Goal: Task Accomplishment & Management: Manage account settings

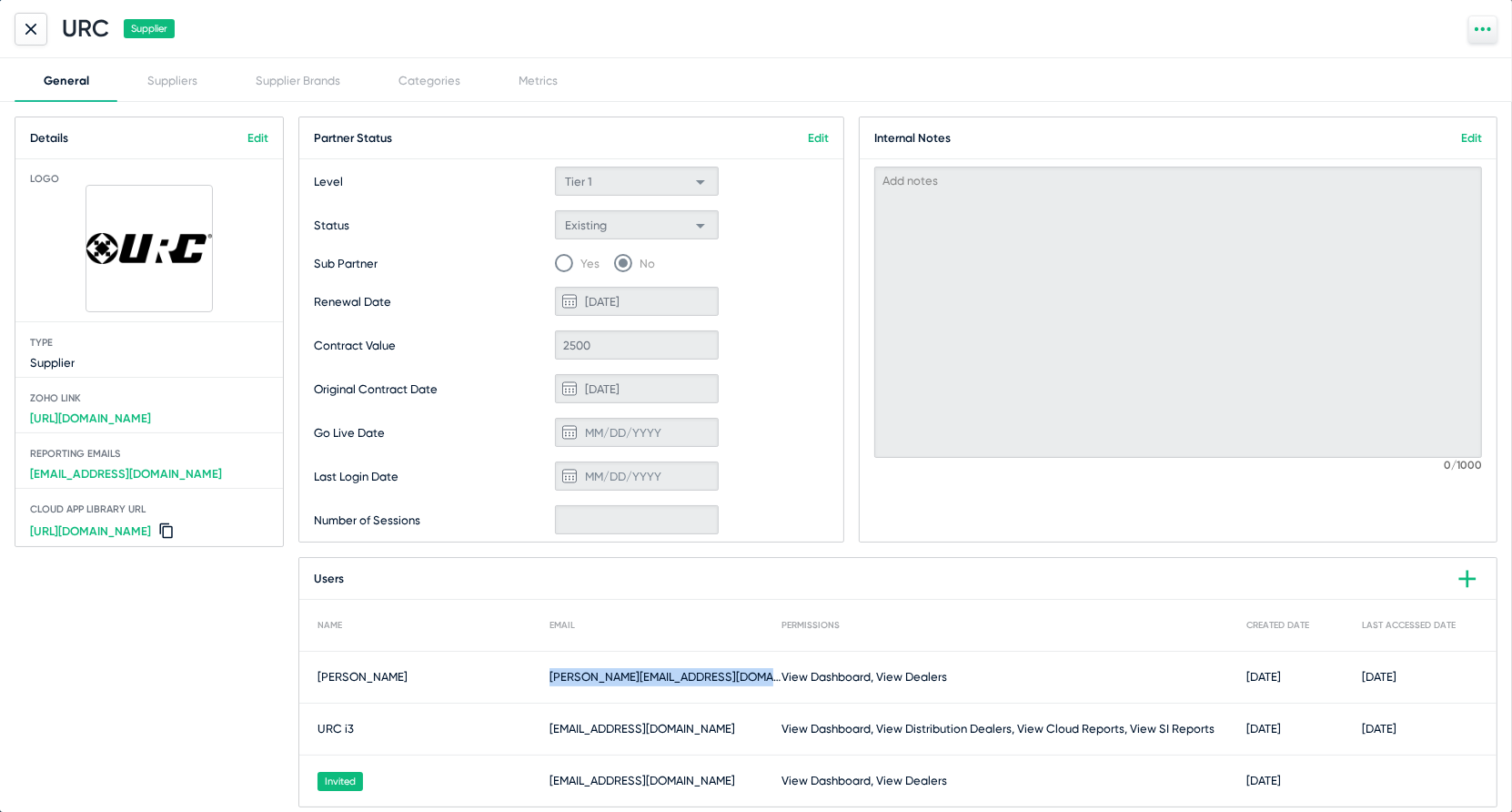
scroll to position [270, 0]
click at [44, 43] on div at bounding box center [31, 29] width 32 height 32
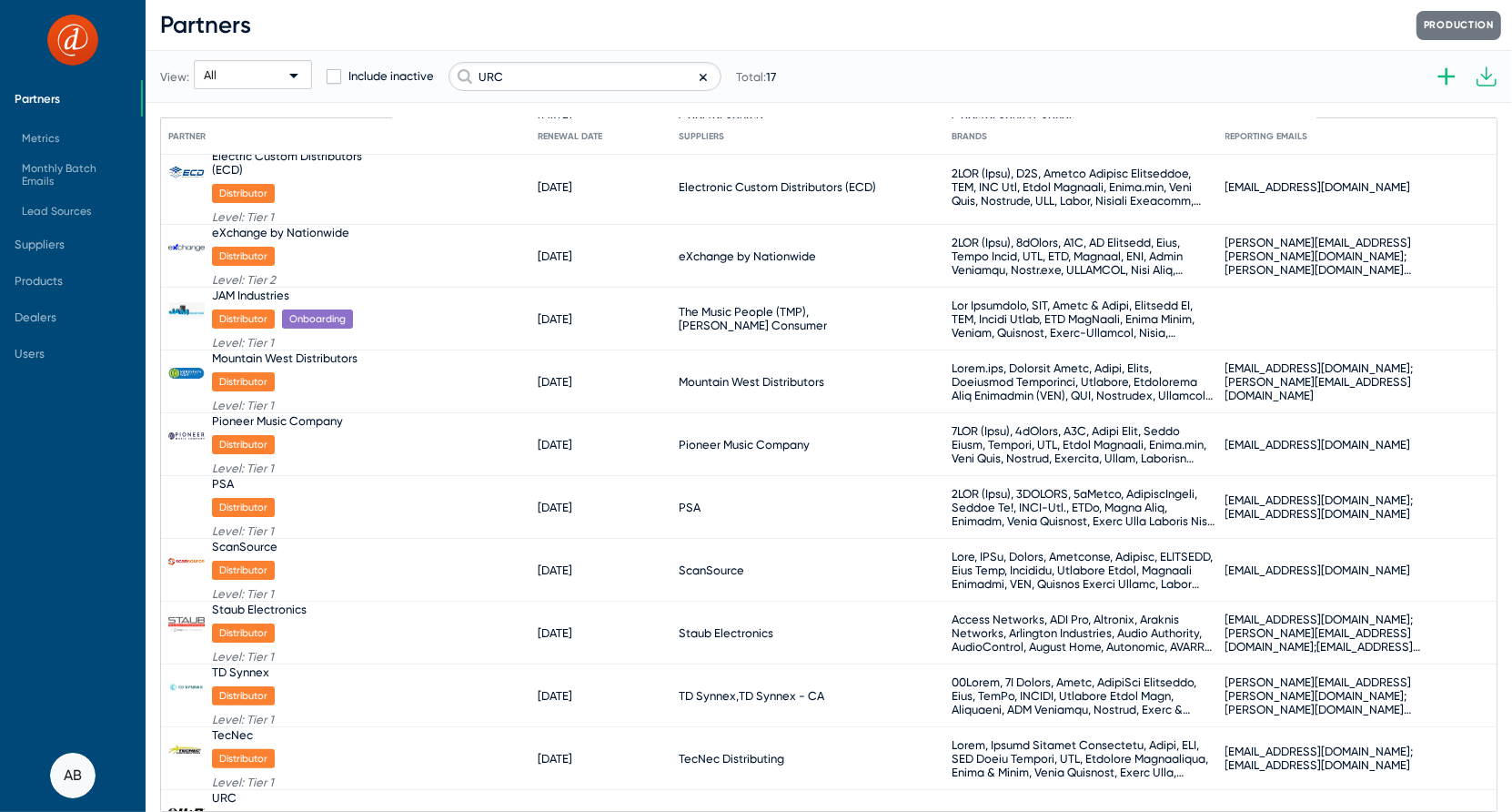
click at [45, 97] on span "Partners" at bounding box center [37, 98] width 45 height 14
click at [74, 176] on span "Monthly Batch Emails" at bounding box center [74, 174] width 105 height 25
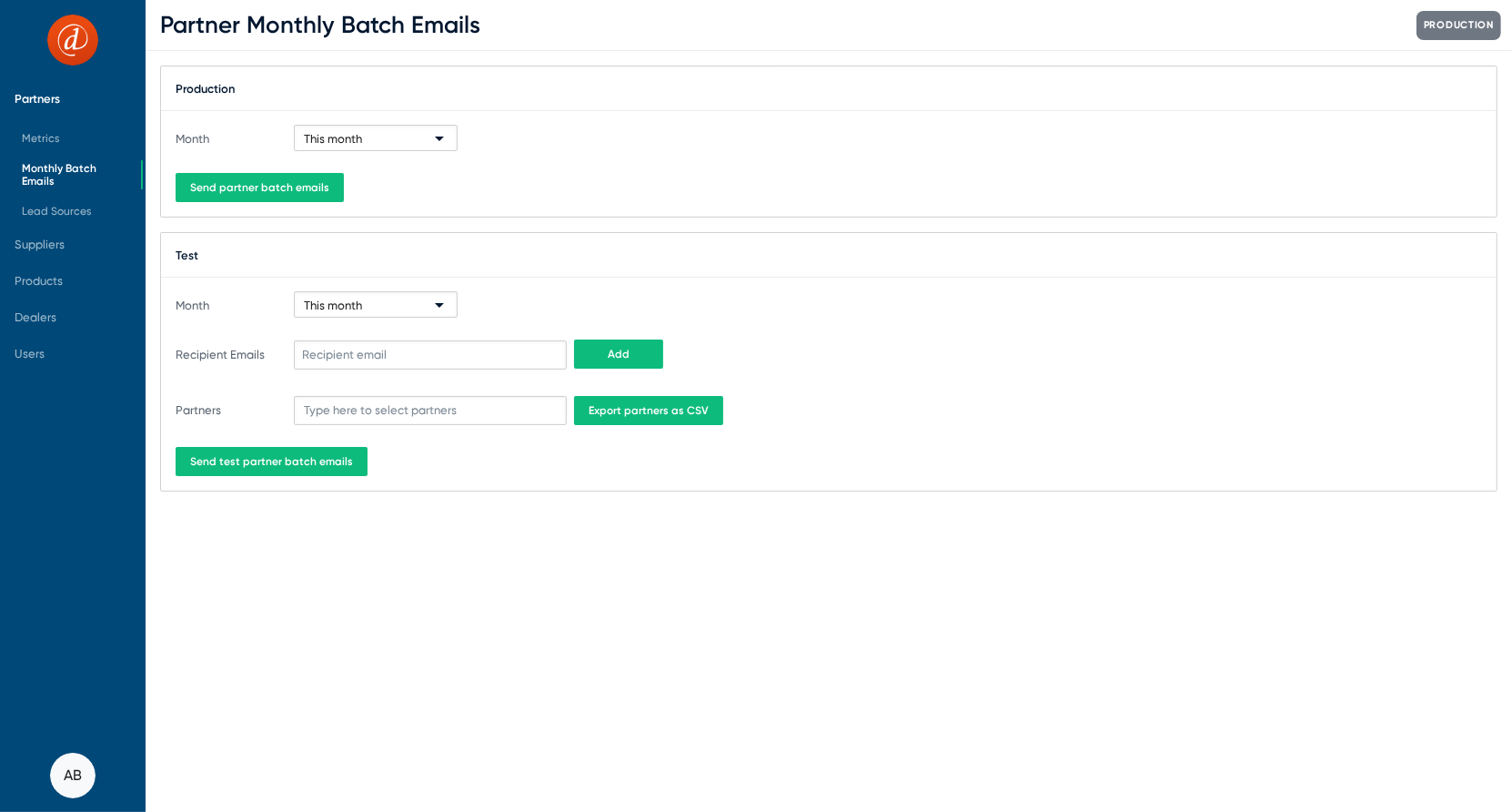
drag, startPoint x: 362, startPoint y: 120, endPoint x: 96, endPoint y: -25, distance: 303.0
click at [96, 0] on html "Partners Metrics Monthly Batch Emails Lead Sources Suppliers Products Dealers U…" at bounding box center [756, 406] width 1512 height 812
click at [66, 178] on span "Monthly Batch Emails" at bounding box center [74, 174] width 105 height 25
click at [372, 144] on div "This month" at bounding box center [367, 139] width 127 height 26
click at [384, 216] on span "Last month" at bounding box center [376, 208] width 156 height 35
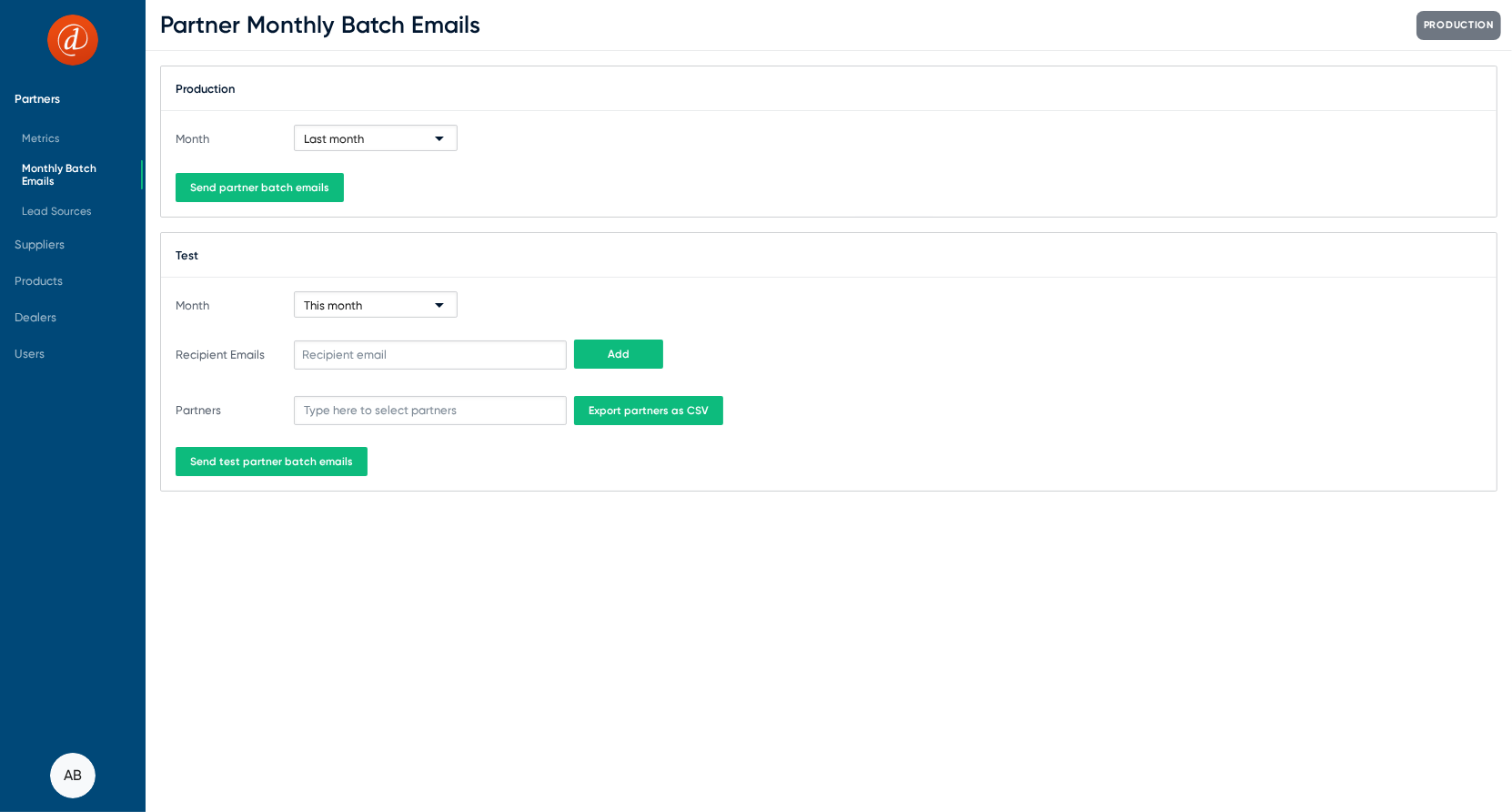
click at [244, 187] on span "Send partner batch emails" at bounding box center [259, 187] width 139 height 13
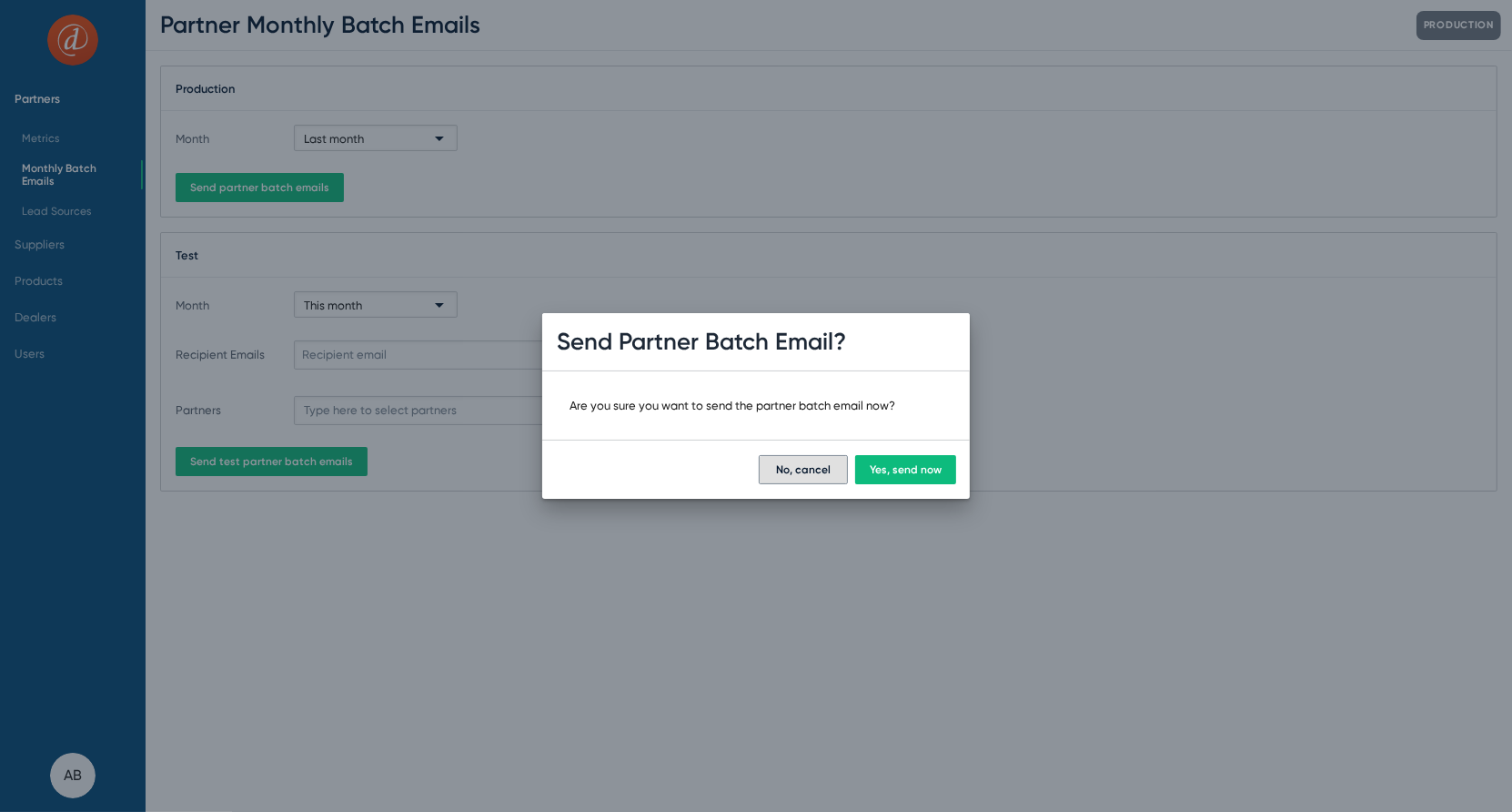
click at [937, 484] on button "Yes, send now" at bounding box center [905, 469] width 101 height 29
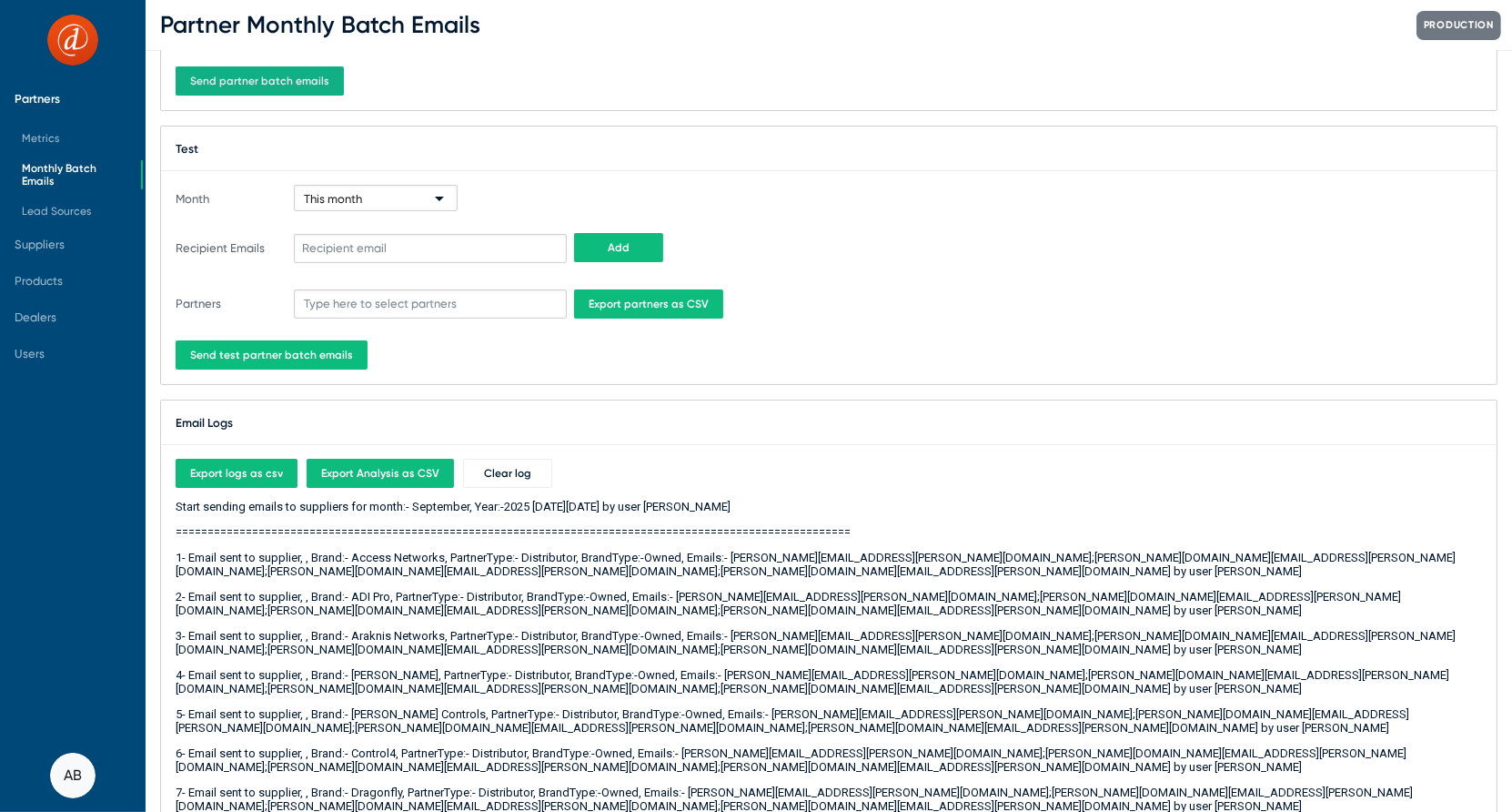
scroll to position [82, 0]
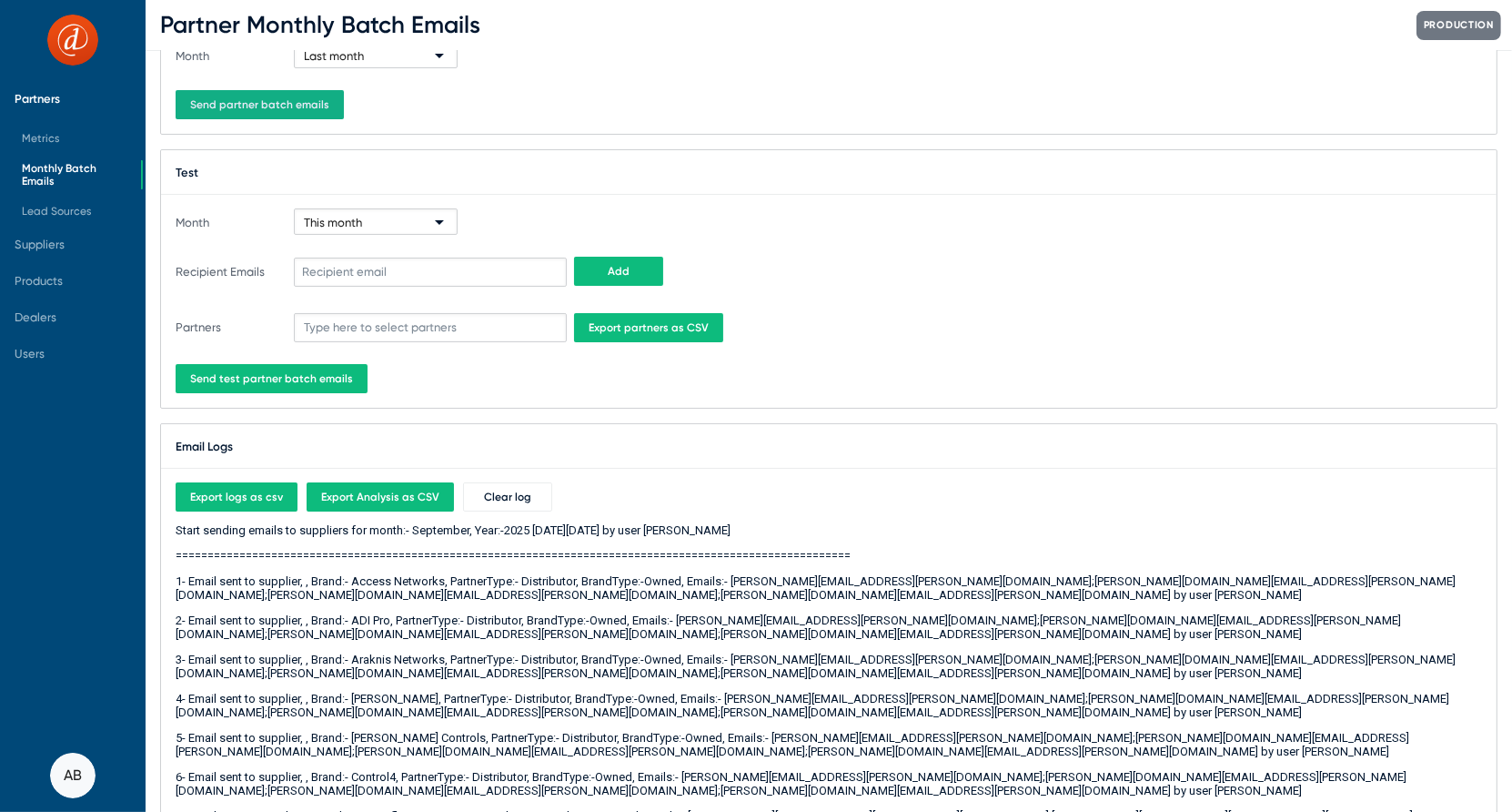
click at [395, 486] on button "Export Analysis as CSV" at bounding box center [380, 497] width 147 height 29
click at [244, 490] on span "Export logs as csv" at bounding box center [236, 497] width 93 height 13
click at [52, 96] on span "Partners" at bounding box center [37, 98] width 45 height 14
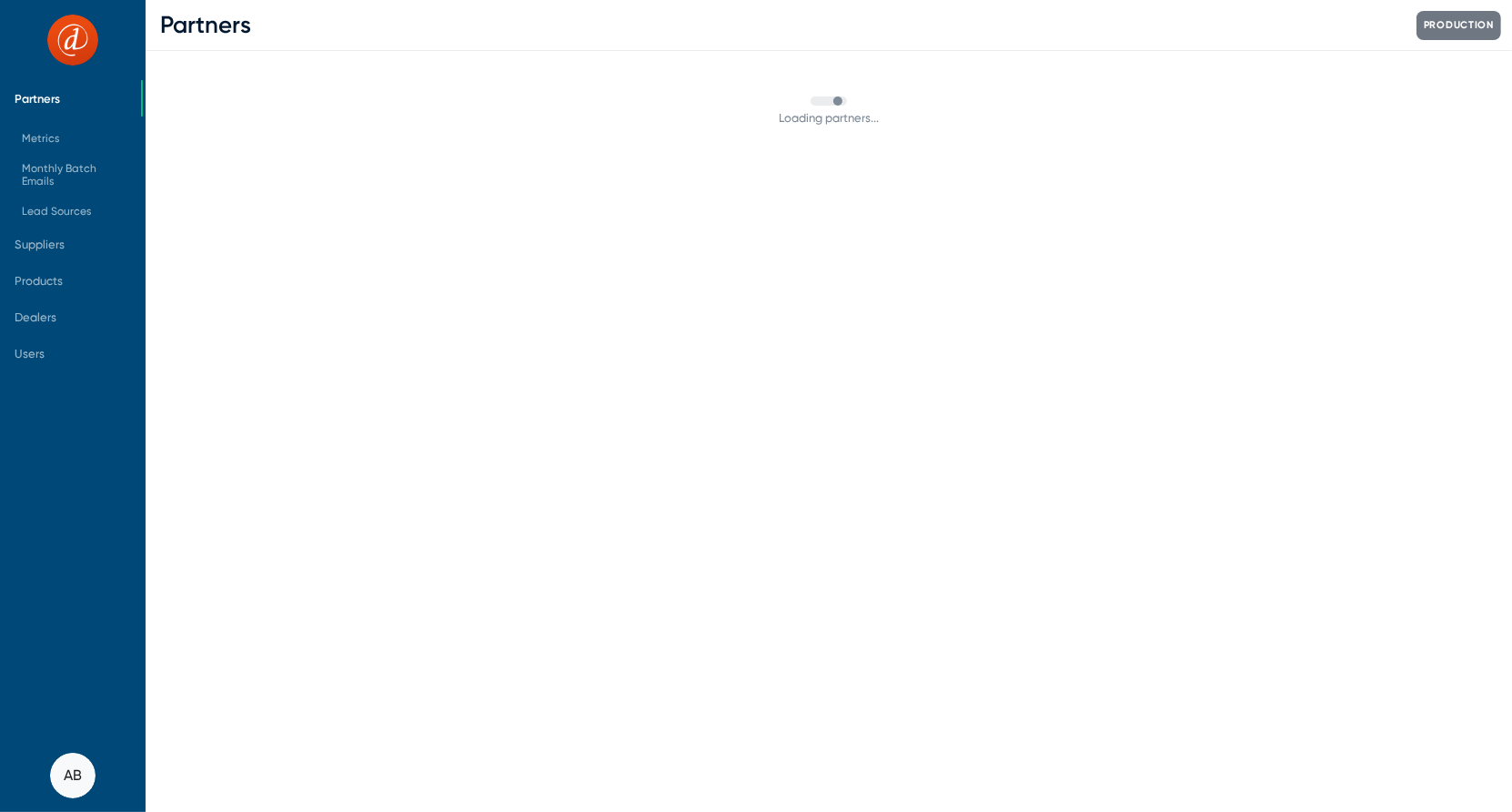
click at [52, 96] on span "Partners" at bounding box center [37, 98] width 45 height 14
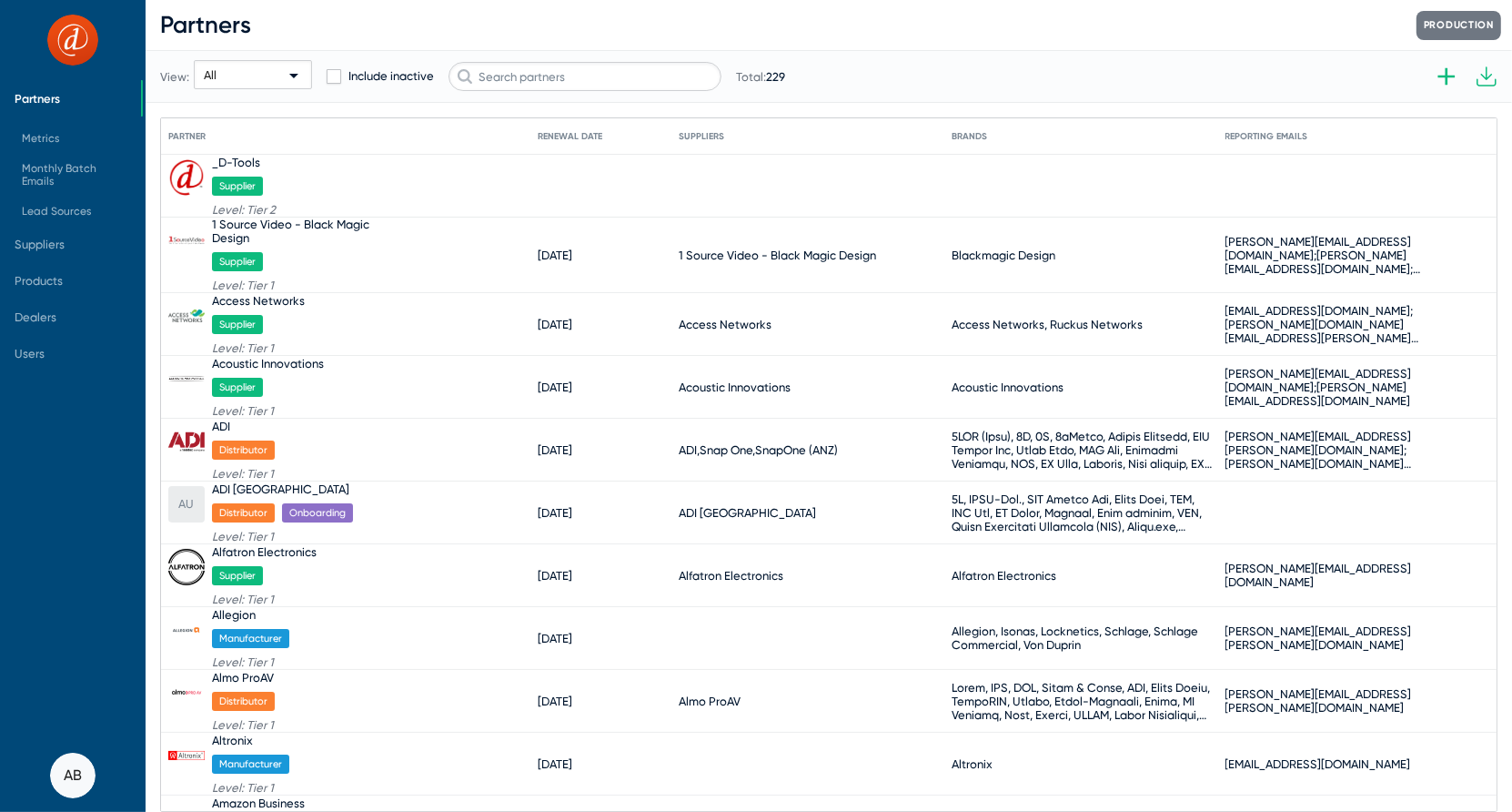
click at [631, 95] on div "View: All Include inactive Total: 229" at bounding box center [472, 76] width 625 height 89
click at [632, 71] on input "text" at bounding box center [585, 76] width 273 height 29
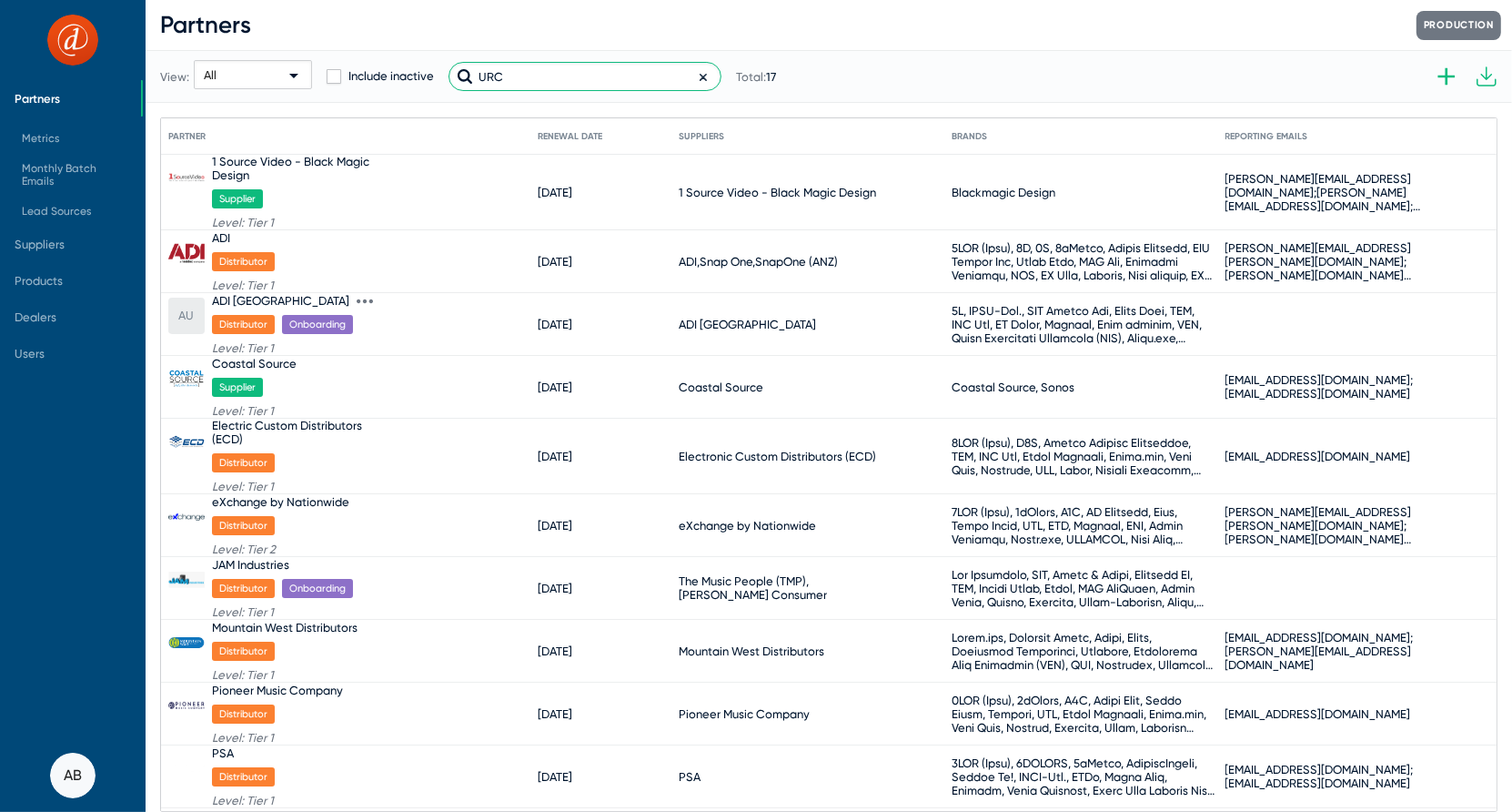
scroll to position [437, 0]
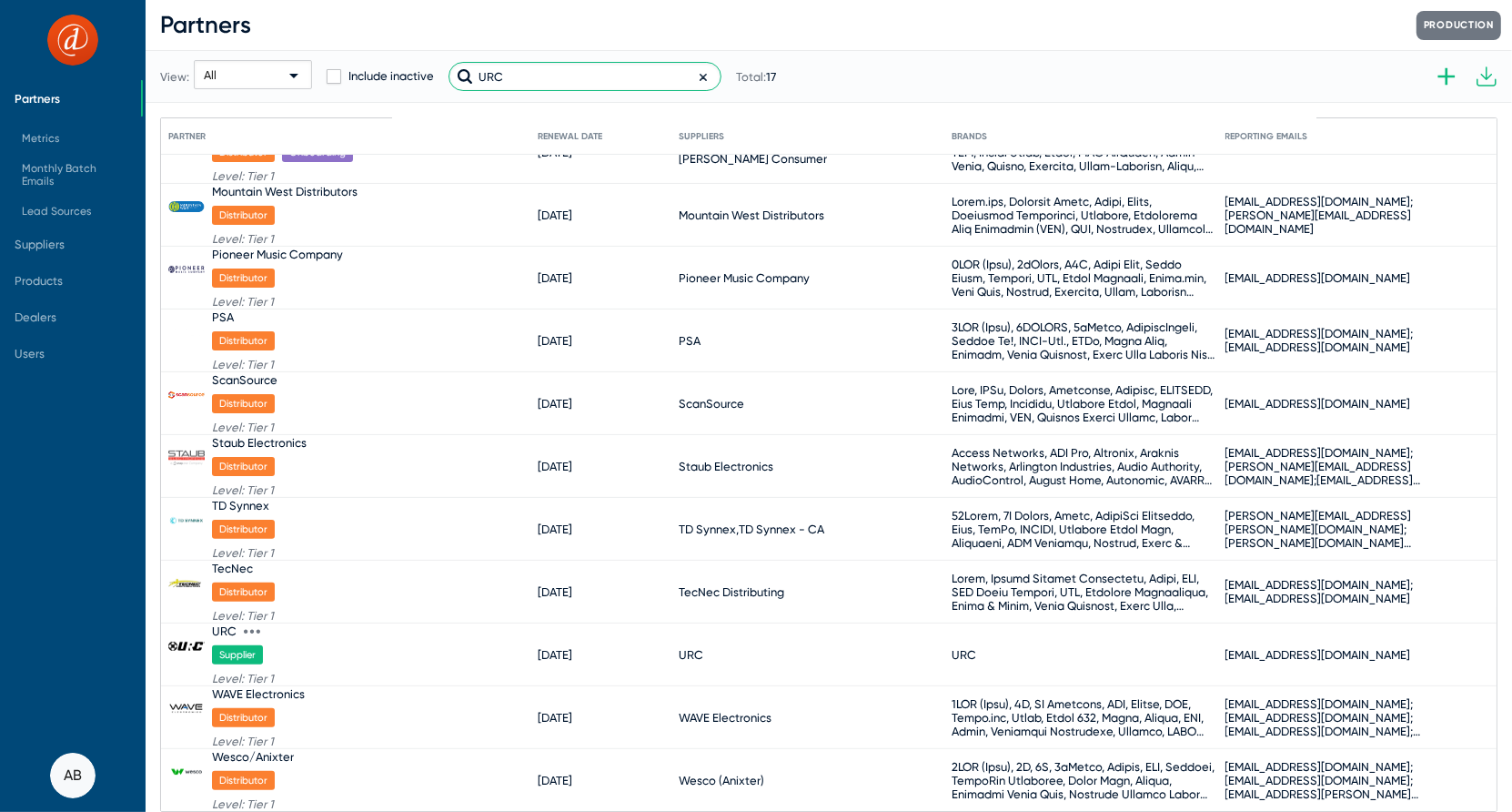
type input "URC"
click at [232, 631] on div "URC" at bounding box center [224, 631] width 25 height 14
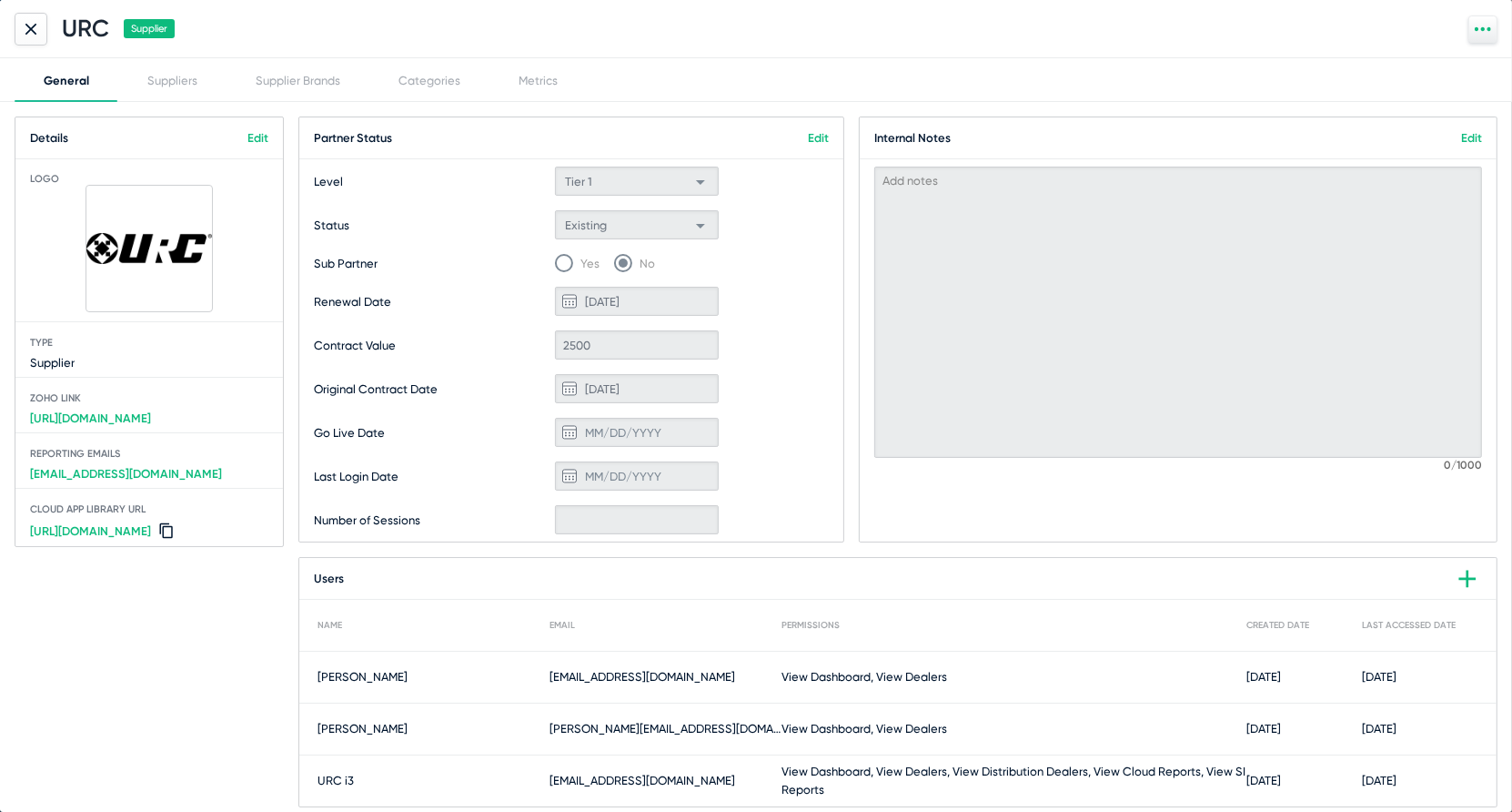
scroll to position [7, 0]
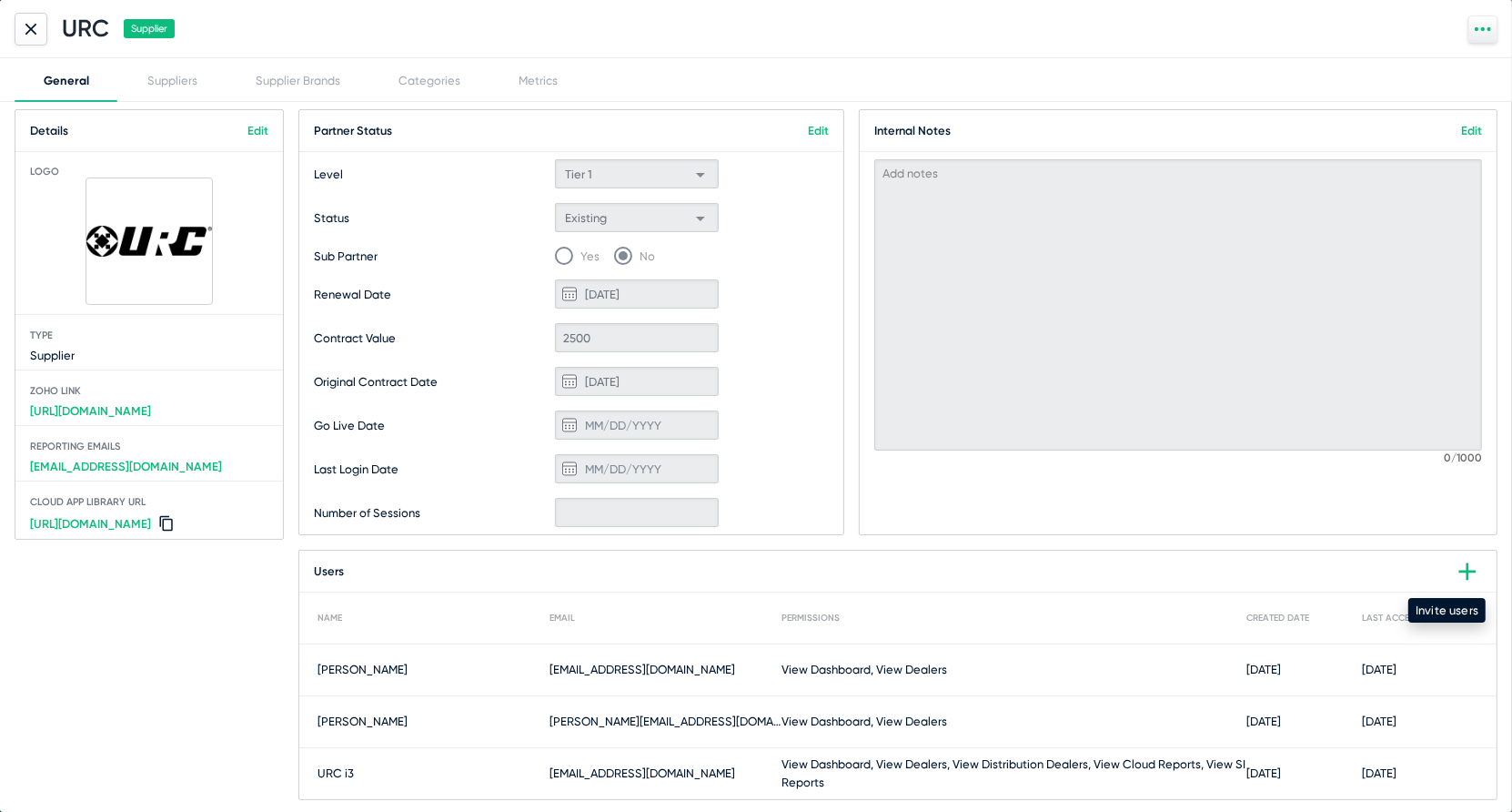
click at [1469, 567] on icon at bounding box center [1467, 571] width 29 height 29
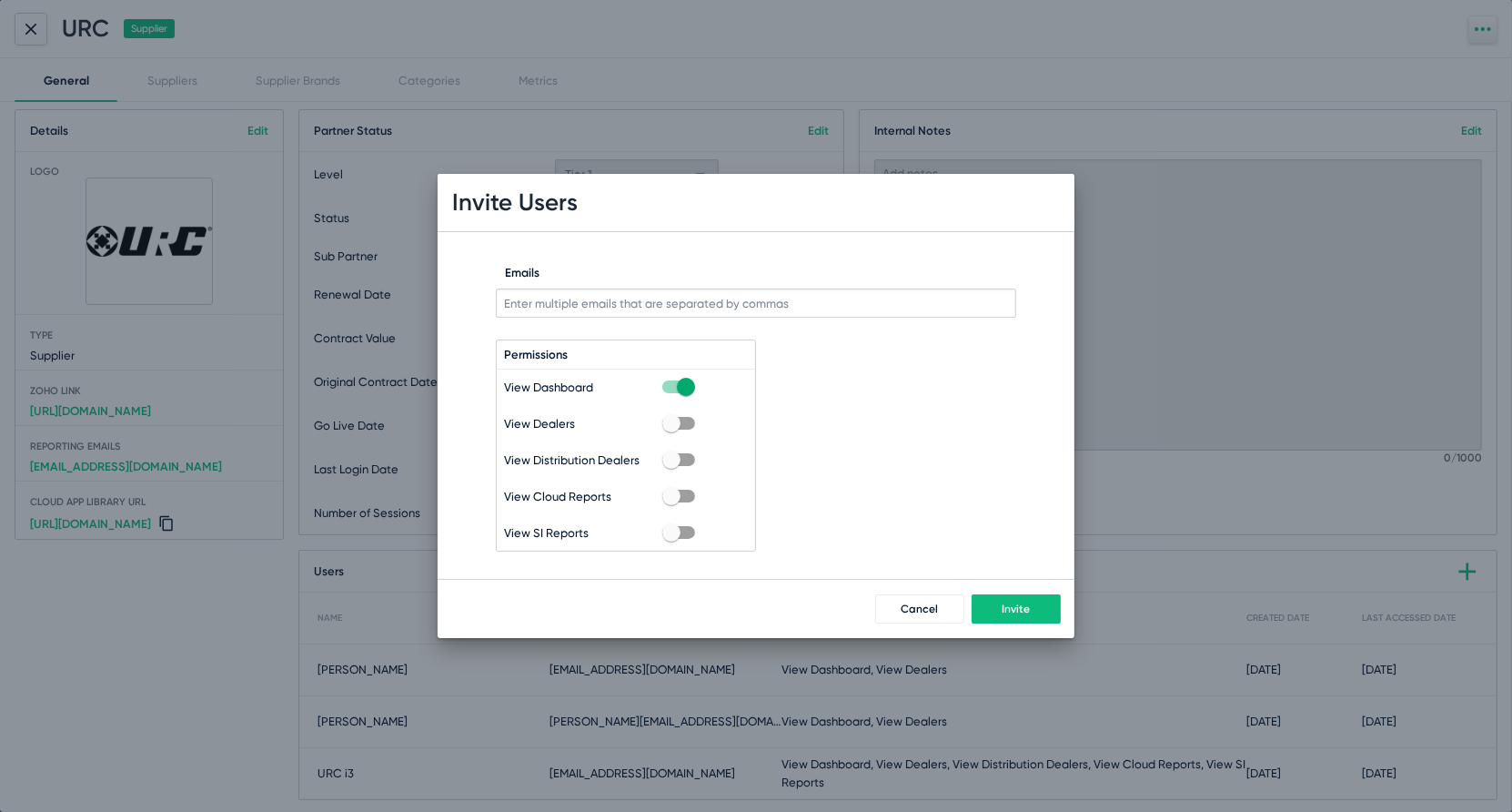
click at [860, 293] on input "Emails" at bounding box center [756, 302] width 521 height 29
paste input "[EMAIL_ADDRESS][DOMAIN_NAME]"
type input "[EMAIL_ADDRESS][DOMAIN_NAME]"
click at [672, 423] on span at bounding box center [672, 424] width 19 height 19
click at [672, 430] on input "checkbox" at bounding box center [671, 430] width 1 height 1
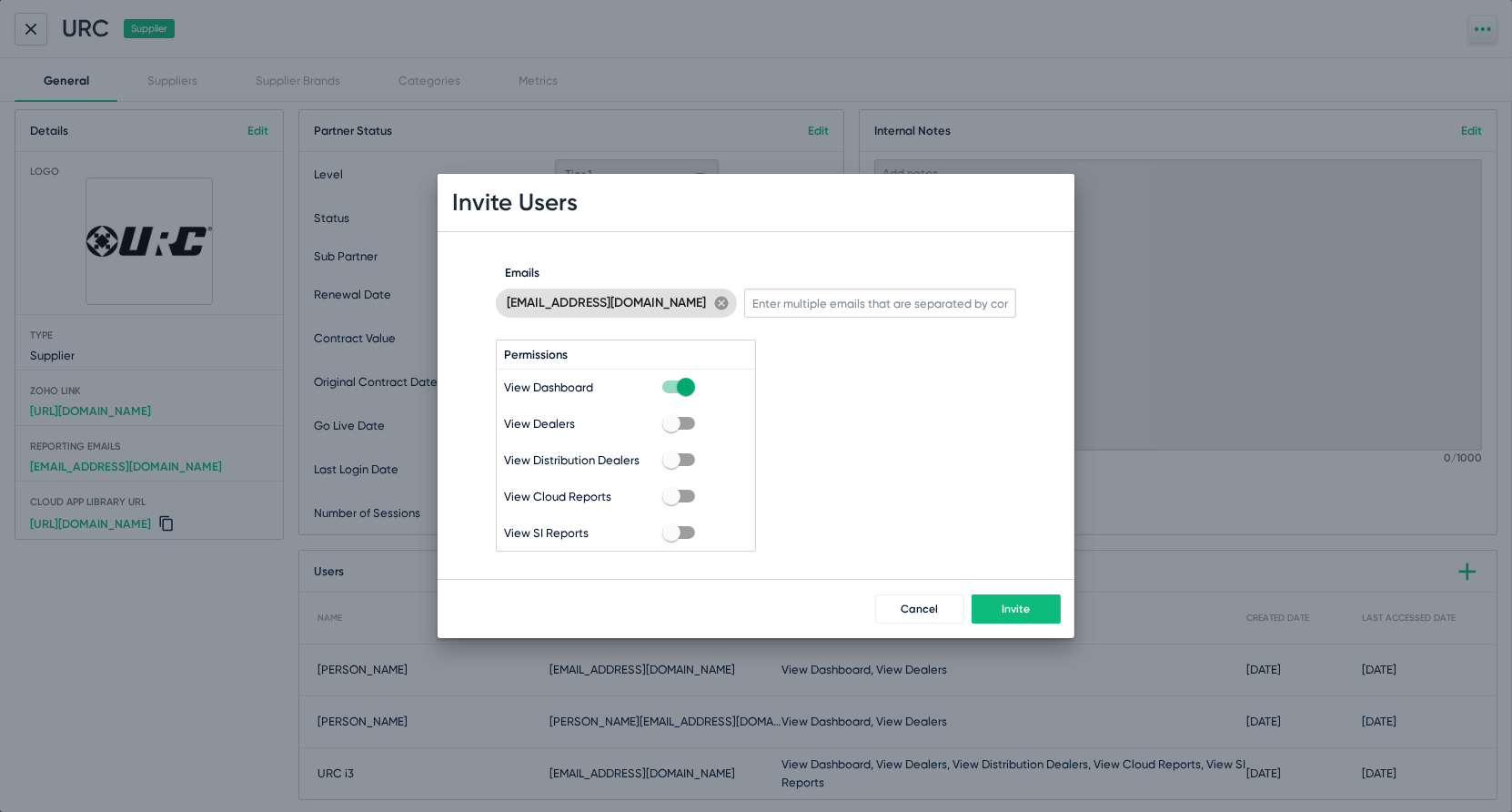
checkbox input "true"
click at [1014, 591] on div "Cancel Invite" at bounding box center [755, 609] width 636 height 59
click at [1018, 608] on span "Invite" at bounding box center [1016, 609] width 28 height 13
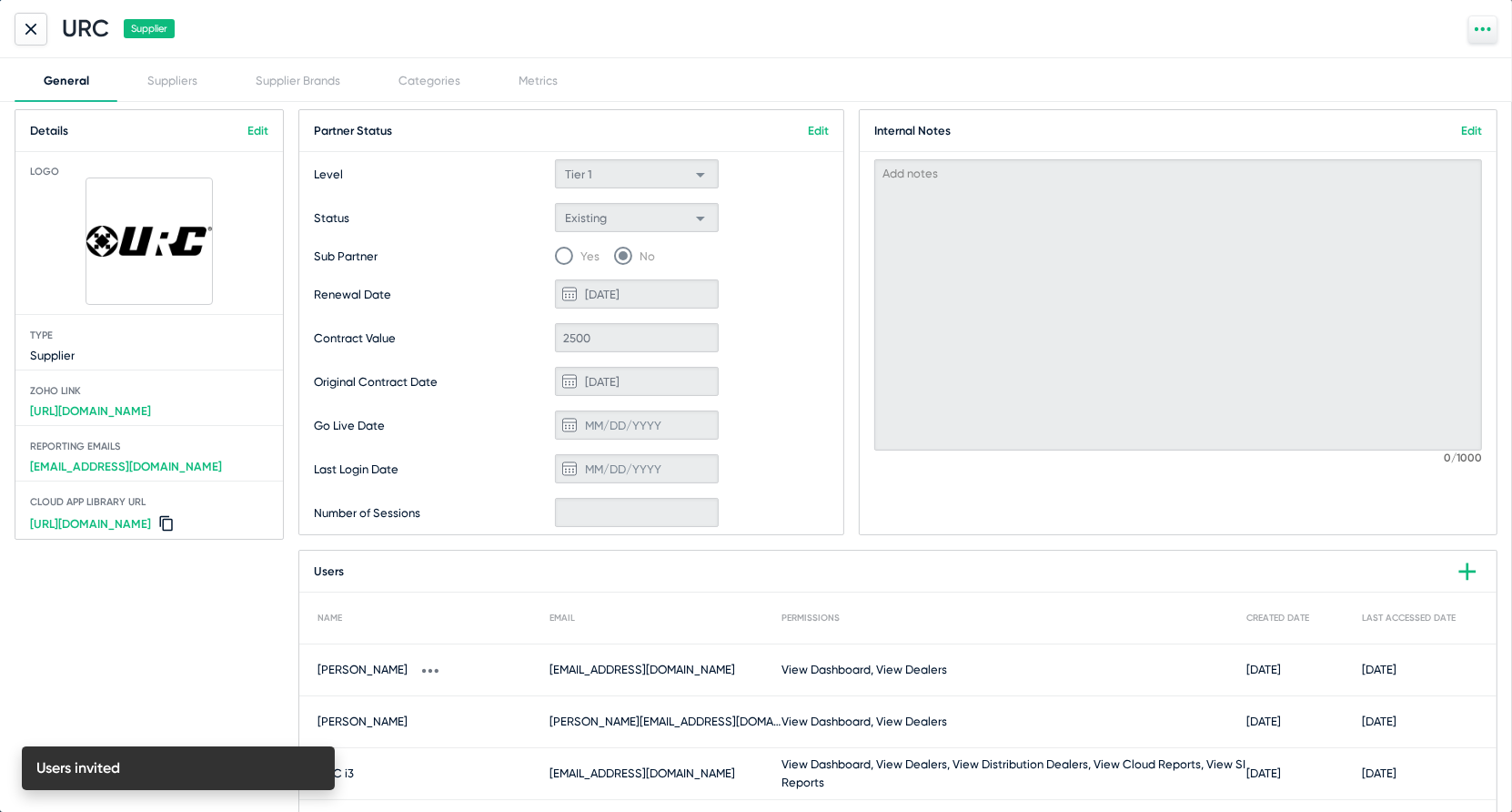
click at [971, 677] on div "View Dashboard, View Dealers" at bounding box center [1014, 670] width 464 height 19
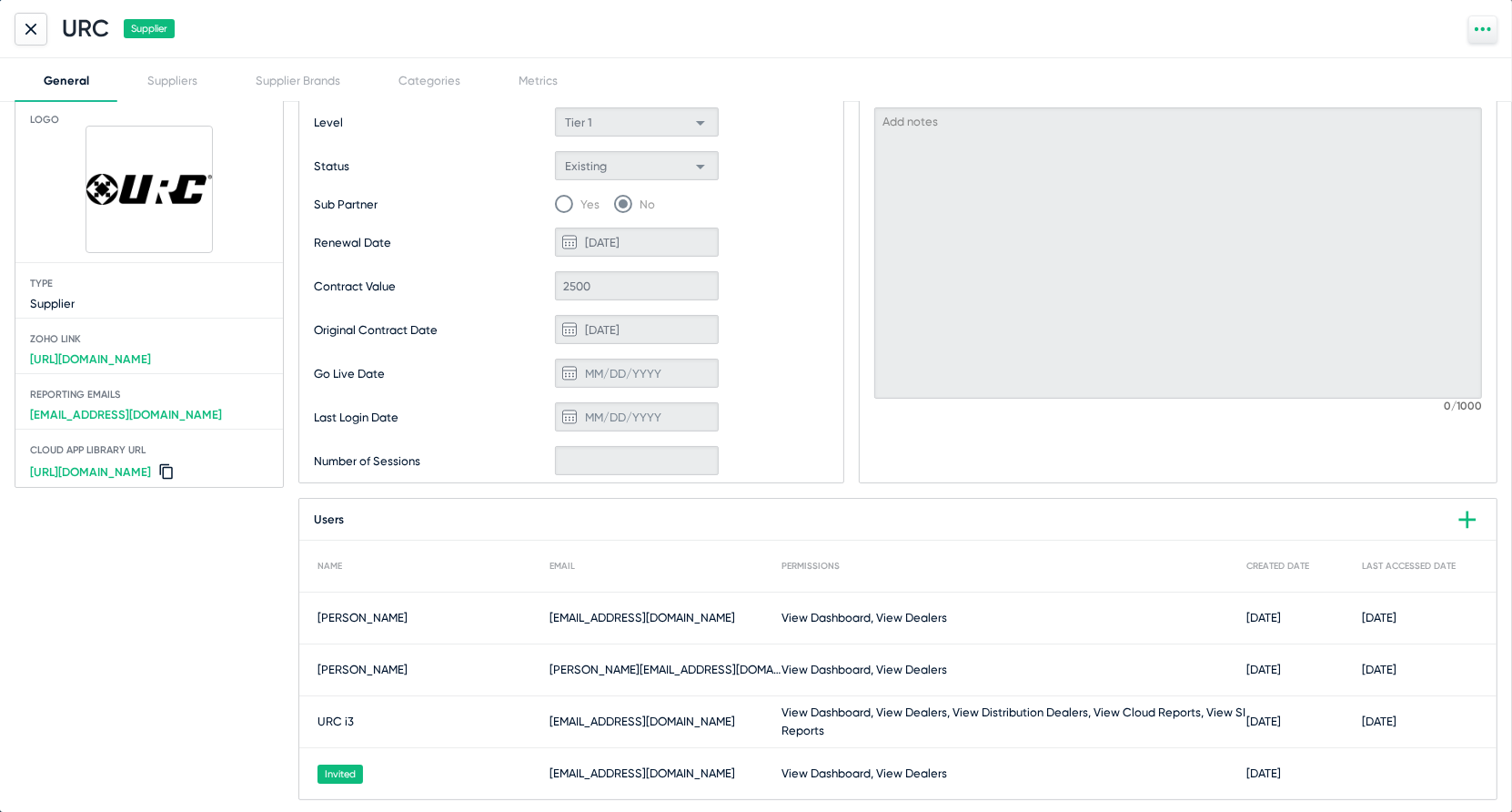
scroll to position [0, 0]
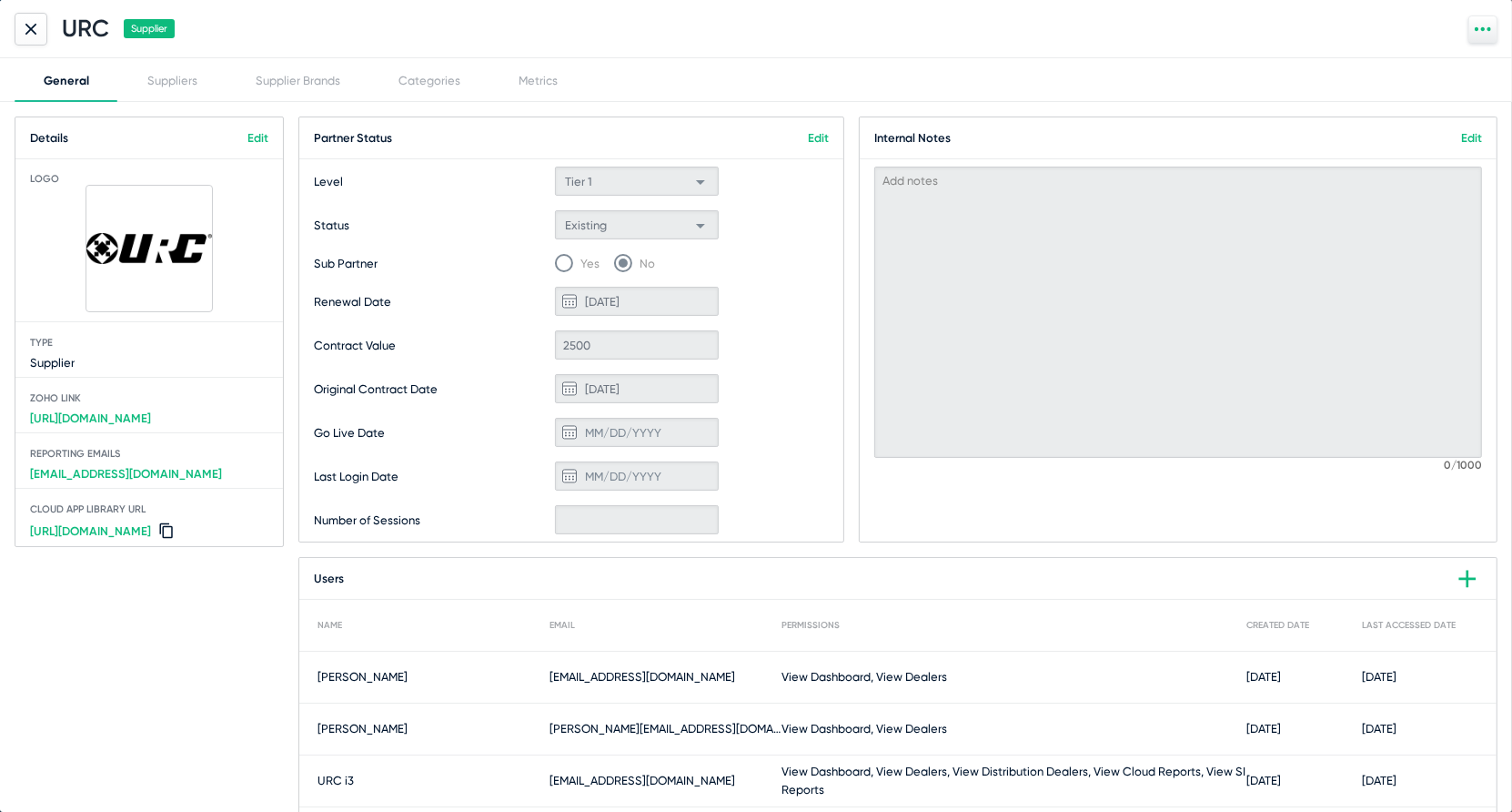
click at [262, 139] on link "Edit" at bounding box center [258, 137] width 21 height 14
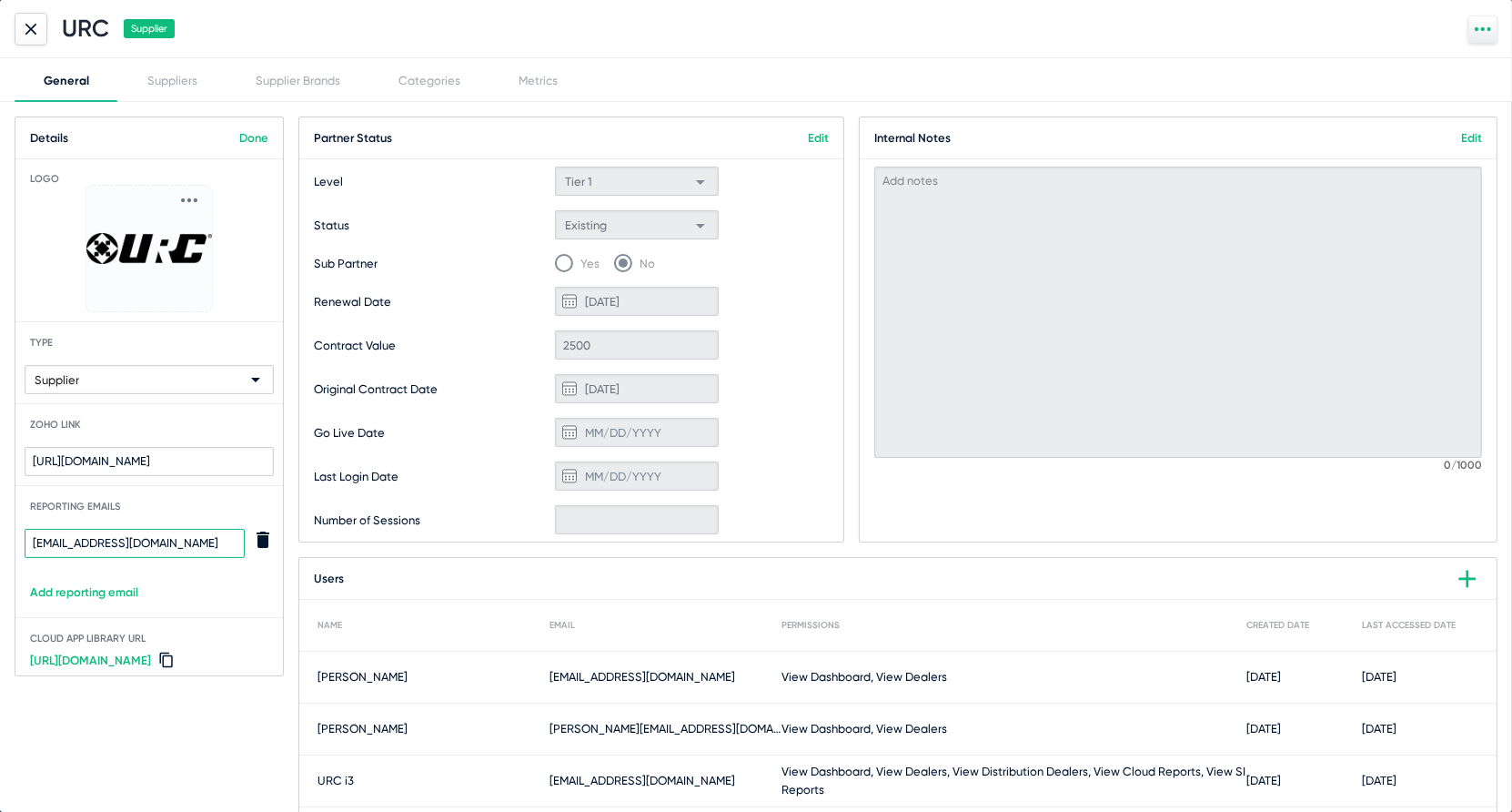
drag, startPoint x: 208, startPoint y: 536, endPoint x: -47, endPoint y: 498, distance: 257.8
click at [0, 498] on html "Partners Metrics Monthly Batch Emails Lead Sources Suppliers Products Dealers U…" at bounding box center [756, 406] width 1512 height 812
paste input "rc-automation"
type input "[EMAIL_ADDRESS][DOMAIN_NAME]"
click at [250, 133] on link "Done" at bounding box center [253, 137] width 29 height 14
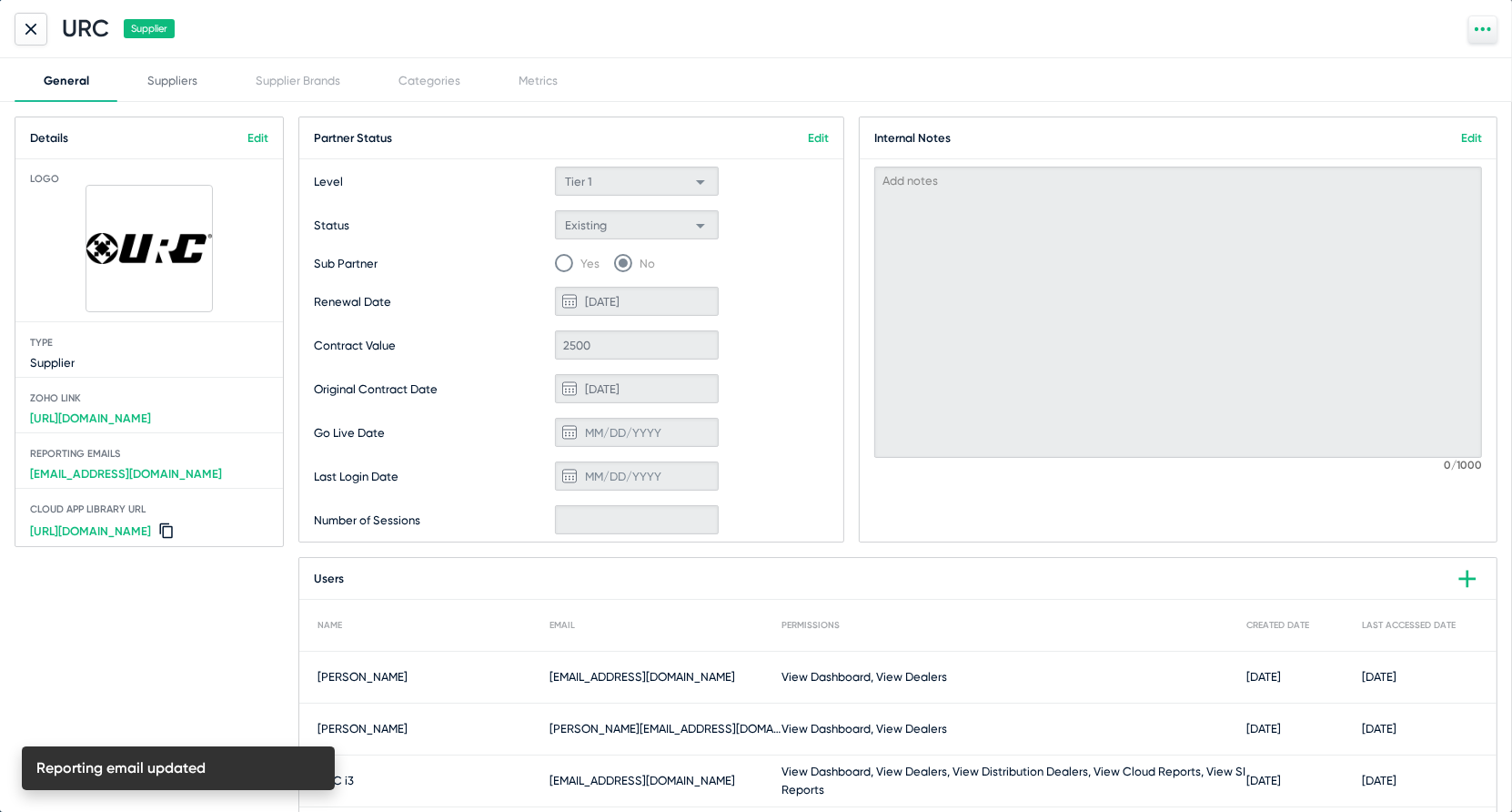
click at [148, 88] on div "Suppliers" at bounding box center [172, 80] width 108 height 44
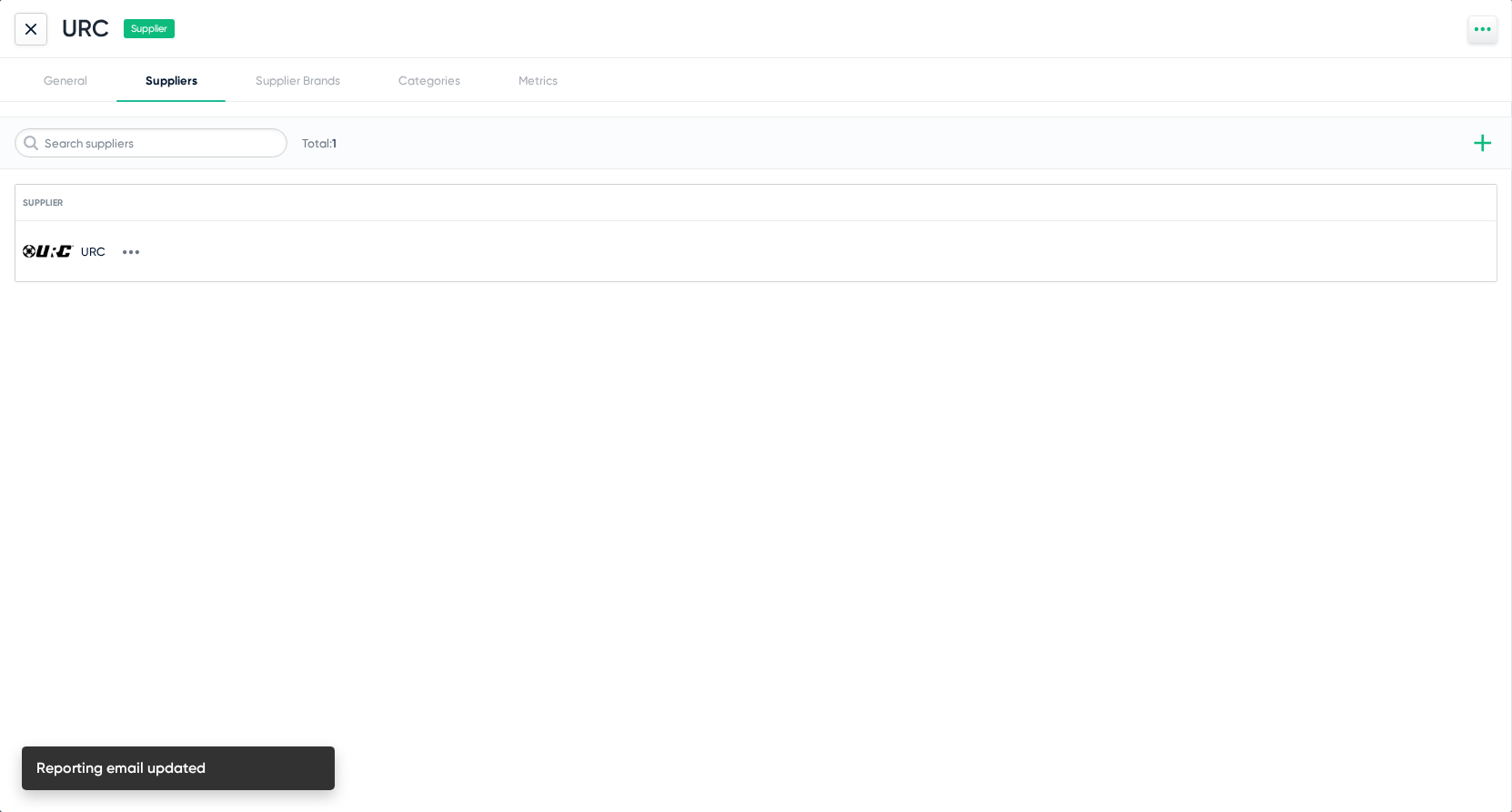
click at [61, 254] on img at bounding box center [48, 251] width 51 height 13
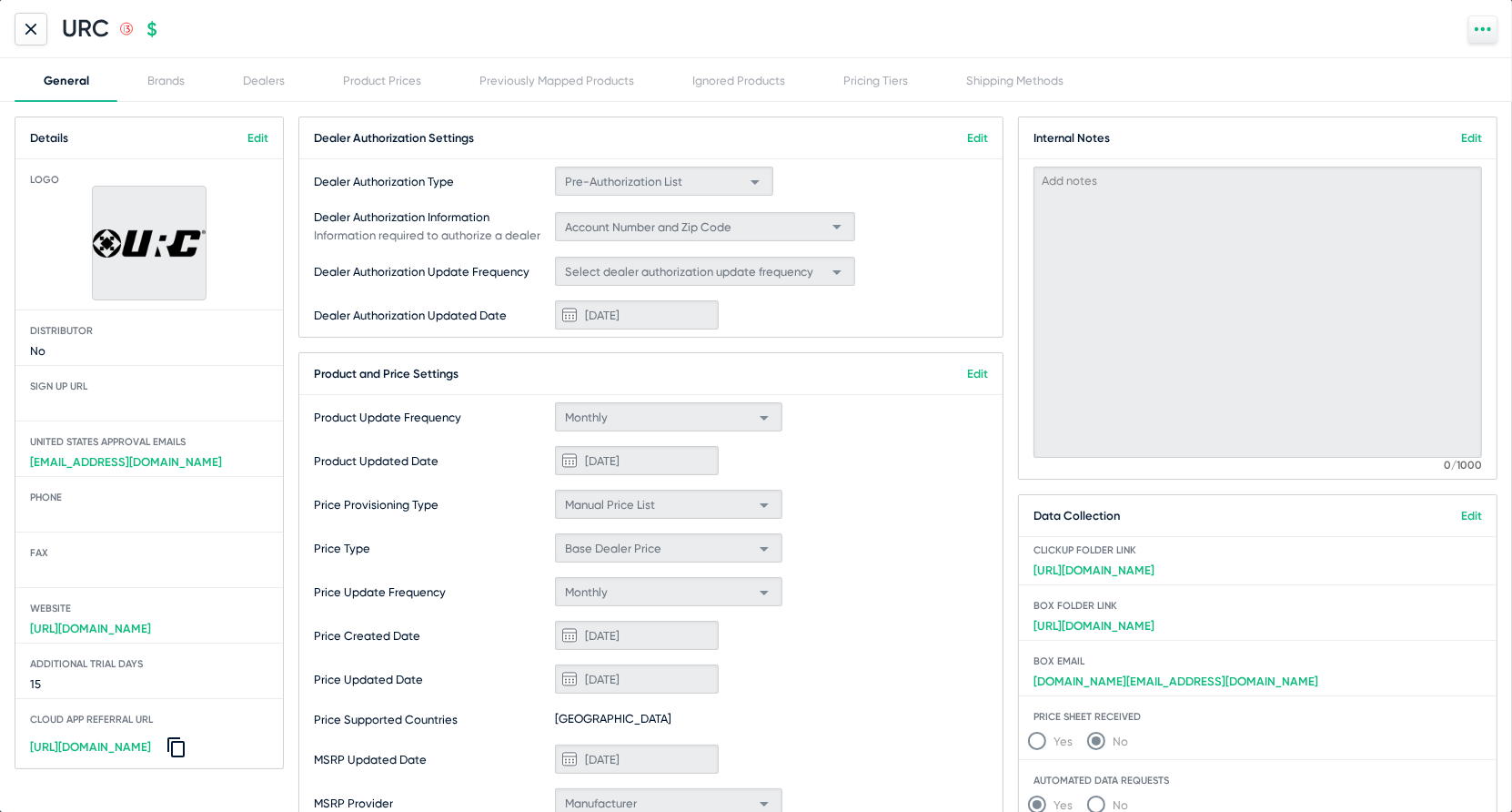
click at [35, 25] on icon at bounding box center [31, 29] width 9 height 9
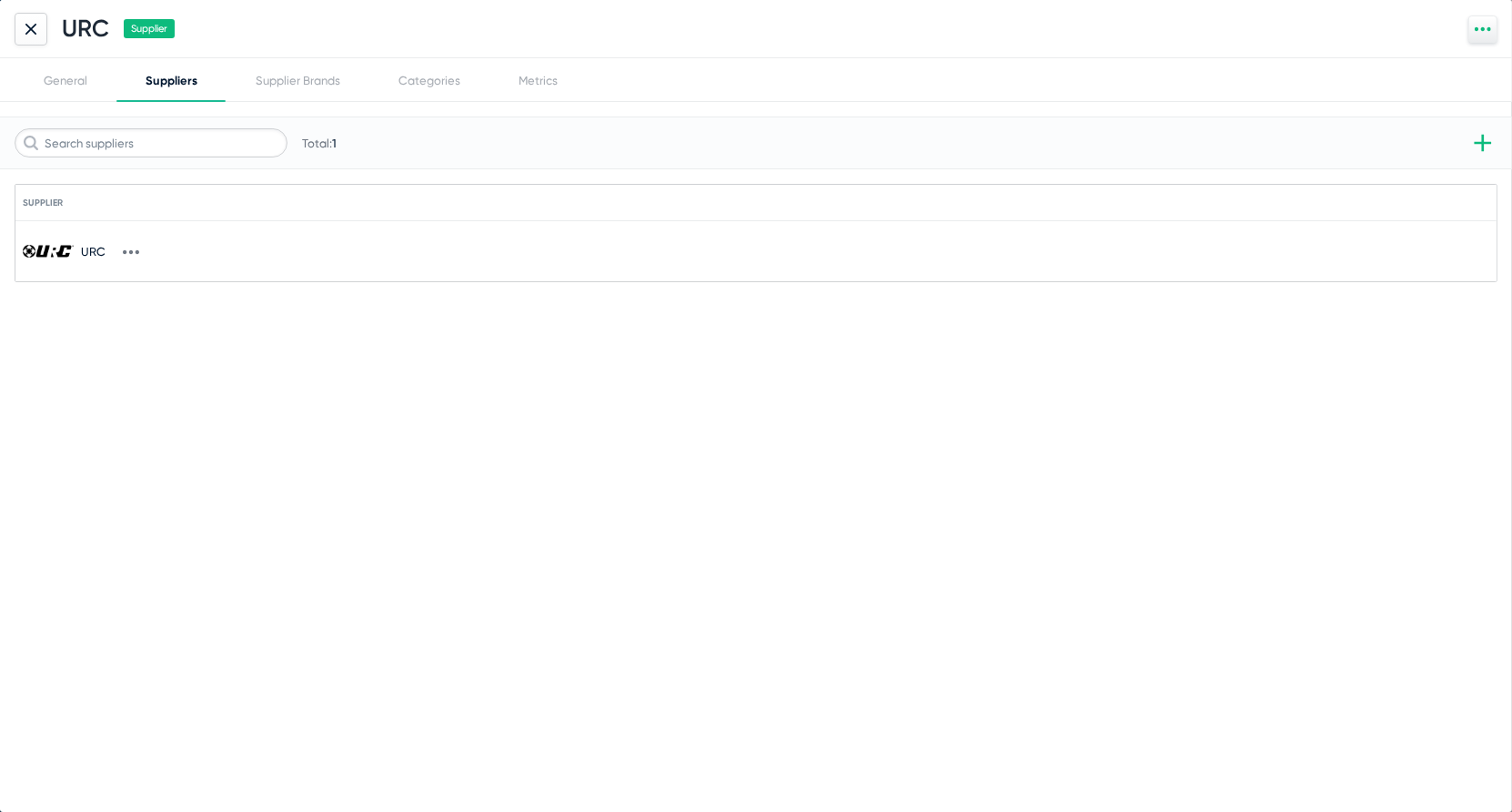
click at [29, 29] on icon at bounding box center [31, 29] width 9 height 9
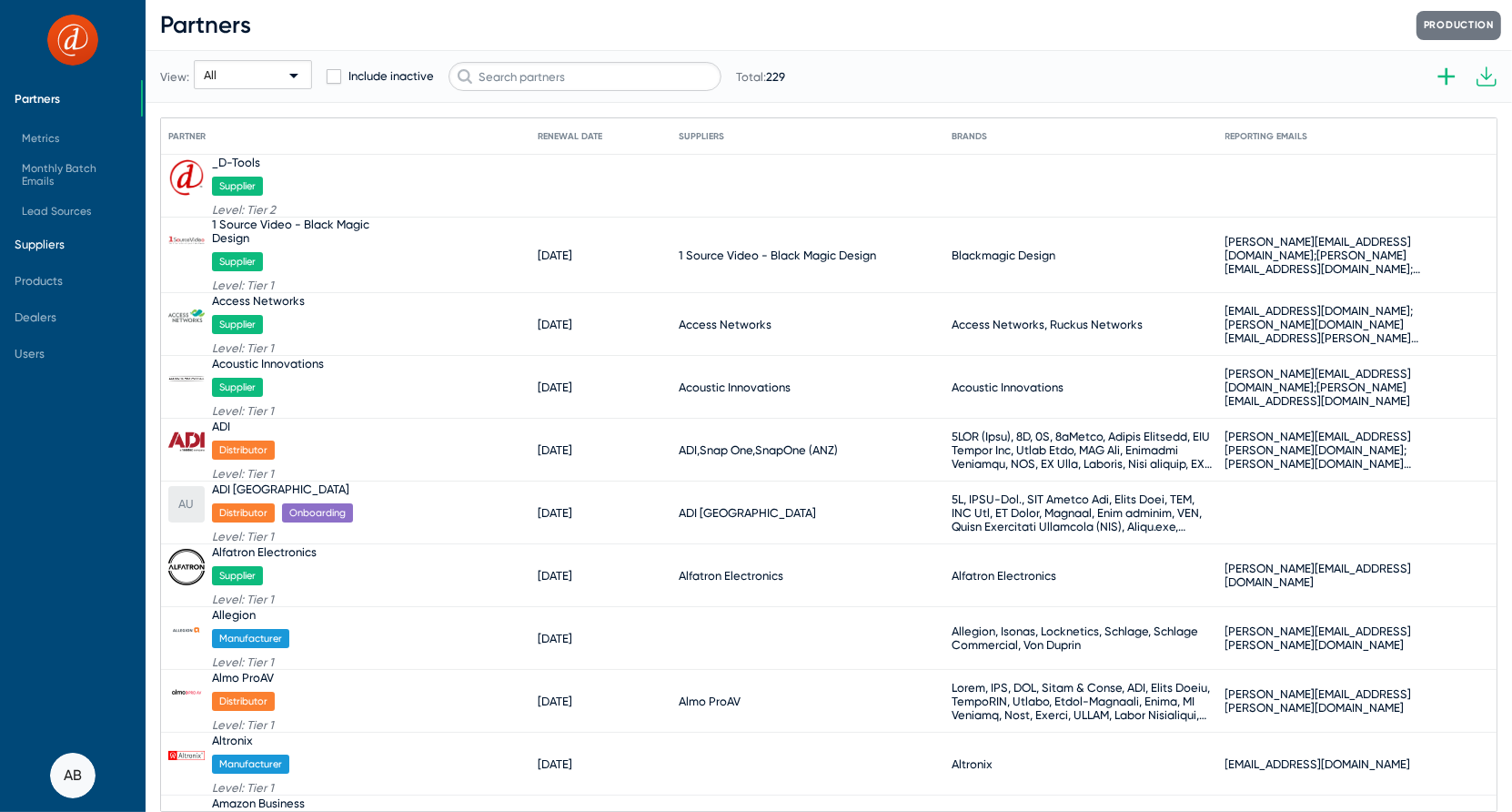
click at [58, 238] on span "Suppliers" at bounding box center [40, 244] width 50 height 14
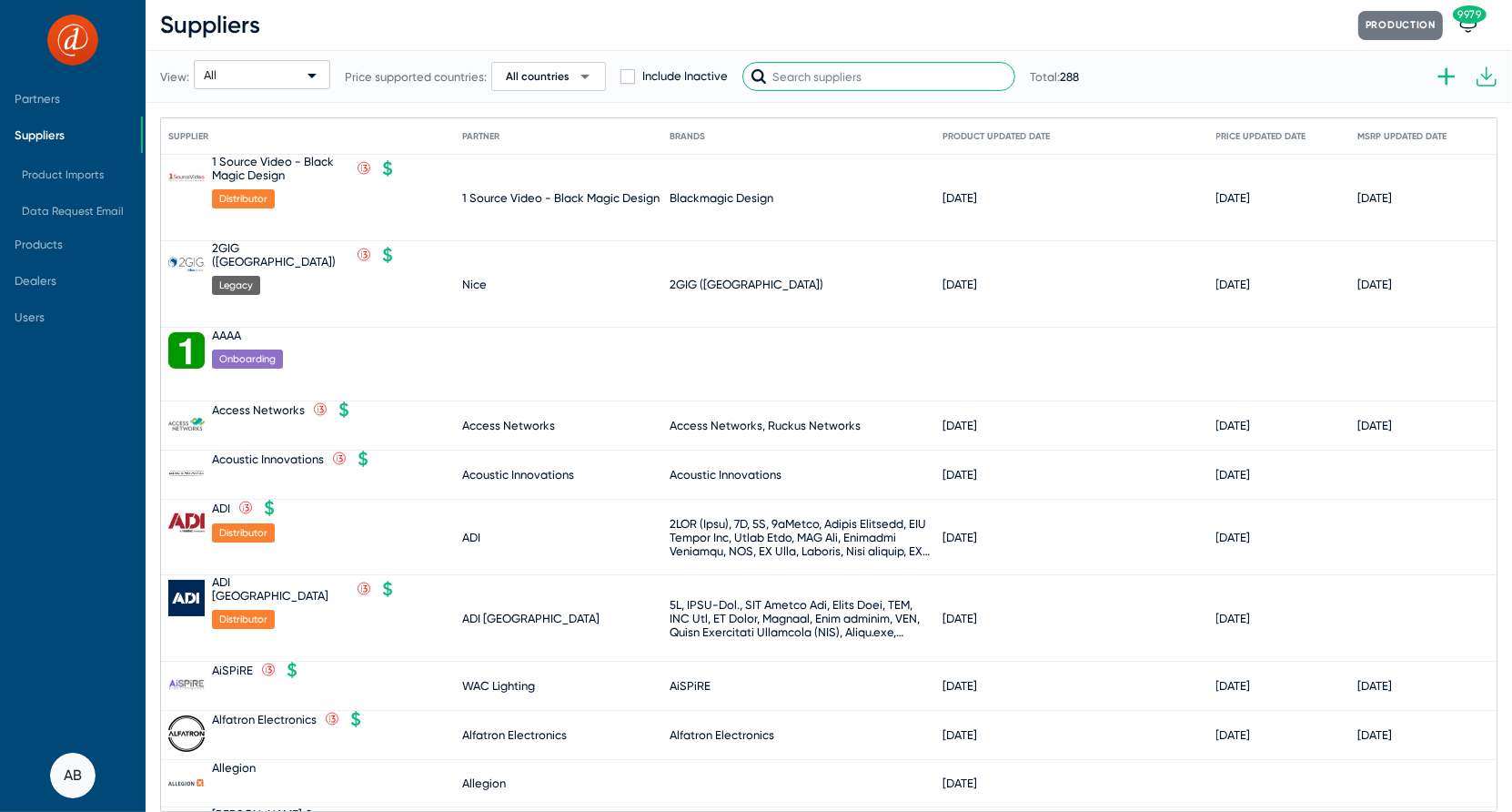
click at [809, 88] on input "text" at bounding box center [878, 76] width 273 height 29
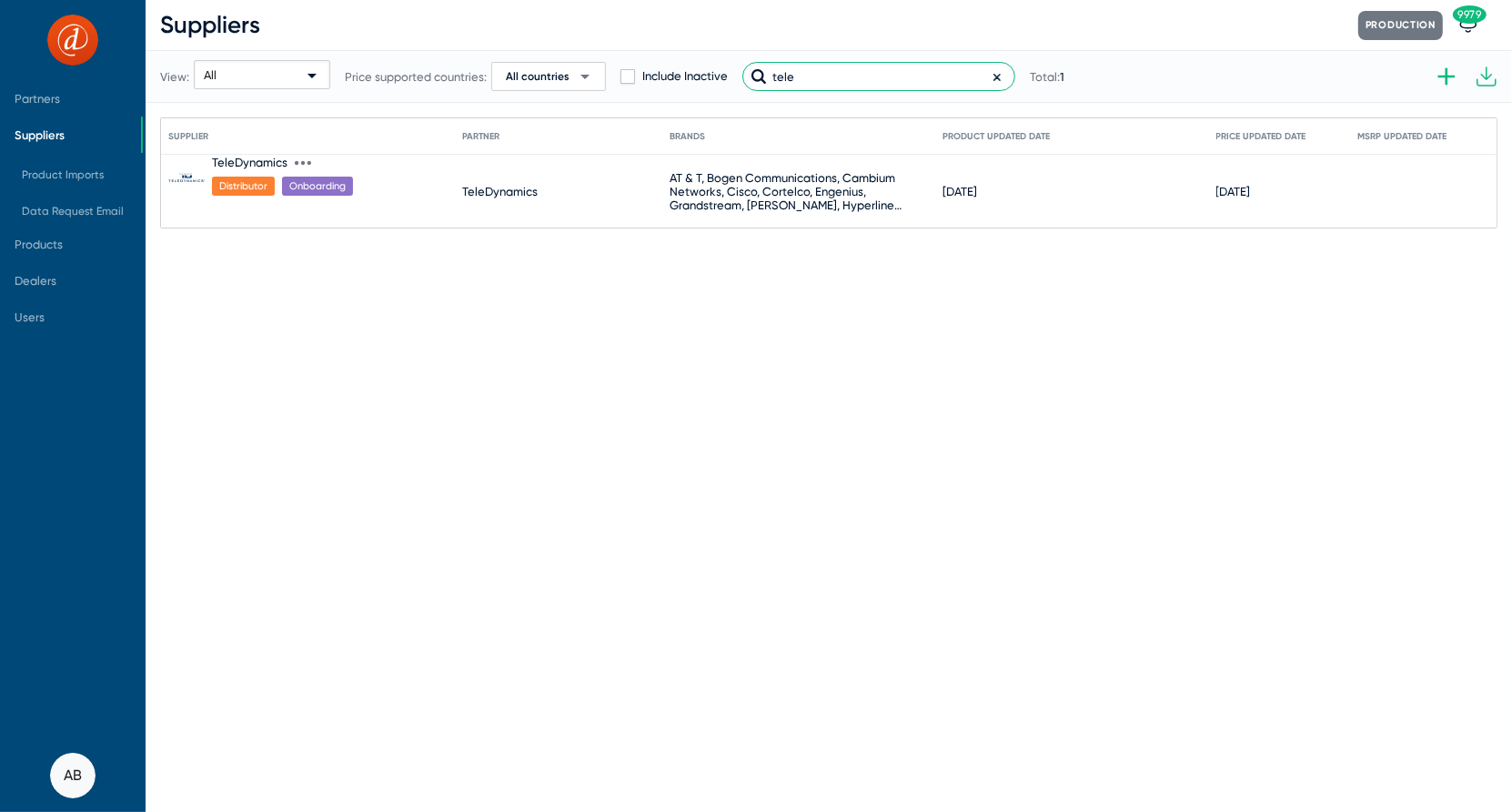
type input "tele"
click at [252, 159] on div "TeleDynamics" at bounding box center [250, 162] width 76 height 14
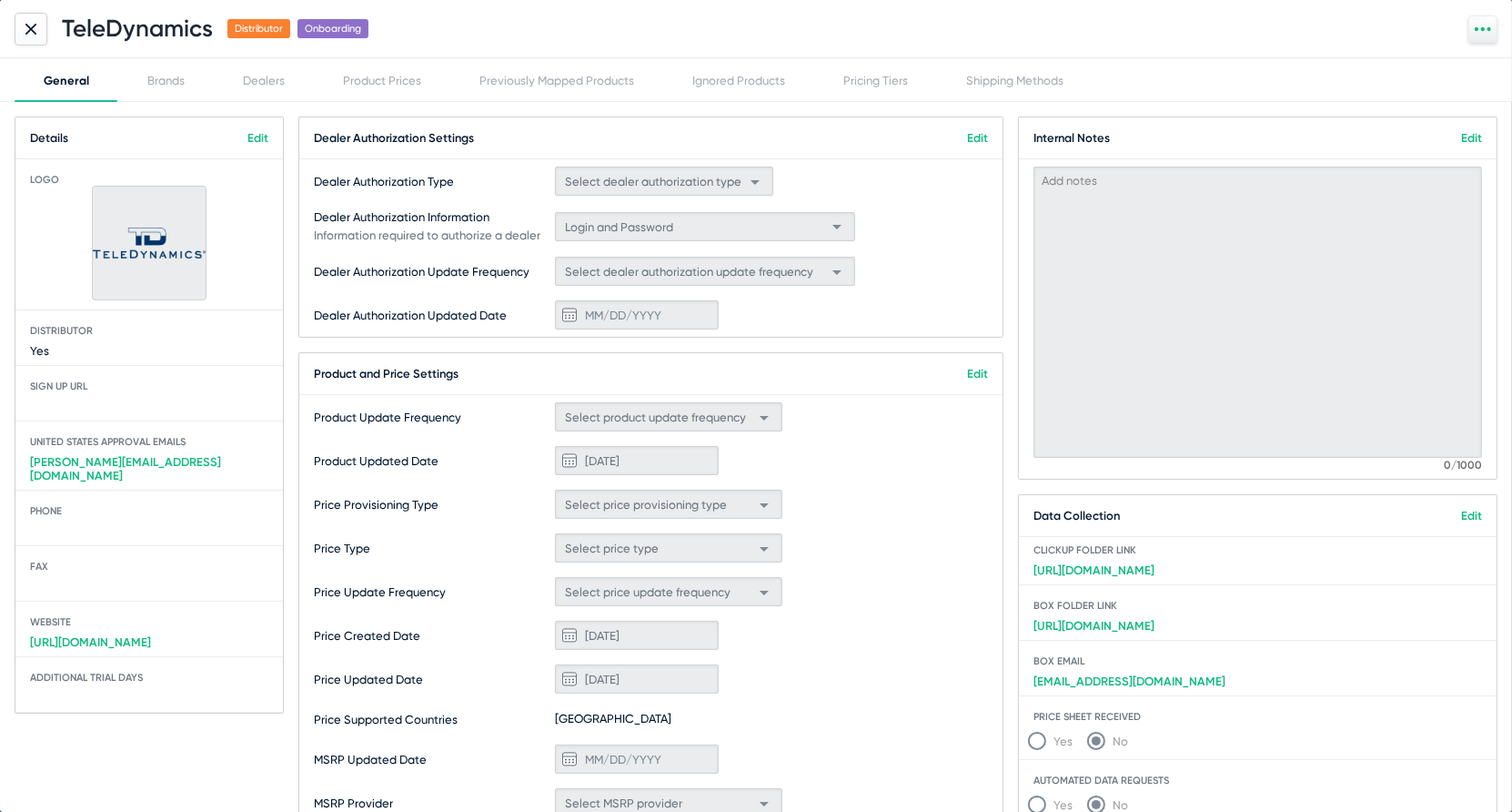
click at [976, 138] on link "Edit" at bounding box center [977, 137] width 21 height 14
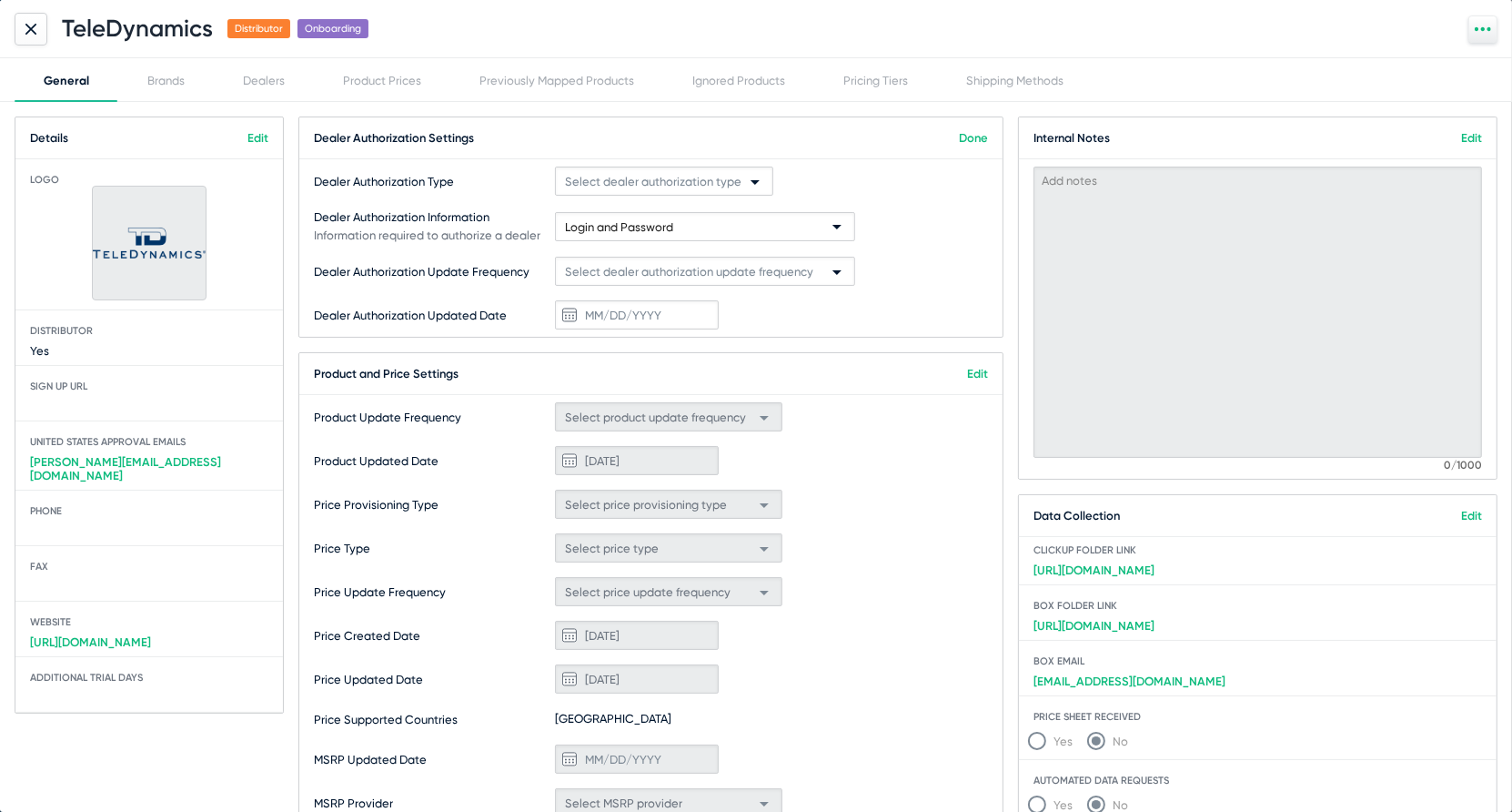
click at [701, 193] on div "Select dealer authorization type" at bounding box center [656, 182] width 182 height 29
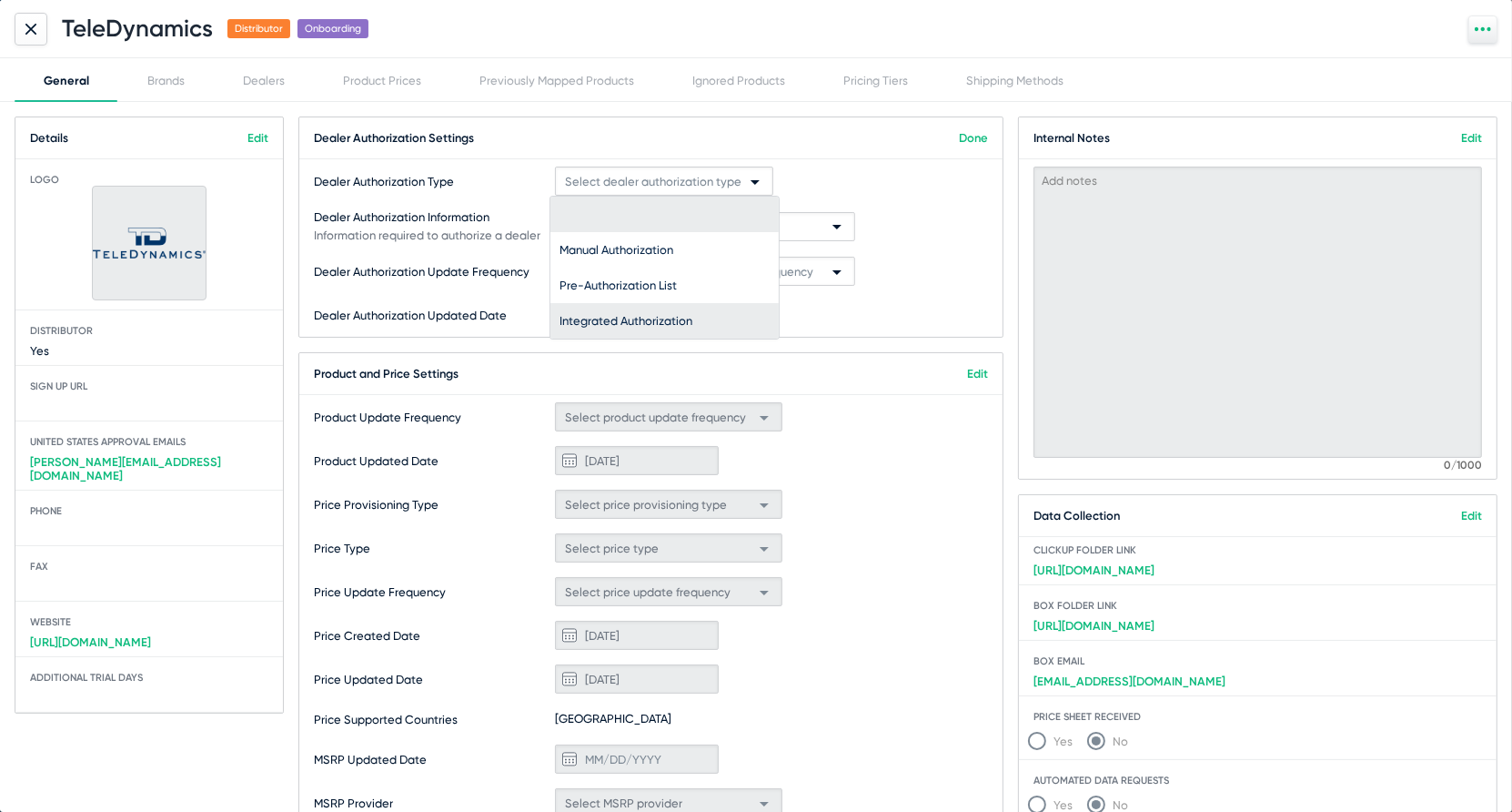
click at [669, 322] on span "Integrated Authorization" at bounding box center [664, 321] width 210 height 35
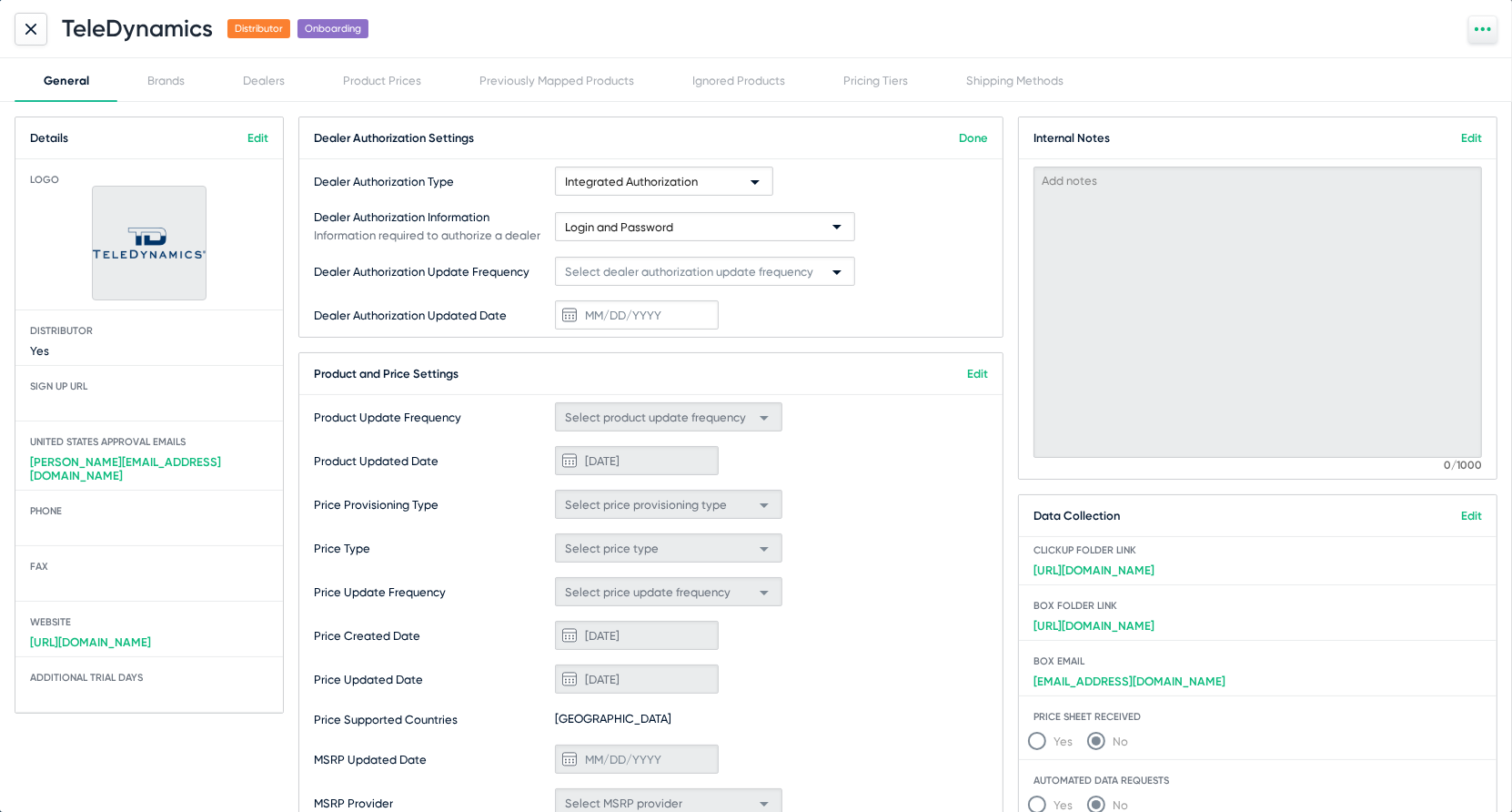
click at [977, 135] on link "Done" at bounding box center [973, 137] width 29 height 14
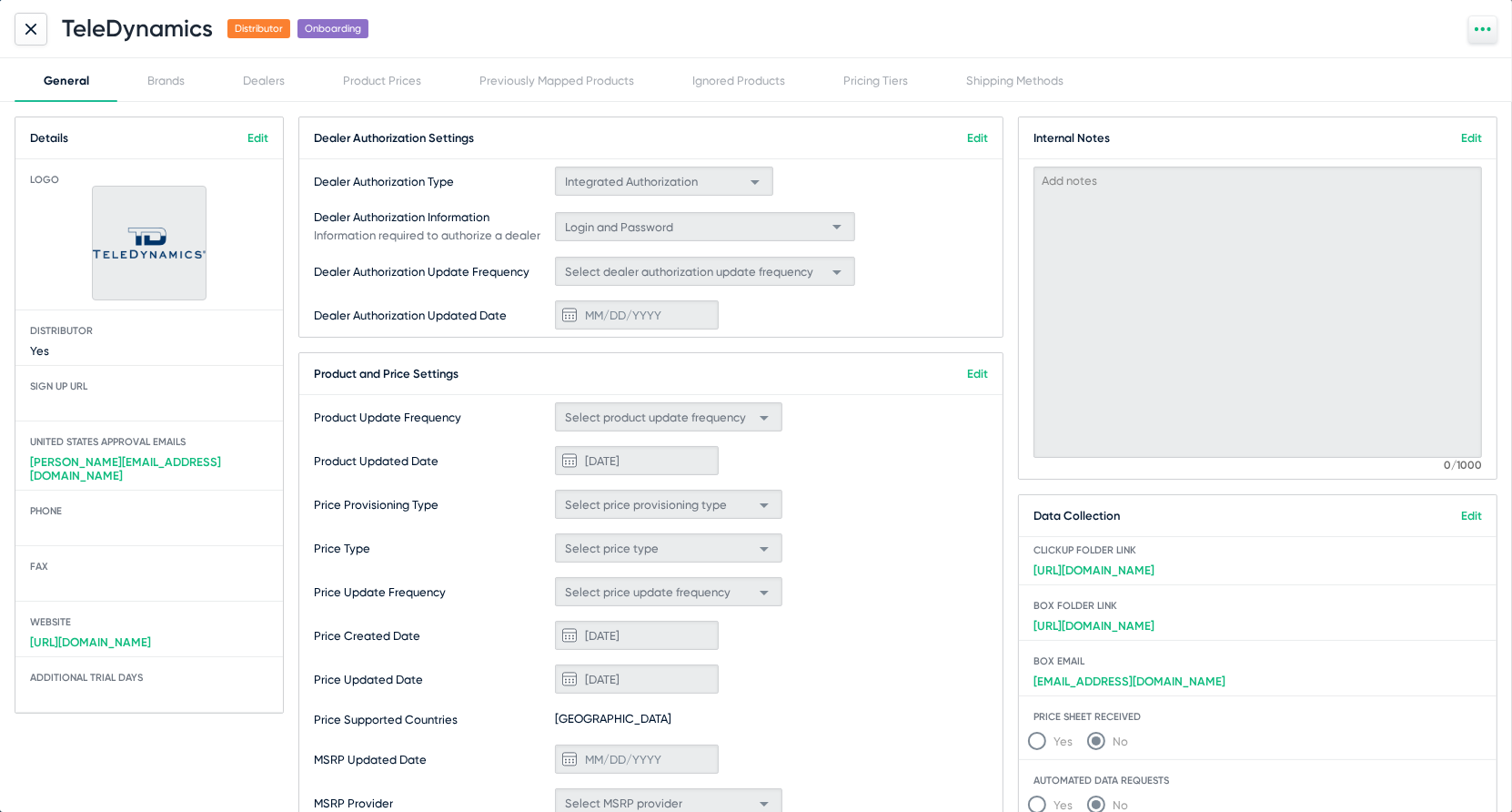
click at [968, 374] on link "Edit" at bounding box center [977, 374] width 21 height 14
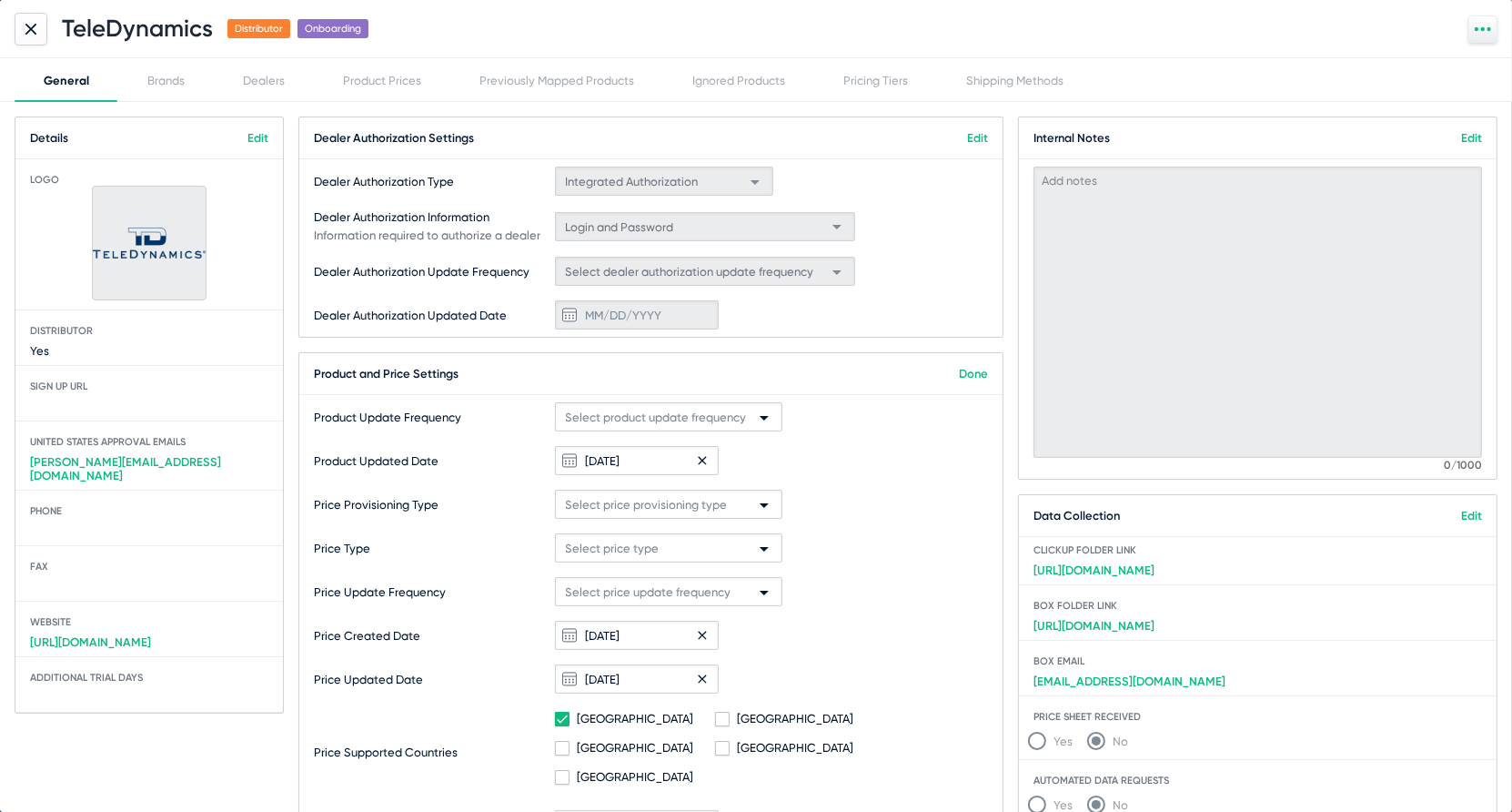
click at [968, 374] on link "Done" at bounding box center [973, 374] width 29 height 14
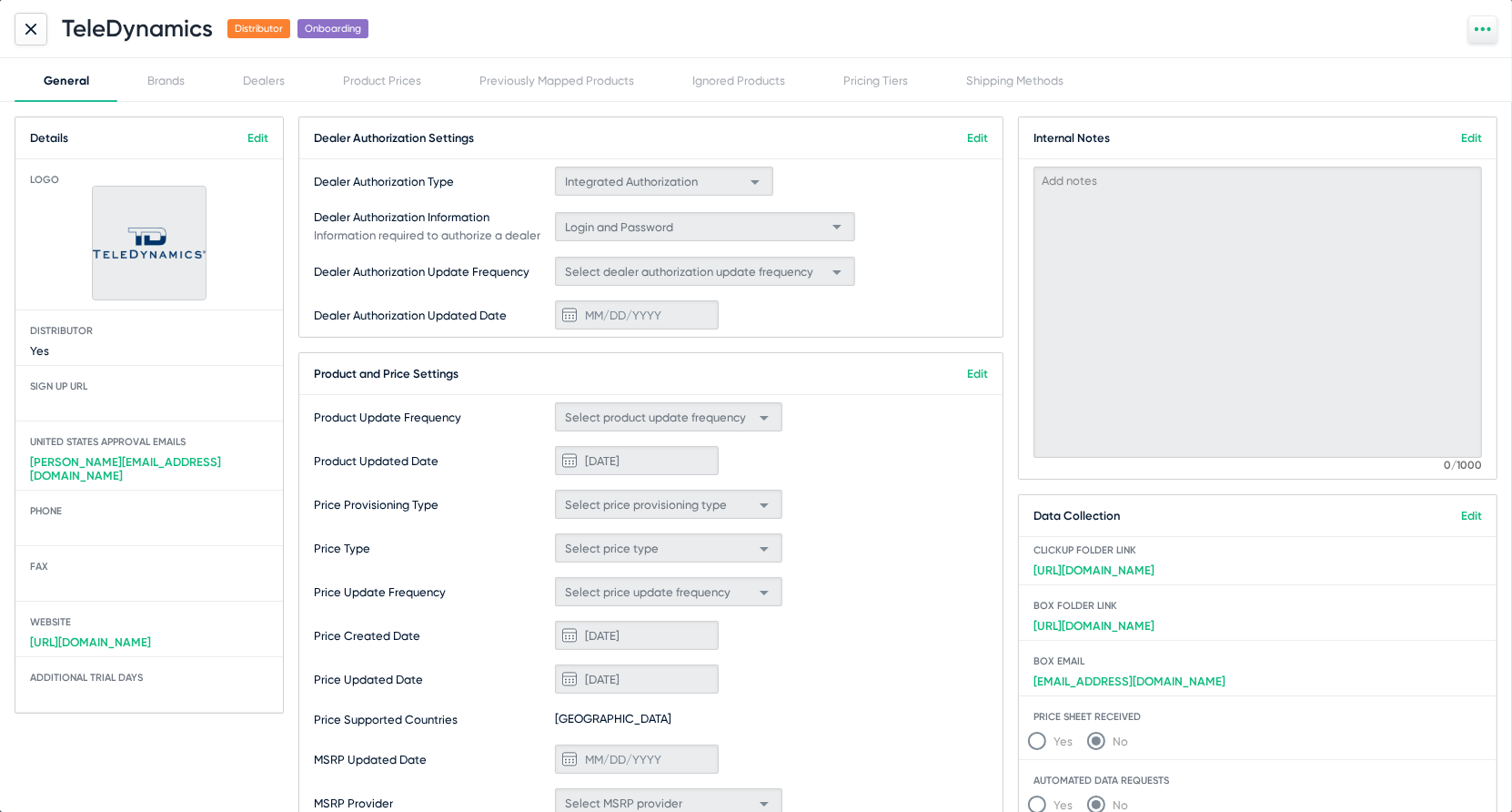
click at [1478, 32] on icon at bounding box center [1483, 30] width 17 height 17
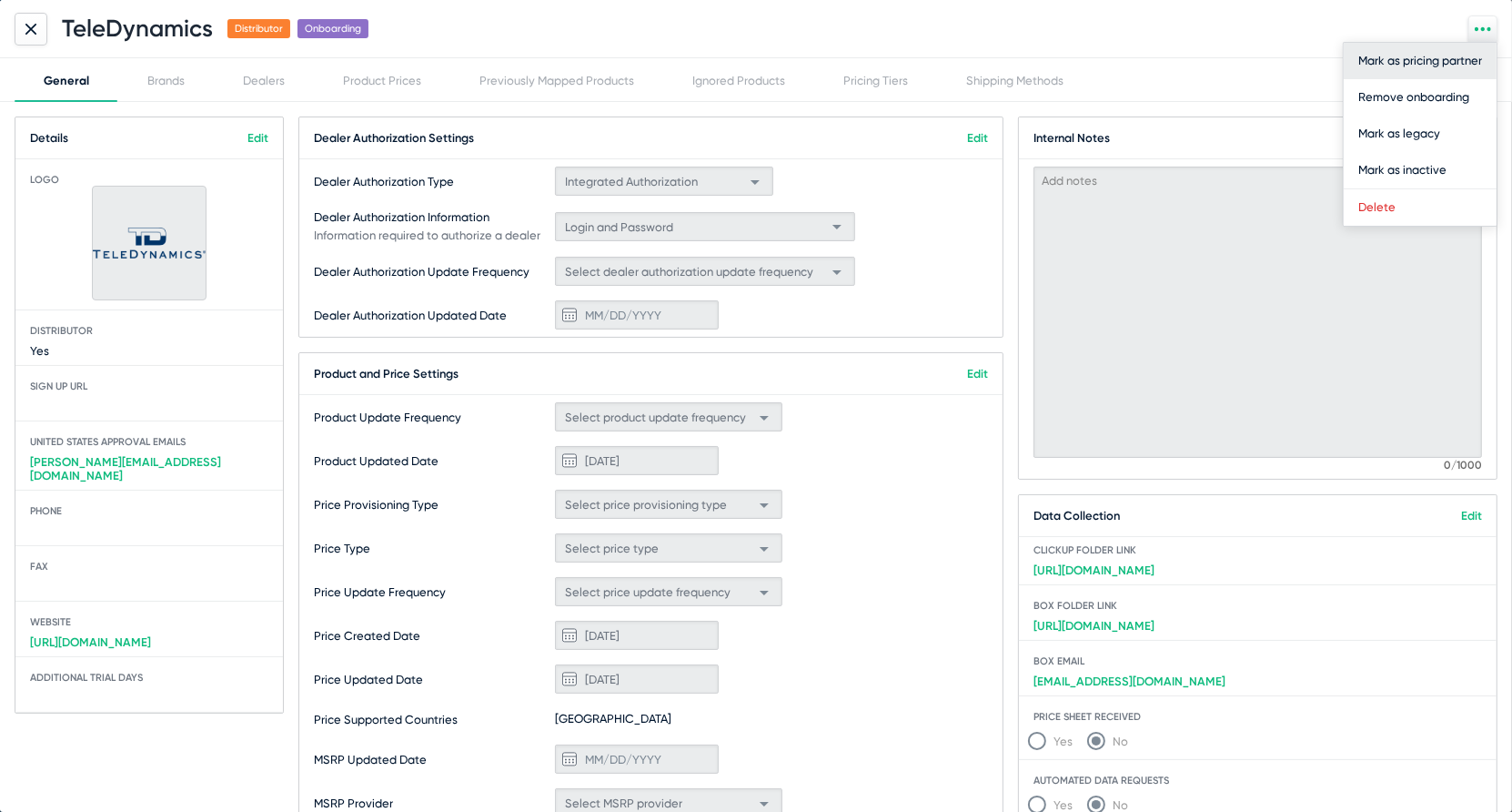
click at [1460, 69] on button "Mark as pricing partner" at bounding box center [1420, 60] width 153 height 36
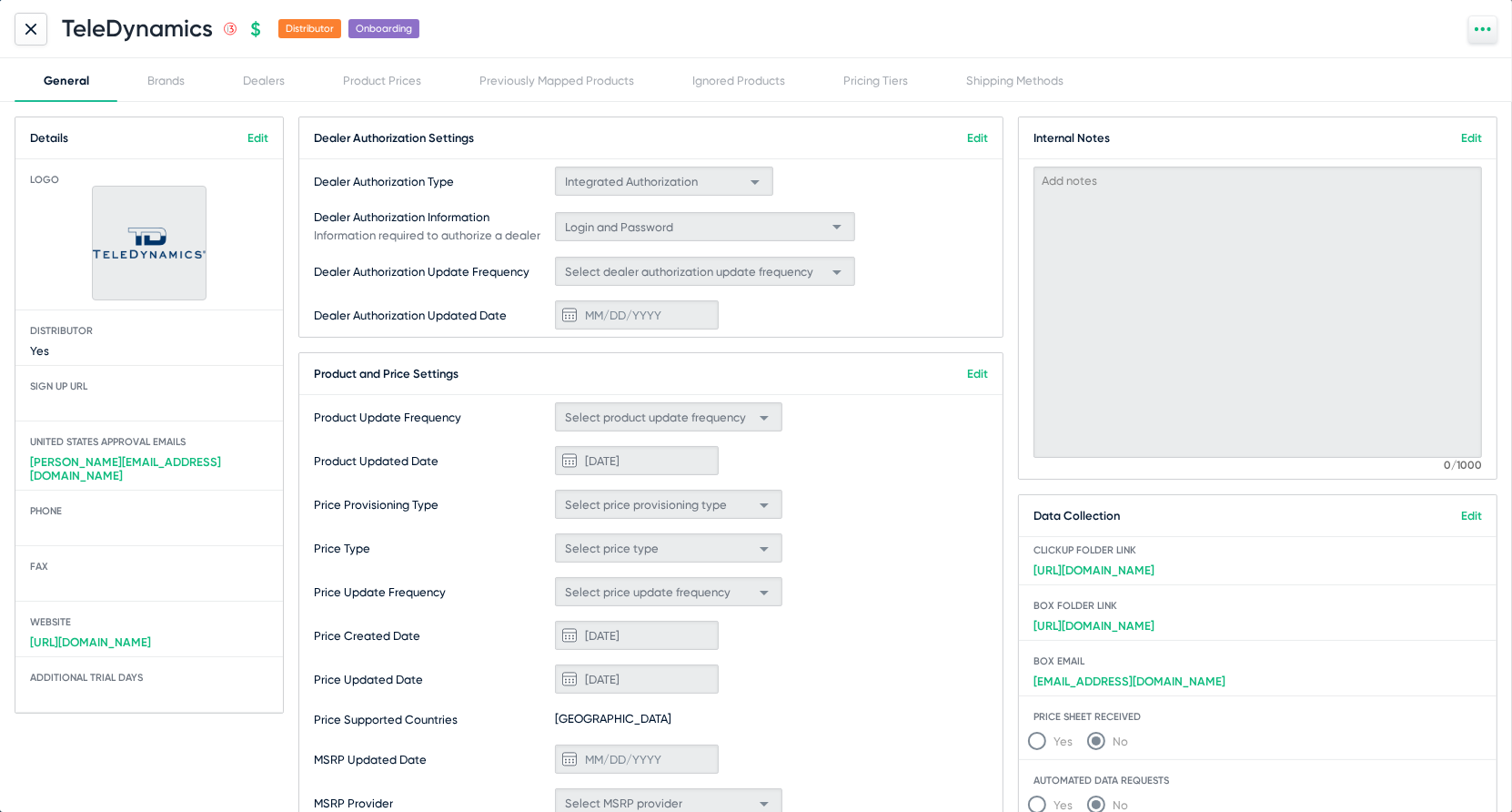
click at [992, 374] on mat-card-title "Product and Price Settings Edit" at bounding box center [650, 374] width 703 height 42
click at [981, 368] on link "Edit" at bounding box center [977, 374] width 21 height 14
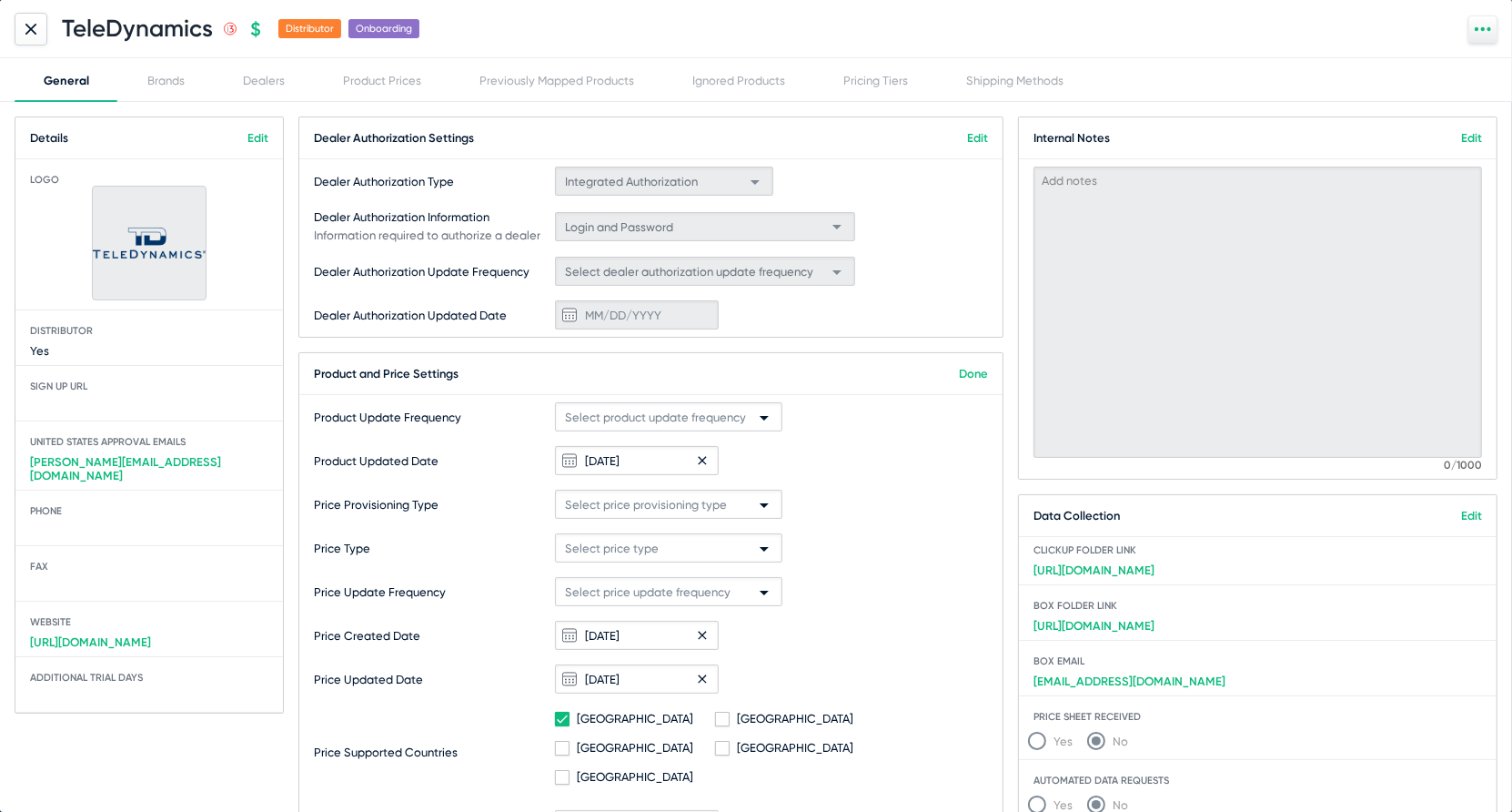
click at [743, 402] on mat-select "Select product update frequency" at bounding box center [669, 416] width 228 height 29
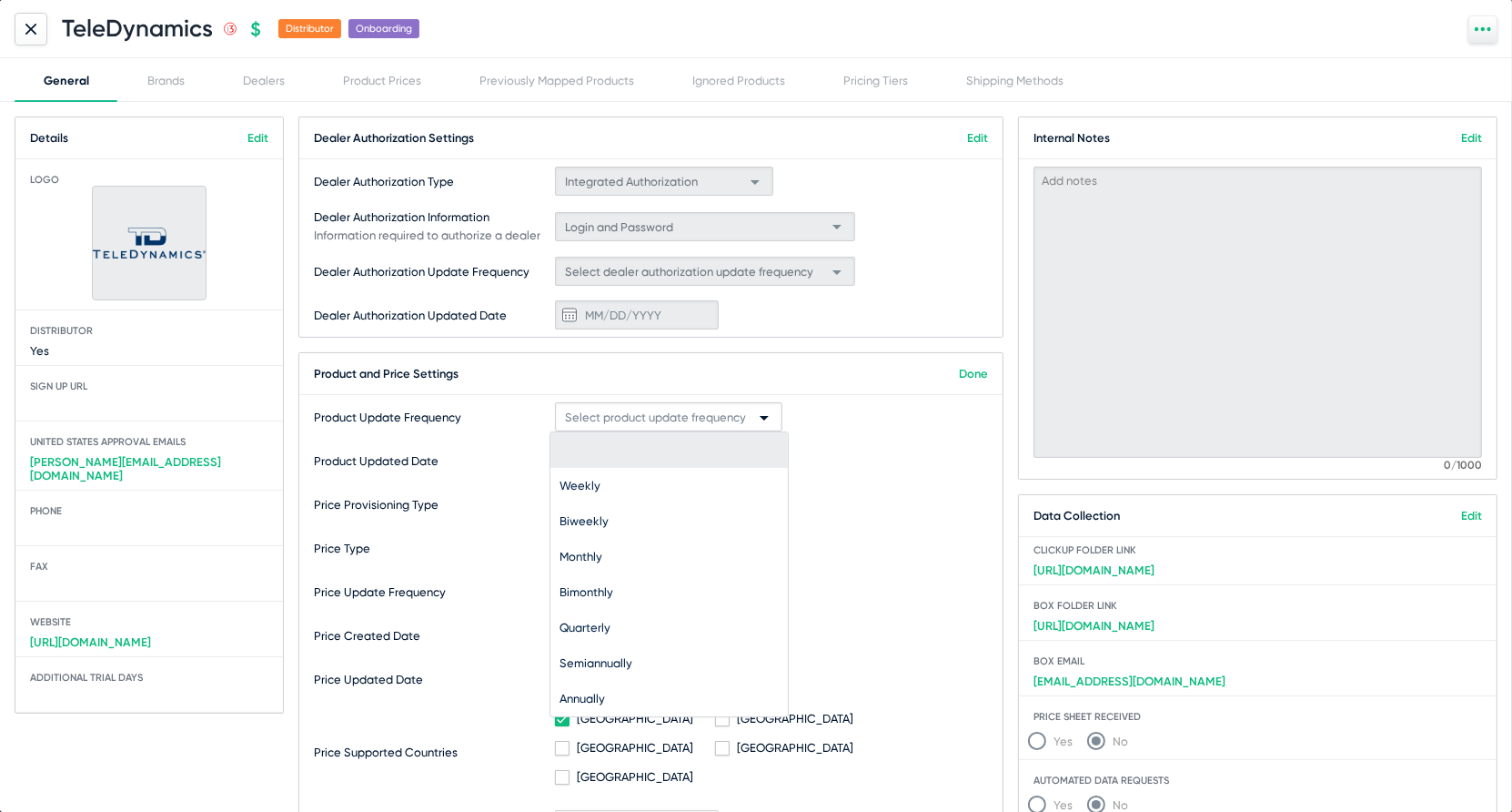
click at [796, 374] on div at bounding box center [756, 406] width 1512 height 812
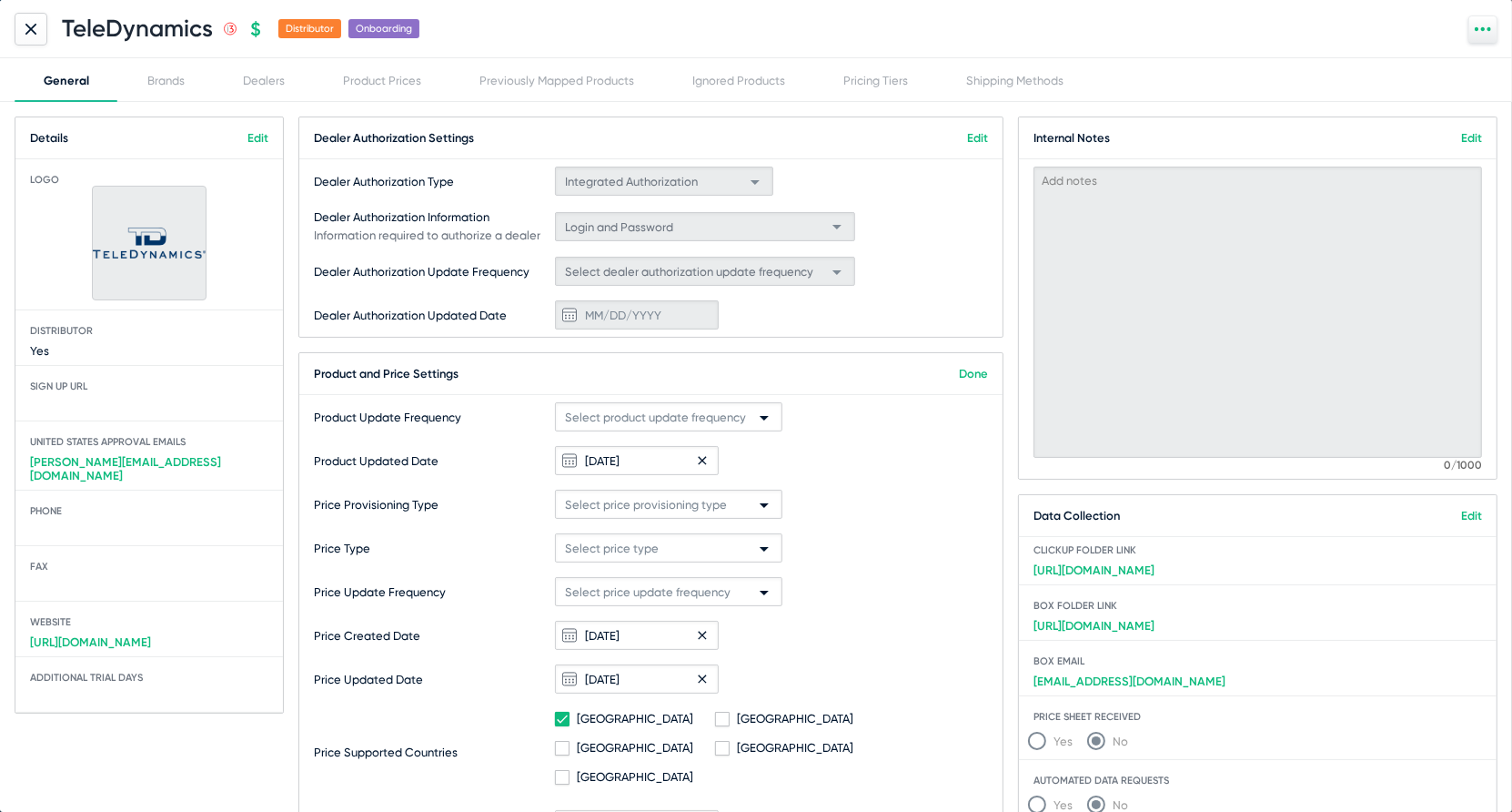
click at [668, 502] on span "Select price provisioning type" at bounding box center [646, 504] width 162 height 14
click at [630, 597] on span "Direct API Pricing" at bounding box center [669, 608] width 220 height 35
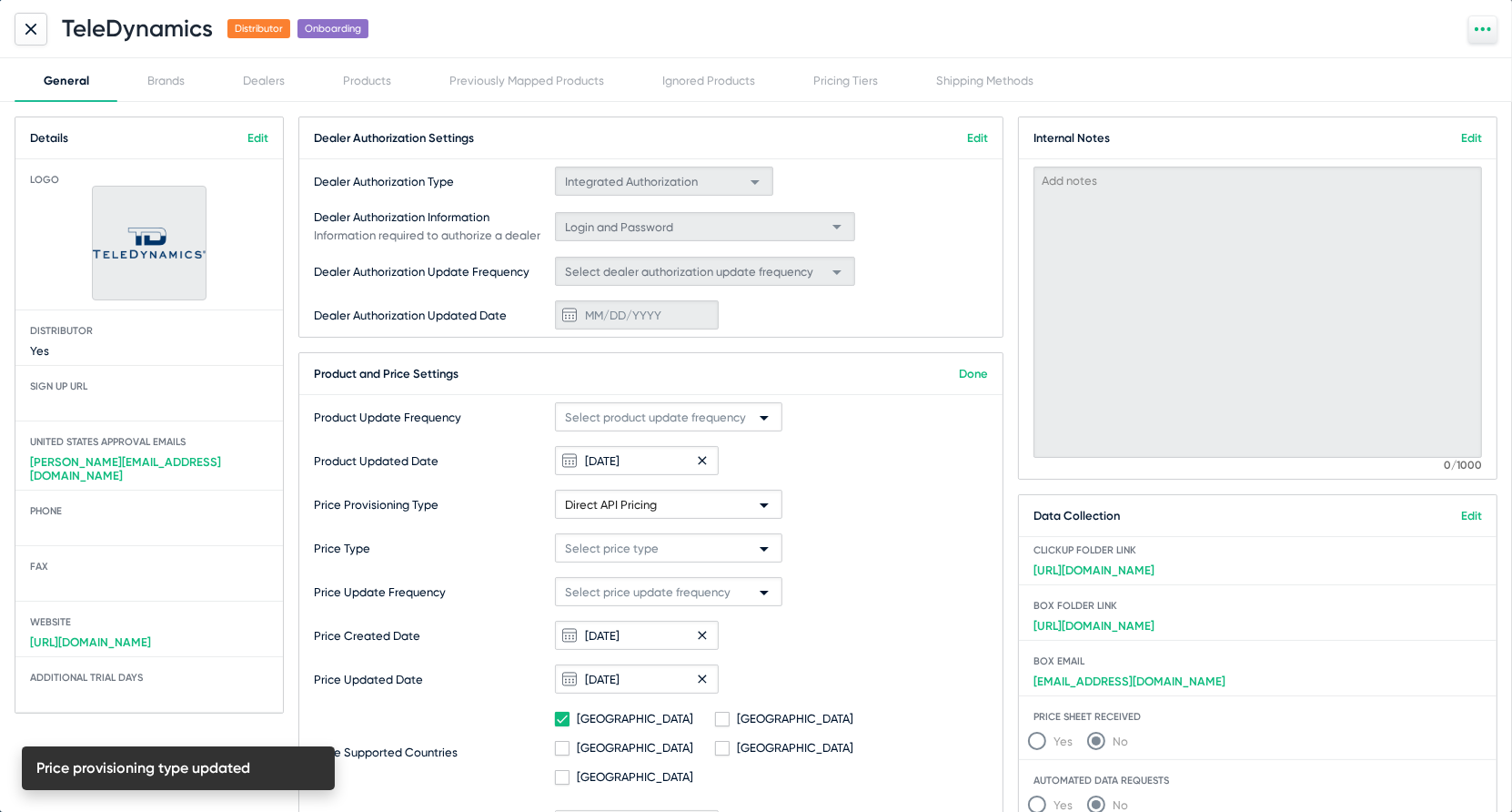
click at [633, 582] on div "Select price update frequency" at bounding box center [661, 592] width 191 height 29
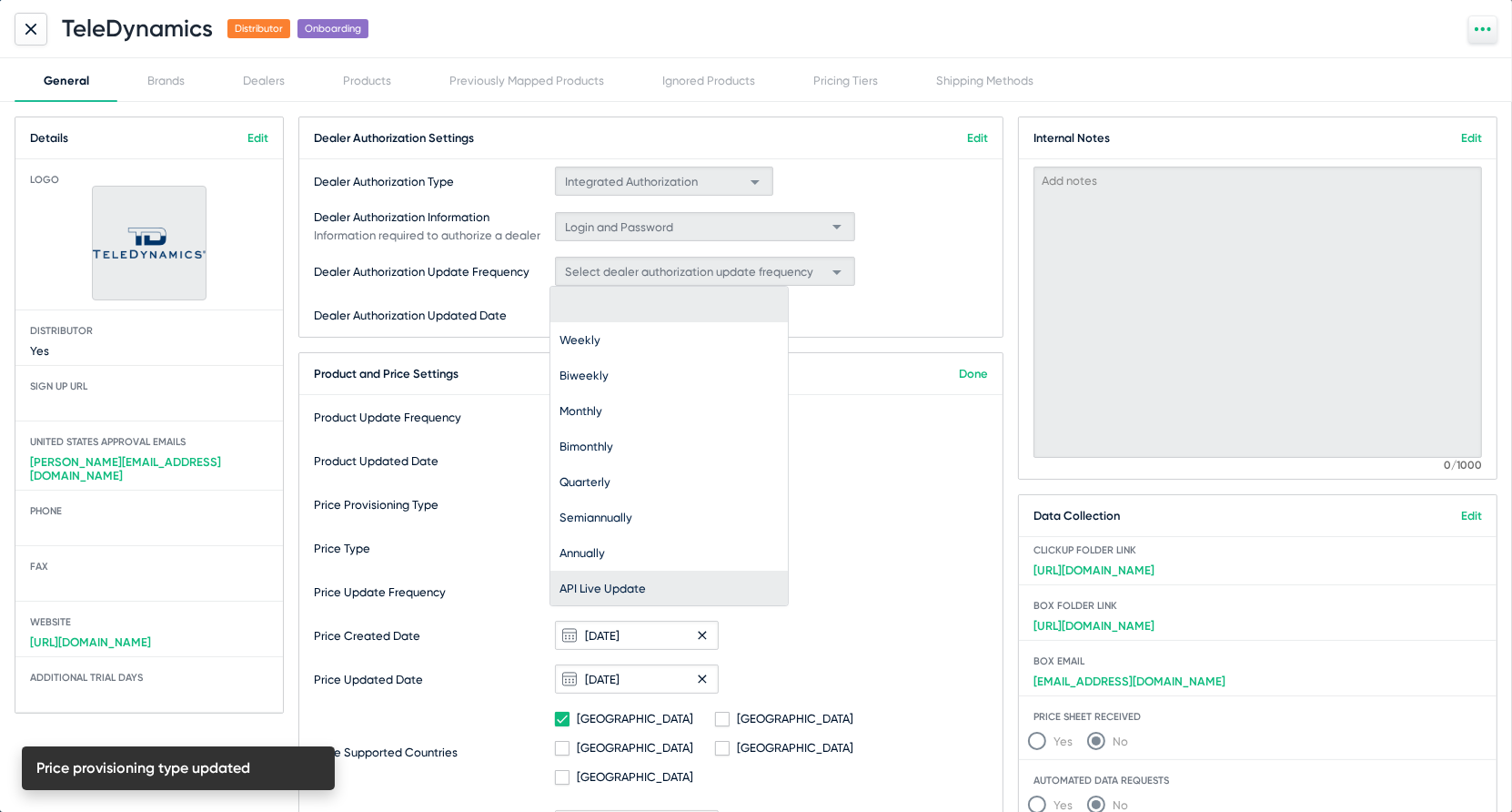
click at [633, 584] on span "API Live Update" at bounding box center [669, 589] width 220 height 35
type input "[DATE]"
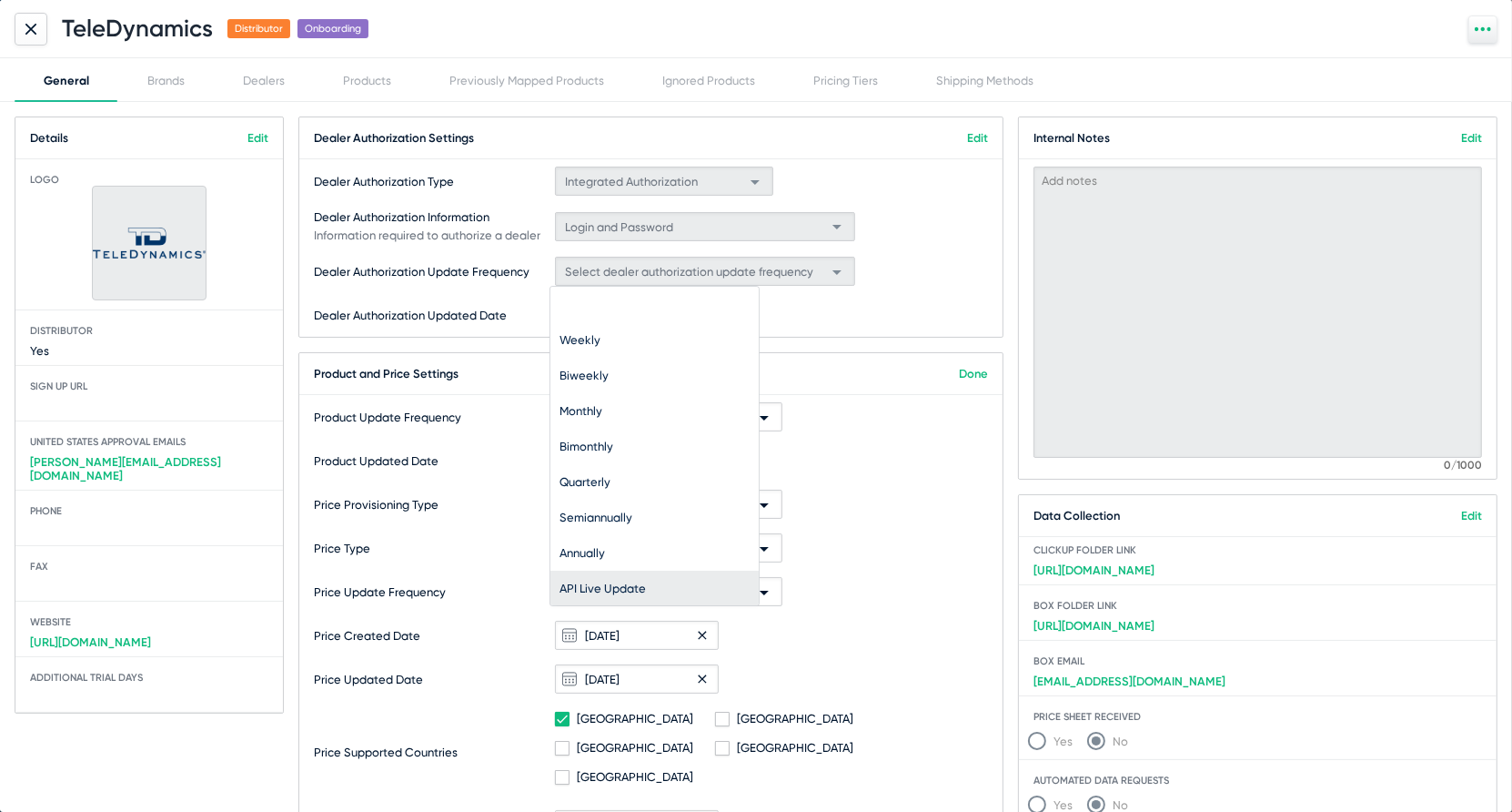
scroll to position [1, 0]
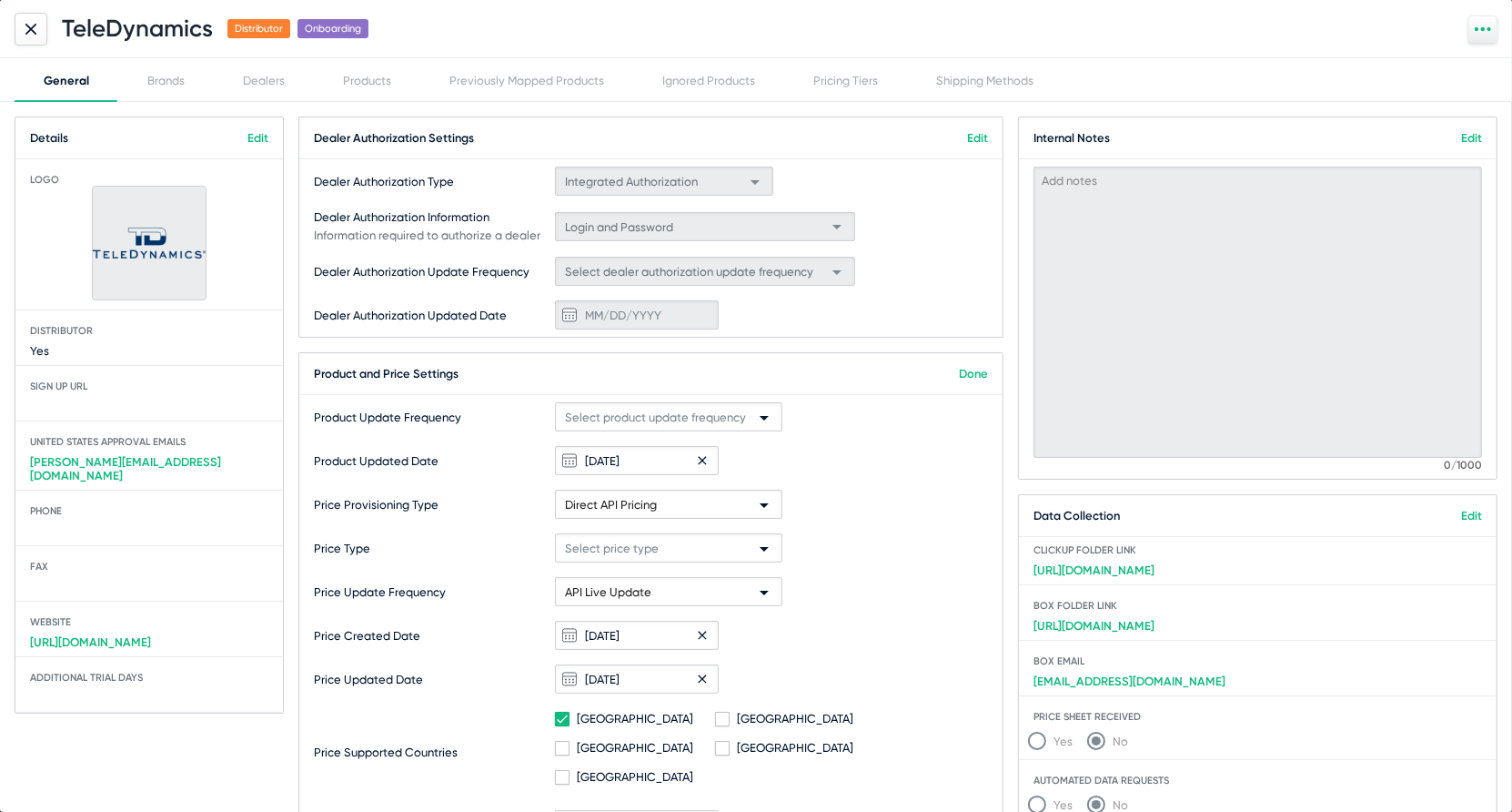
click at [647, 549] on span "Select price type" at bounding box center [611, 548] width 94 height 14
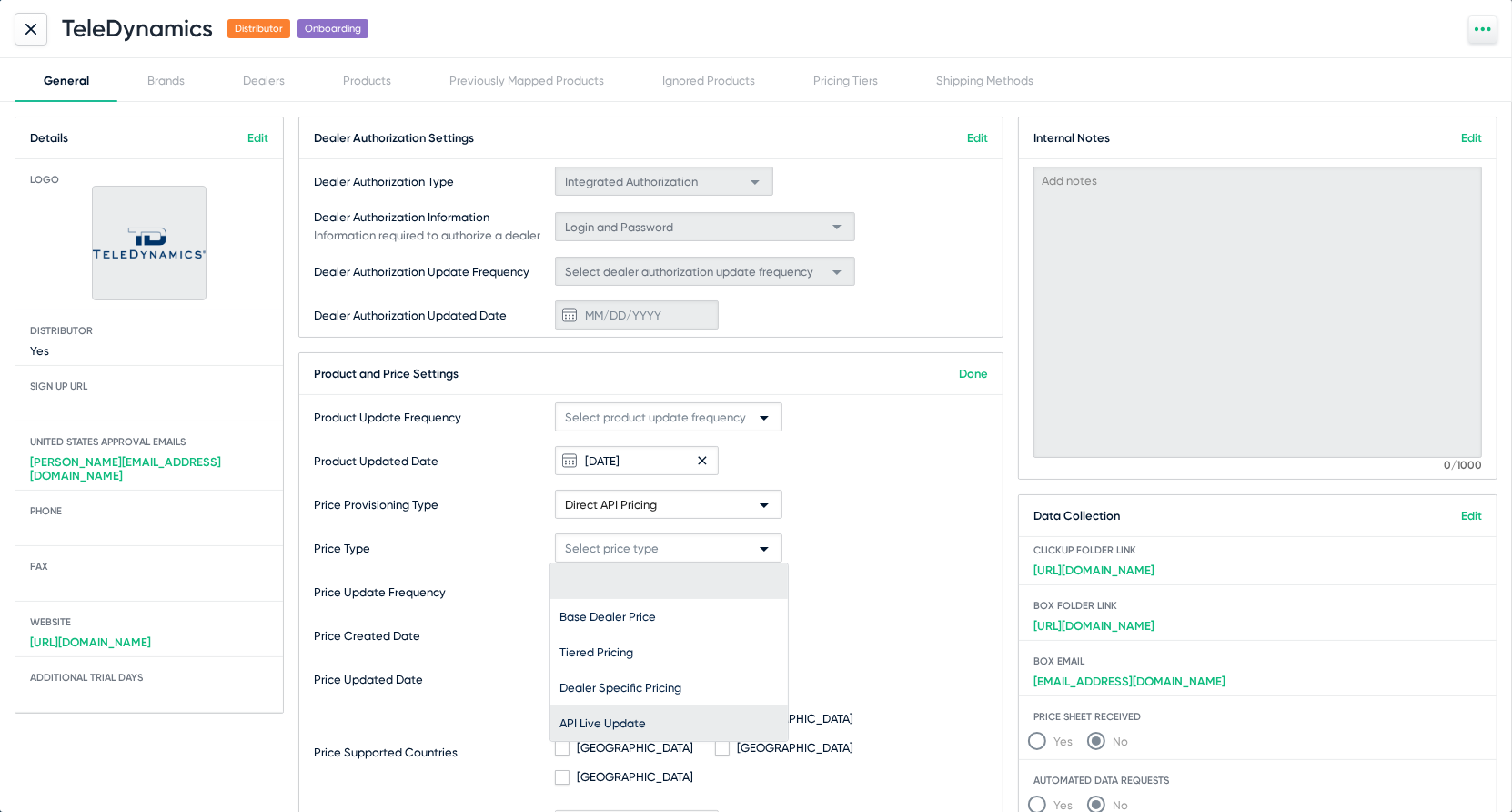
click at [649, 710] on span "API Live Update" at bounding box center [669, 723] width 220 height 35
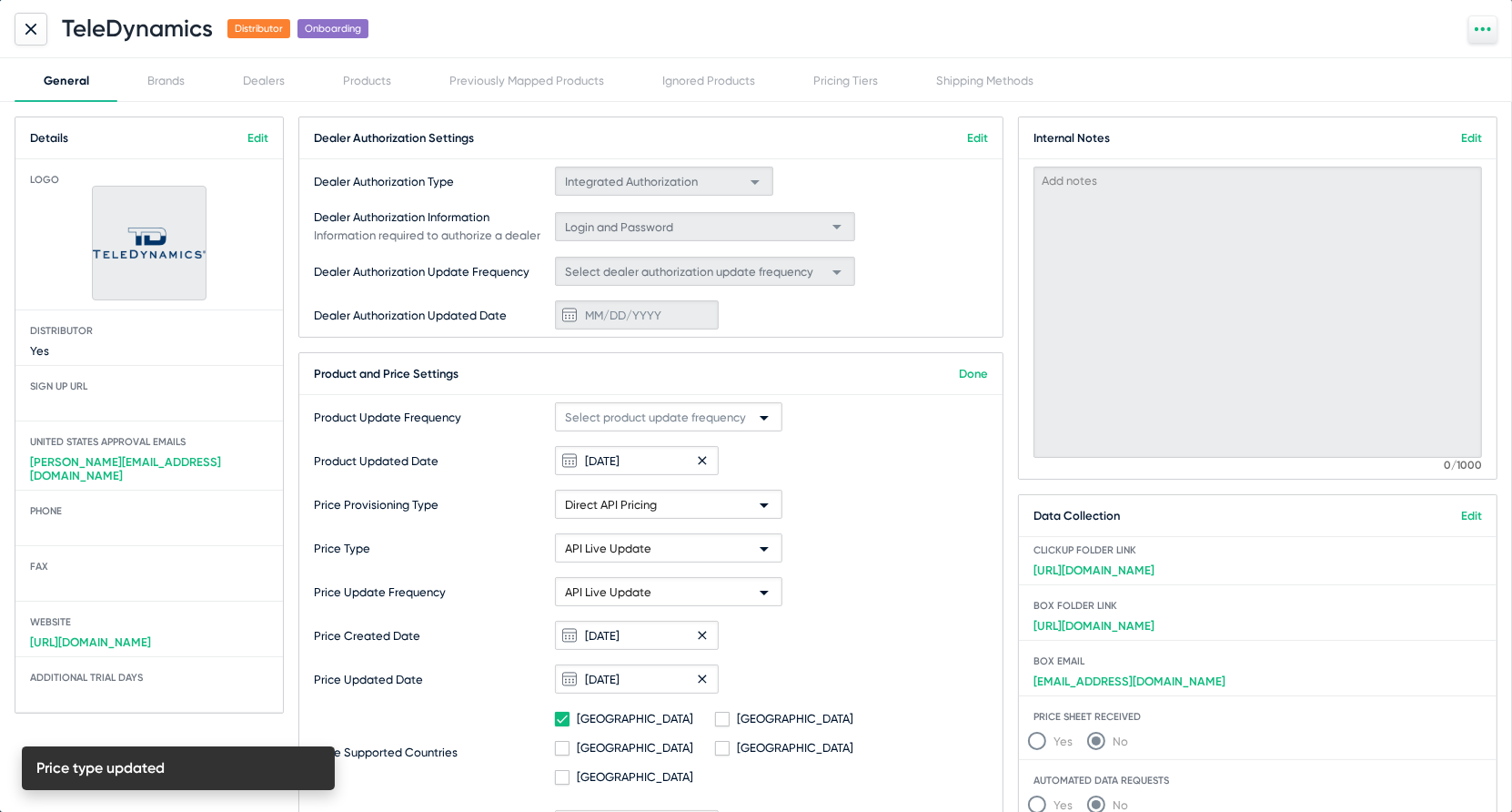
click at [980, 372] on link "Done" at bounding box center [973, 374] width 29 height 14
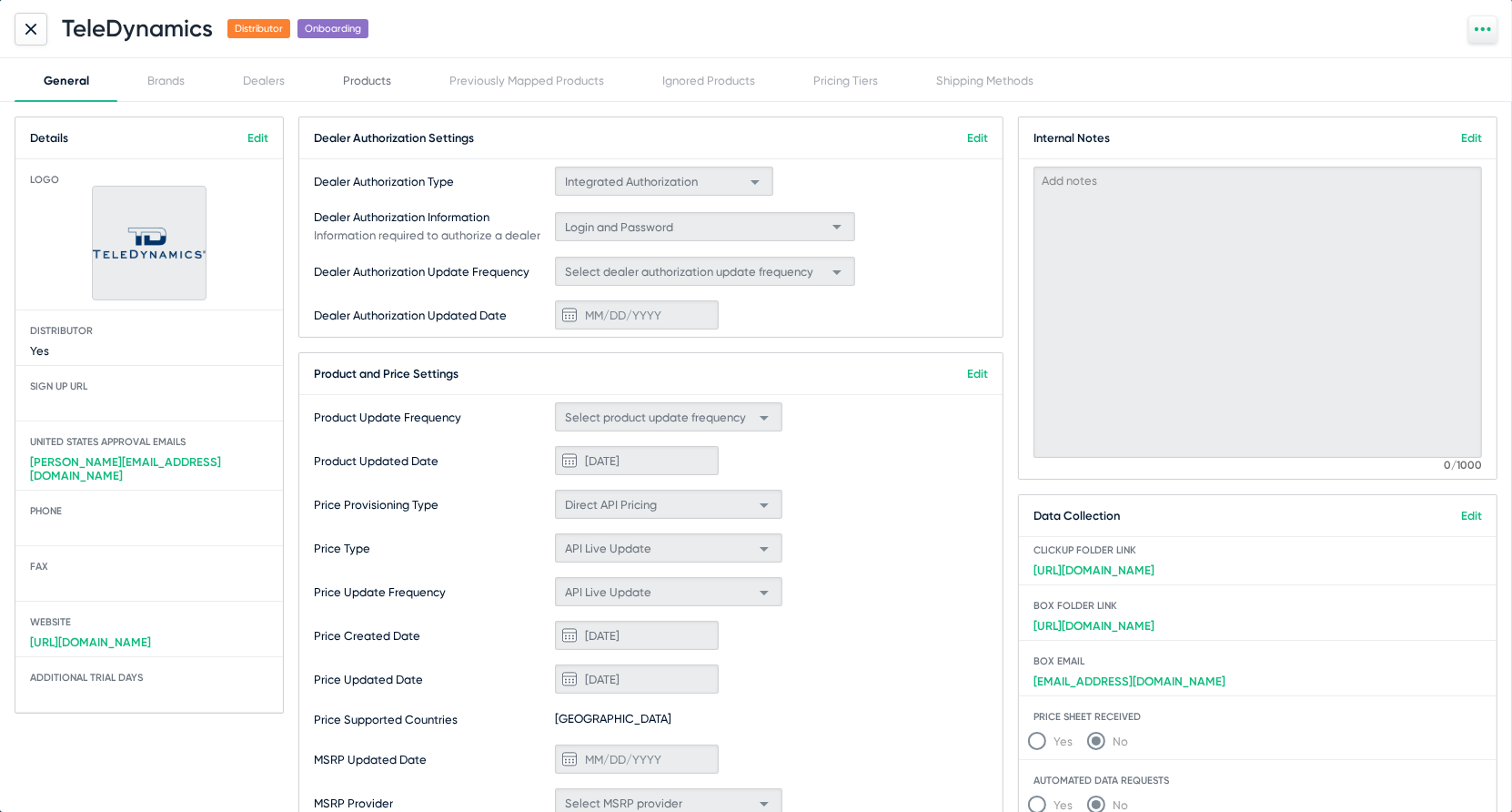
click at [378, 74] on div "Products" at bounding box center [367, 81] width 48 height 14
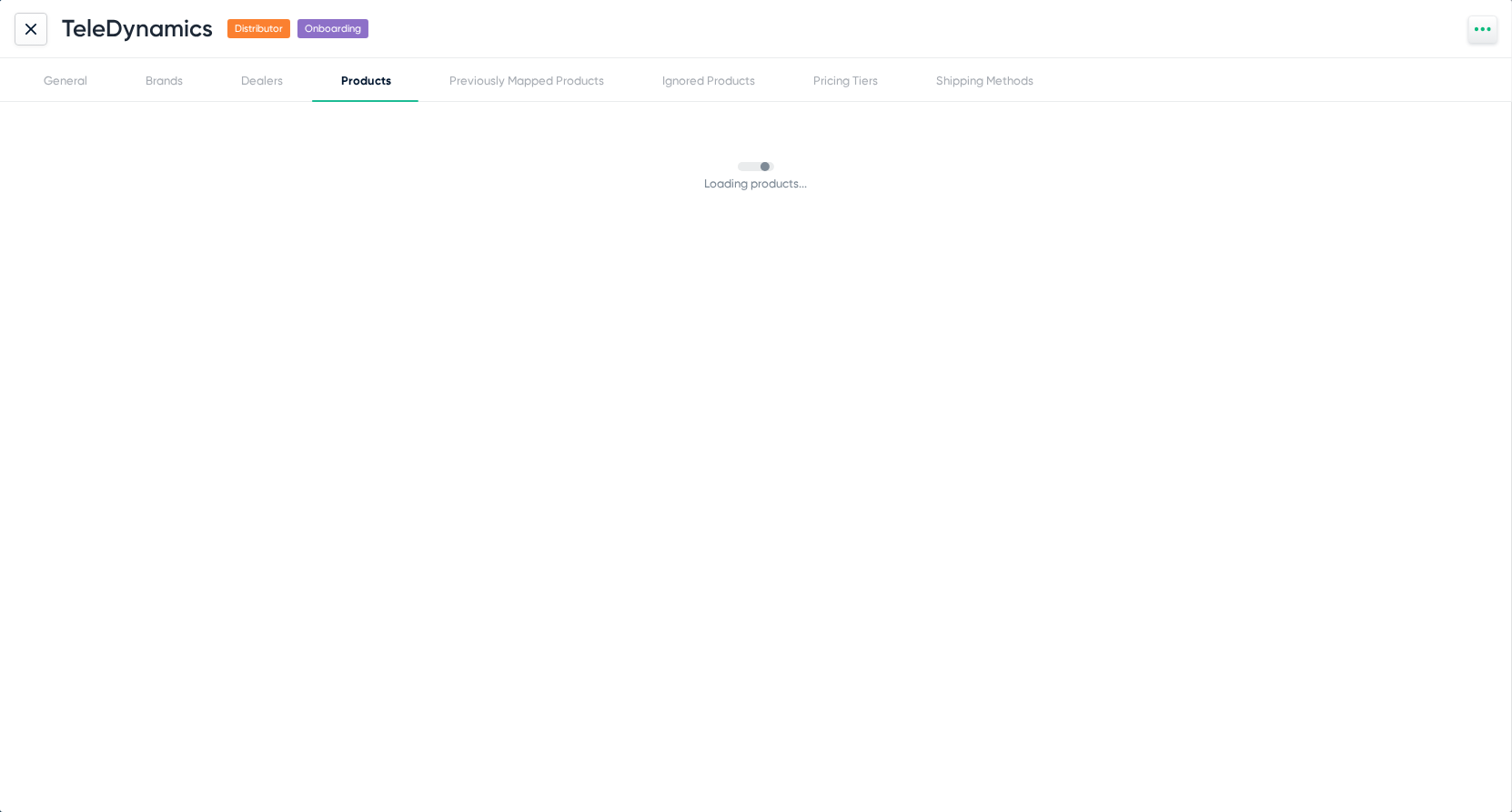
click at [378, 74] on div "Products" at bounding box center [366, 81] width 50 height 14
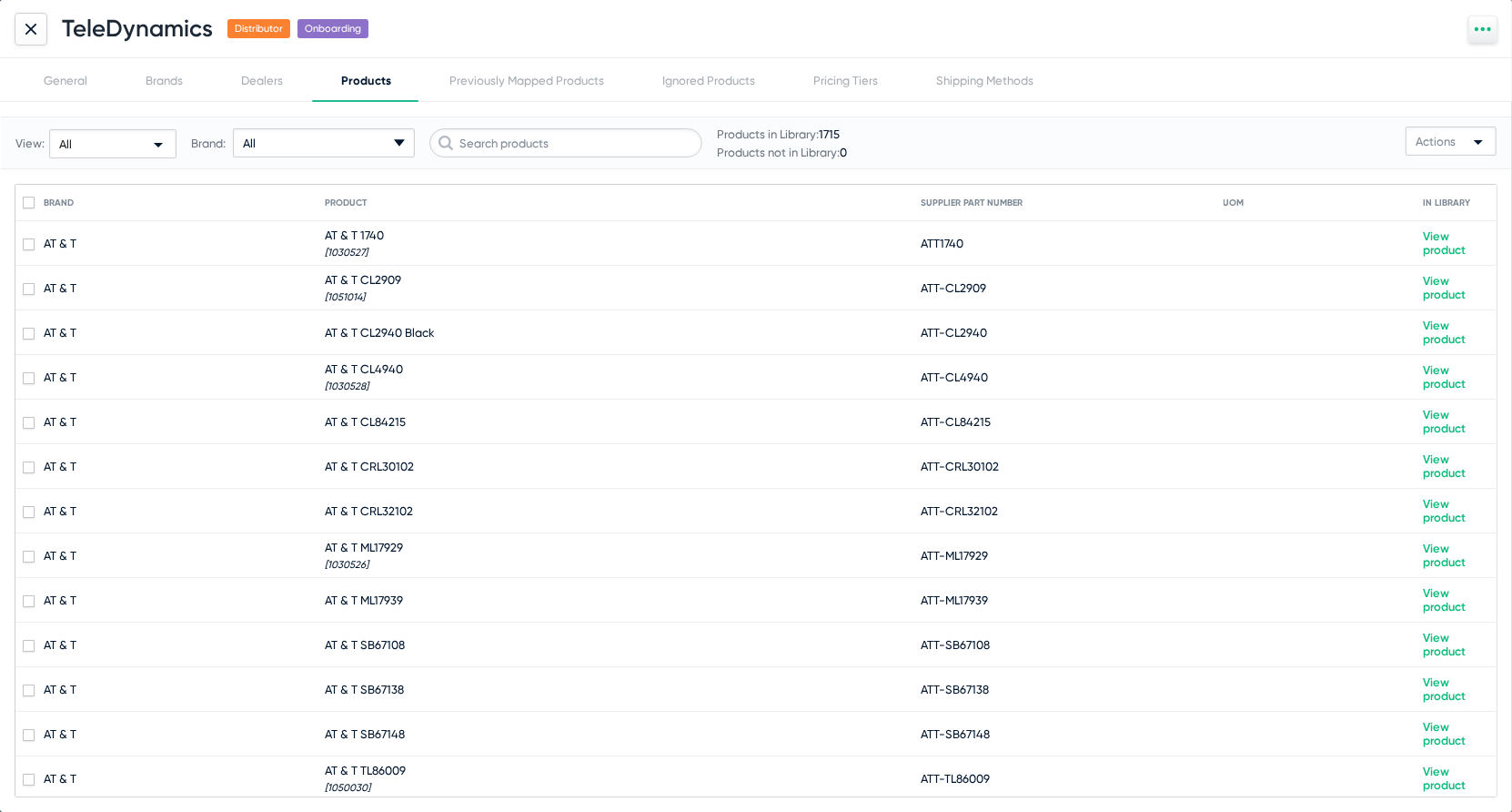
click at [298, 135] on div "All arrow-drop-down-18px Created with Sketch." at bounding box center [323, 142] width 182 height 29
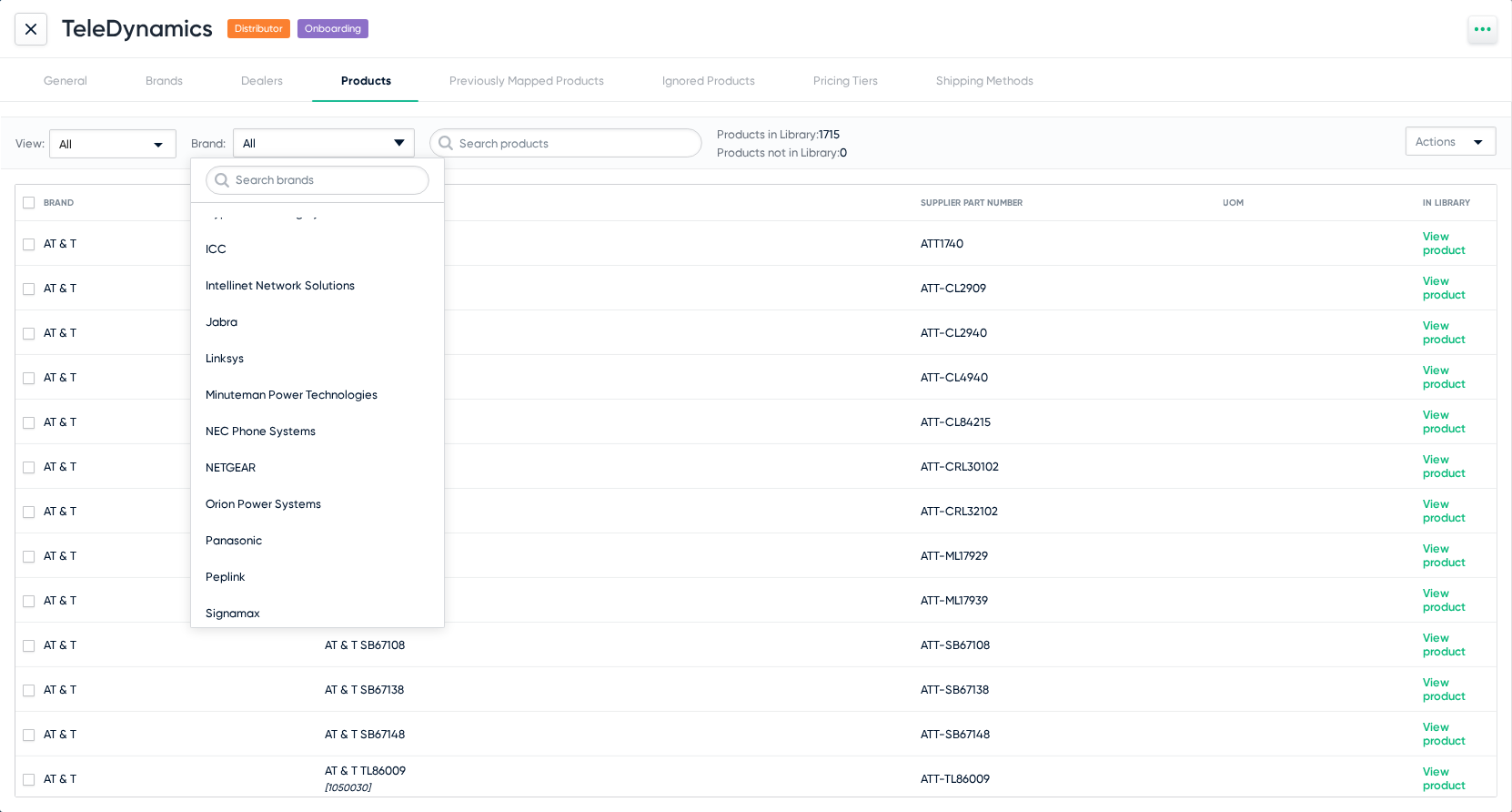
scroll to position [404, 0]
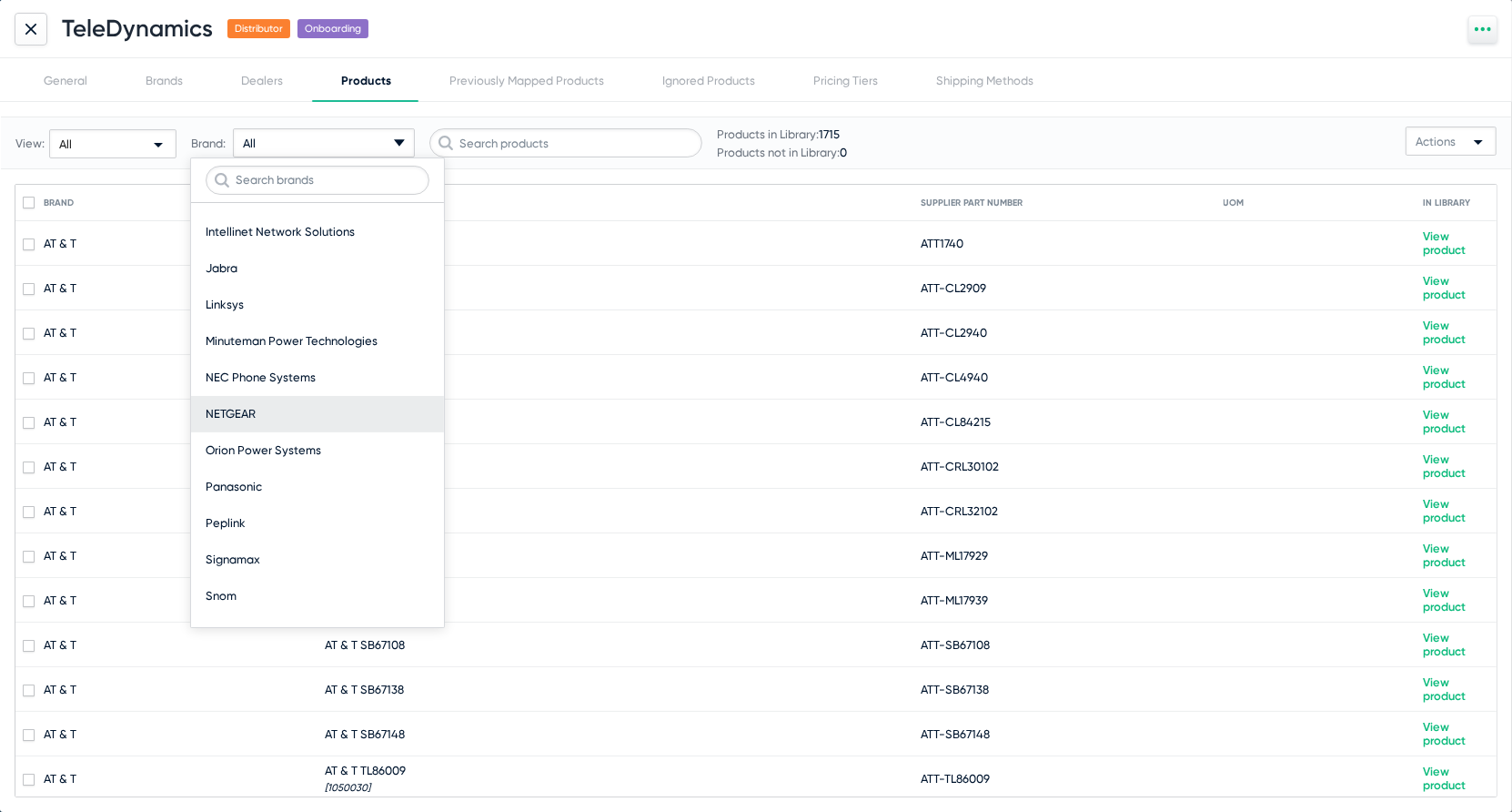
click at [284, 408] on div "NETGEAR" at bounding box center [318, 413] width 224 height 36
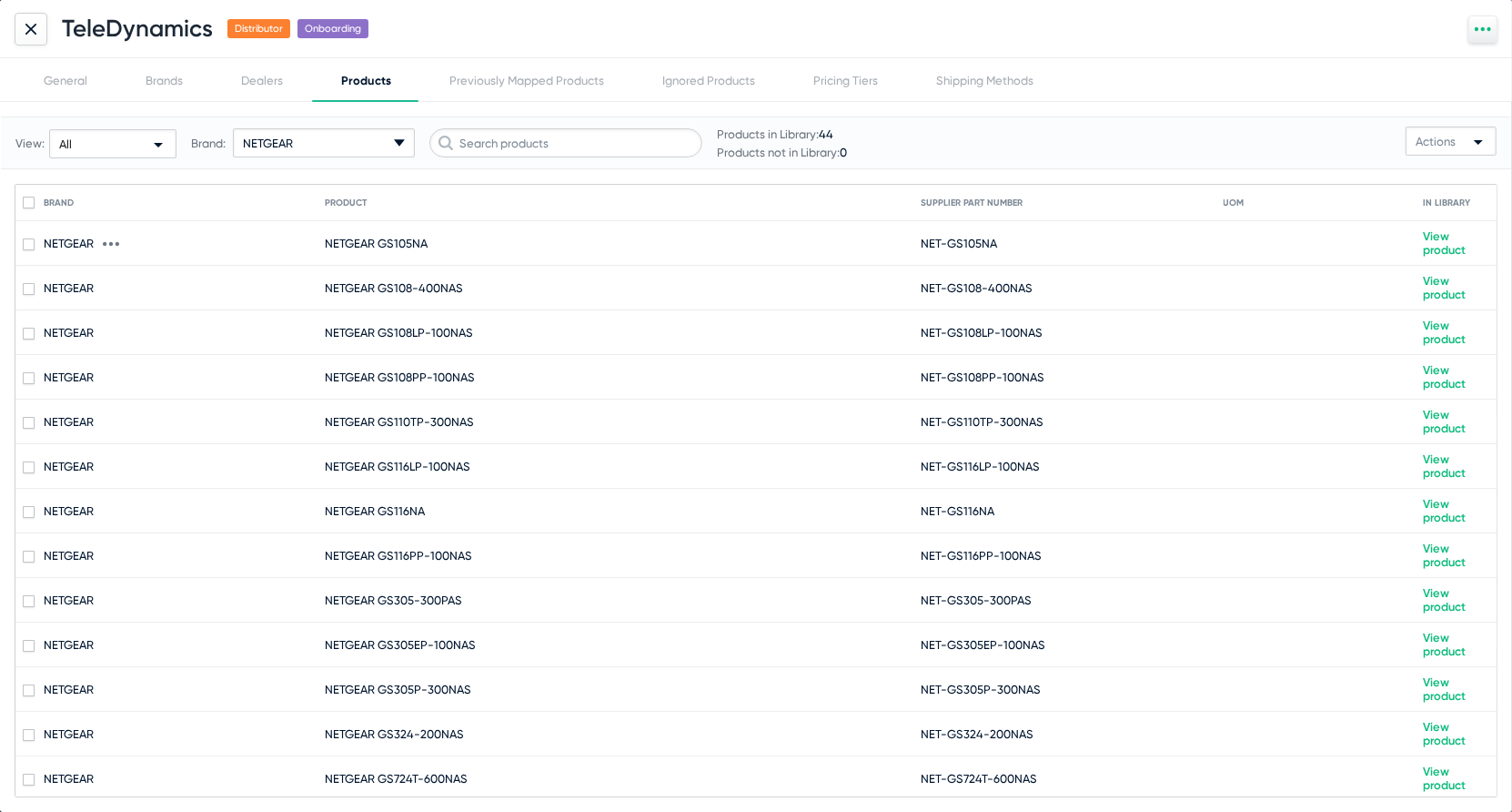
drag, startPoint x: 1006, startPoint y: 242, endPoint x: 919, endPoint y: 242, distance: 87.0
click at [919, 242] on mat-row "NETGEAR NETGEAR GS105NA NET-GS105NA View product" at bounding box center [756, 244] width 1481 height 44
checkbox input "true"
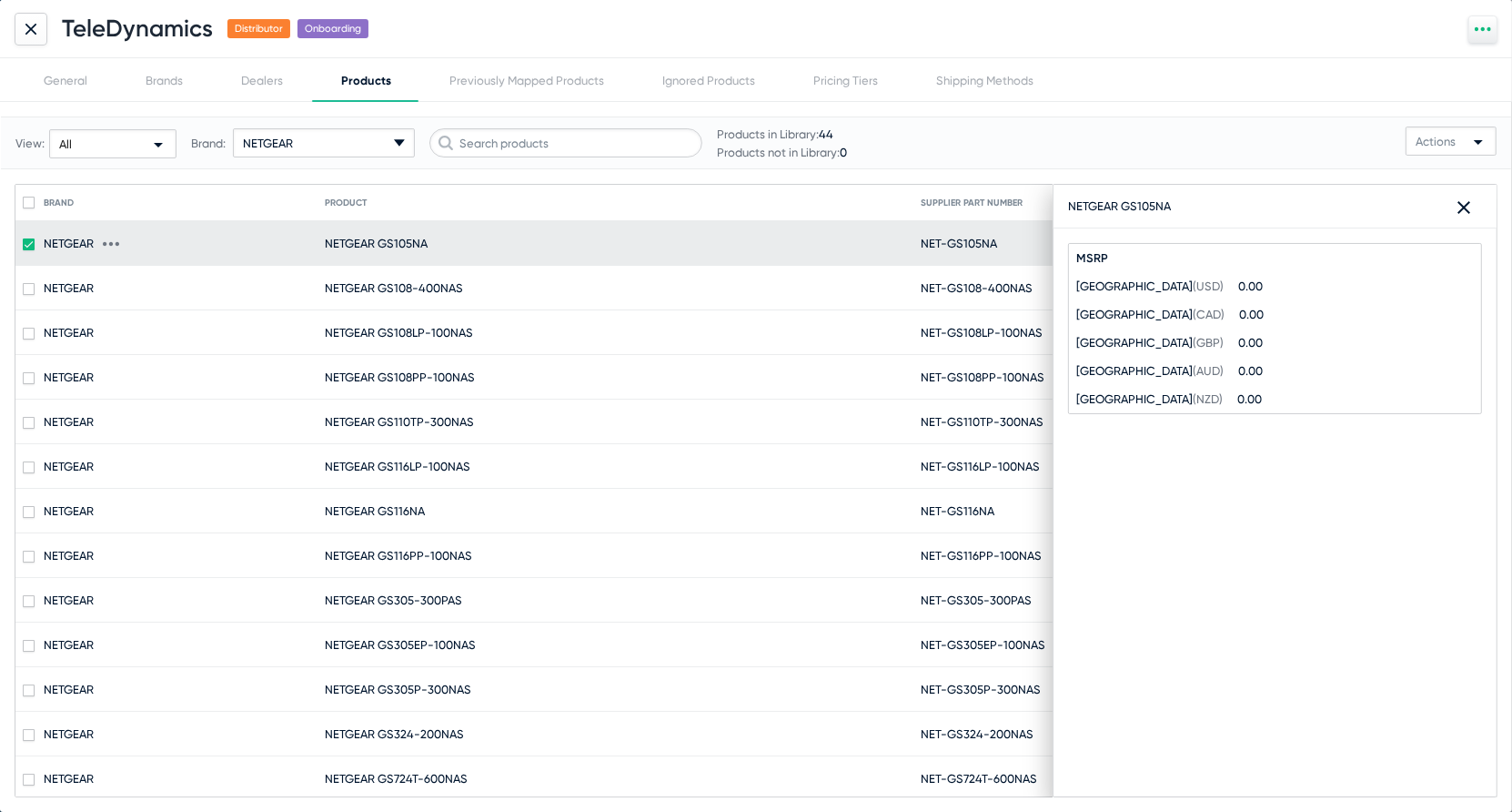
copy mat-row "NET-GS105NA"
click at [394, 138] on icon "arrow-drop-down-18px Created with Sketch." at bounding box center [399, 143] width 11 height 11
click at [394, 138] on div "TeleDynamics Distributor Onboarding General Brands Dealers Products Previously …" at bounding box center [756, 406] width 1512 height 812
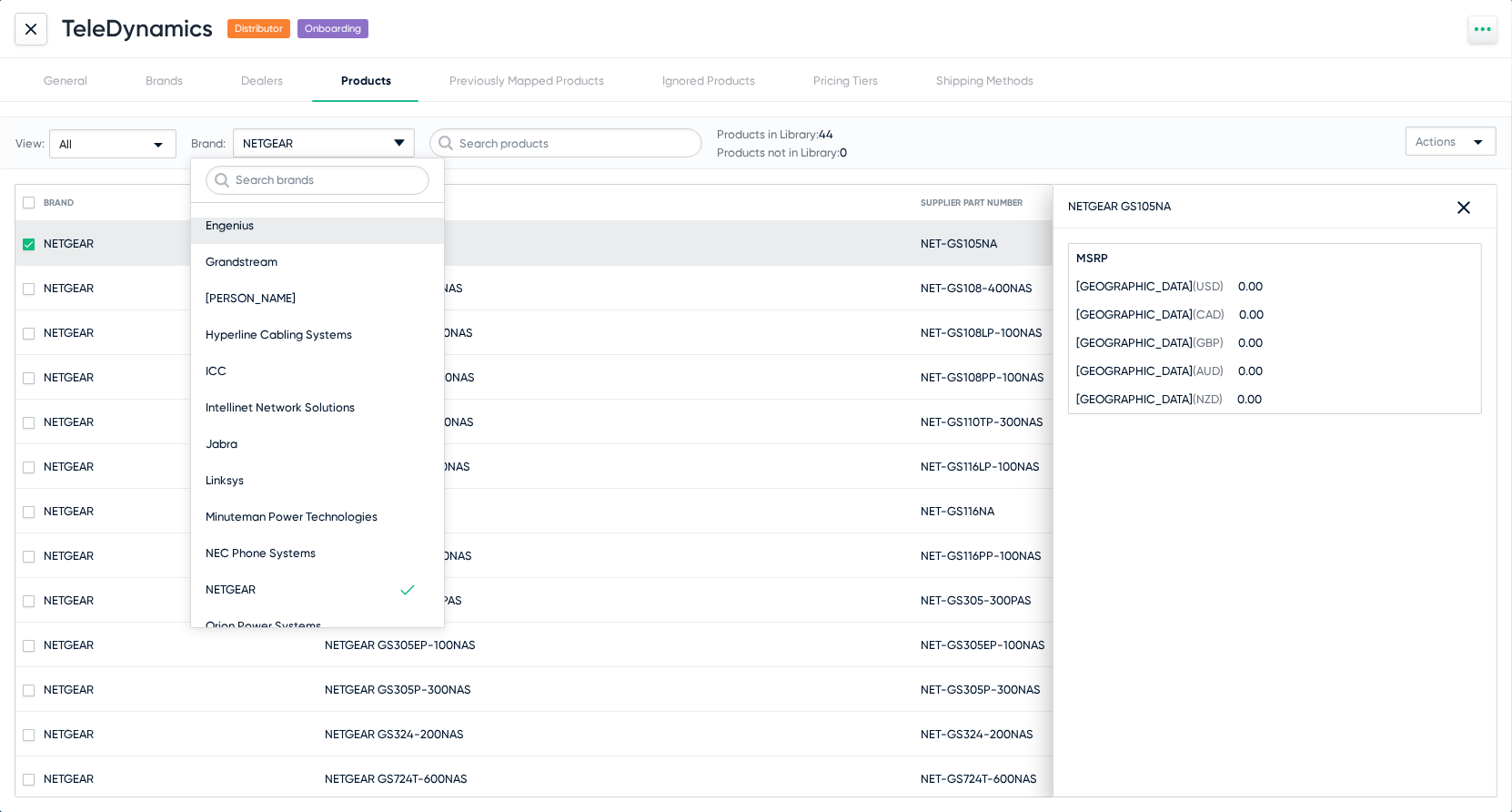
scroll to position [362, 0]
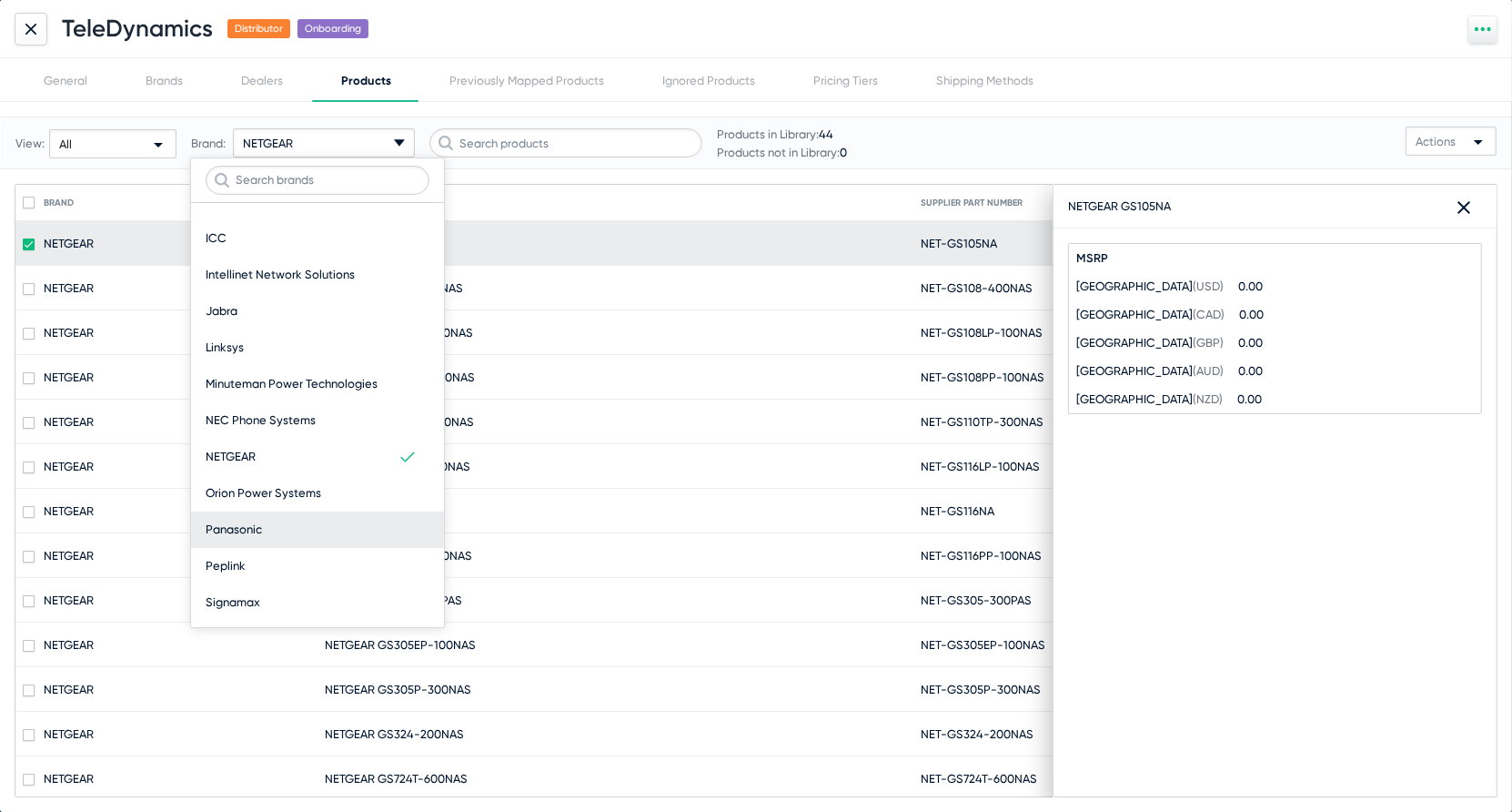
click at [261, 543] on div "Panasonic" at bounding box center [318, 529] width 224 height 36
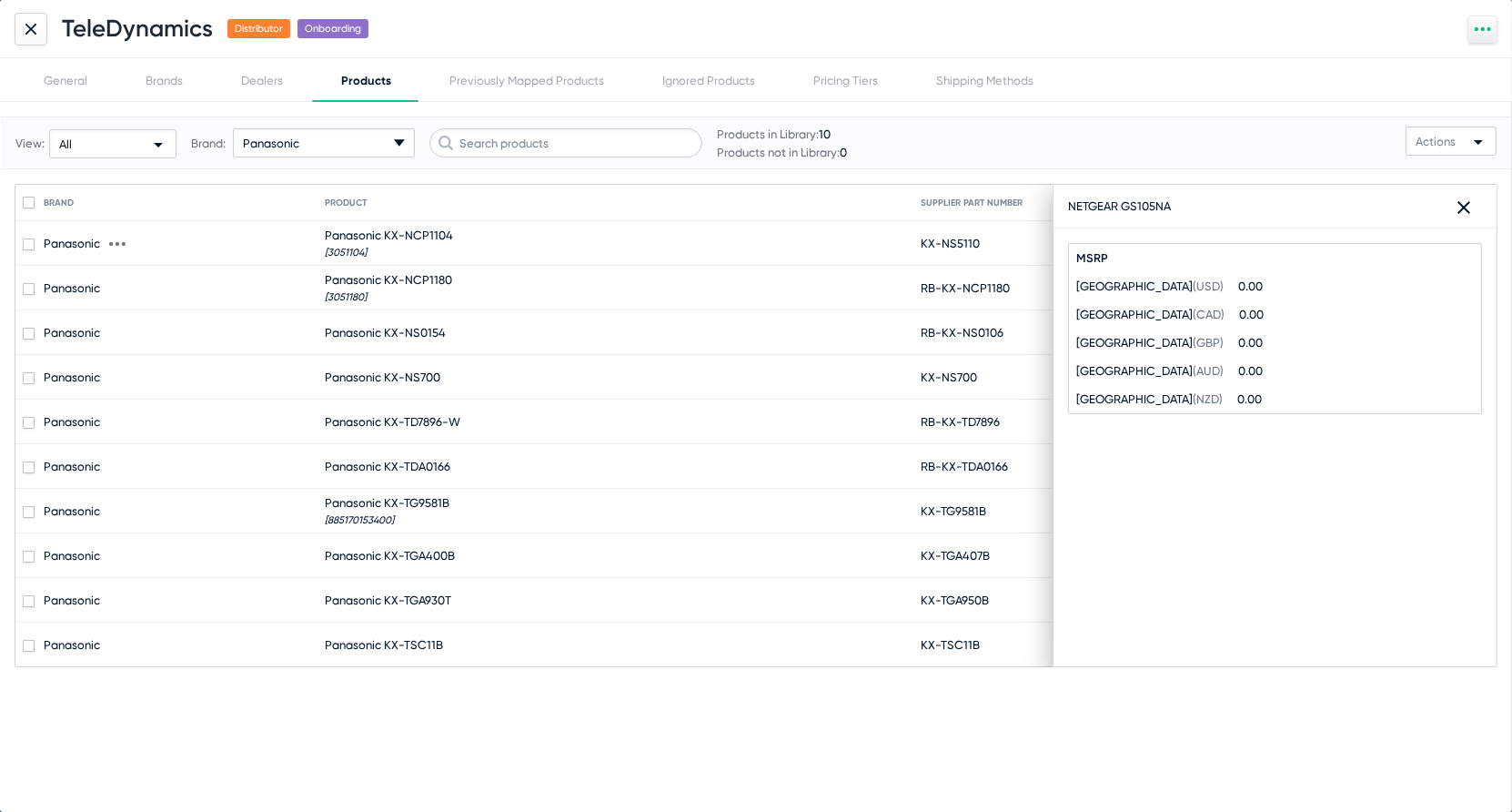
drag, startPoint x: 460, startPoint y: 232, endPoint x: 386, endPoint y: 236, distance: 74.1
click at [385, 236] on mat-cell "Panasonic KX-NCP1104 [3051104]" at bounding box center [623, 243] width 596 height 44
checkbox input "true"
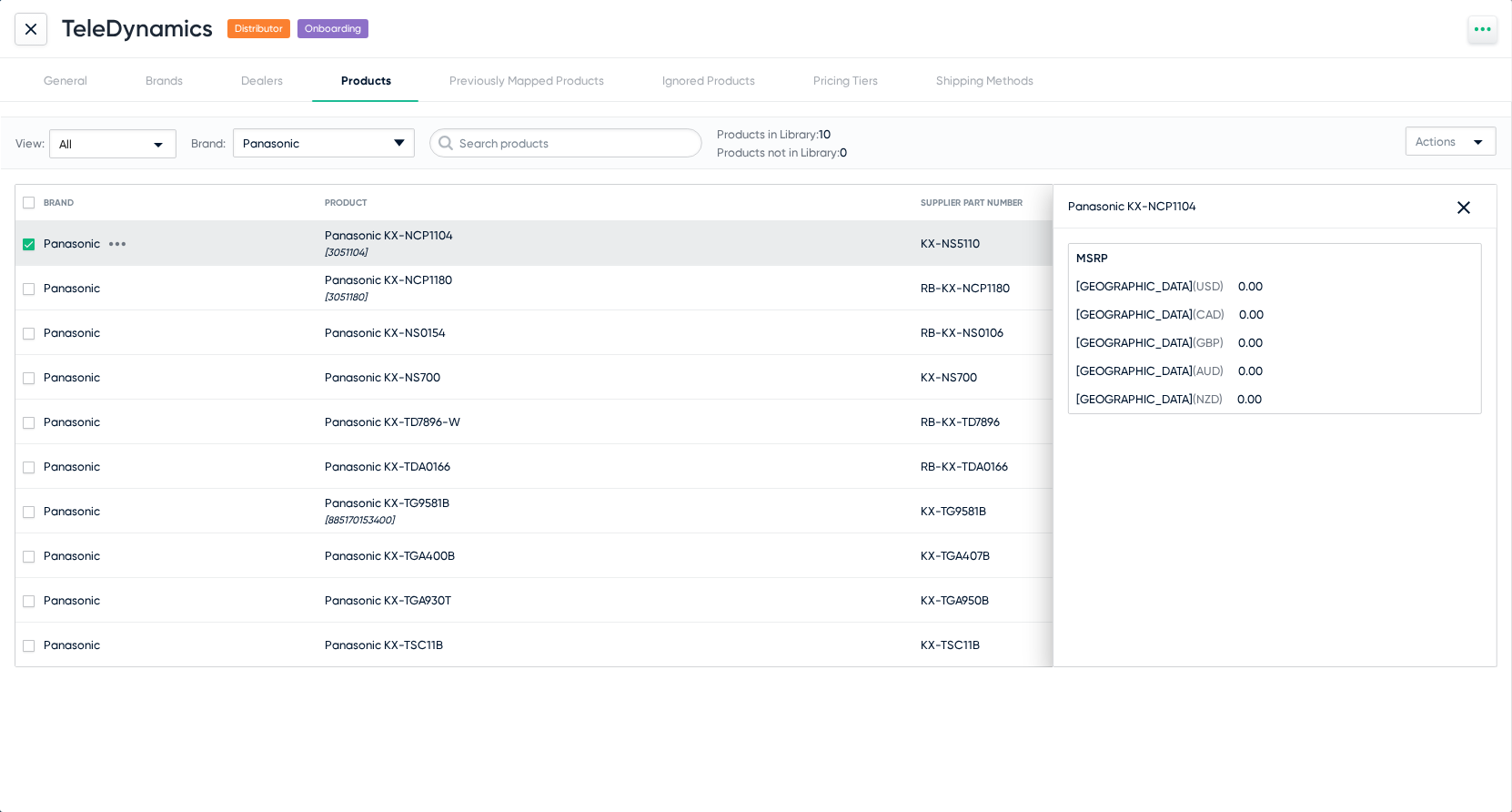
copy span "KX-NCP1104"
drag, startPoint x: 211, startPoint y: 32, endPoint x: 68, endPoint y: 36, distance: 143.1
click at [68, 36] on h1 "TeleDynamics" at bounding box center [137, 29] width 151 height 28
click at [131, 30] on input "TeleDynamics" at bounding box center [162, 27] width 200 height 29
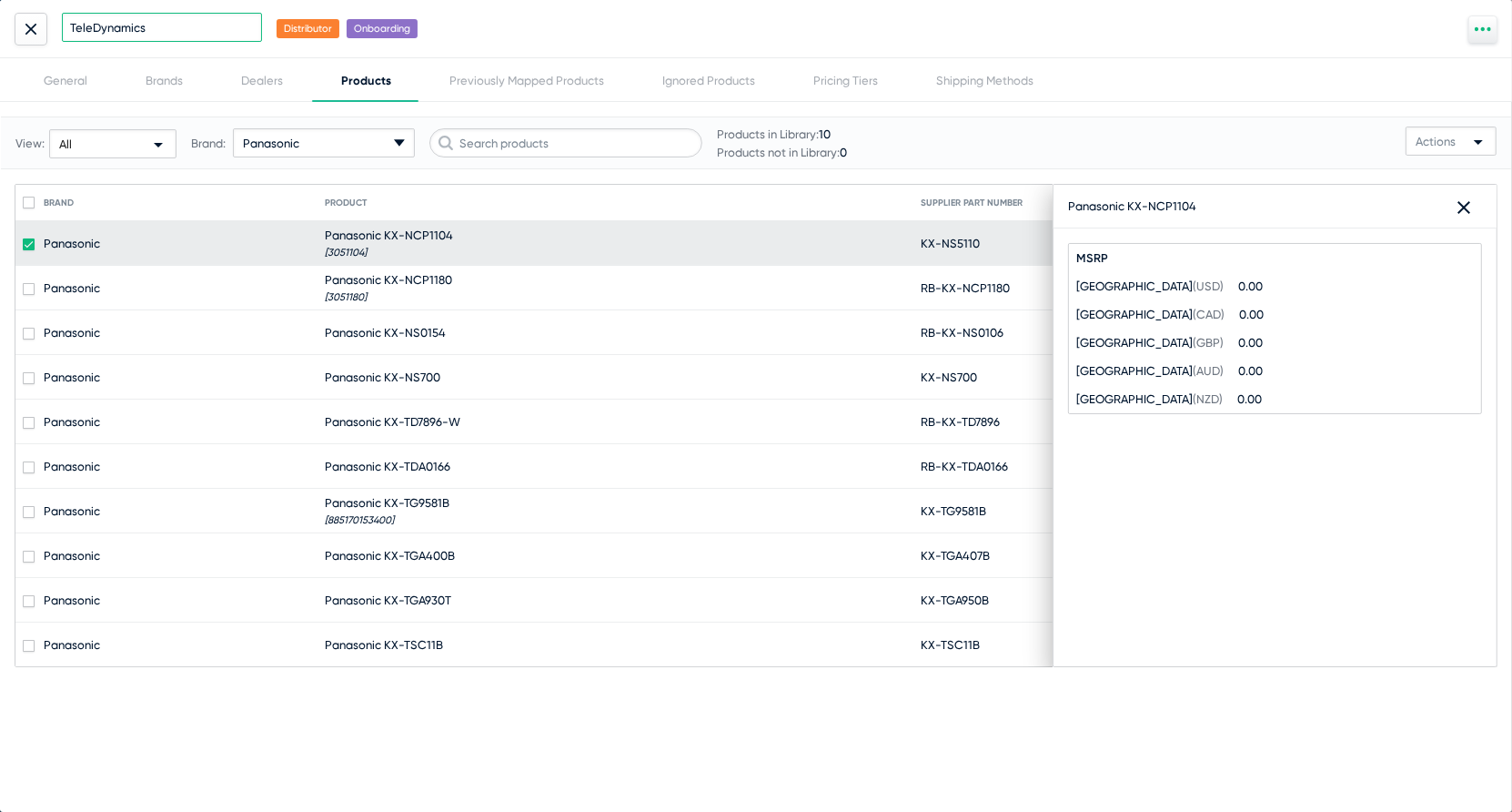
click at [131, 30] on input "TeleDynamics" at bounding box center [162, 27] width 200 height 29
click at [43, 25] on div at bounding box center [31, 29] width 32 height 32
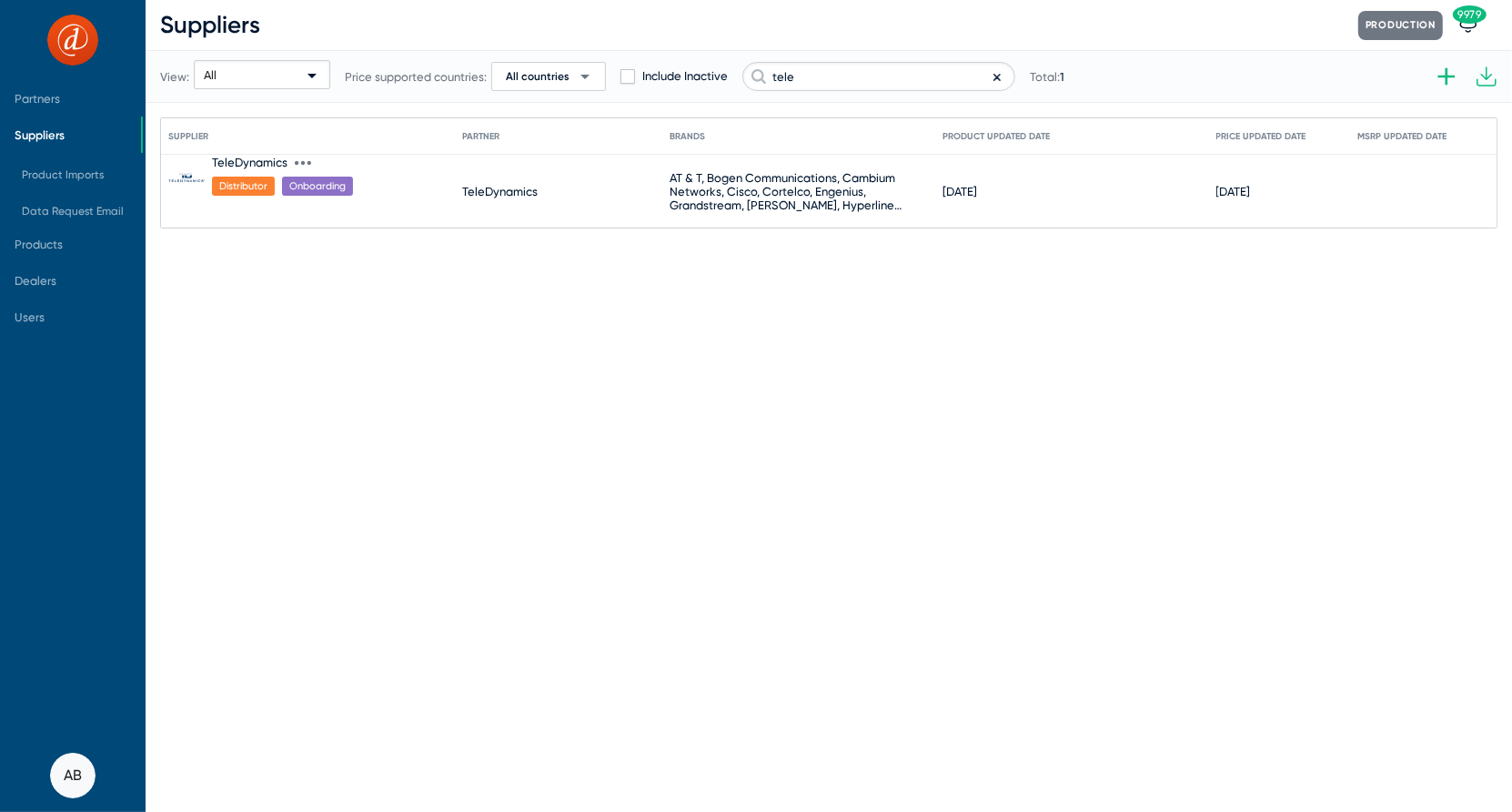
click at [229, 159] on div "TeleDynamics" at bounding box center [250, 162] width 76 height 14
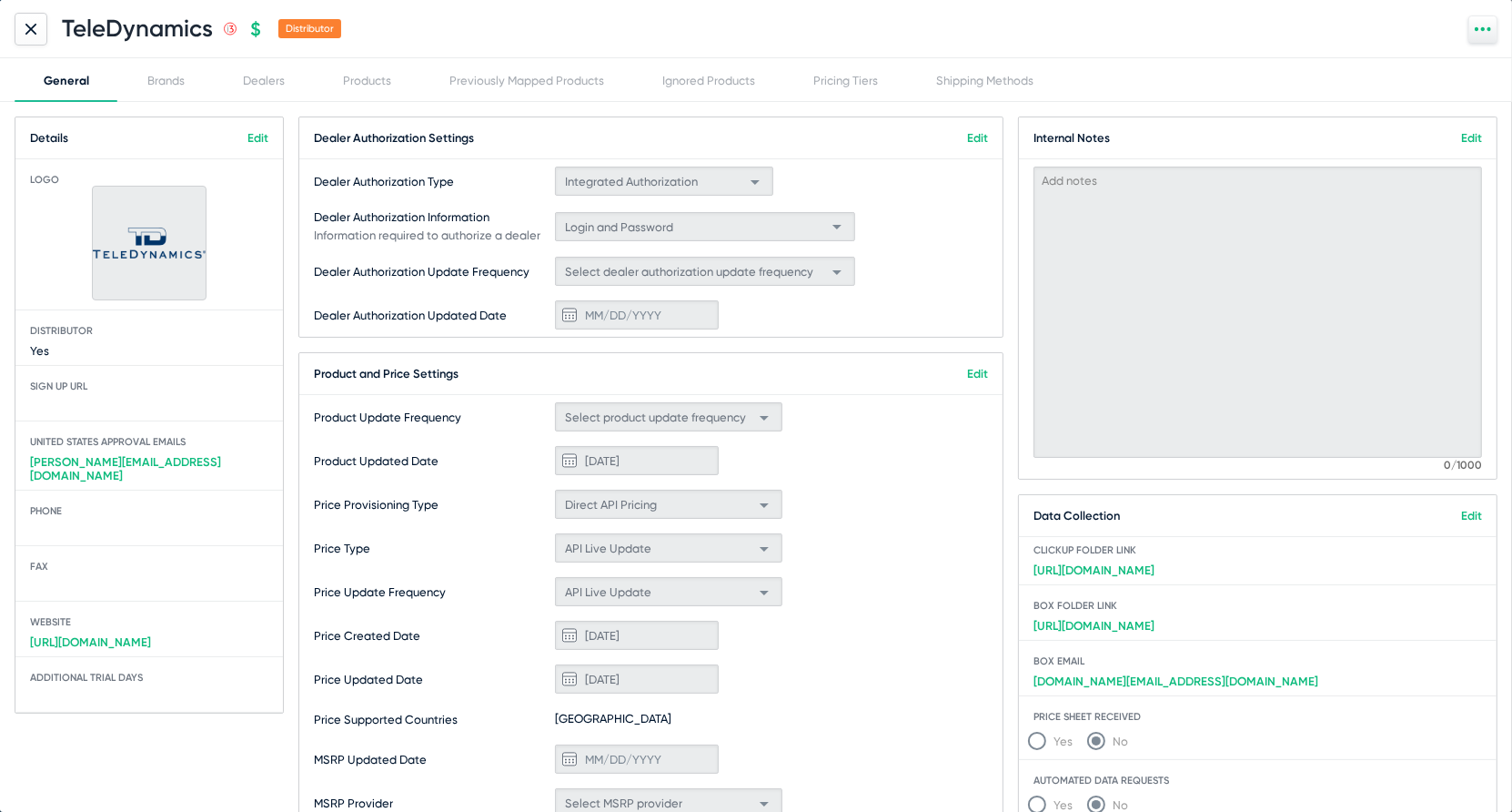
click at [32, 26] on icon at bounding box center [31, 29] width 9 height 9
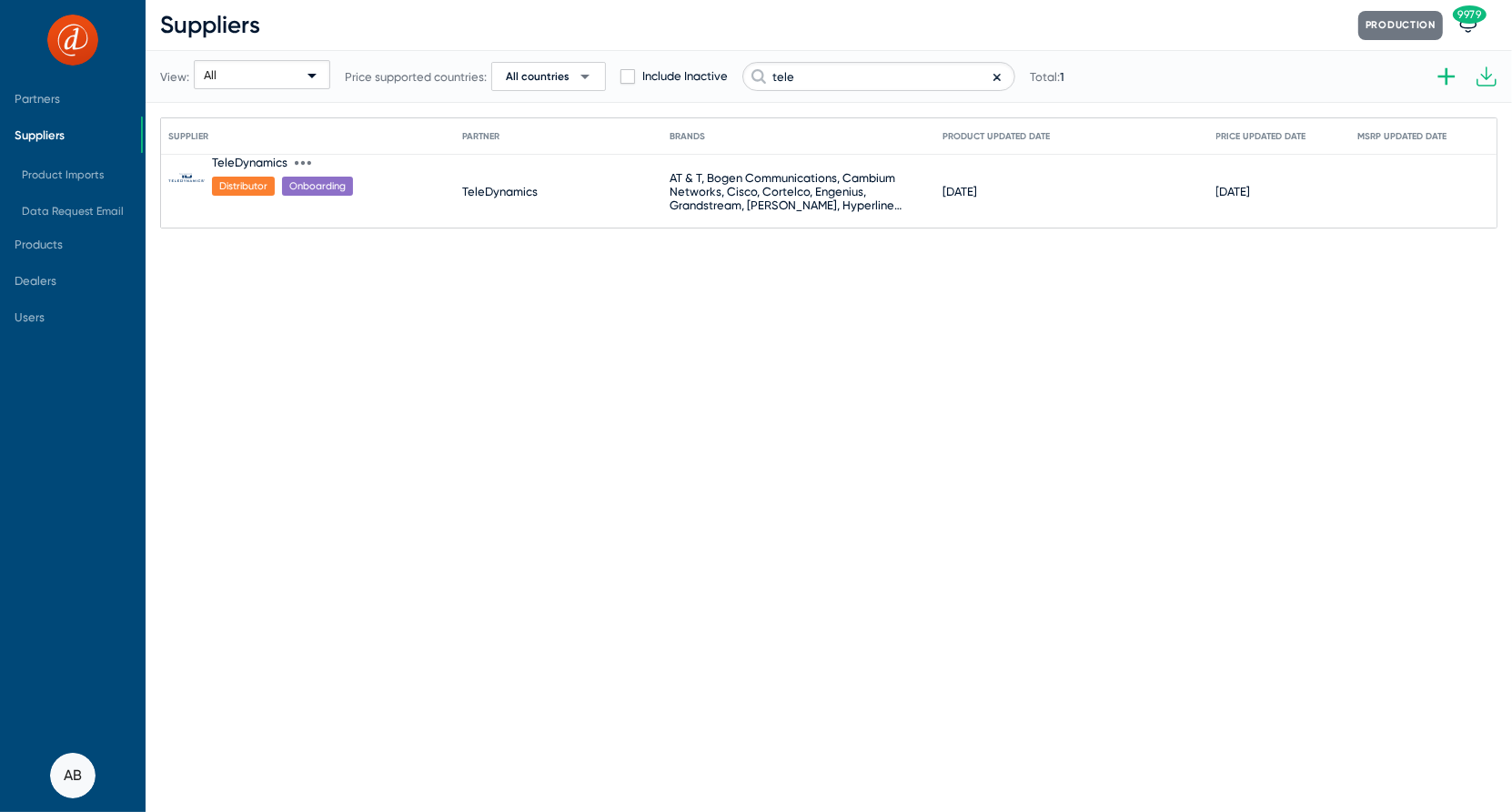
click at [514, 196] on div "TeleDynamics" at bounding box center [500, 191] width 76 height 14
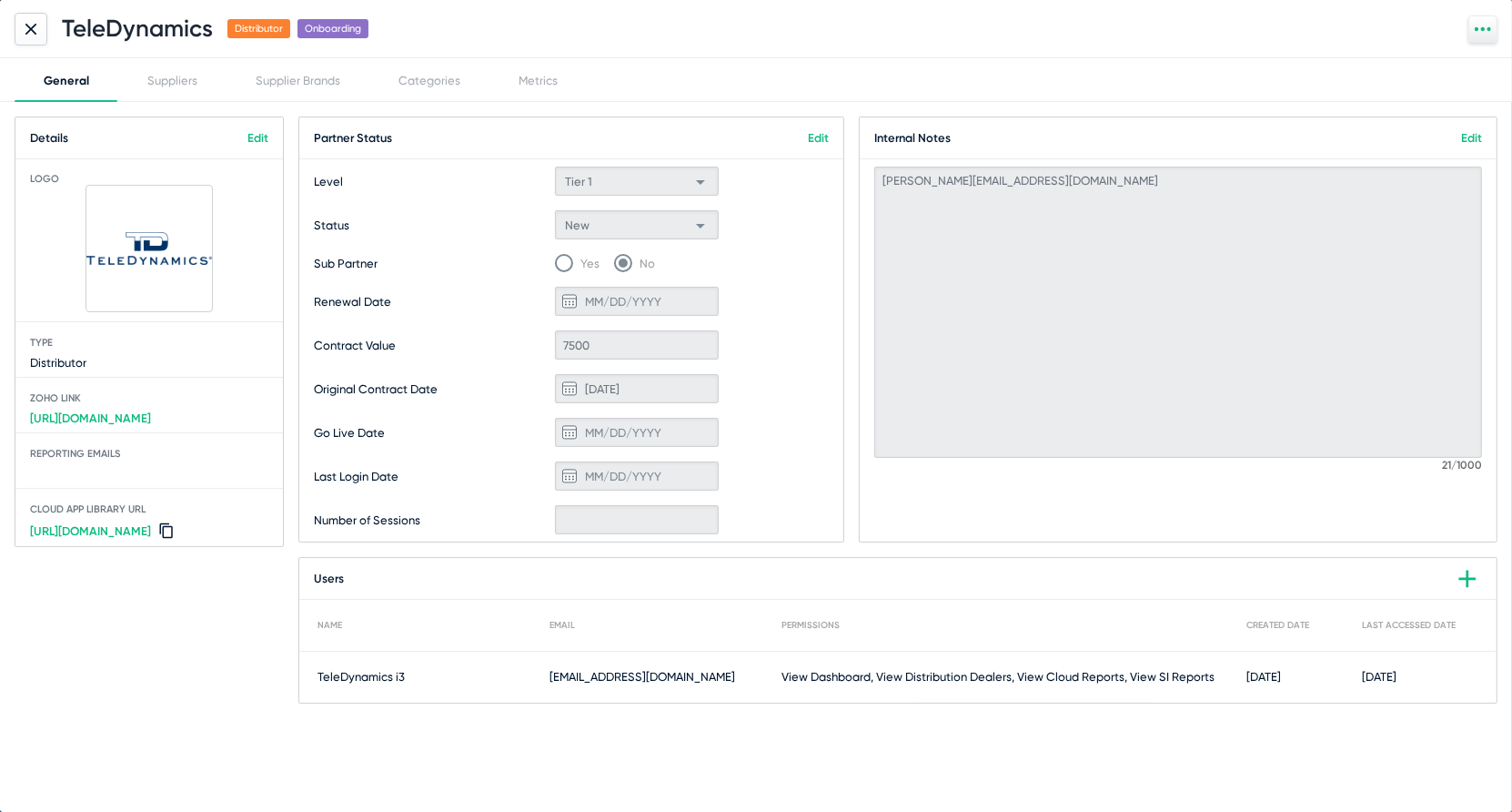
click at [813, 139] on link "Edit" at bounding box center [818, 137] width 21 height 14
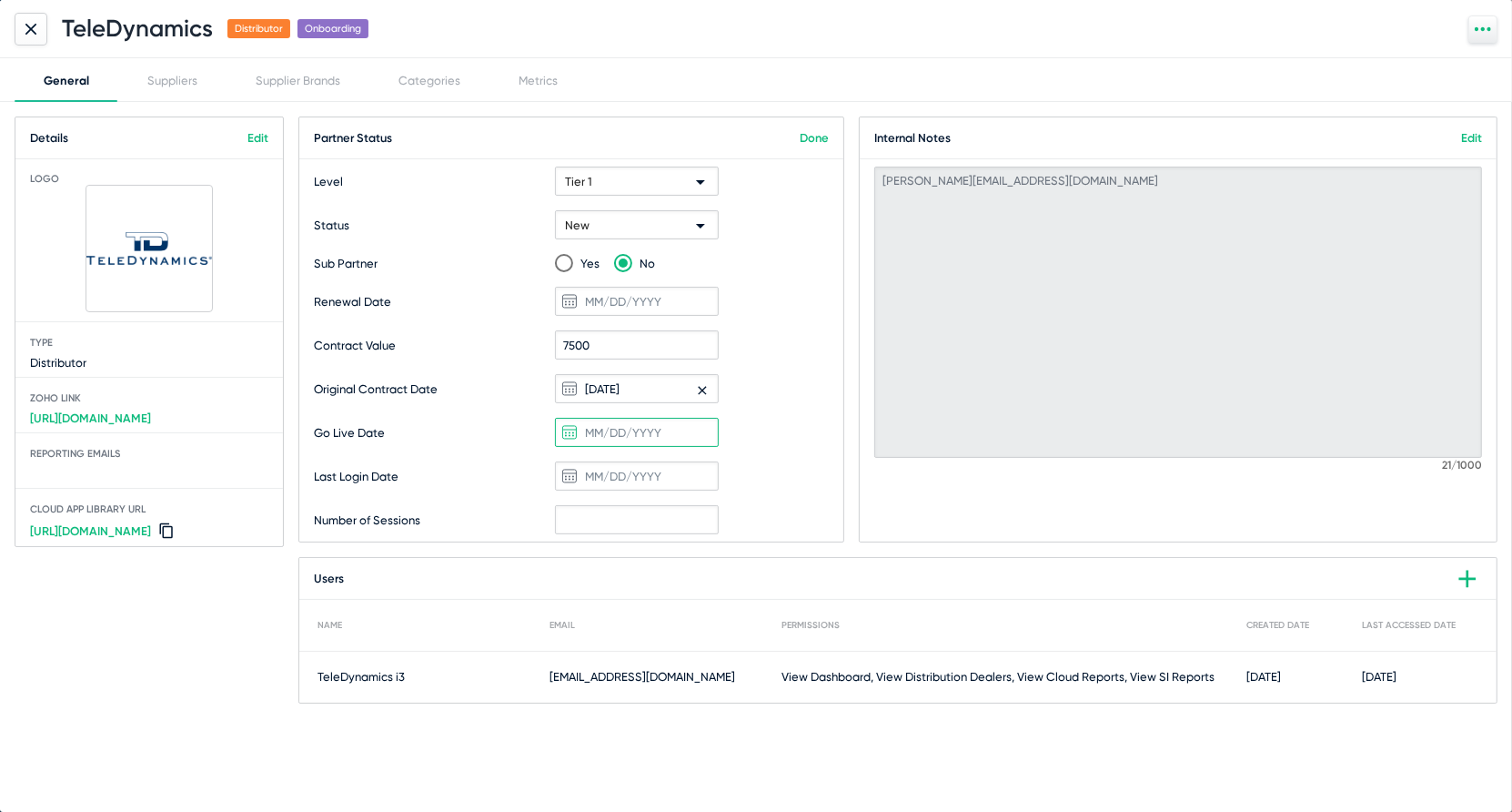
click at [620, 423] on input at bounding box center [636, 432] width 164 height 29
click at [764, 594] on div "10" at bounding box center [762, 598] width 32 height 32
type input "[DATE]"
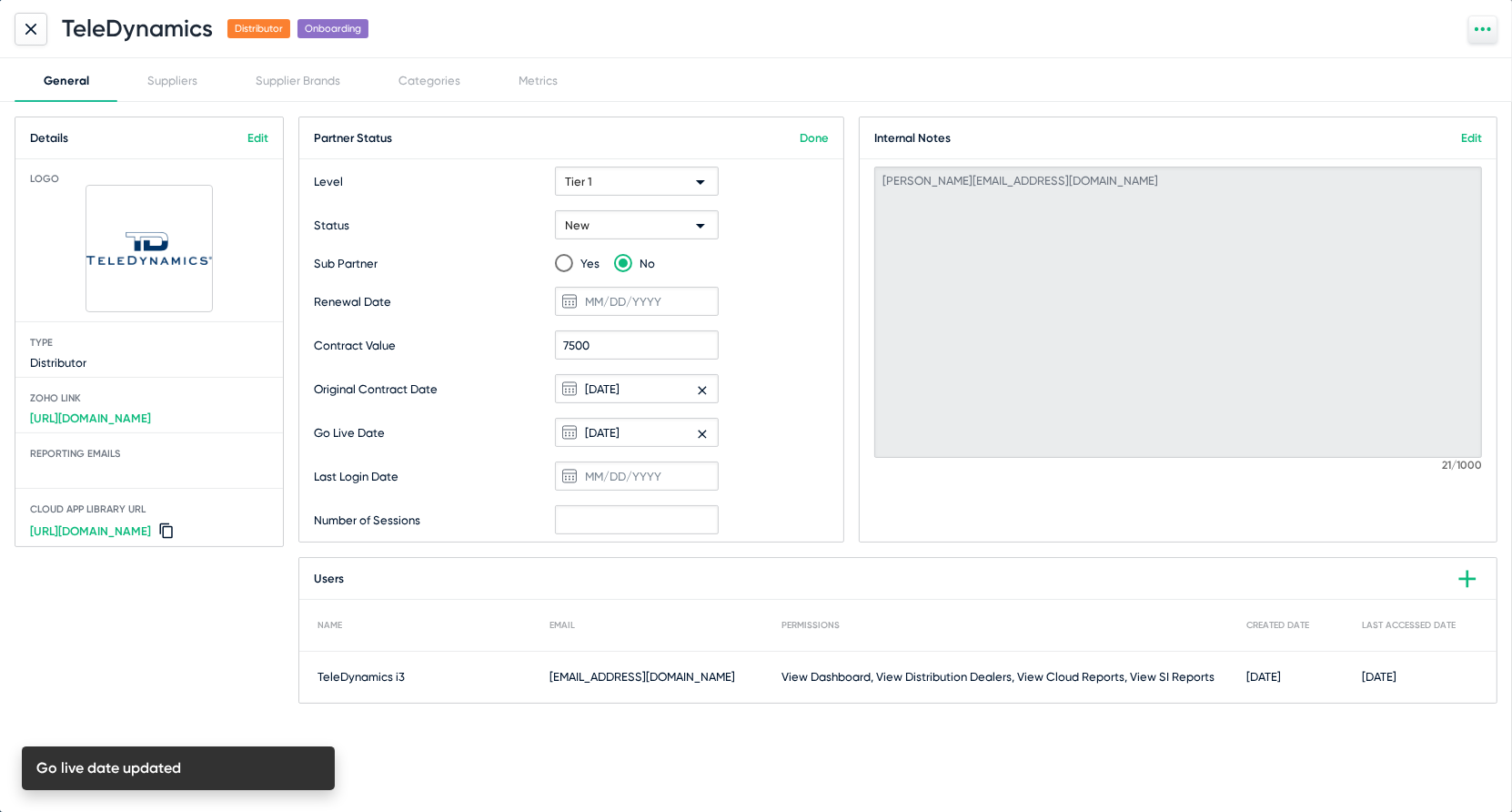
click at [813, 146] on mat-card-title "Partner Status Done" at bounding box center [571, 138] width 544 height 42
click at [815, 141] on link "Done" at bounding box center [813, 137] width 29 height 14
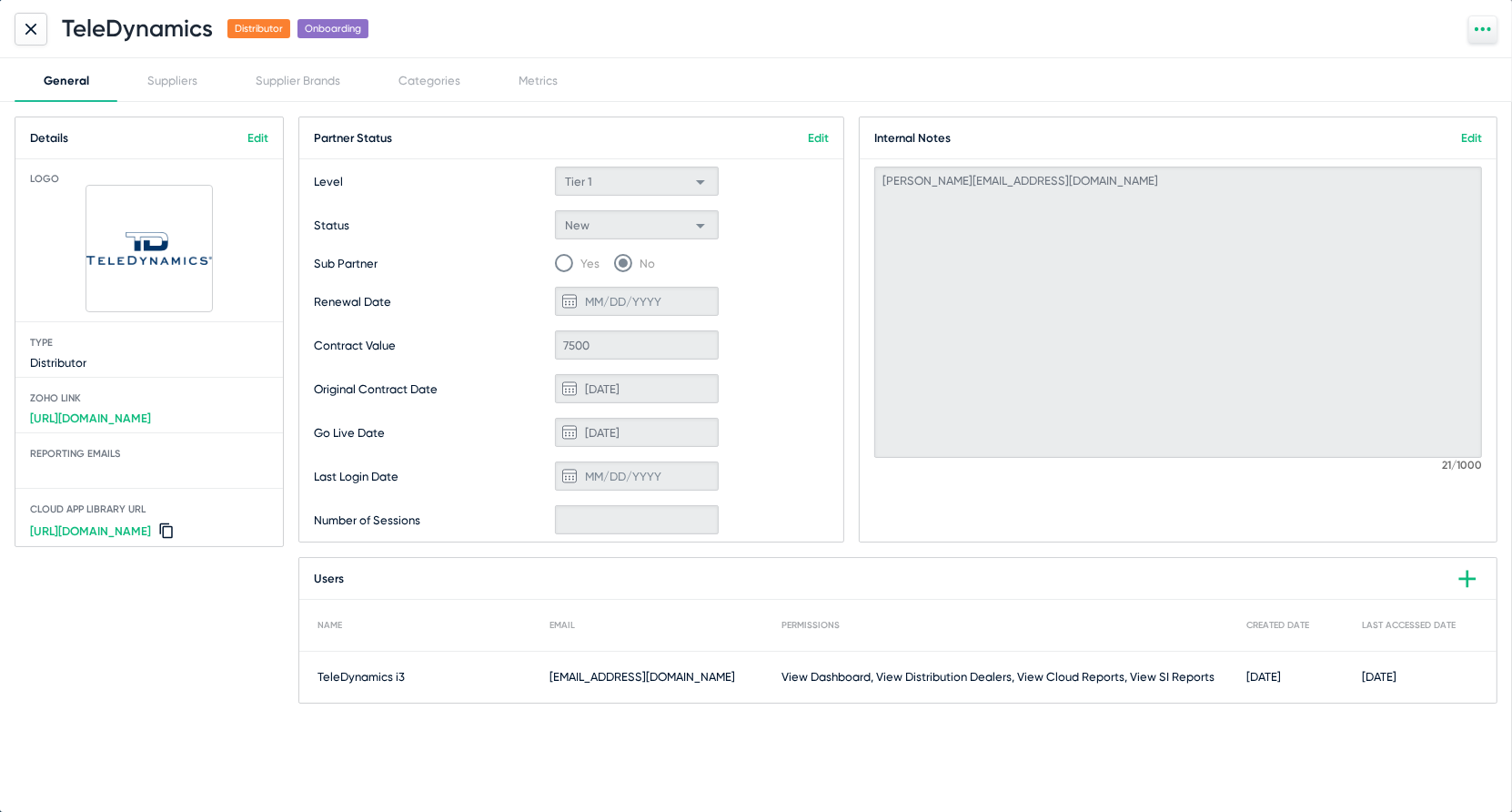
click at [1092, 162] on mat-card-content "[PERSON_NAME][EMAIL_ADDRESS][DOMAIN_NAME] 21/1000" at bounding box center [1178, 319] width 636 height 320
click at [257, 135] on link "Edit" at bounding box center [258, 137] width 21 height 14
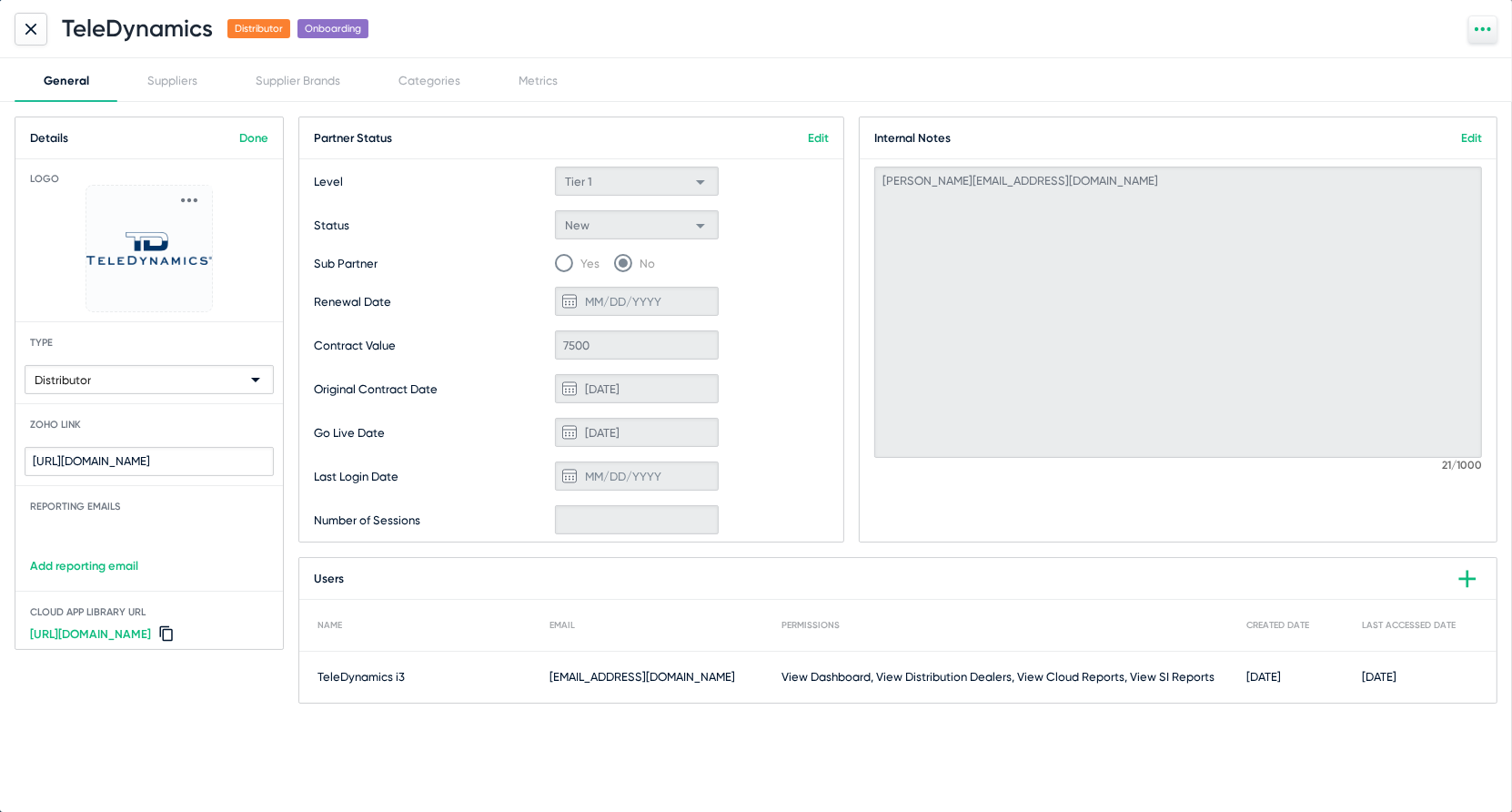
click at [106, 559] on link "Add reporting email" at bounding box center [149, 565] width 268 height 14
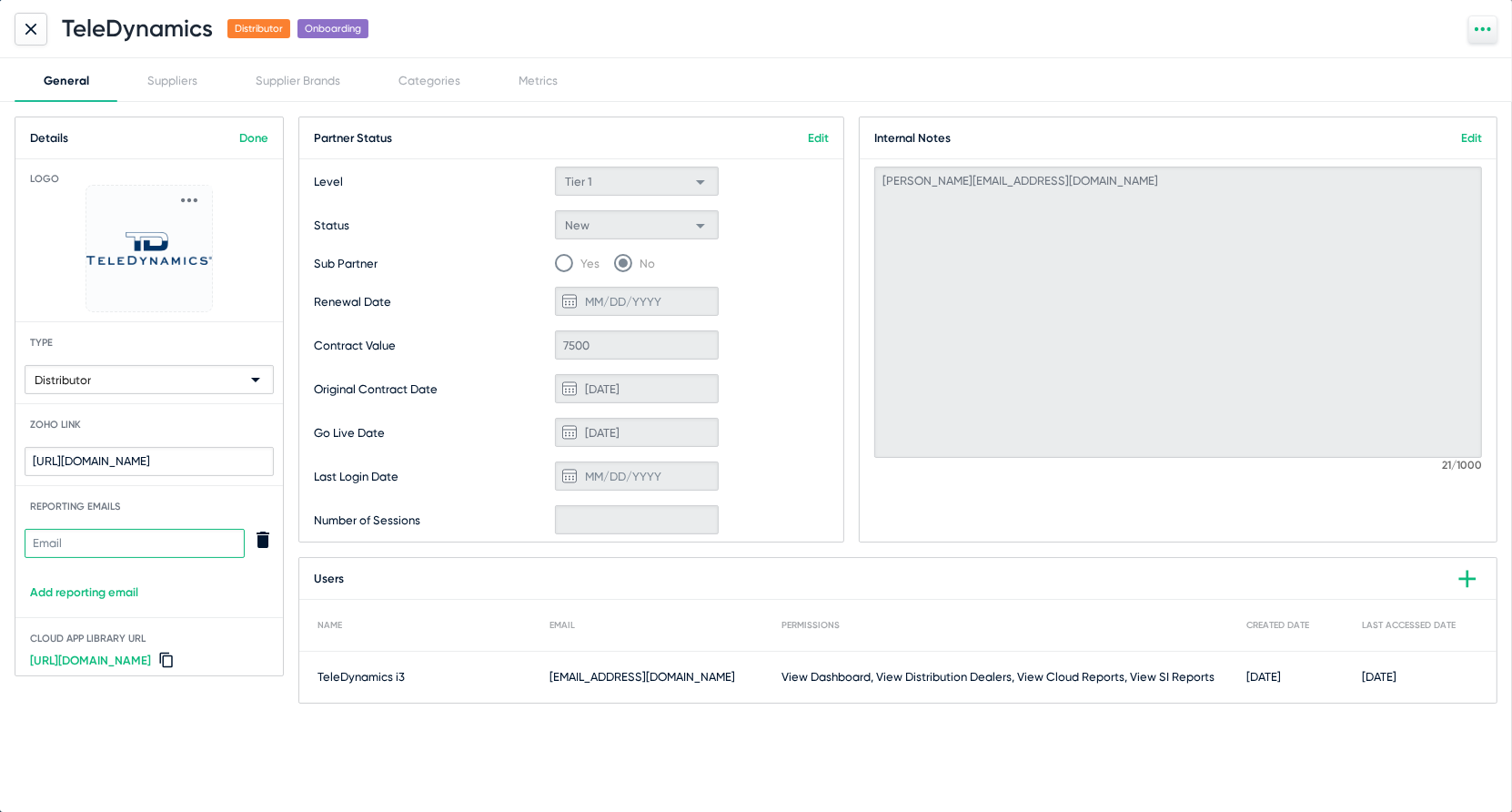
click at [109, 548] on input "text" at bounding box center [135, 543] width 220 height 29
paste input "[PERSON_NAME][EMAIL_ADDRESS][DOMAIN_NAME]"
type input "[PERSON_NAME][EMAIL_ADDRESS][DOMAIN_NAME]"
click at [213, 576] on div "[PERSON_NAME][EMAIL_ADDRESS][DOMAIN_NAME]" at bounding box center [135, 539] width 220 height 79
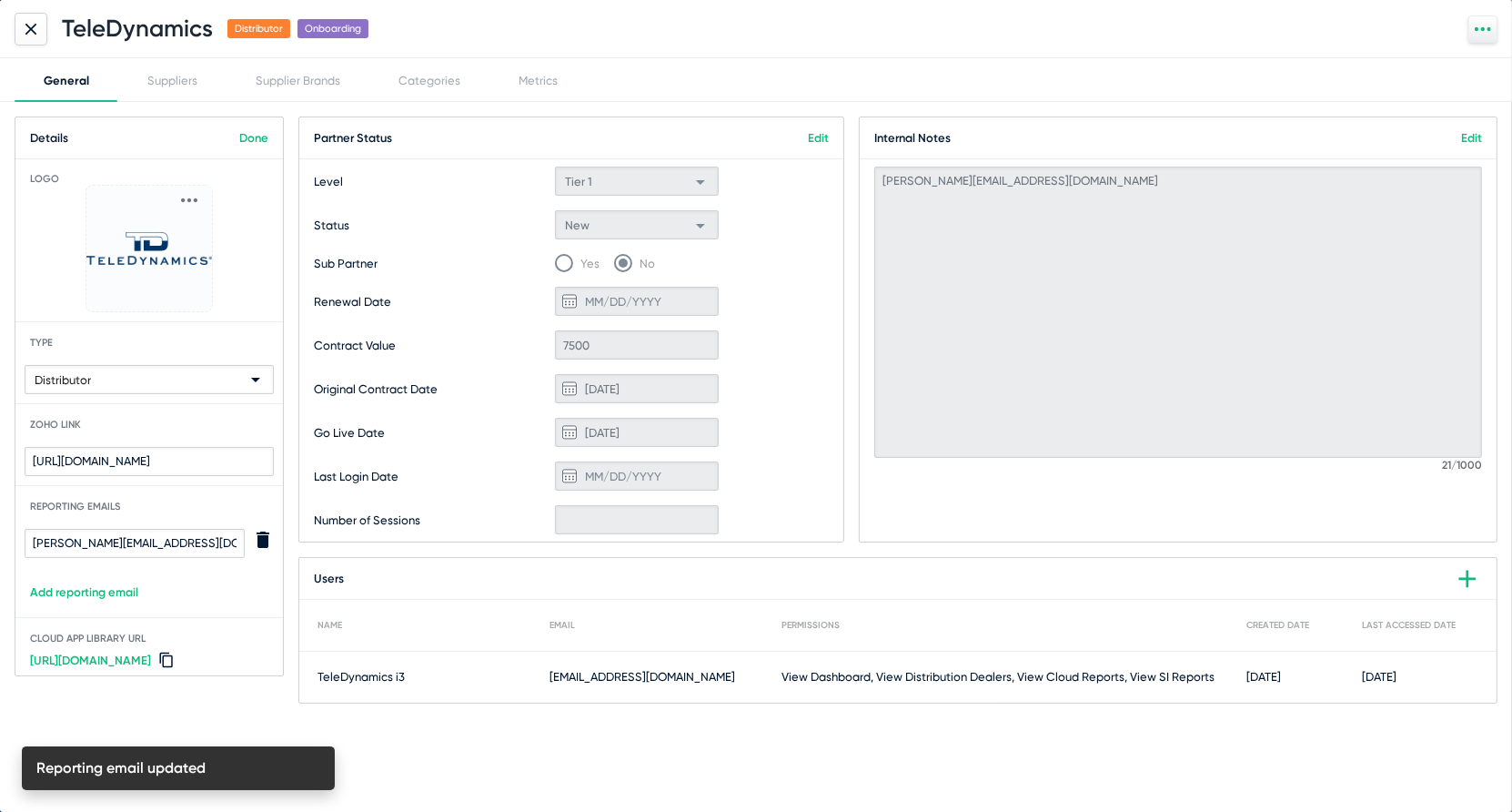
click at [248, 151] on mat-card-title "Details Done" at bounding box center [149, 138] width 268 height 42
click at [252, 138] on link "Done" at bounding box center [253, 137] width 29 height 14
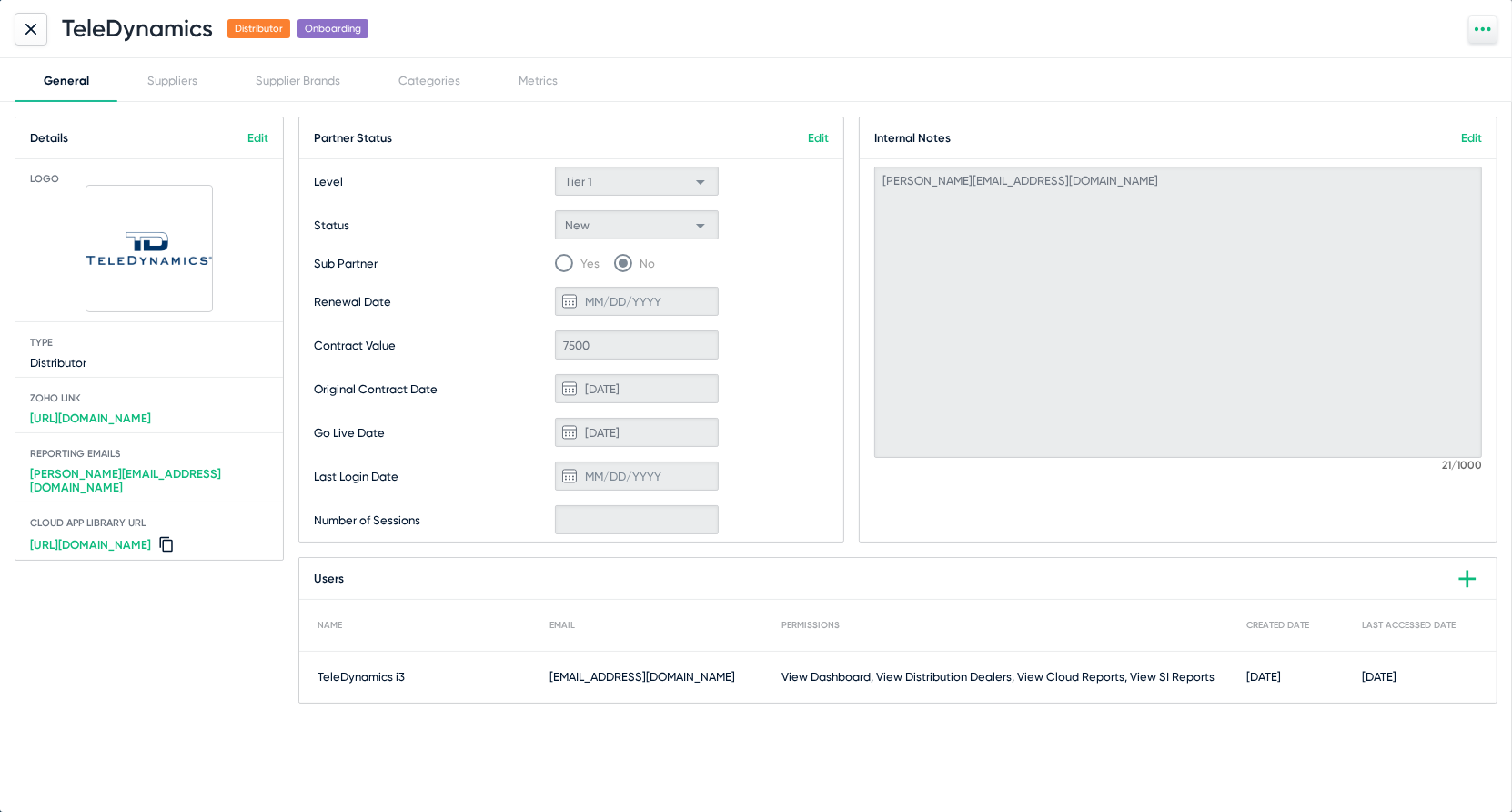
click at [30, 28] on icon at bounding box center [31, 29] width 9 height 9
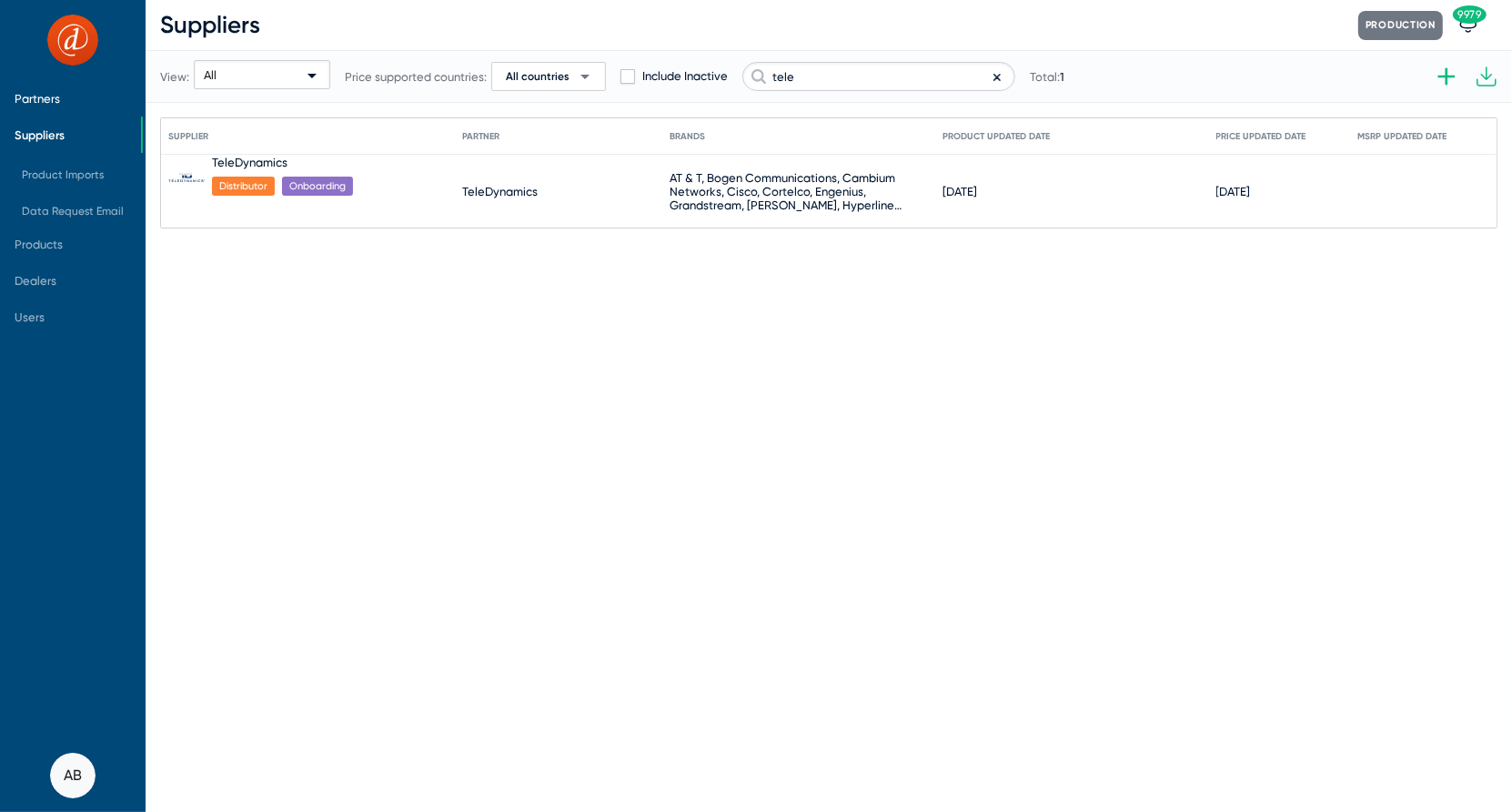
click at [26, 100] on span "Partners" at bounding box center [37, 98] width 45 height 14
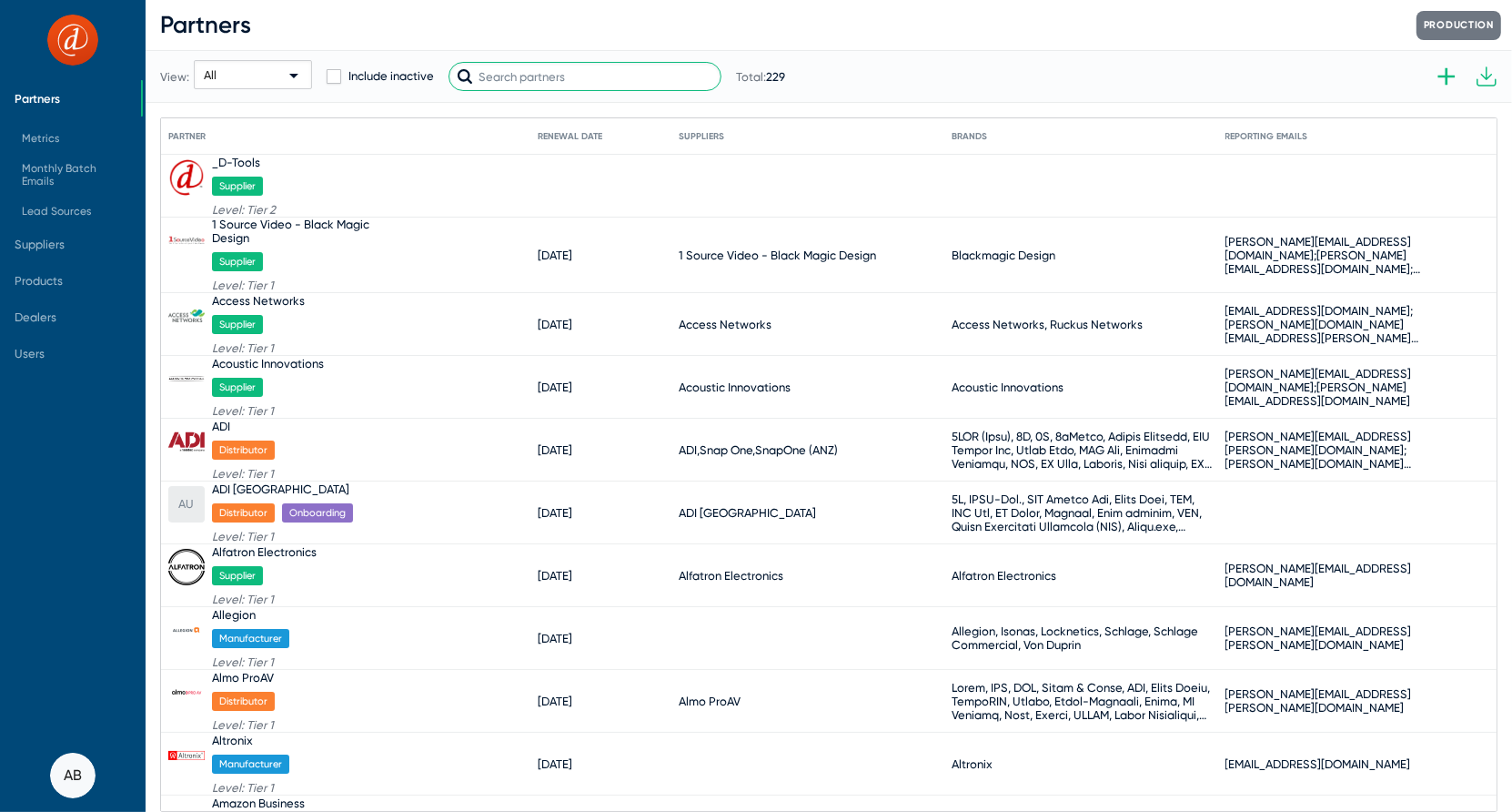
click at [641, 67] on input "text" at bounding box center [585, 76] width 273 height 29
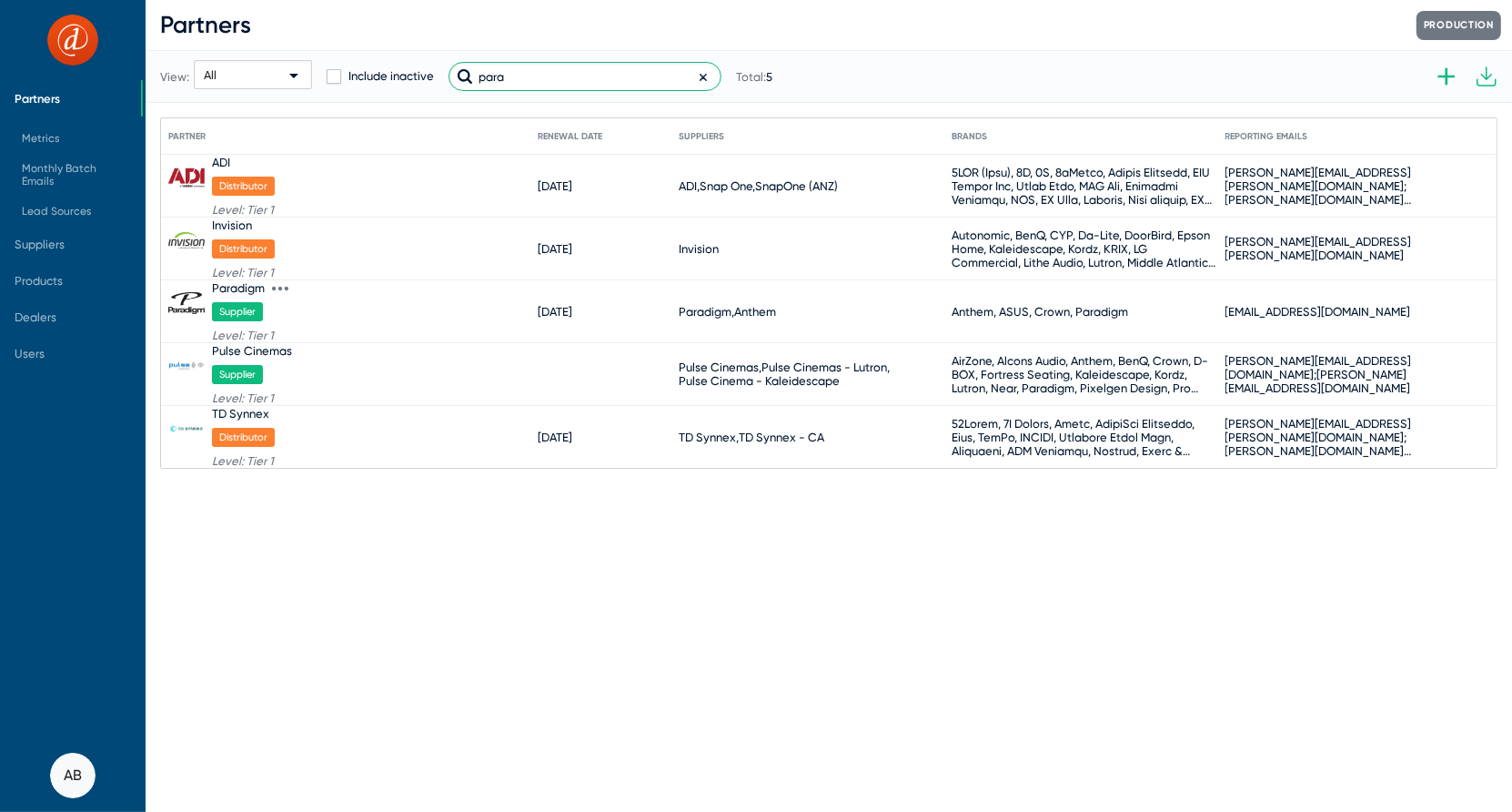
type input "para"
click at [233, 289] on div "Paradigm" at bounding box center [238, 287] width 53 height 14
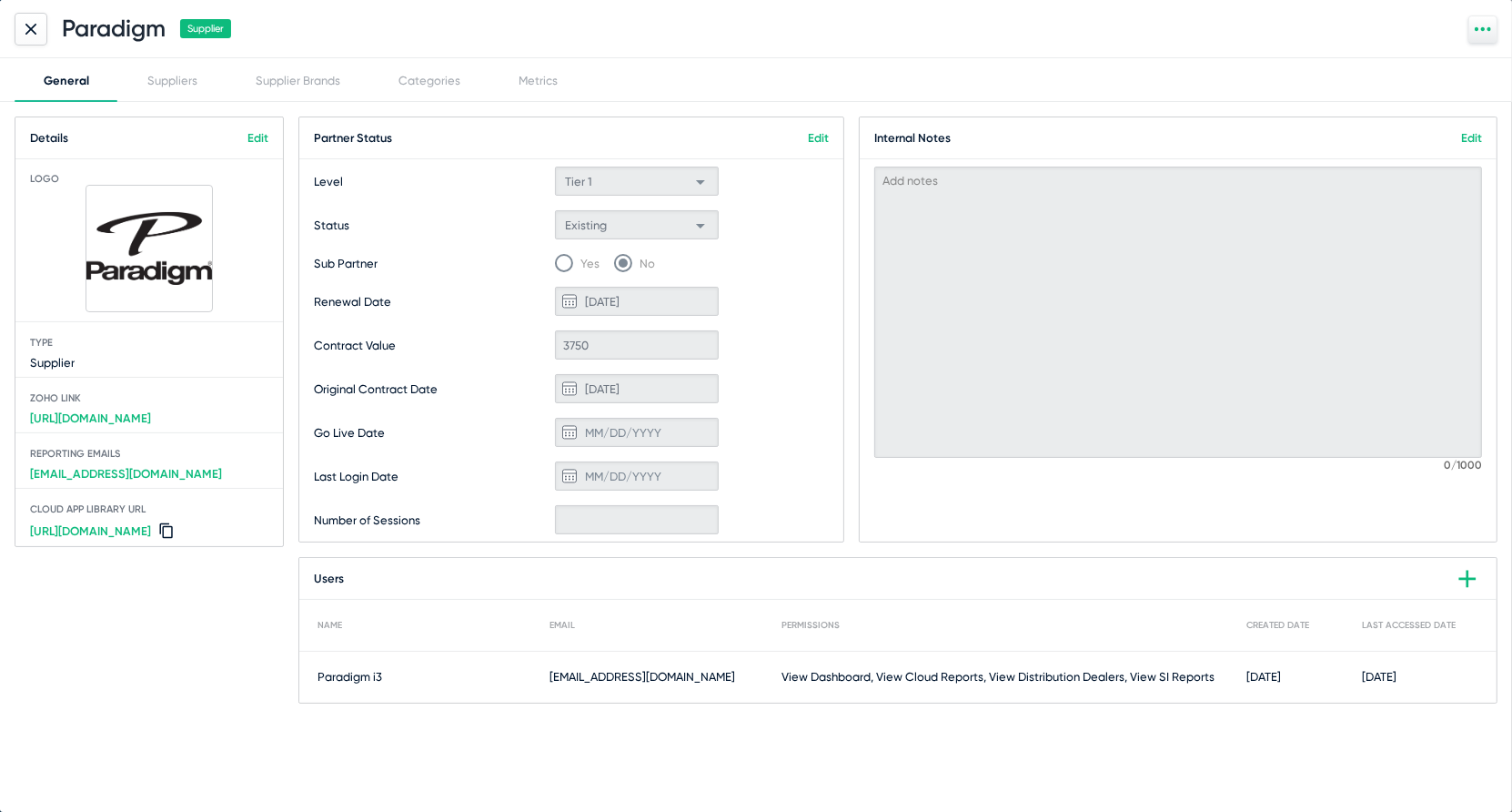
click at [155, 420] on link "[URL][DOMAIN_NAME]" at bounding box center [91, 418] width 135 height 28
click at [169, 75] on div "Suppliers" at bounding box center [172, 81] width 50 height 14
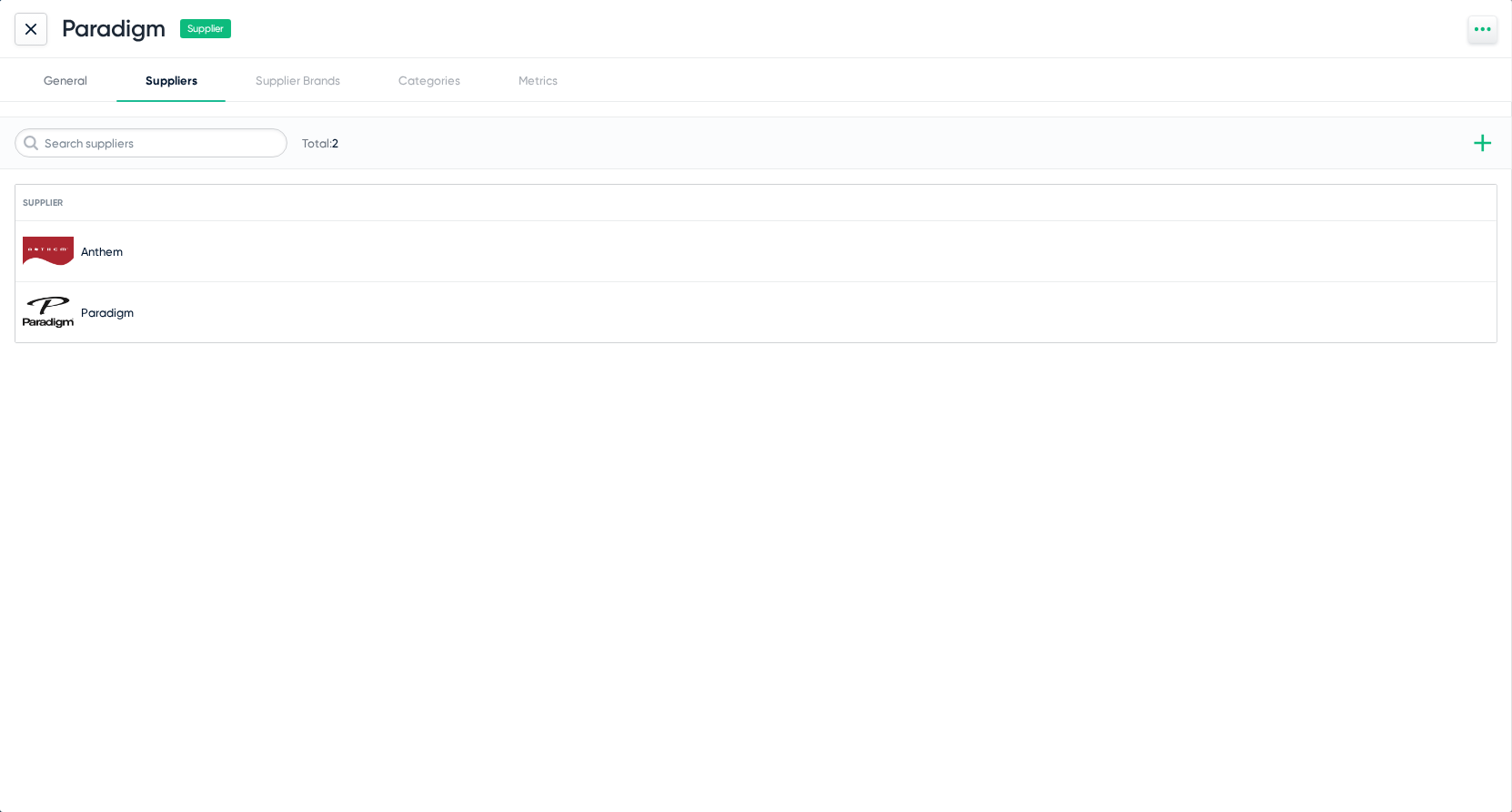
click at [91, 77] on div "General" at bounding box center [66, 80] width 102 height 44
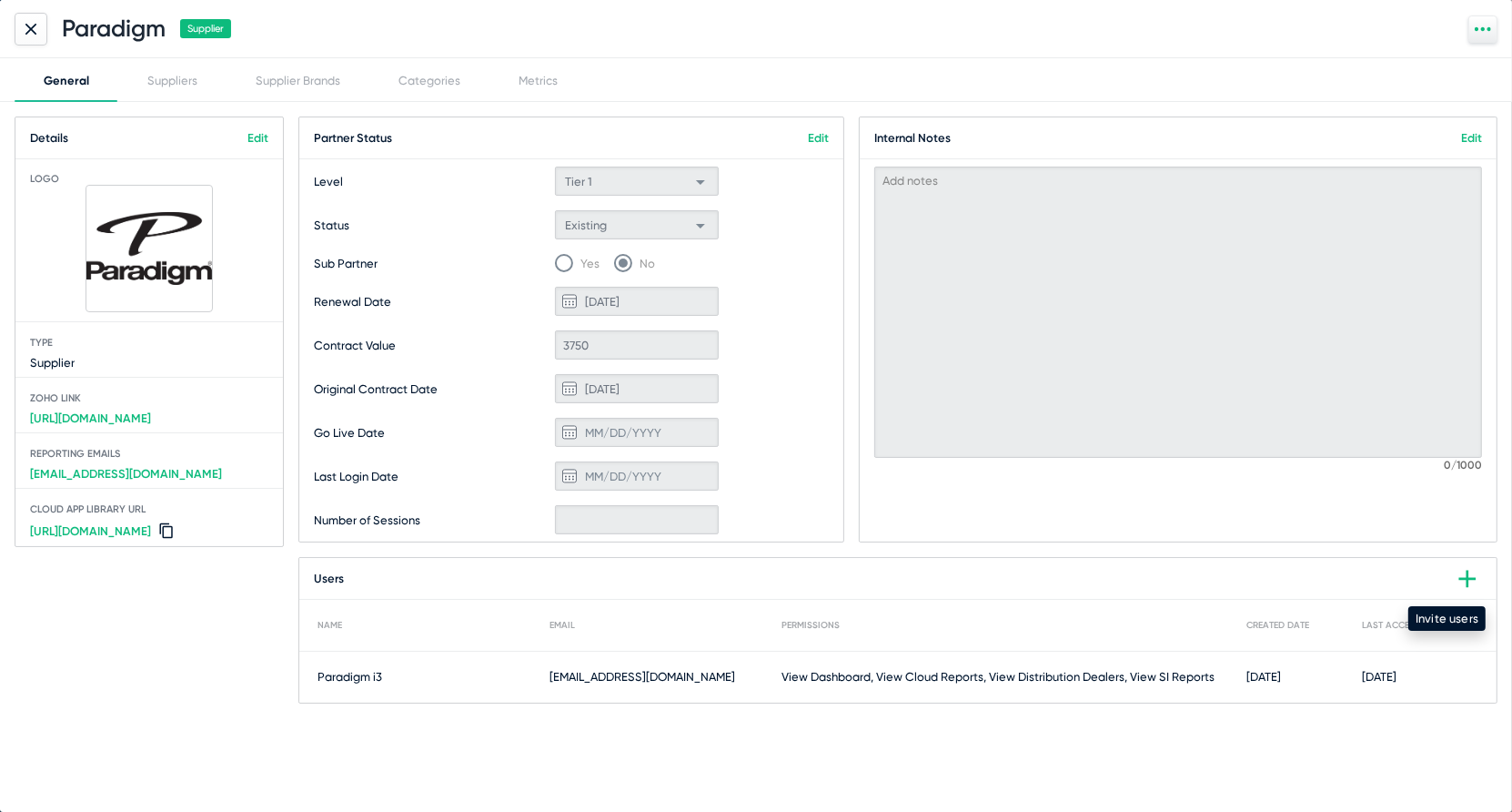
click at [1478, 581] on icon at bounding box center [1467, 578] width 29 height 29
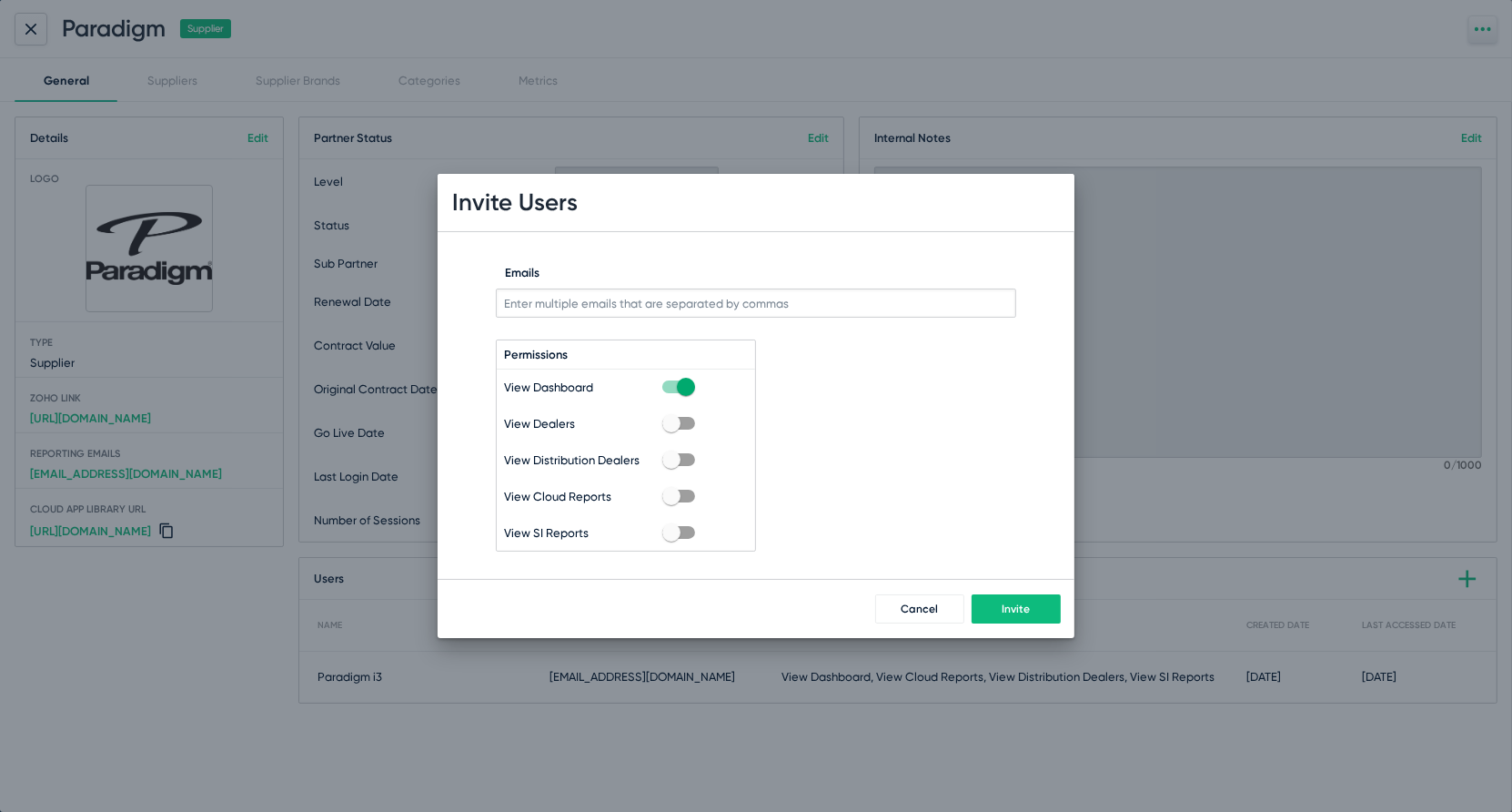
click at [780, 308] on input "Emails" at bounding box center [756, 302] width 521 height 29
paste input "[EMAIL_ADDRESS][DOMAIN_NAME]"
type input "[EMAIL_ADDRESS][DOMAIN_NAME]"
click at [684, 415] on label at bounding box center [678, 424] width 32 height 22
click at [672, 430] on input "checkbox" at bounding box center [671, 430] width 1 height 1
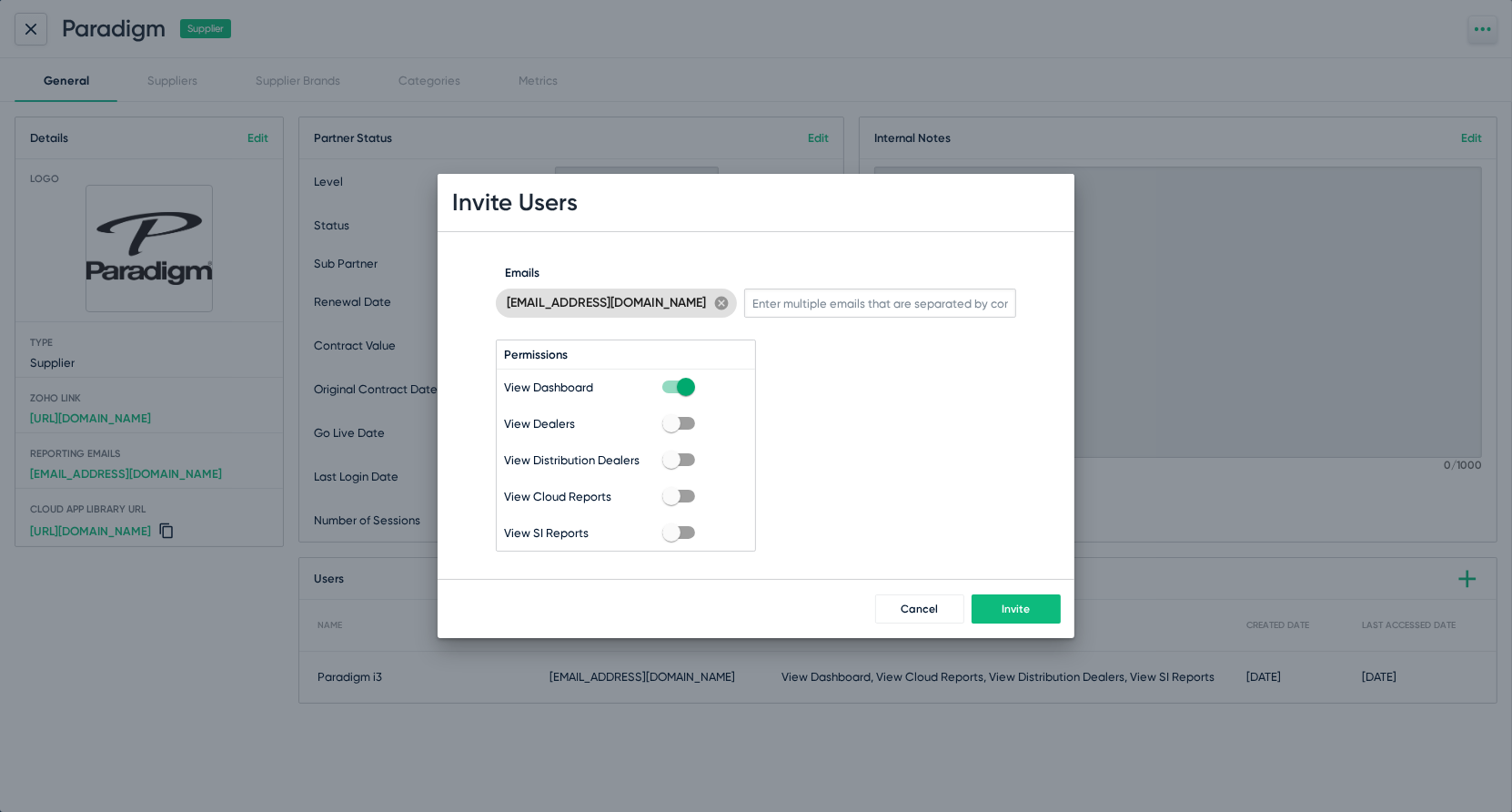
checkbox input "true"
click at [1003, 615] on span "Invite" at bounding box center [1016, 609] width 28 height 13
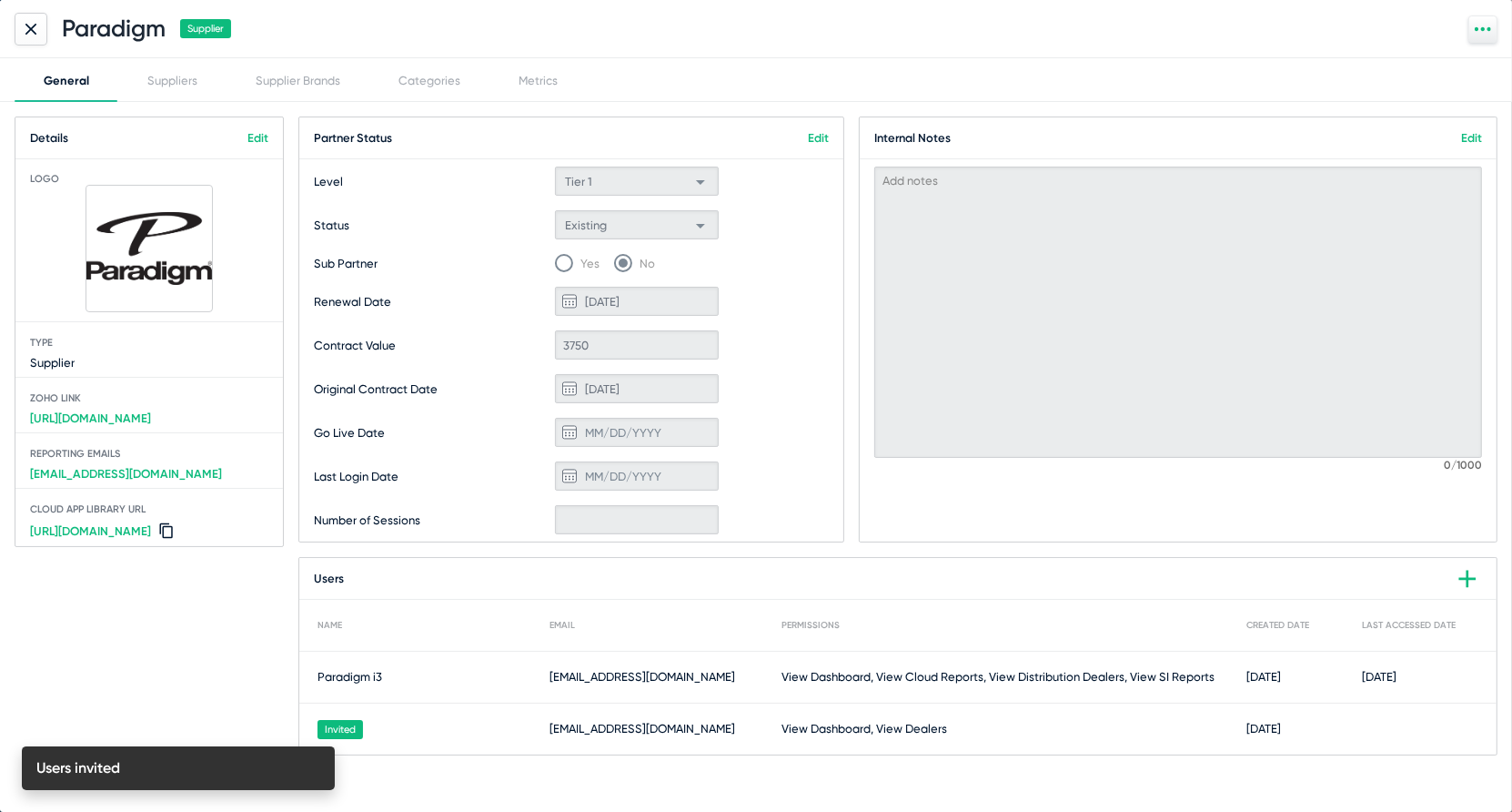
click at [34, 28] on icon at bounding box center [31, 30] width 11 height 11
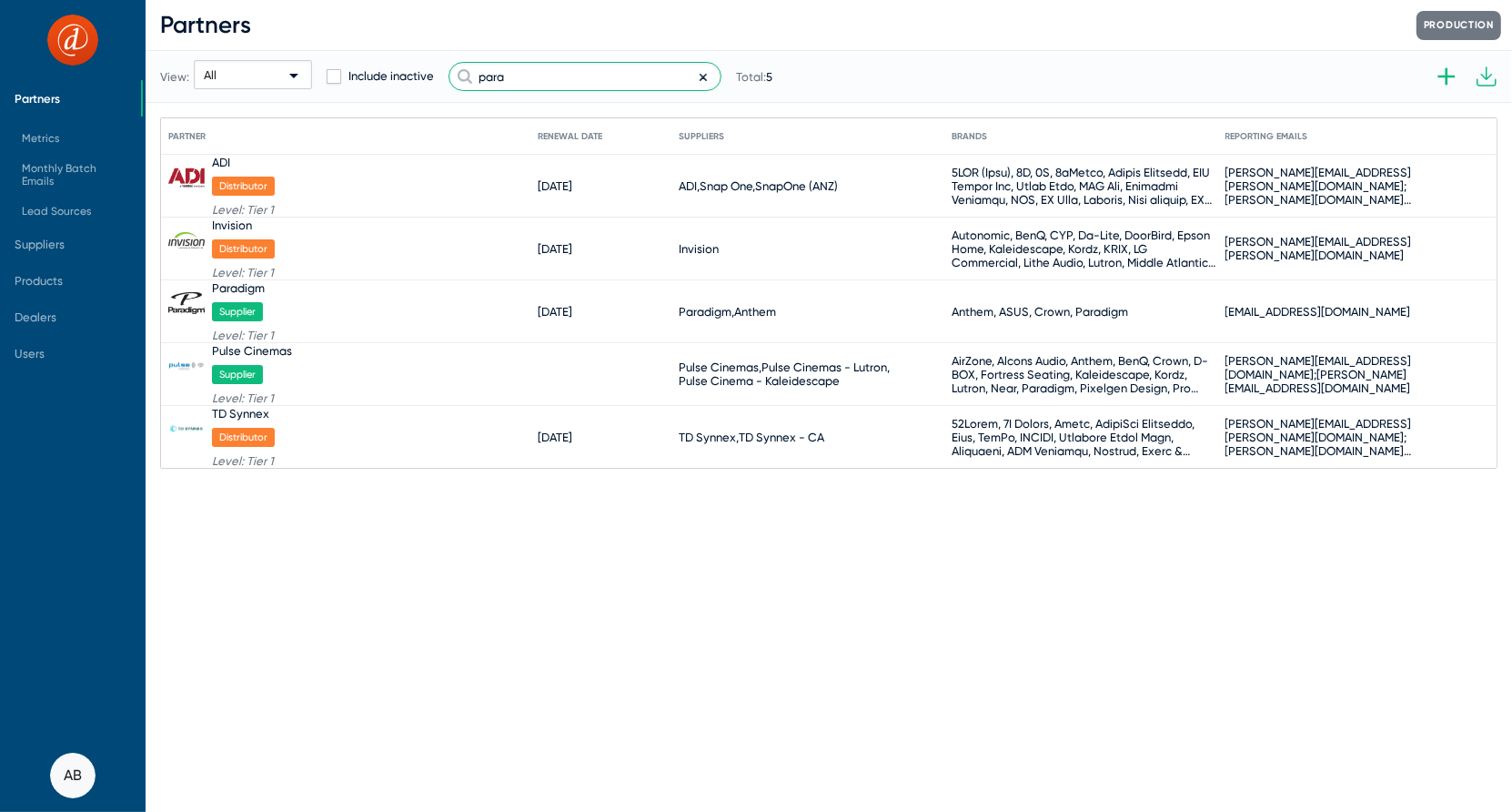
click at [619, 80] on input "para" at bounding box center [585, 76] width 273 height 29
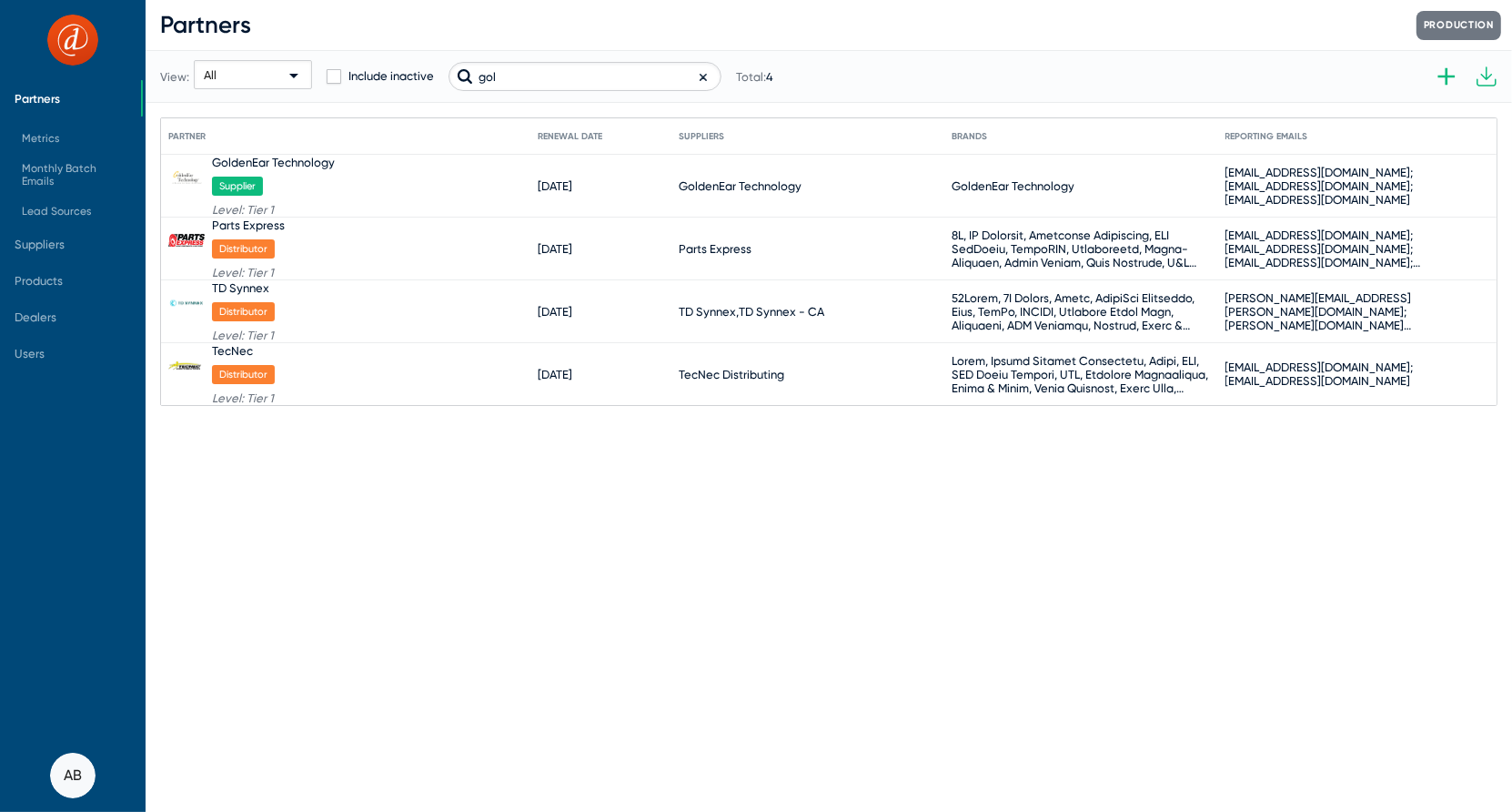
click at [534, 61] on div "View: All Include inactive gol Total: 4" at bounding box center [467, 76] width 613 height 89
click at [534, 67] on input "gol" at bounding box center [585, 76] width 273 height 29
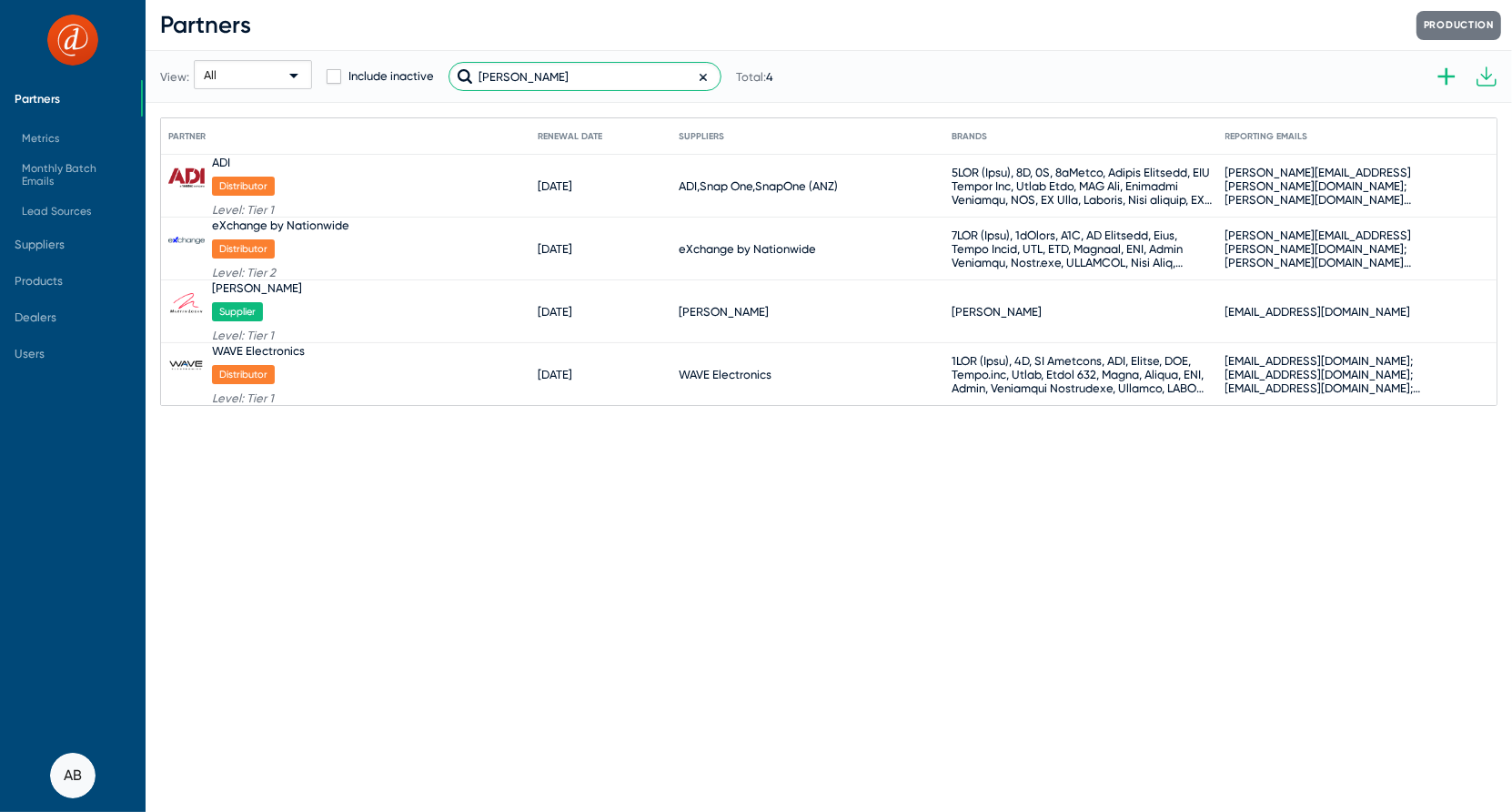
drag, startPoint x: 543, startPoint y: 77, endPoint x: 409, endPoint y: 63, distance: 134.7
click at [409, 63] on div "View: All Include inactive [PERSON_NAME] Total: 4" at bounding box center [467, 76] width 613 height 89
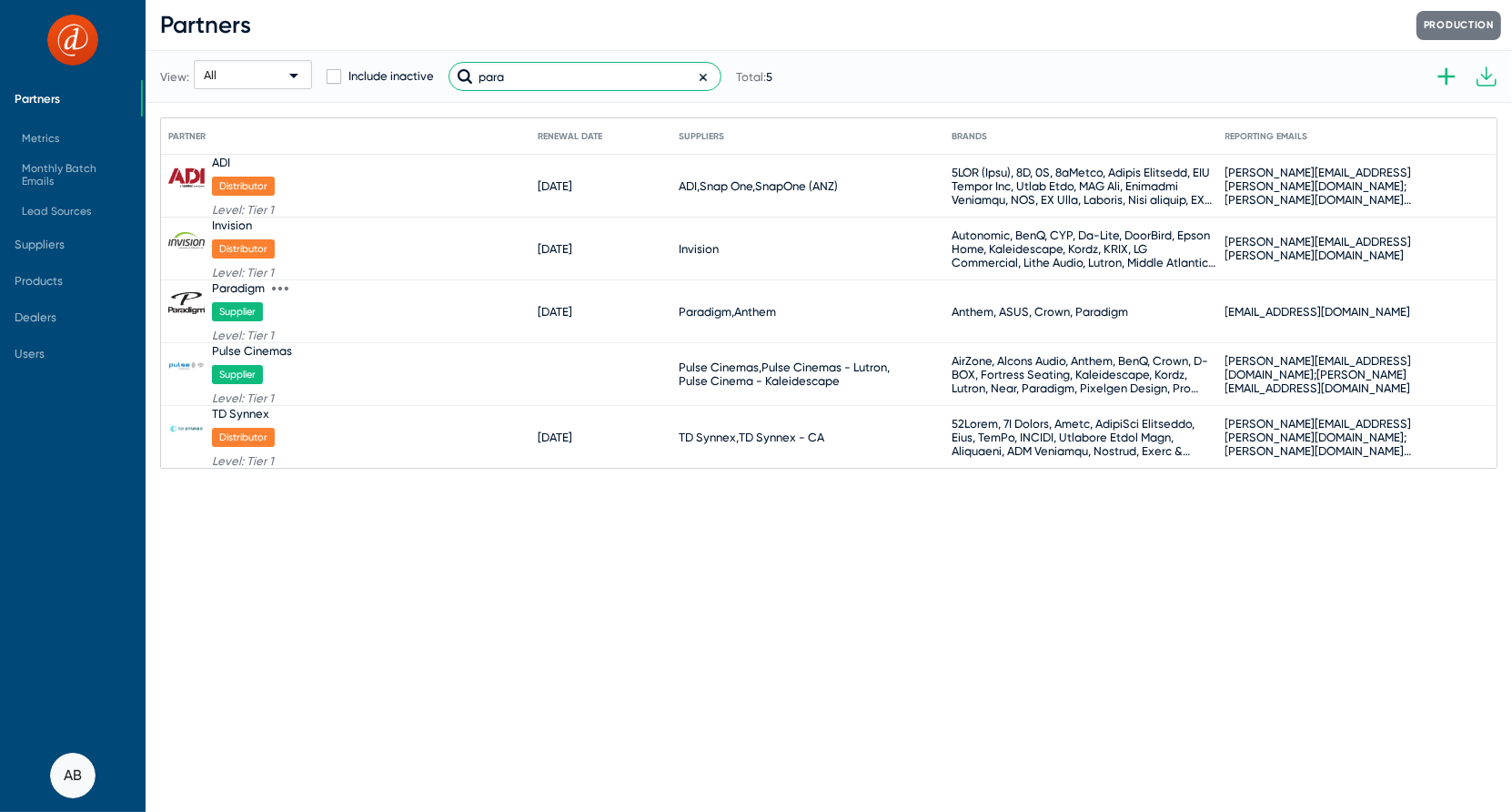
type input "para"
click at [237, 287] on div "Paradigm" at bounding box center [238, 287] width 53 height 14
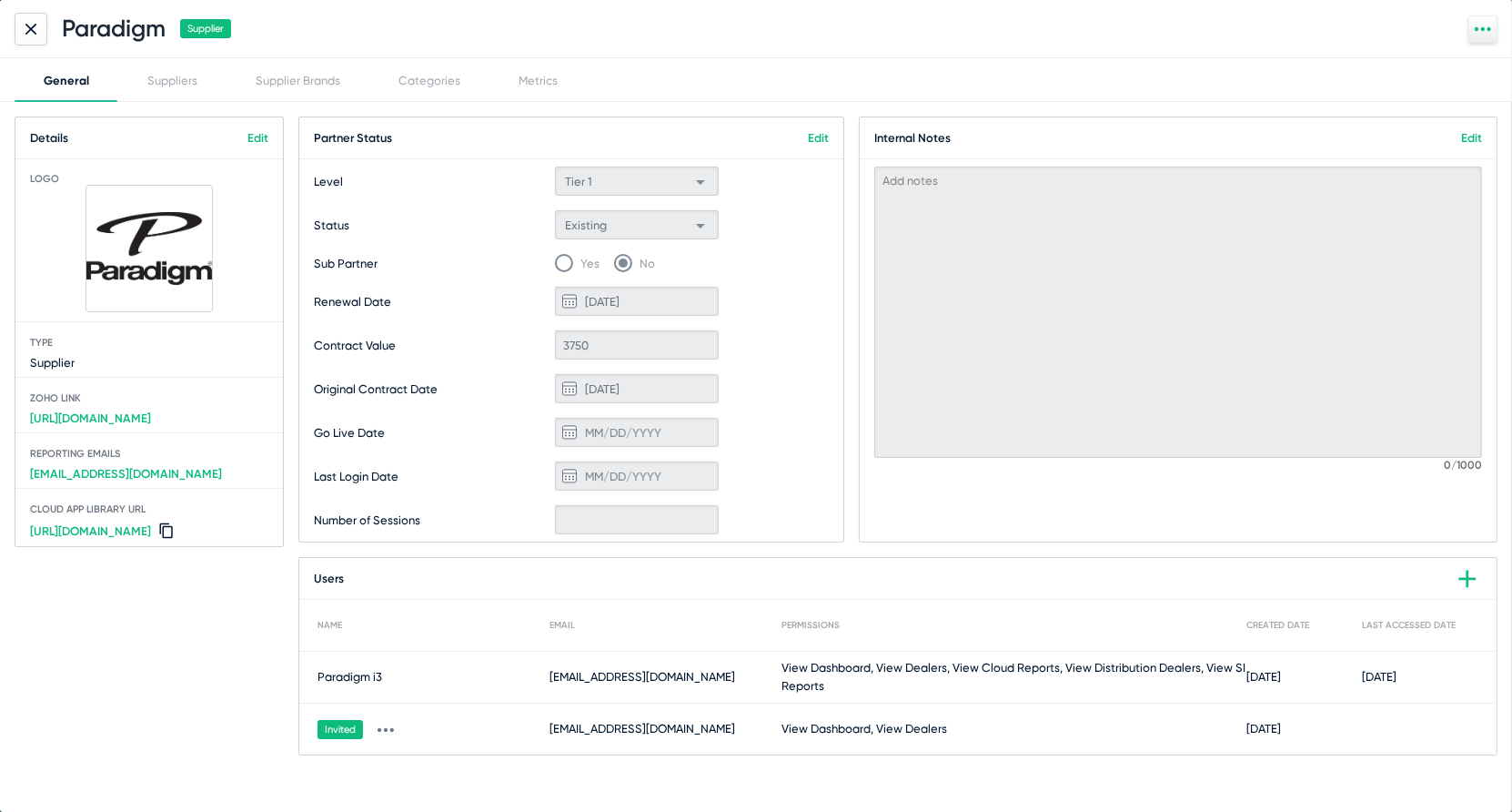
click at [386, 728] on icon at bounding box center [386, 730] width 17 height 17
click at [464, 654] on button "Copy invitation link" at bounding box center [435, 653] width 133 height 36
click at [25, 35] on div at bounding box center [31, 29] width 32 height 32
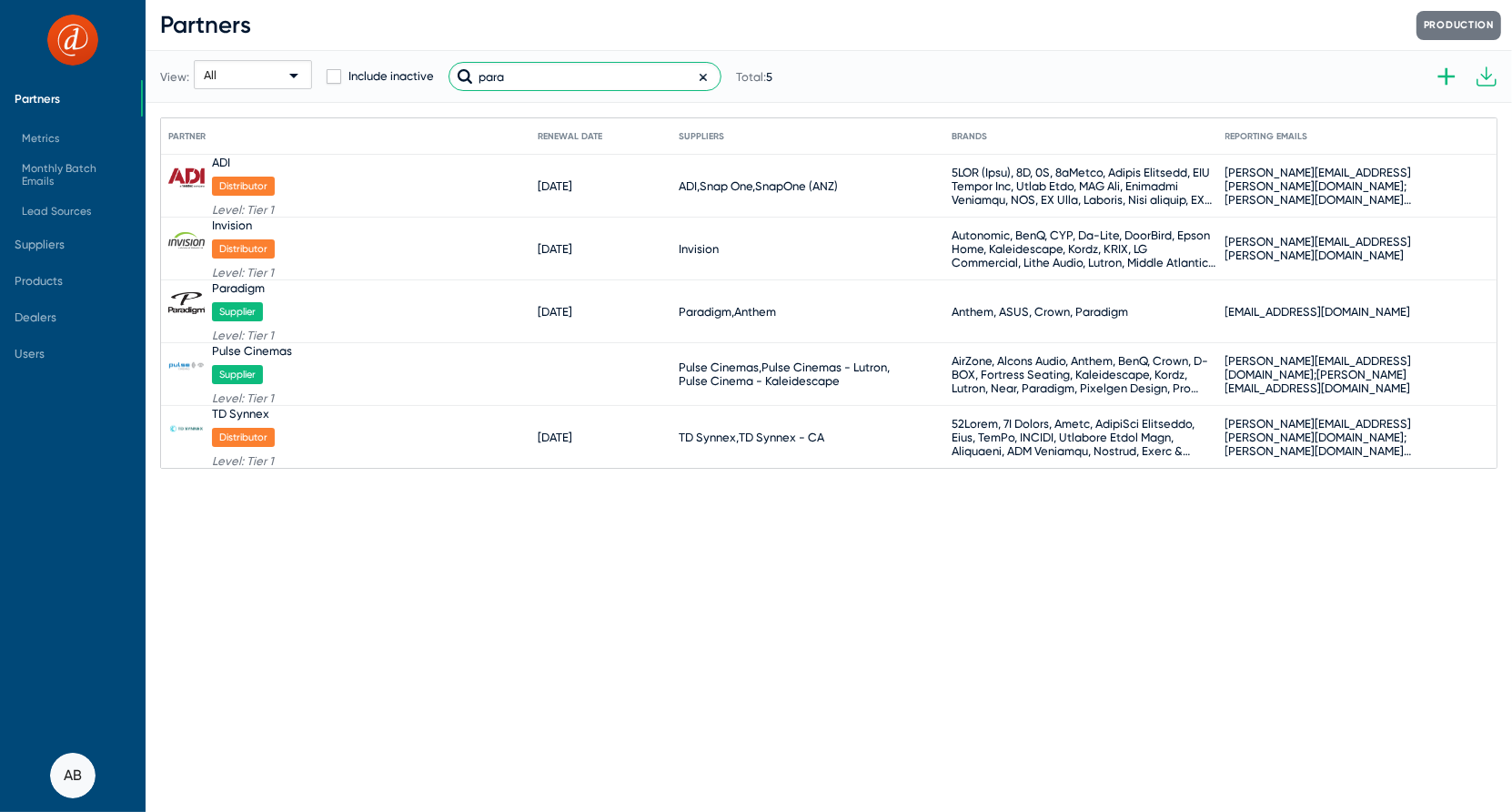
click at [602, 86] on input "para" at bounding box center [585, 76] width 273 height 29
click at [66, 244] on span "Suppliers" at bounding box center [70, 244] width 141 height 36
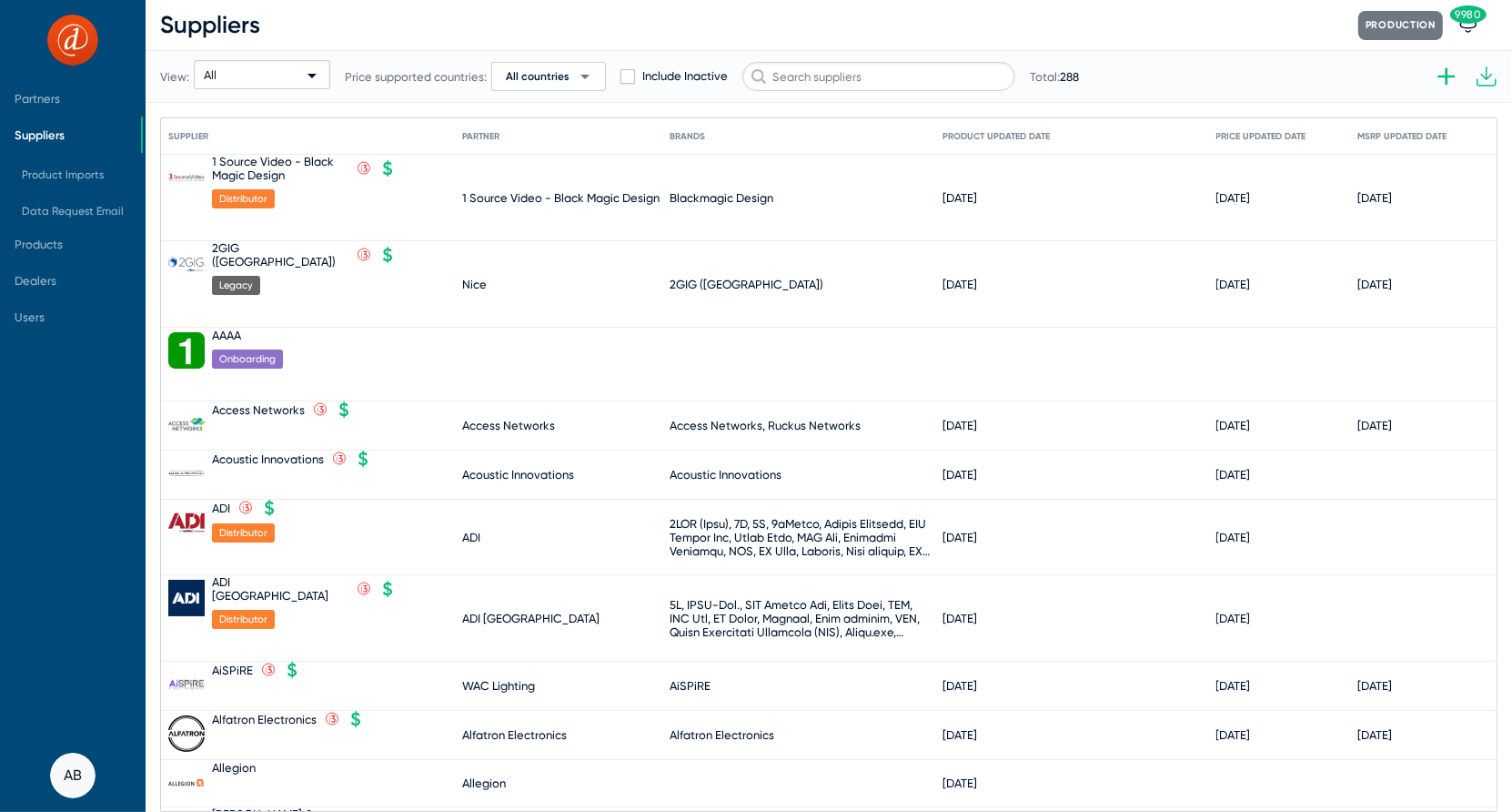
click at [813, 57] on div "View: All Price supported countries: All countries arrow_drop_down Include Inac…" at bounding box center [620, 76] width 919 height 89
click at [814, 76] on input "text" at bounding box center [878, 76] width 273 height 29
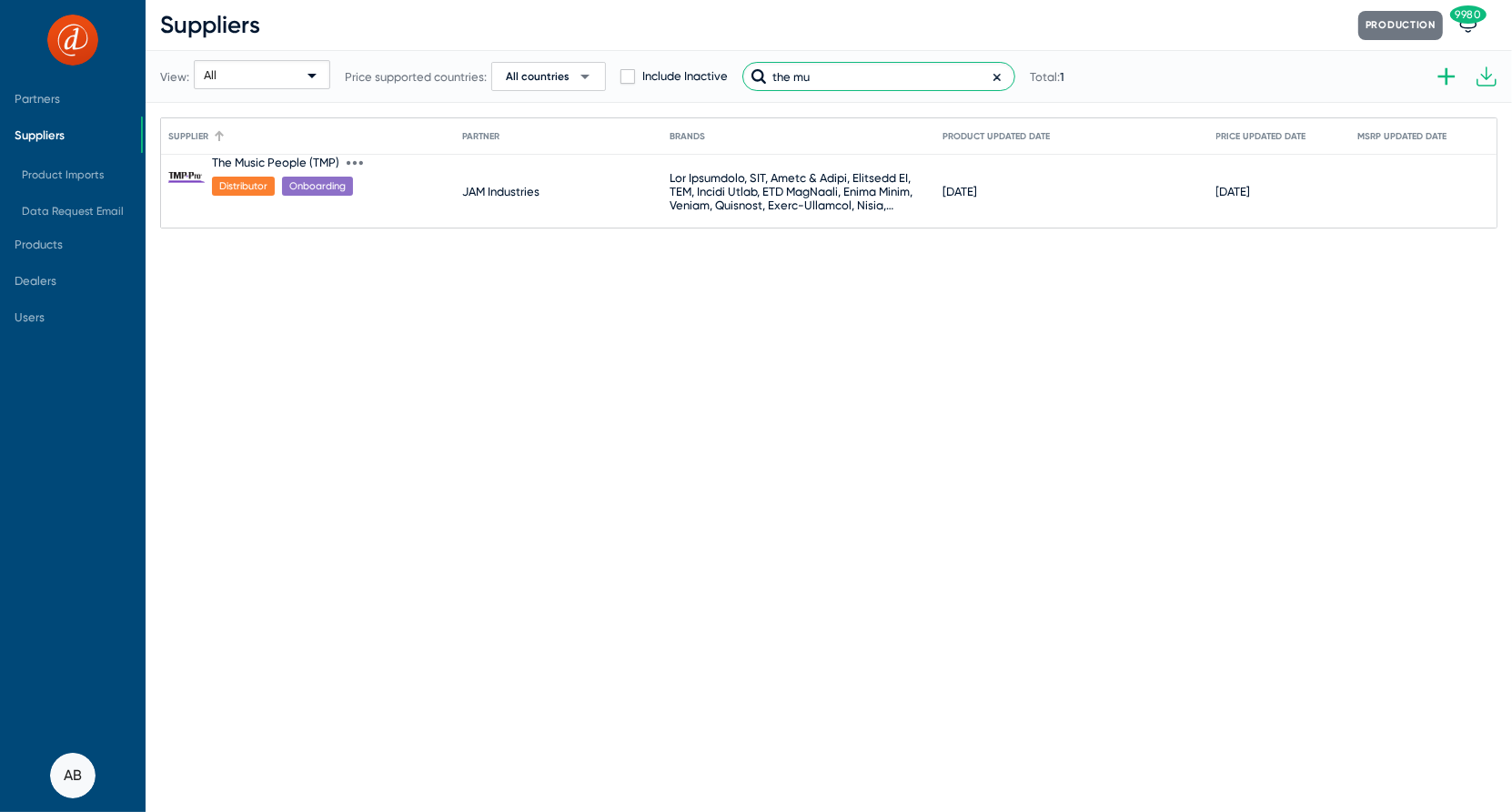
type input "the mu"
click at [284, 159] on div "The Music People (TMP)" at bounding box center [275, 162] width 127 height 14
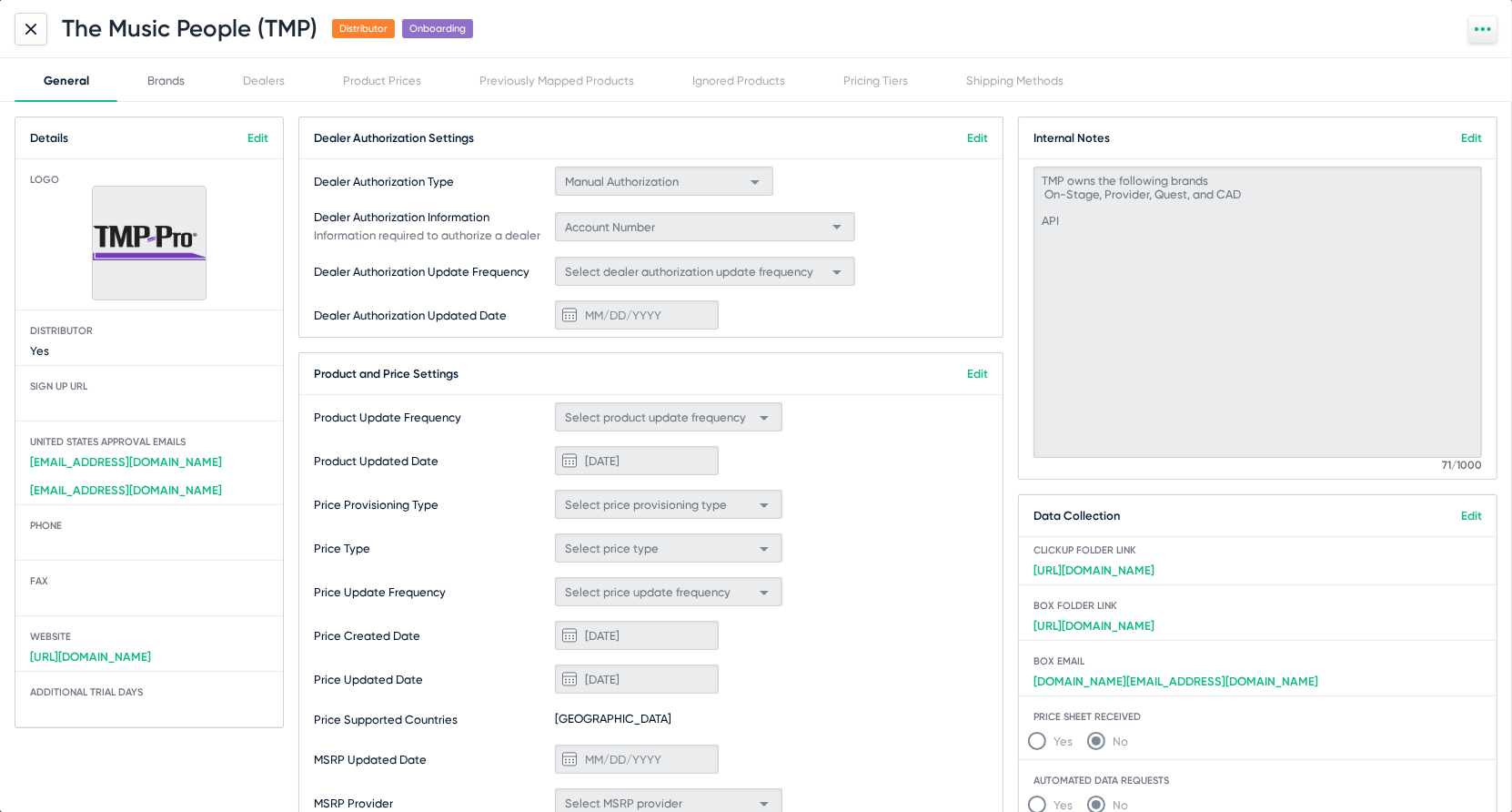
click at [181, 90] on div "Brands" at bounding box center [166, 80] width 95 height 44
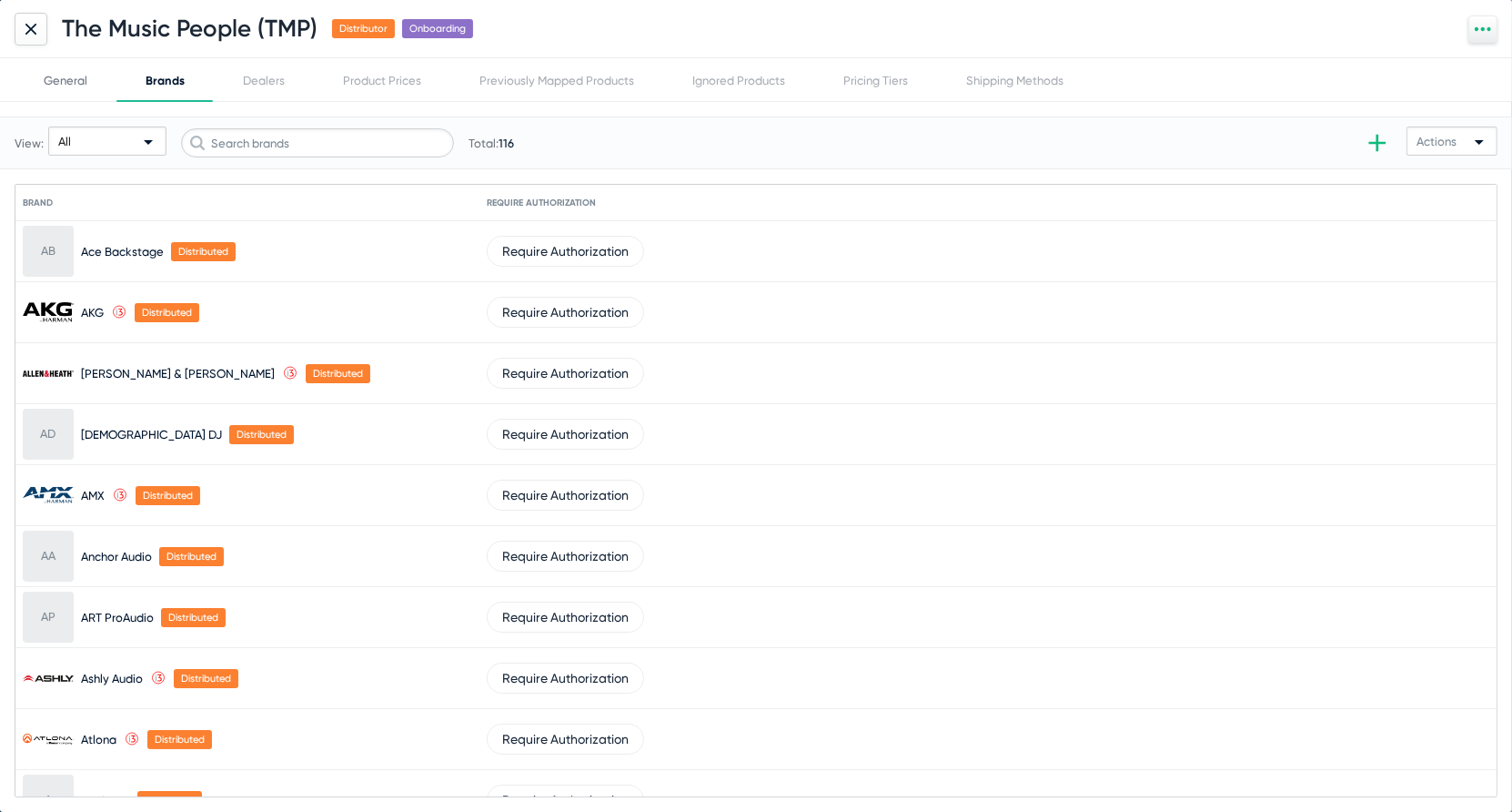
click at [69, 80] on div "General" at bounding box center [65, 81] width 44 height 14
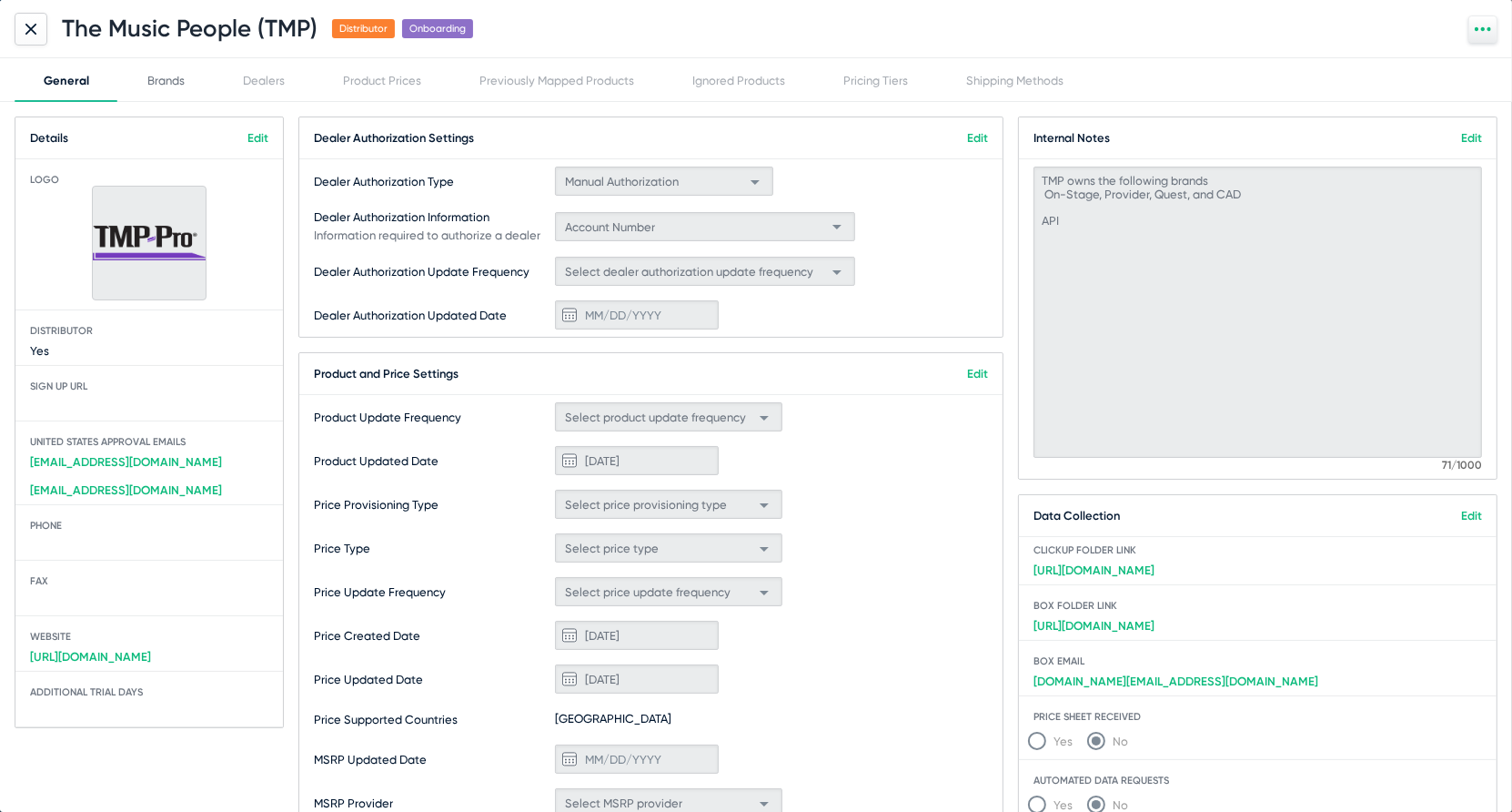
click at [158, 85] on div "Brands" at bounding box center [166, 81] width 37 height 14
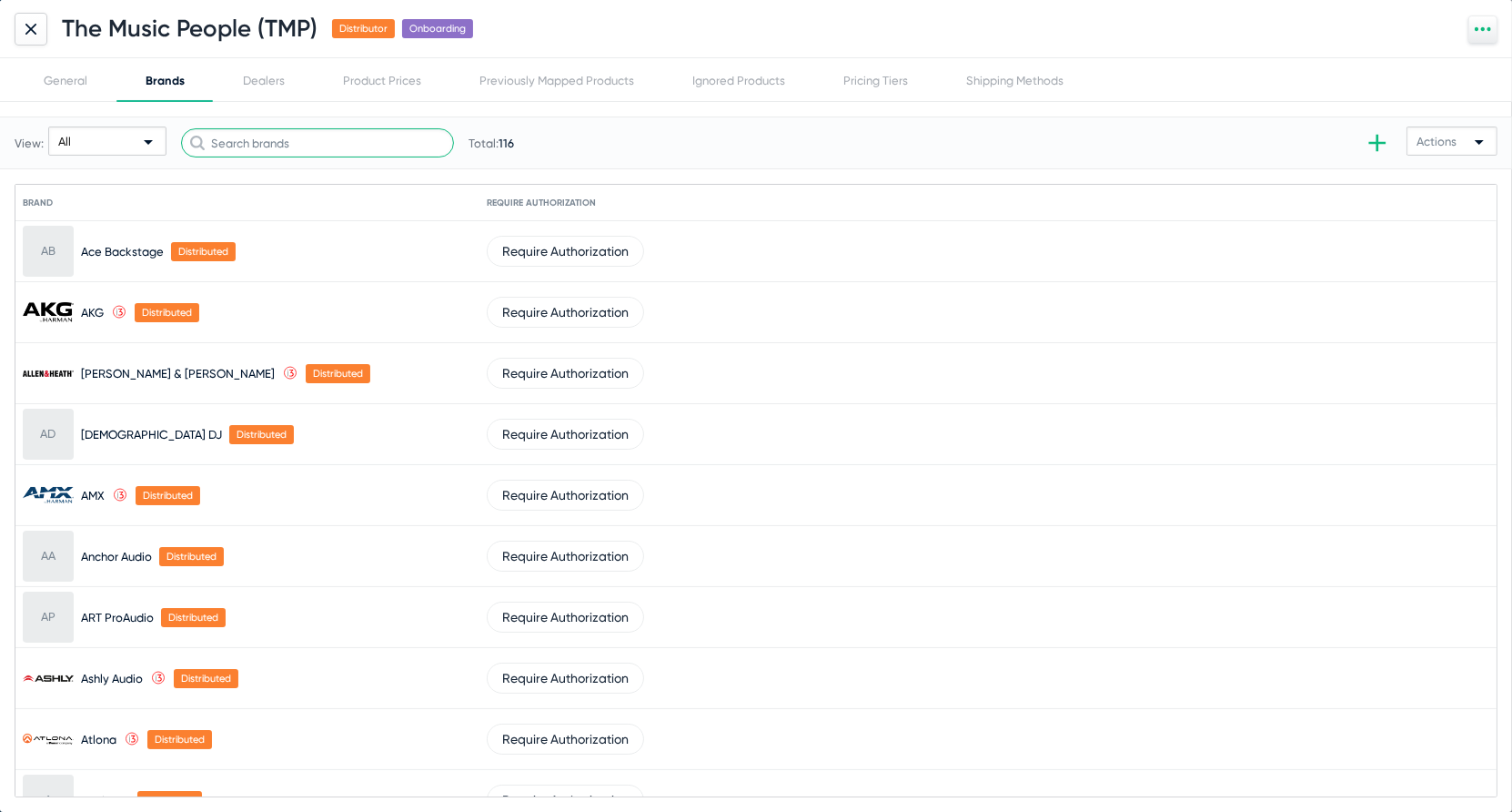
click at [360, 129] on input "text" at bounding box center [317, 142] width 273 height 29
paste input "[URL][EMAIL_ADDRESS][DOMAIN_NAME][DOMAIN_NAME]"
type input "[URL][EMAIL_ADDRESS][DOMAIN_NAME][DOMAIN_NAME]"
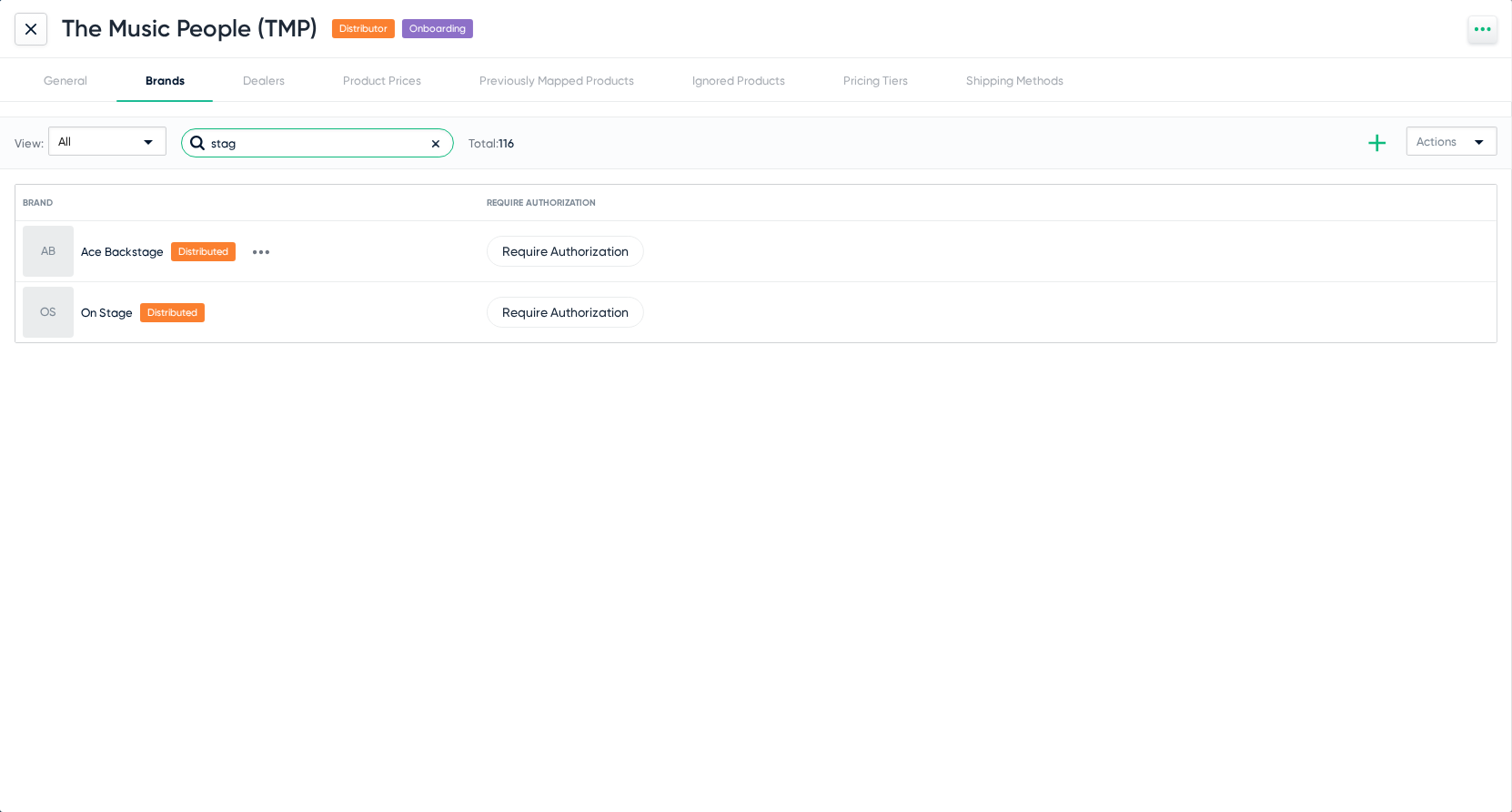
type input "stag"
click at [62, 88] on div "General" at bounding box center [66, 80] width 102 height 44
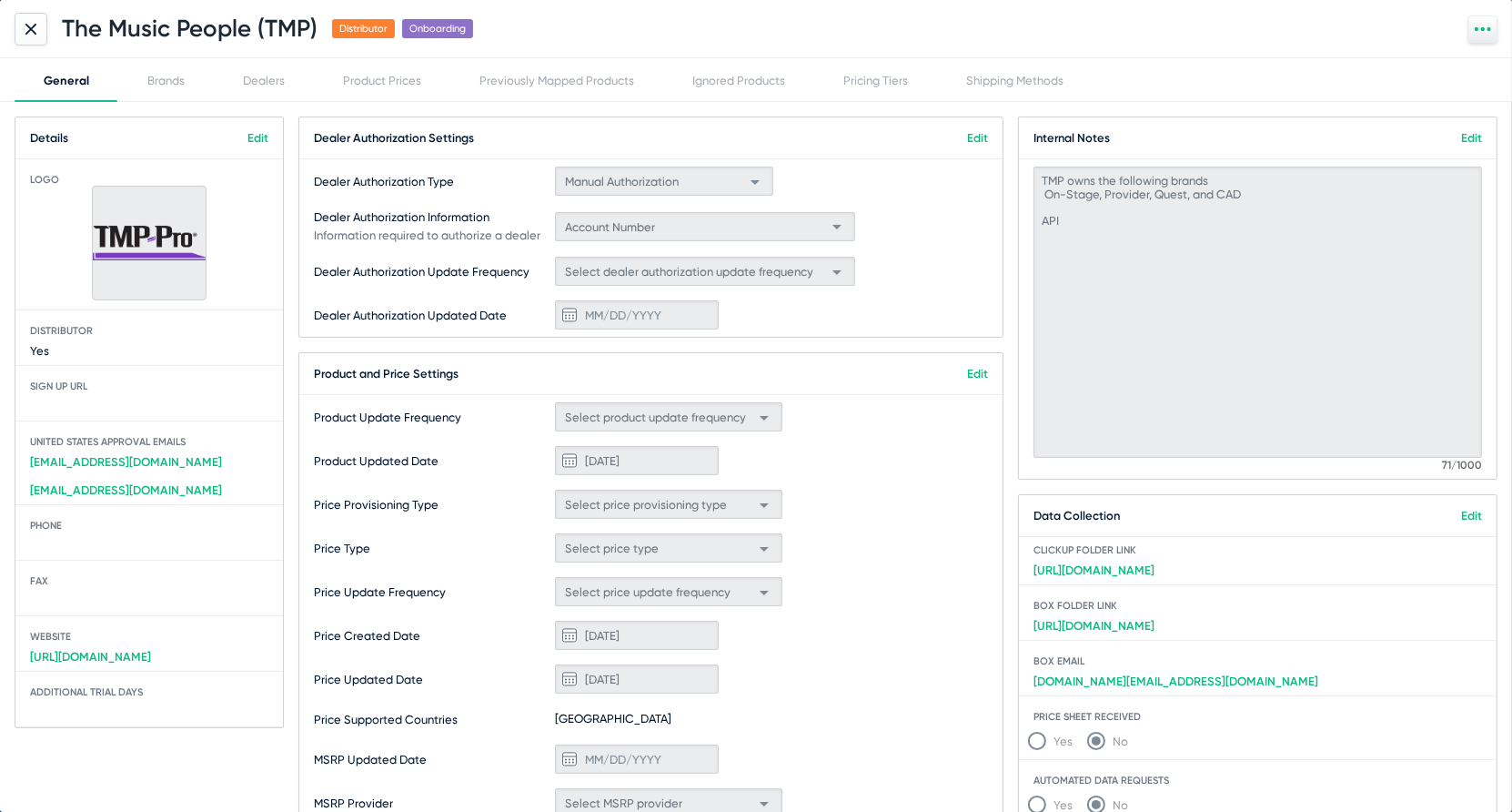
click at [1024, 189] on mat-card-content "TMP owns the following brands On-Stage, Provider, Quest, and CAD API 71/1000" at bounding box center [1258, 319] width 478 height 320
click at [186, 78] on div "Brands" at bounding box center [166, 80] width 95 height 44
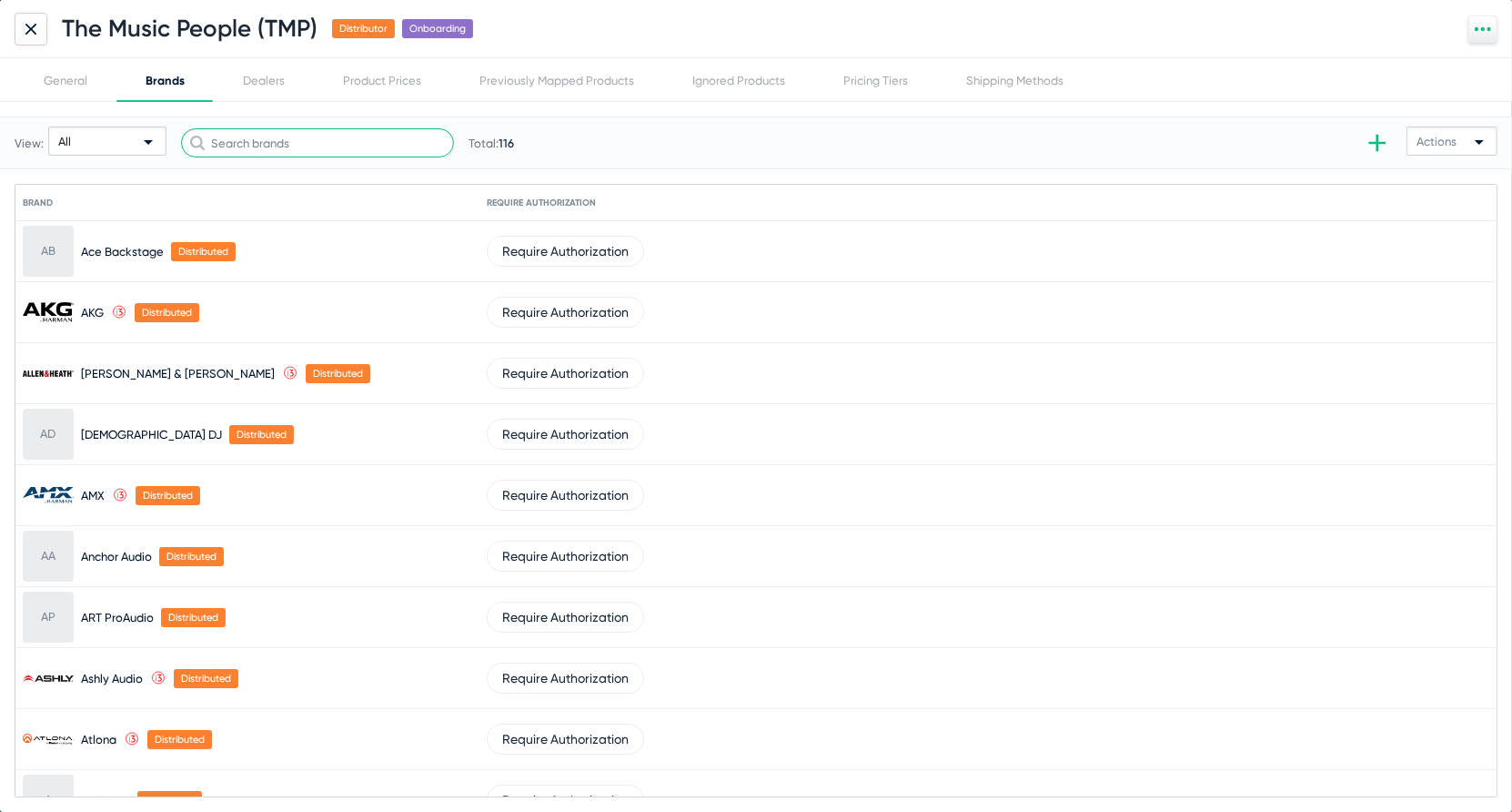
click at [272, 138] on input "text" at bounding box center [317, 142] width 273 height 29
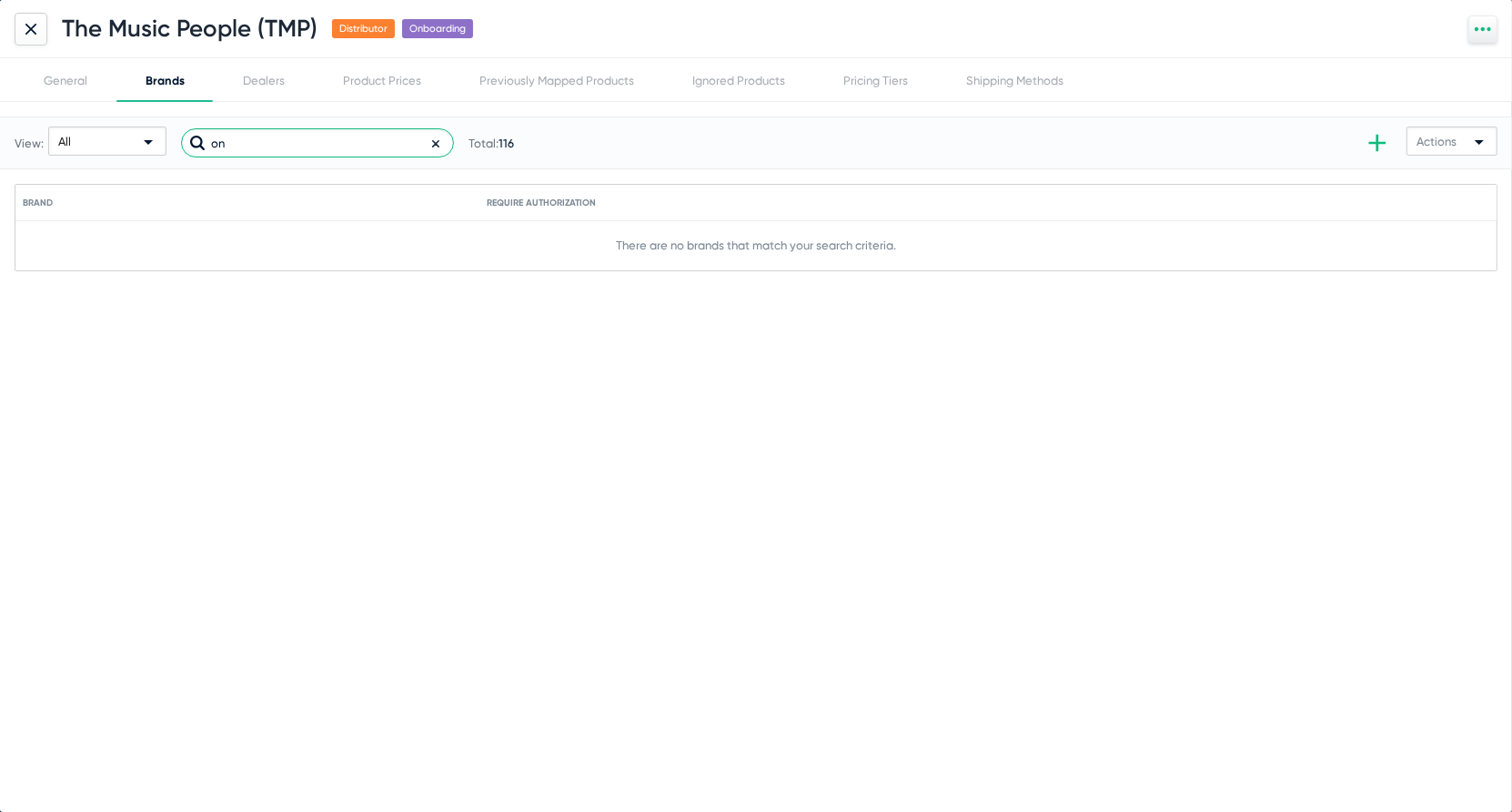
type input "o"
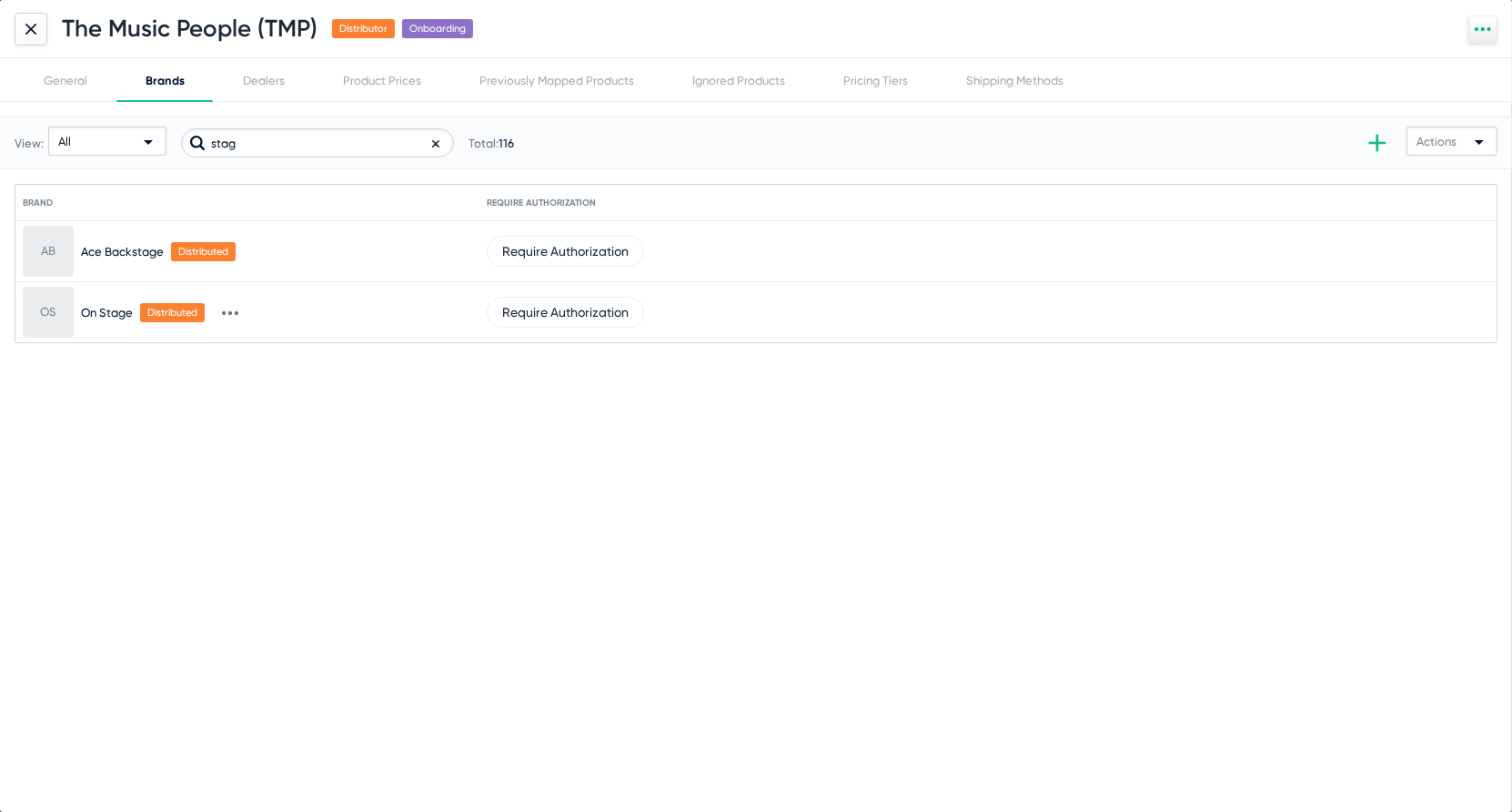
click at [226, 311] on icon at bounding box center [224, 313] width 4 height 5
click at [249, 335] on button "Mark as owned" at bounding box center [269, 348] width 111 height 36
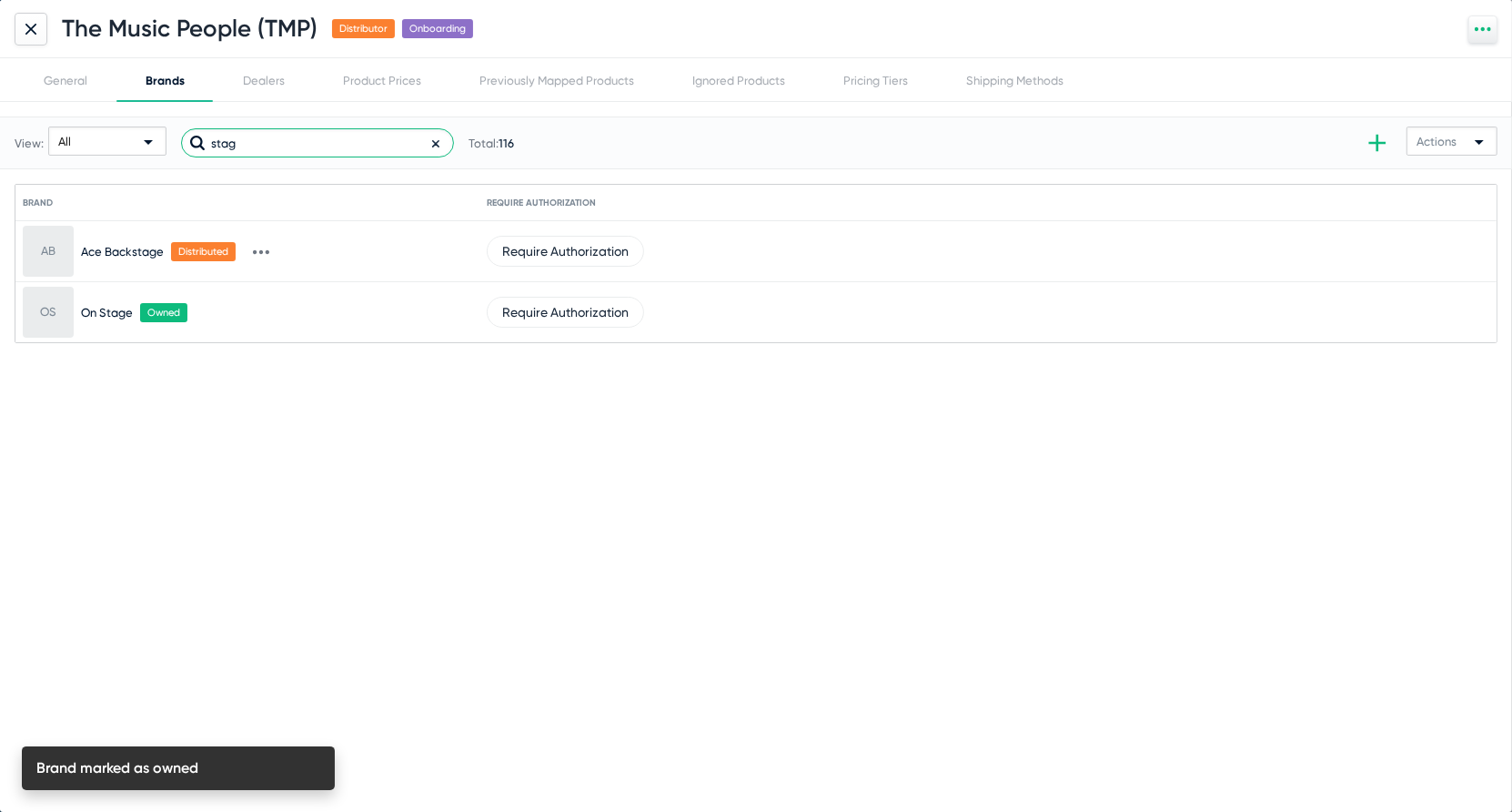
drag, startPoint x: 262, startPoint y: 136, endPoint x: 127, endPoint y: 121, distance: 135.8
click at [124, 121] on div "View: All stag Total: 116" at bounding box center [264, 143] width 499 height 89
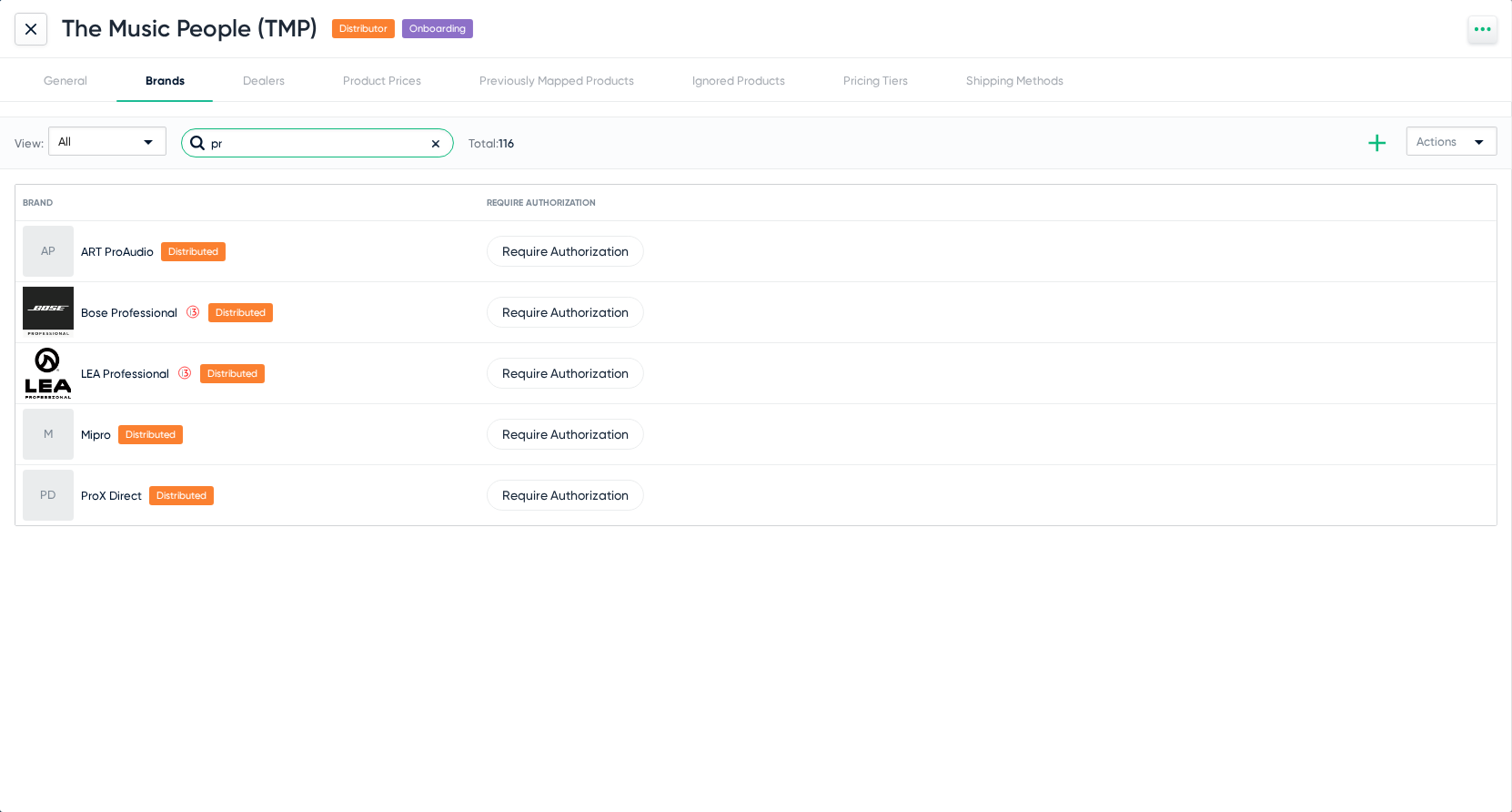
type input "p"
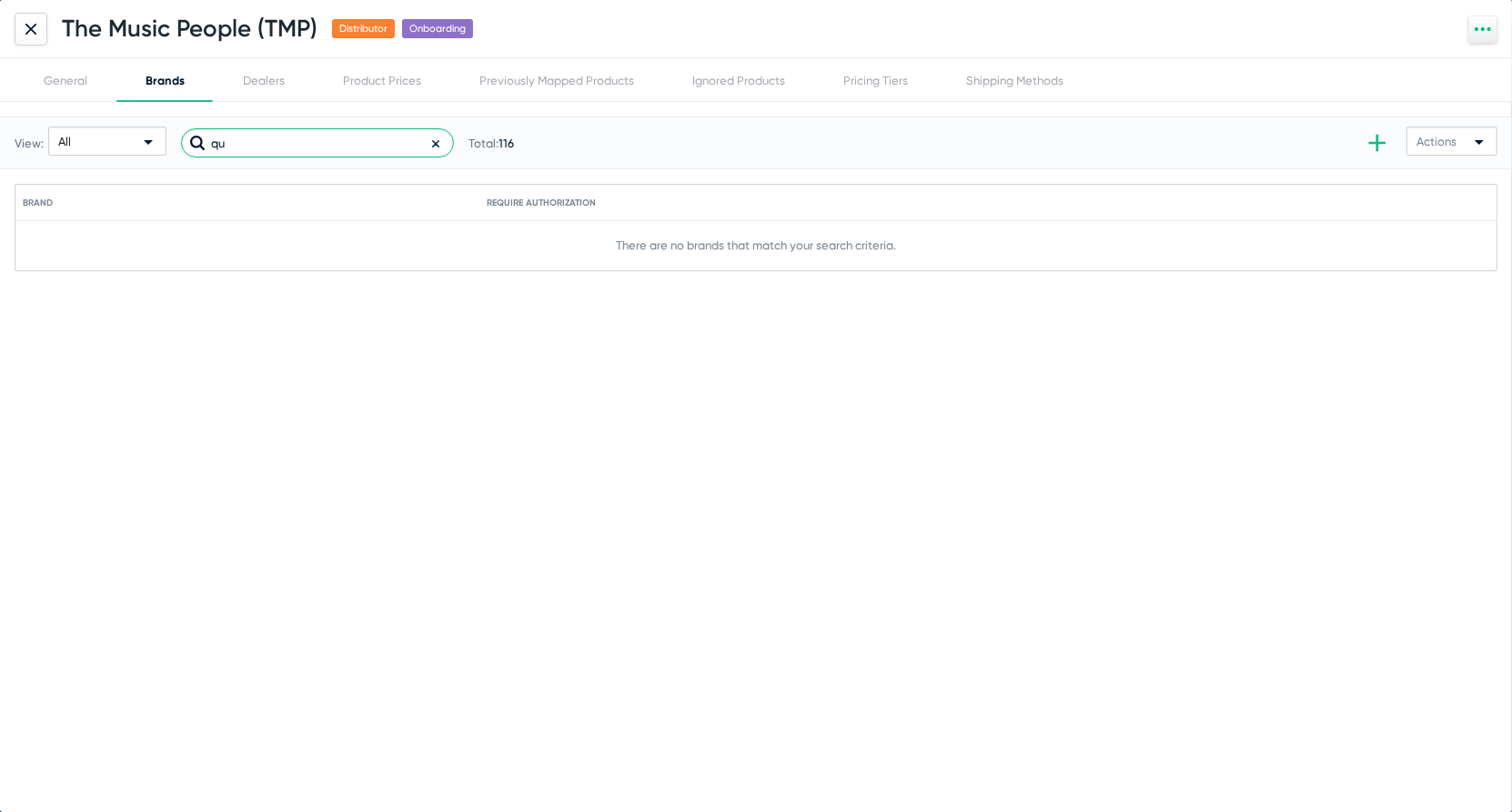
type input "q"
type input "CAD"
click at [31, 27] on icon at bounding box center [31, 29] width 9 height 9
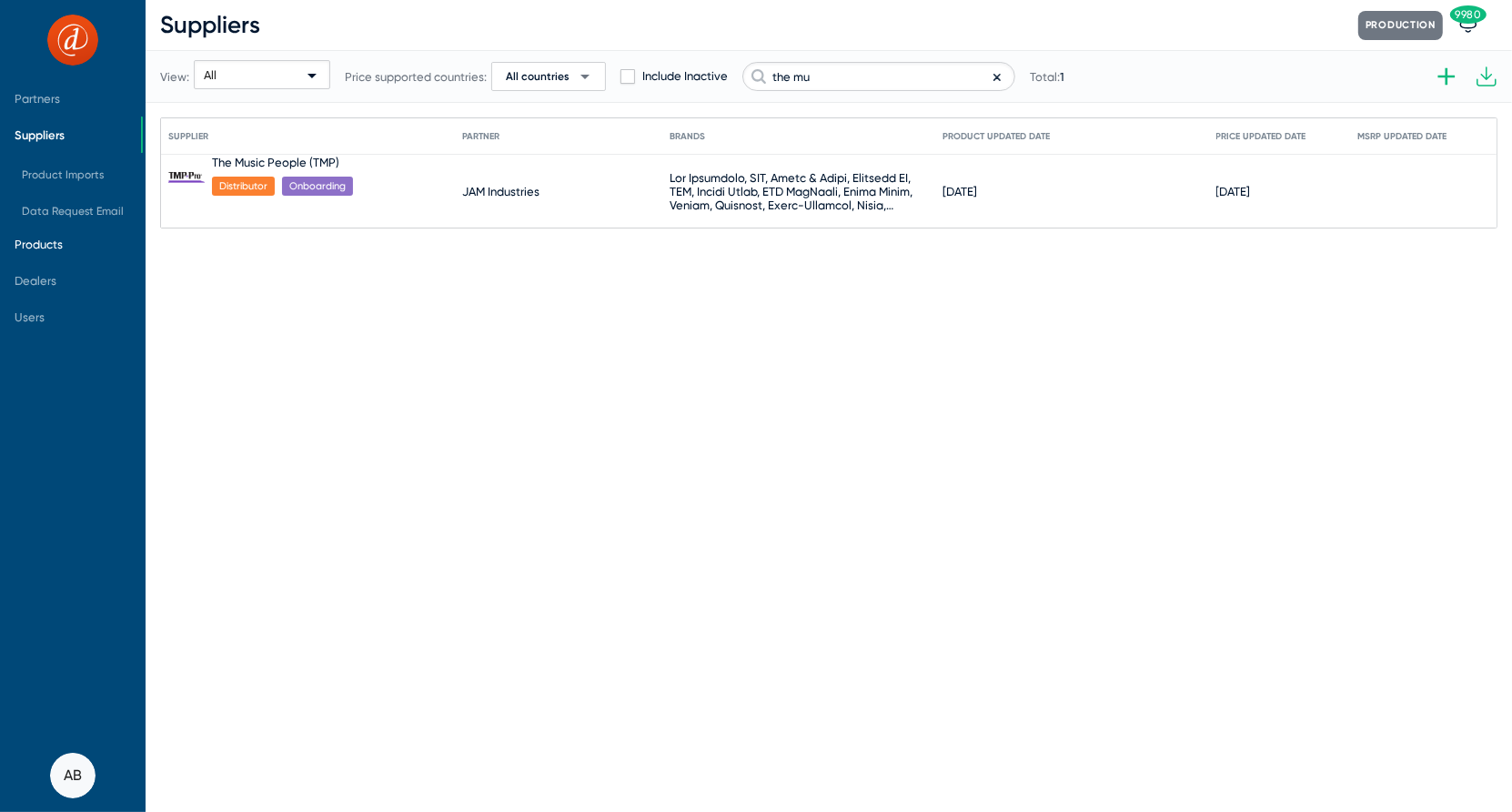
click at [43, 239] on span "Products" at bounding box center [39, 244] width 48 height 14
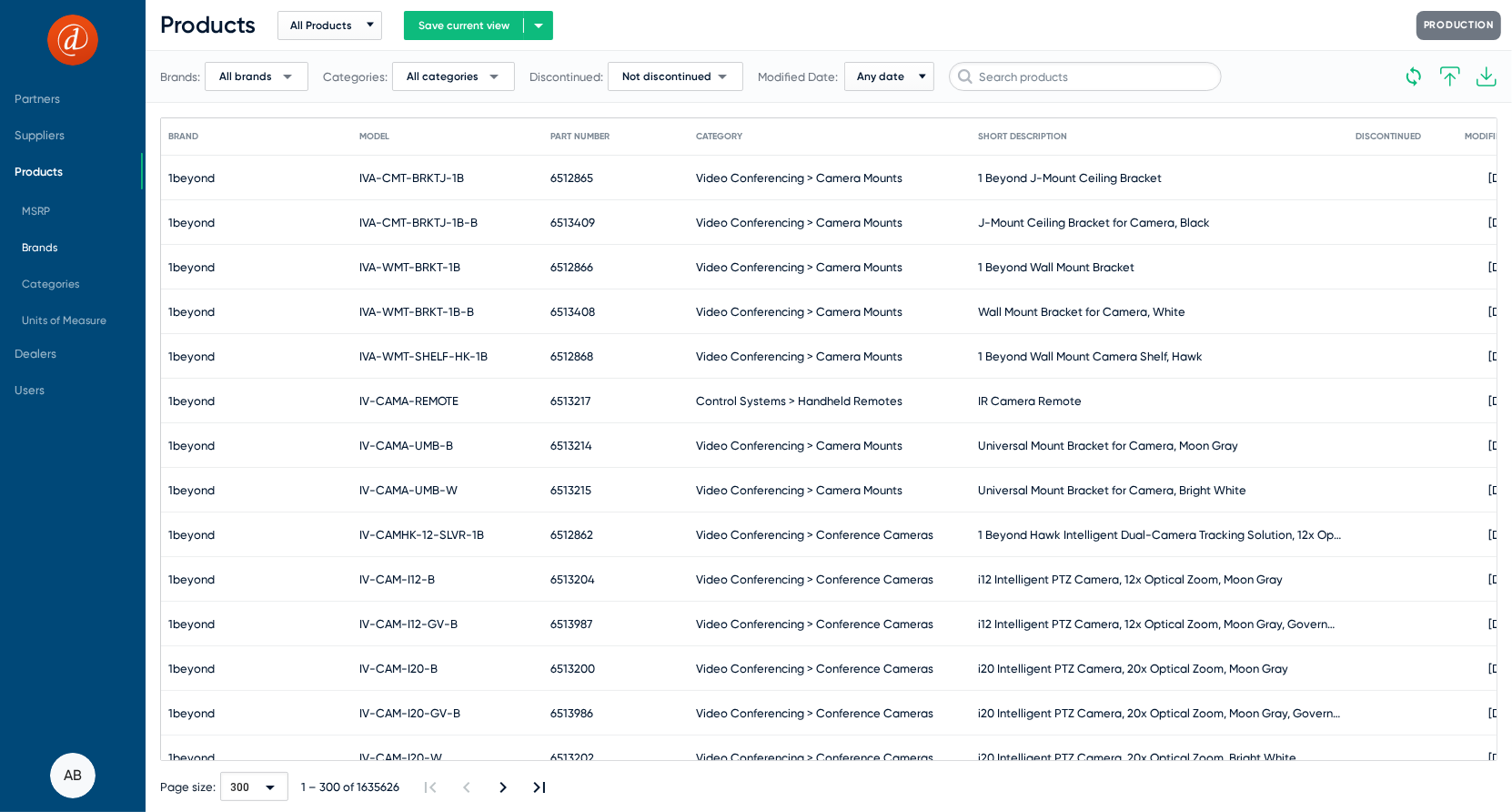
click at [48, 252] on span "Brands" at bounding box center [40, 247] width 35 height 13
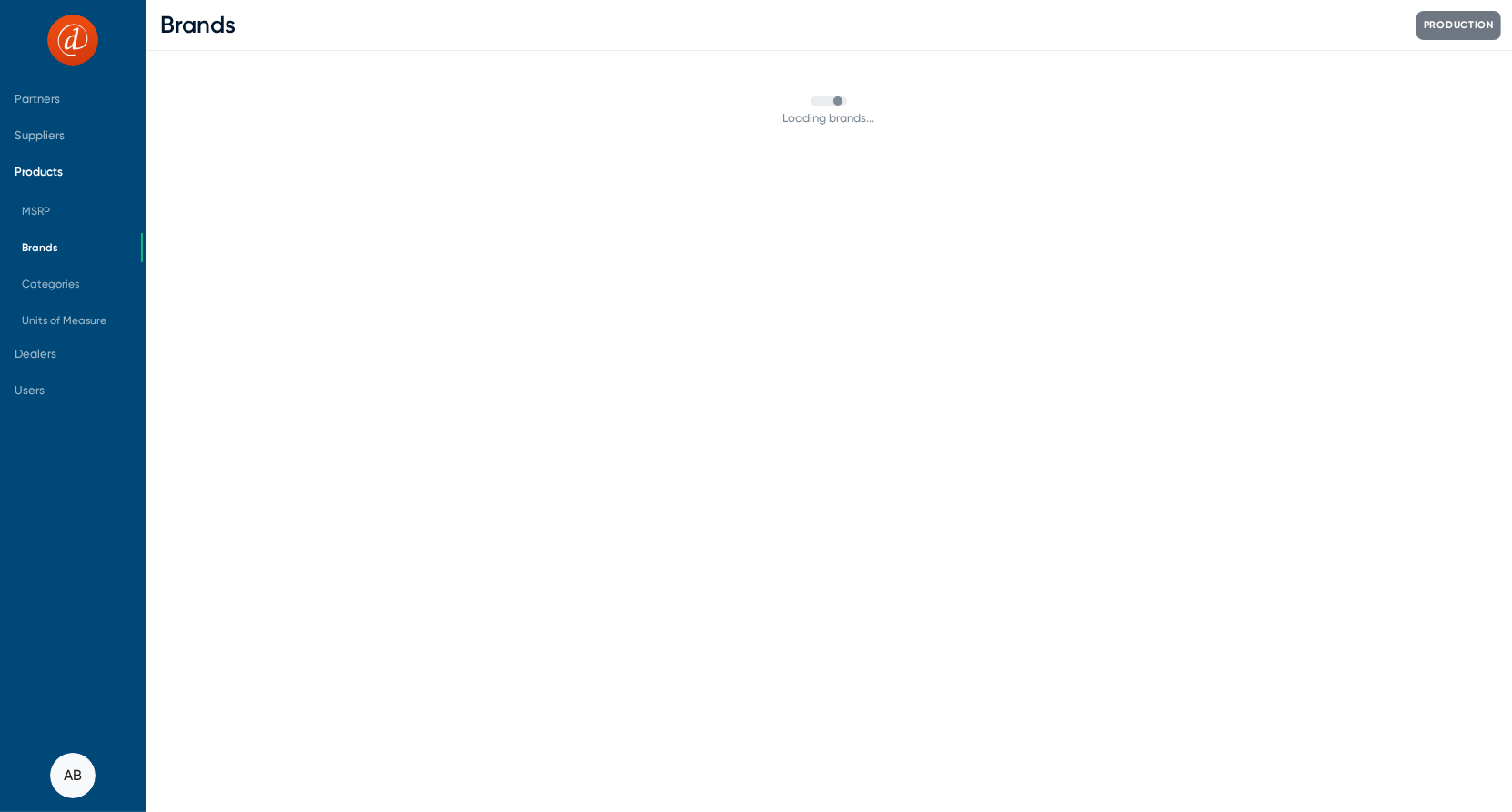
click at [48, 252] on span "Brands" at bounding box center [40, 247] width 36 height 13
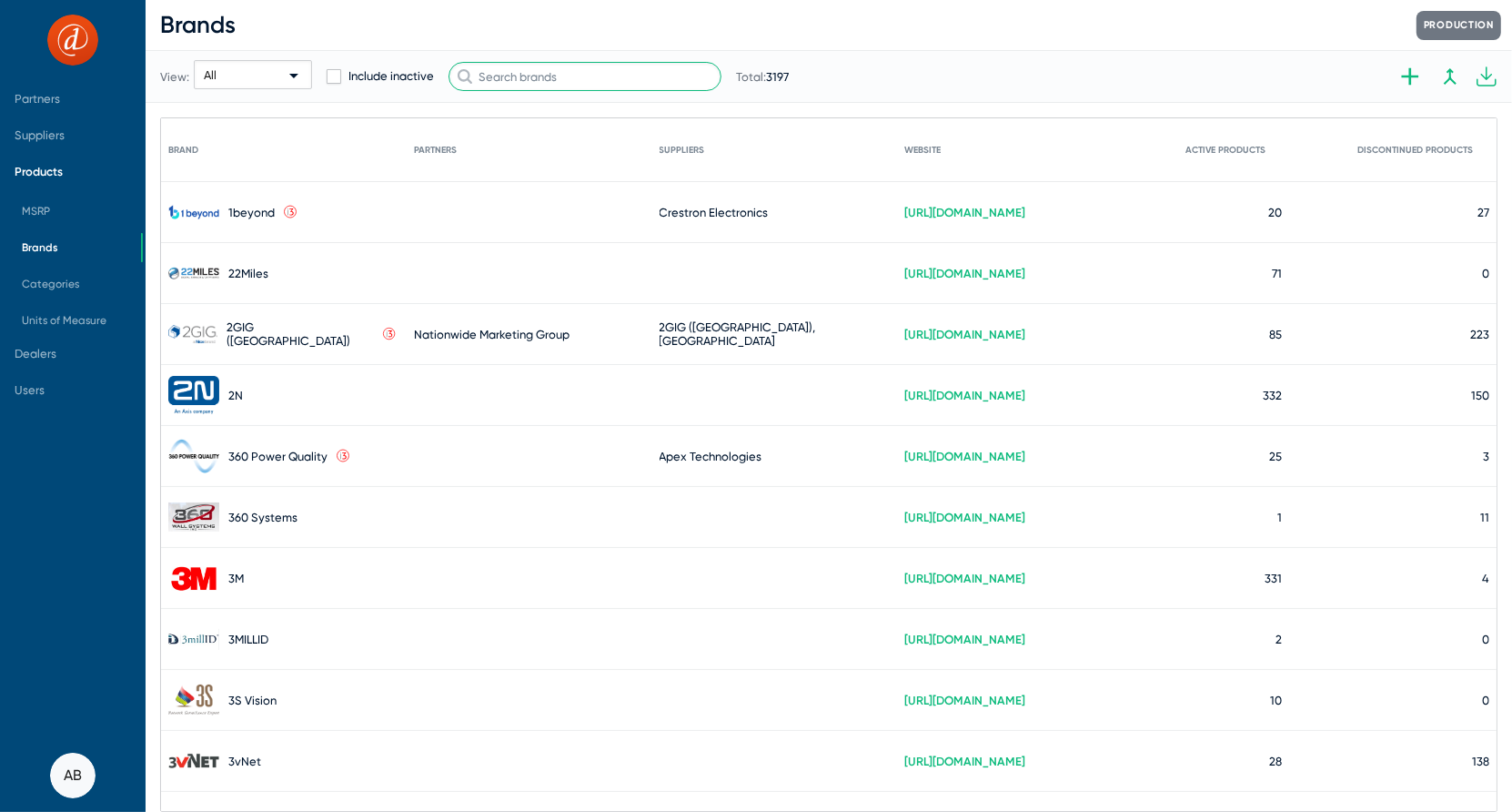
click at [636, 73] on input "text" at bounding box center [585, 76] width 273 height 29
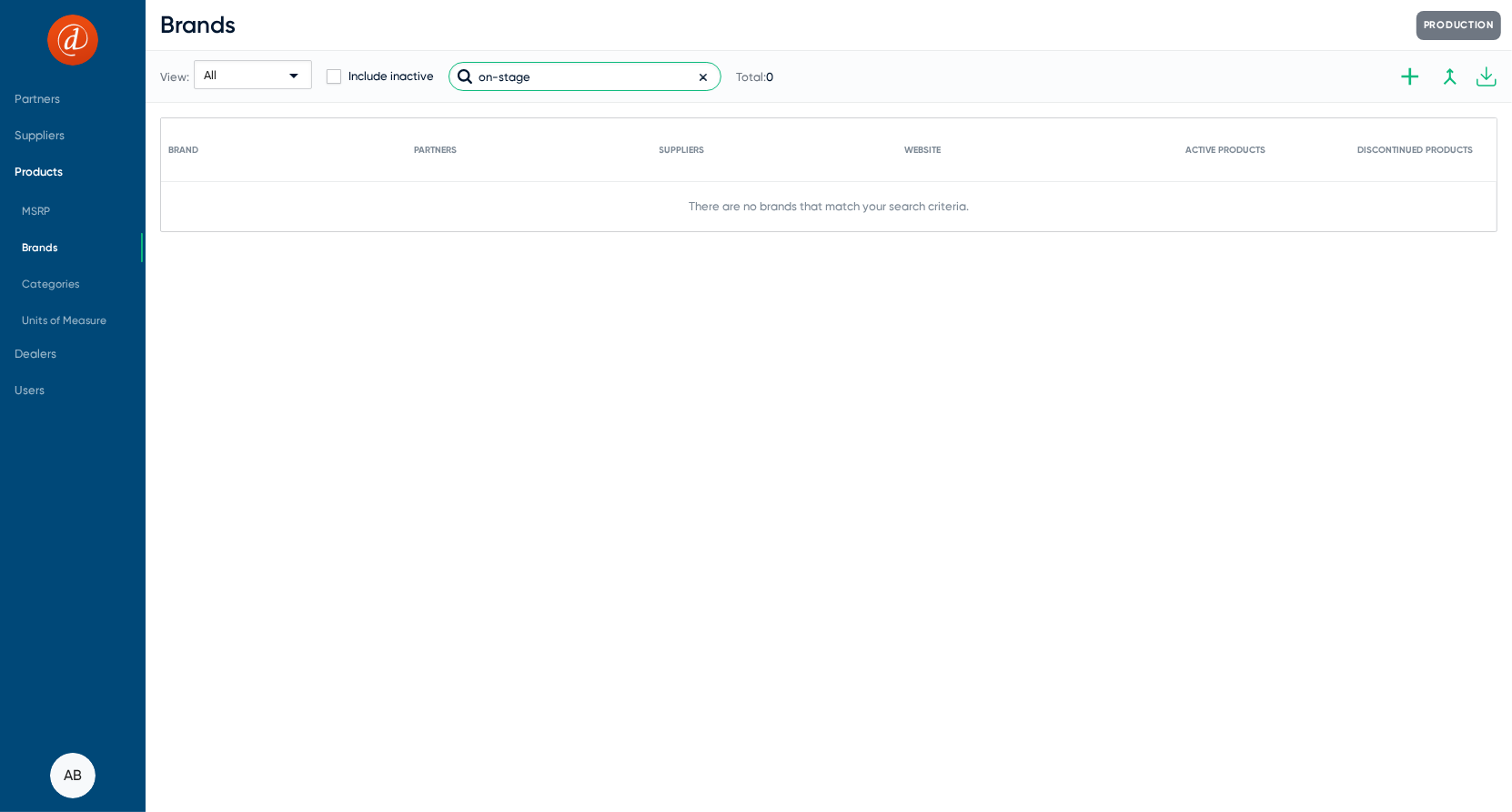
click at [564, 86] on input "on-stage" at bounding box center [585, 76] width 273 height 29
click at [564, 85] on input "on-stage" at bounding box center [585, 76] width 273 height 29
type input "o"
type input "d"
type input "stage"
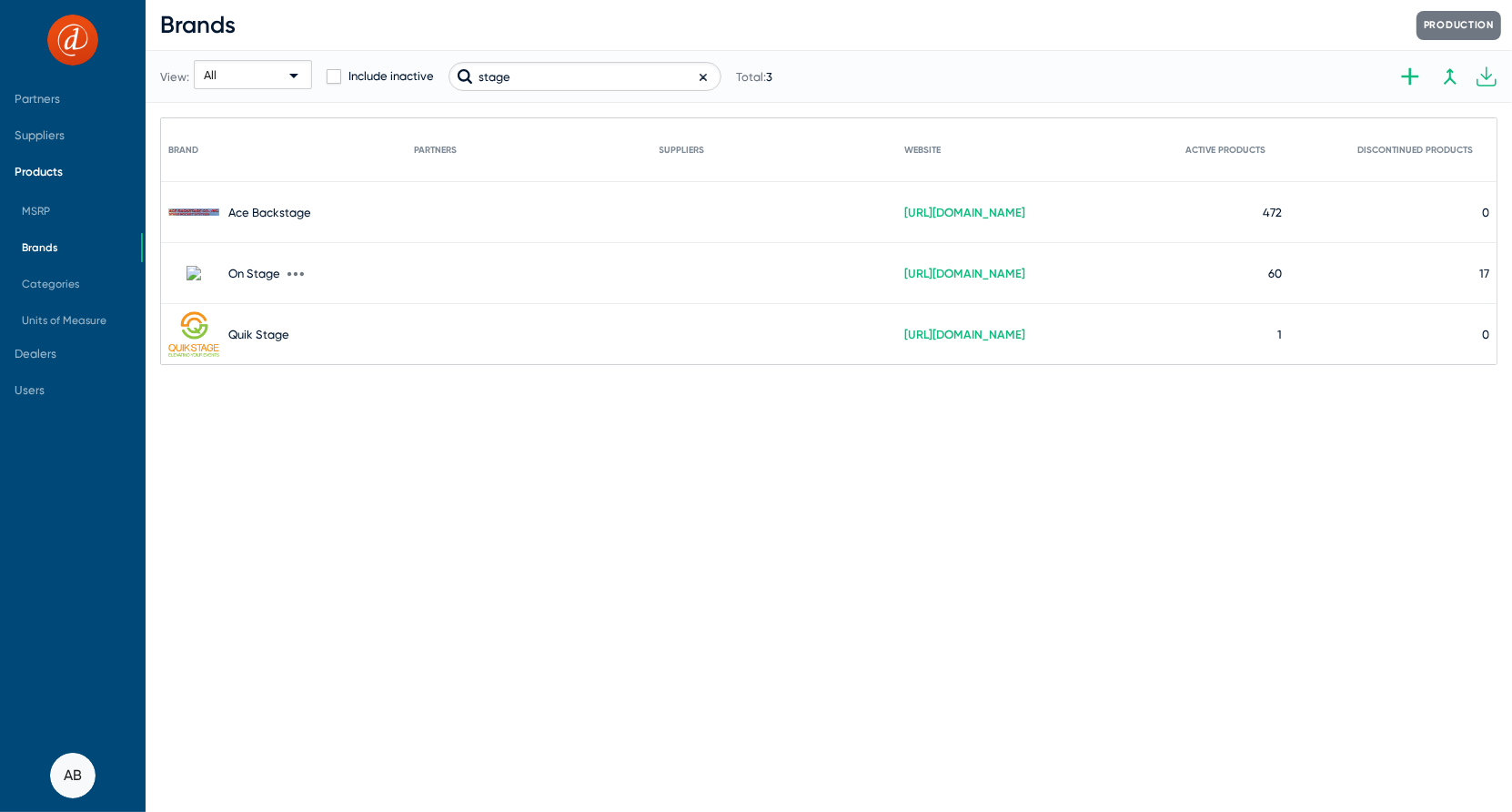
click at [299, 271] on icon at bounding box center [296, 274] width 17 height 17
click at [305, 283] on button "Edit" at bounding box center [346, 284] width 118 height 36
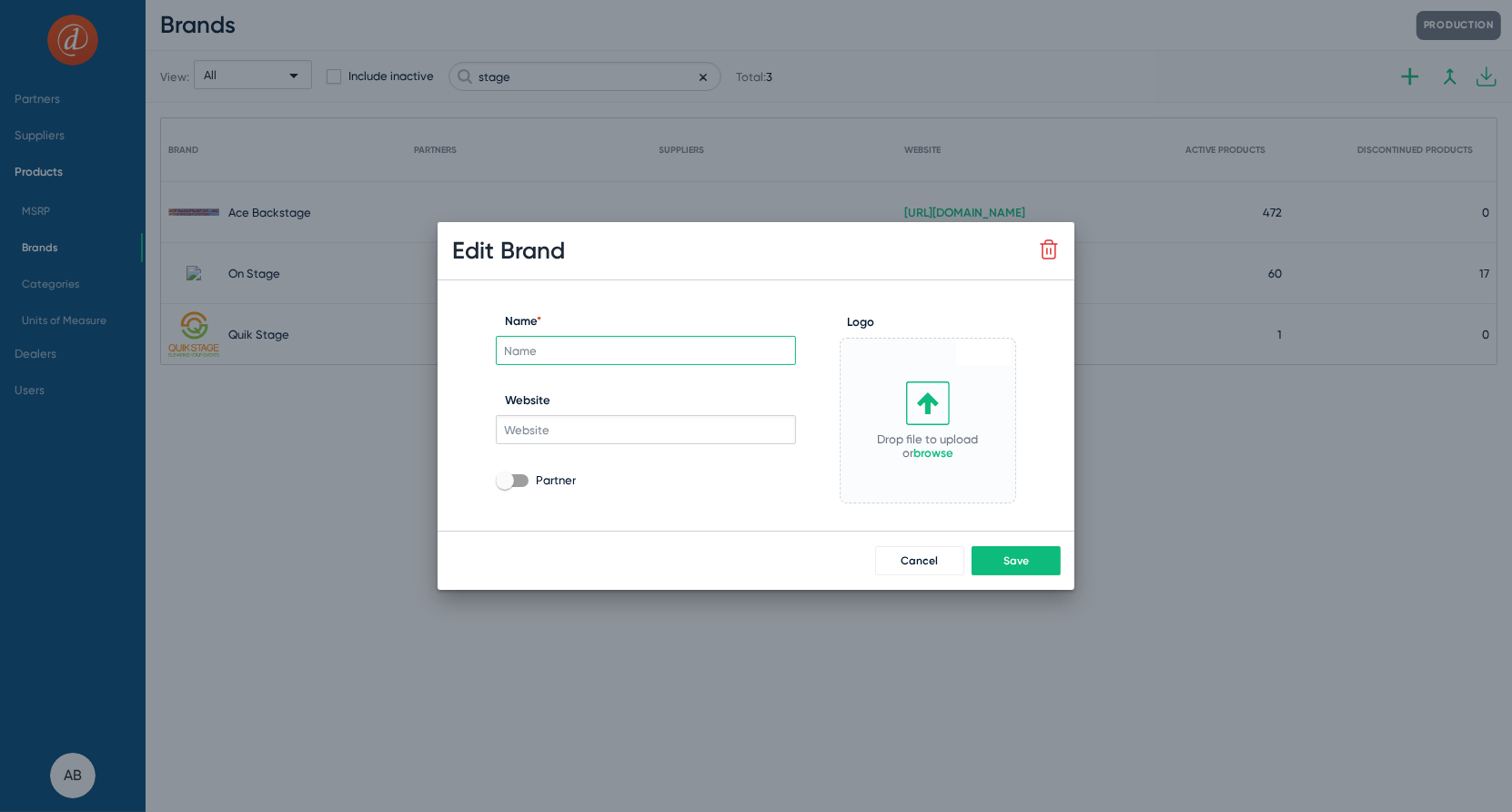
type input "On Stage"
type input "[URL][DOMAIN_NAME]"
click at [524, 353] on input "On Stage" at bounding box center [646, 349] width 300 height 29
click at [521, 485] on span at bounding box center [511, 481] width 32 height 13
click at [505, 487] on input "Partner" at bounding box center [504, 487] width 1 height 1
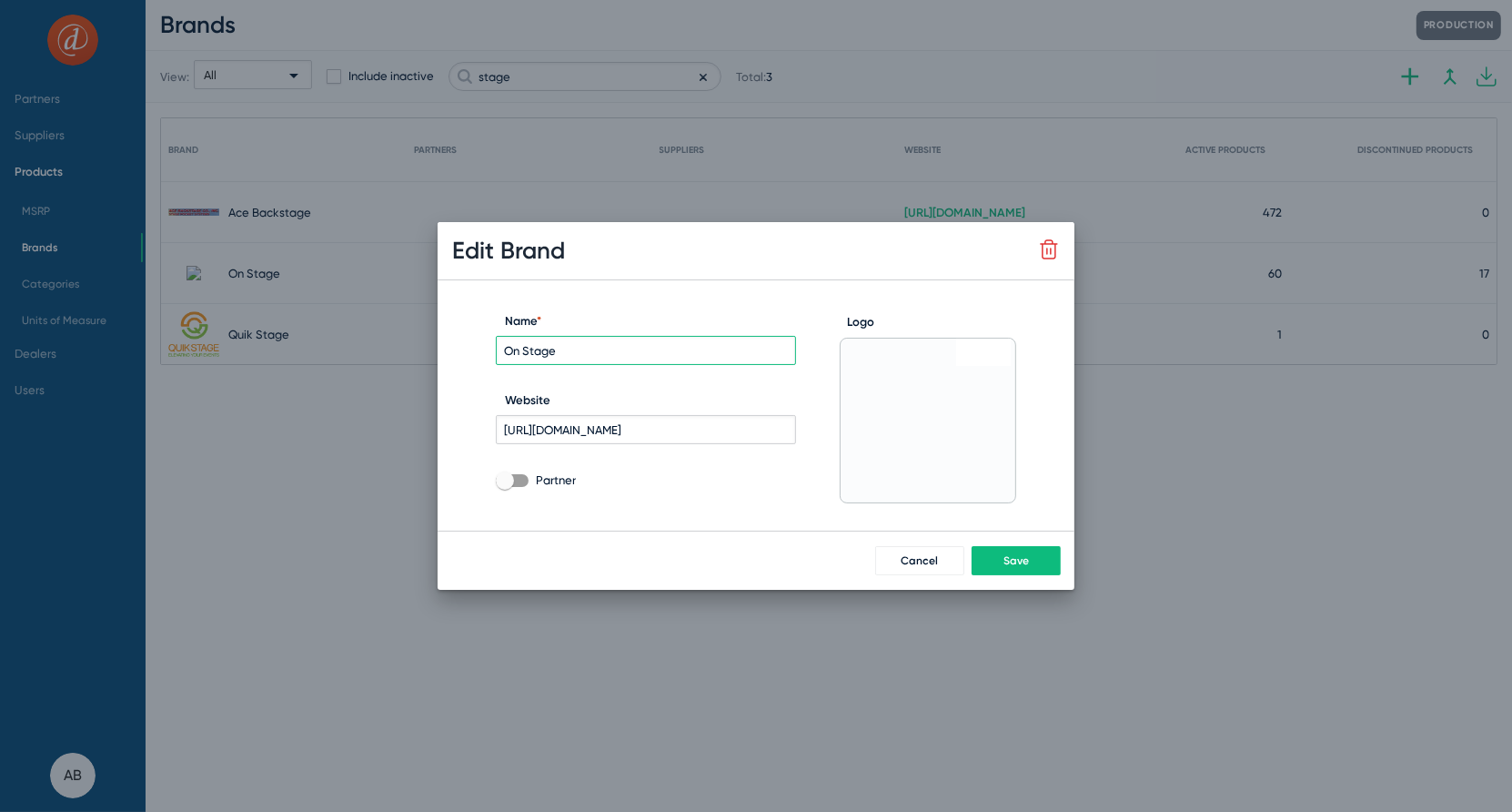
checkbox input "true"
click at [1005, 559] on span "Save" at bounding box center [1015, 561] width 25 height 13
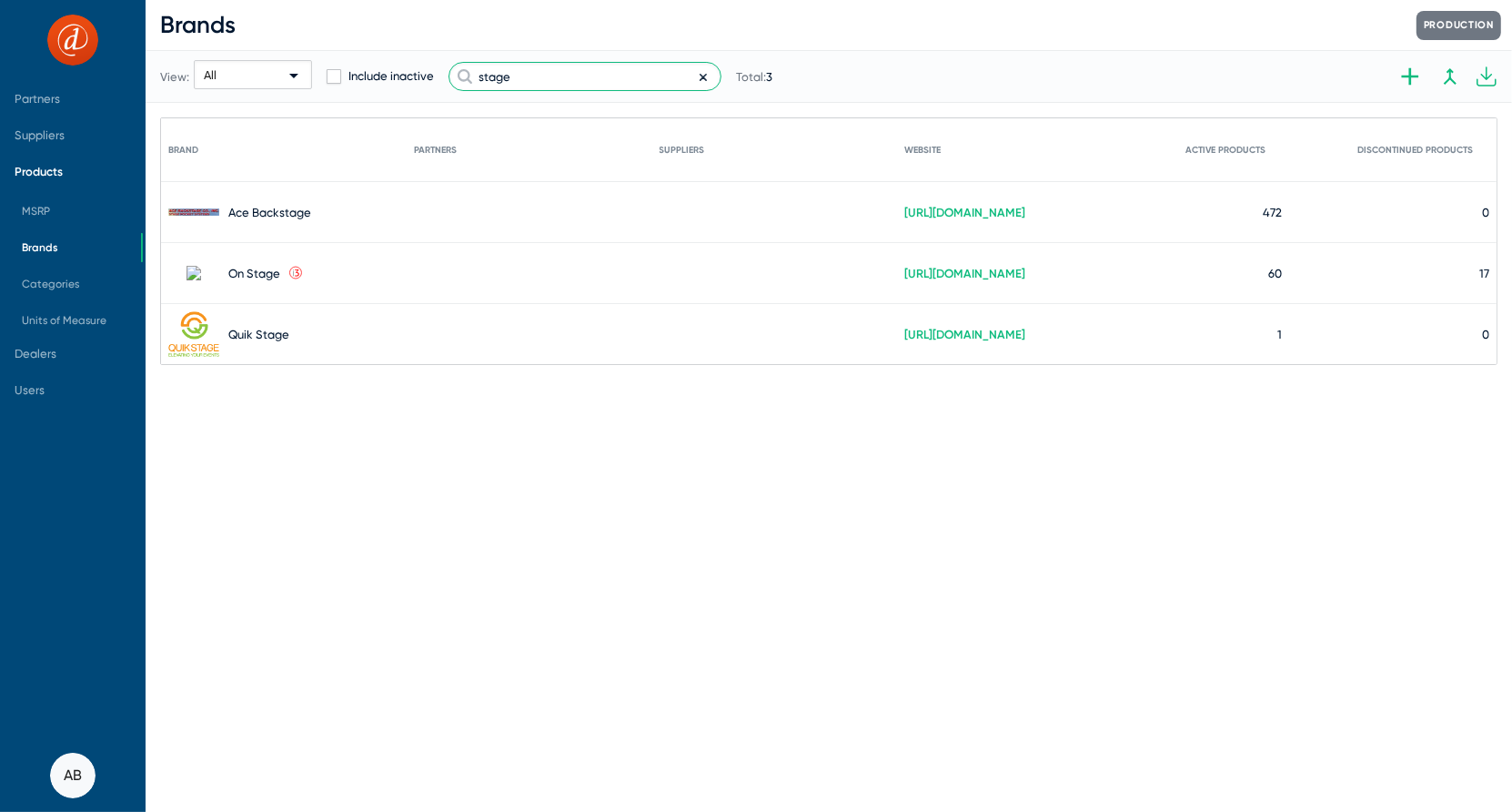
click at [549, 72] on input "stage" at bounding box center [585, 76] width 273 height 29
type input "\"
type input "CAD"
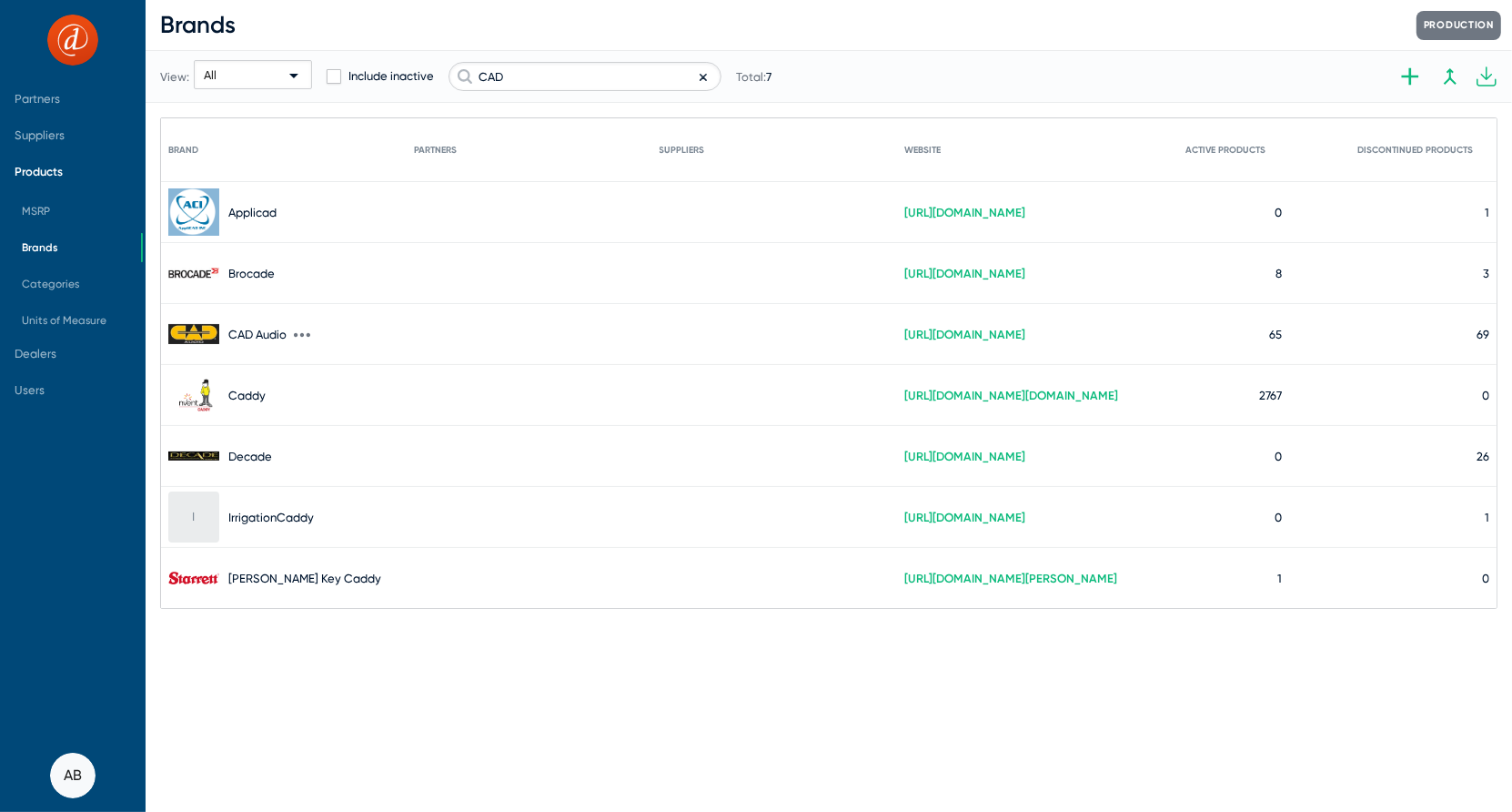
click at [1001, 336] on link "[URL][DOMAIN_NAME]" at bounding box center [964, 335] width 121 height 14
click at [44, 119] on span "Suppliers" at bounding box center [70, 134] width 141 height 36
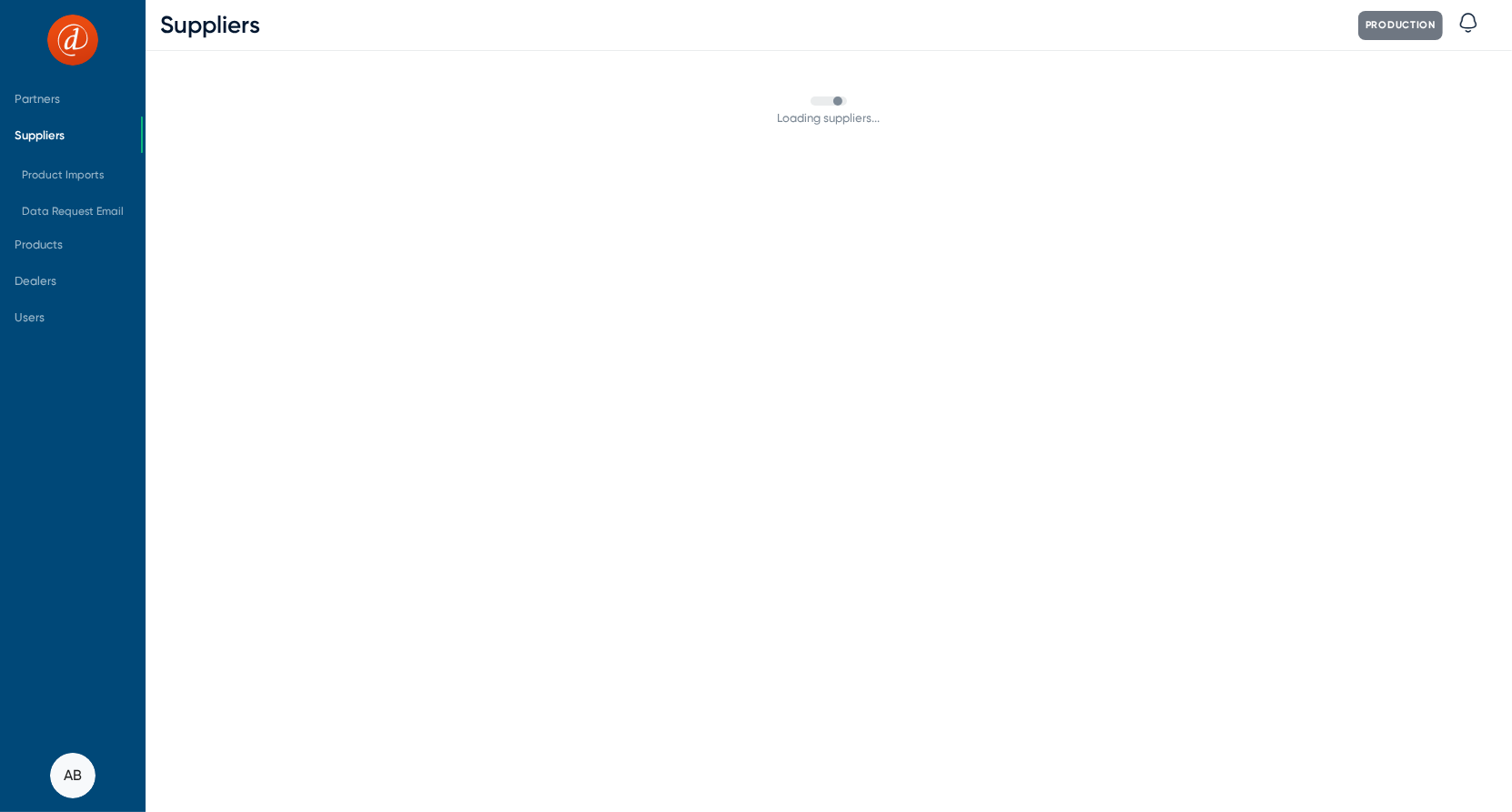
click at [44, 132] on span "Suppliers" at bounding box center [40, 134] width 50 height 14
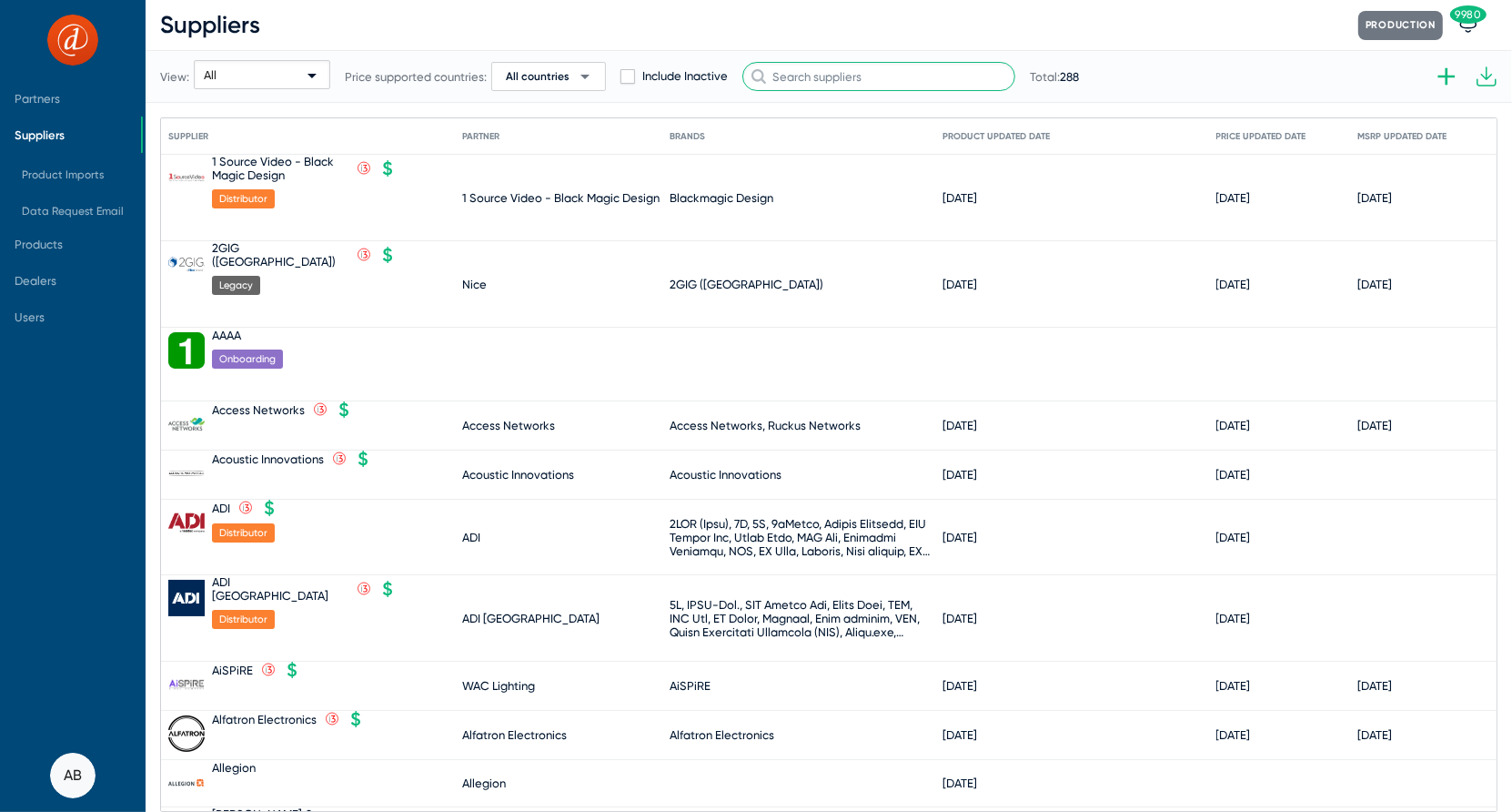
click at [849, 81] on input "text" at bounding box center [878, 76] width 273 height 29
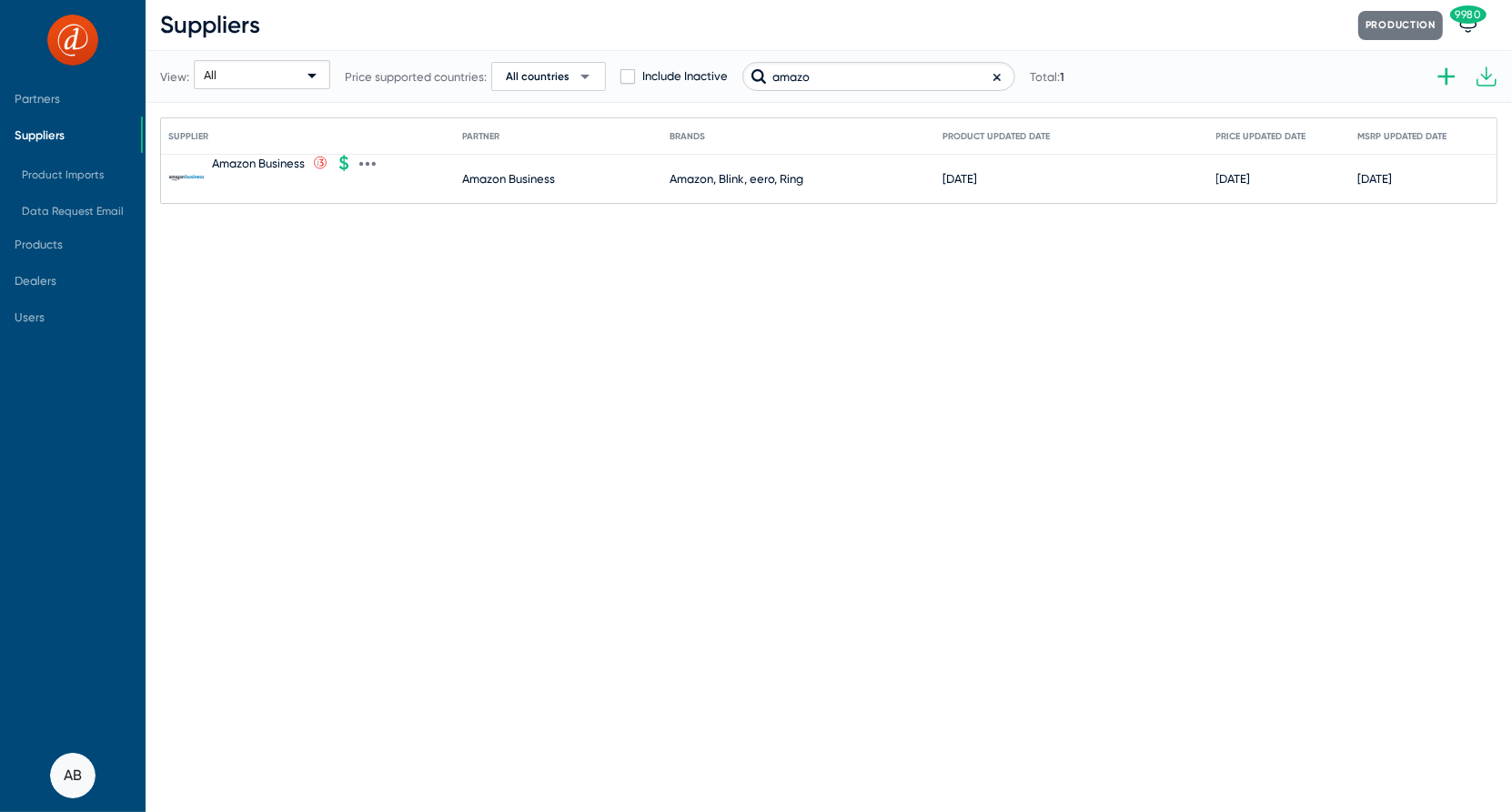
click at [278, 157] on div "Amazon Business" at bounding box center [258, 163] width 93 height 14
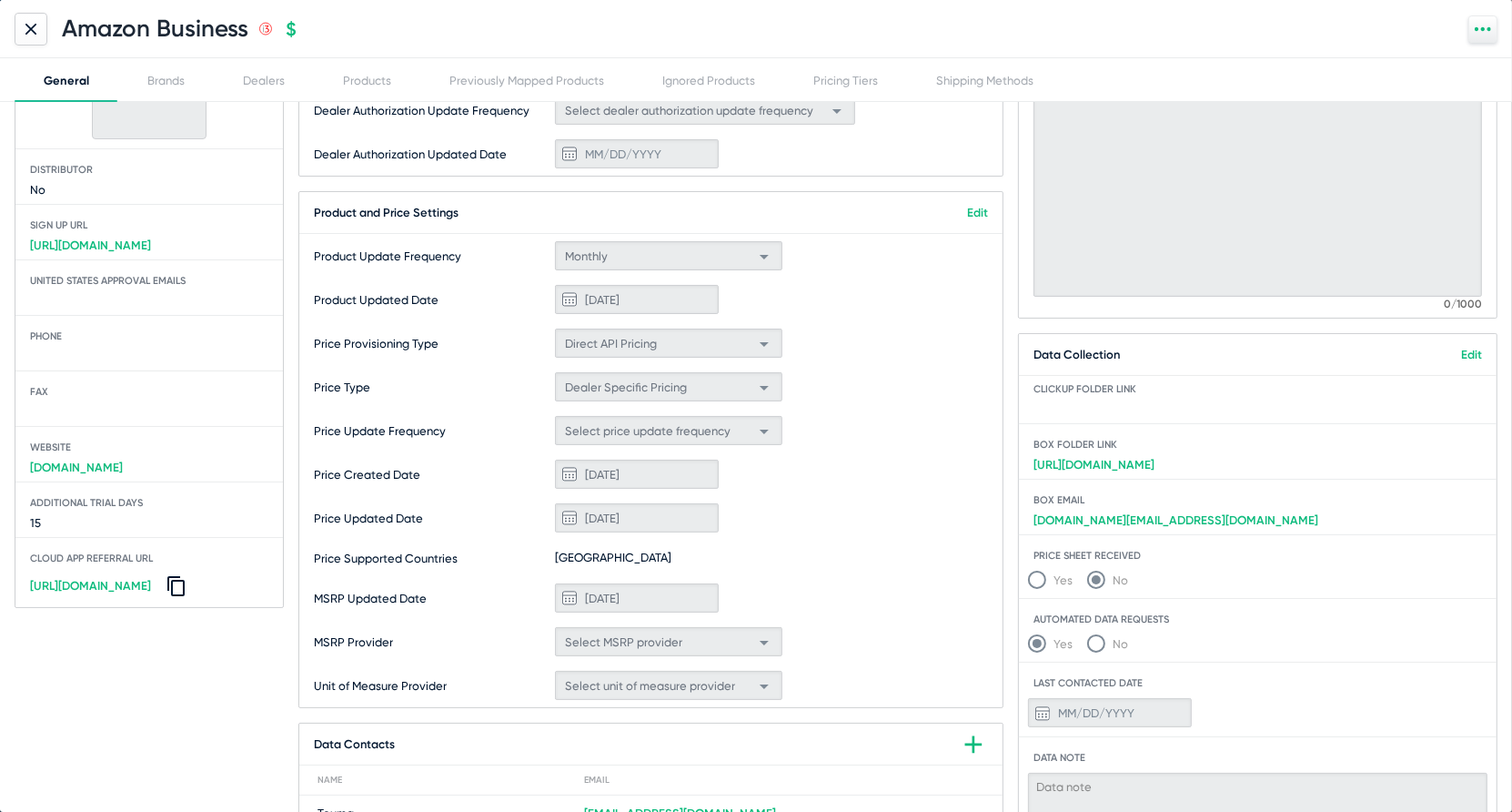
scroll to position [139, 0]
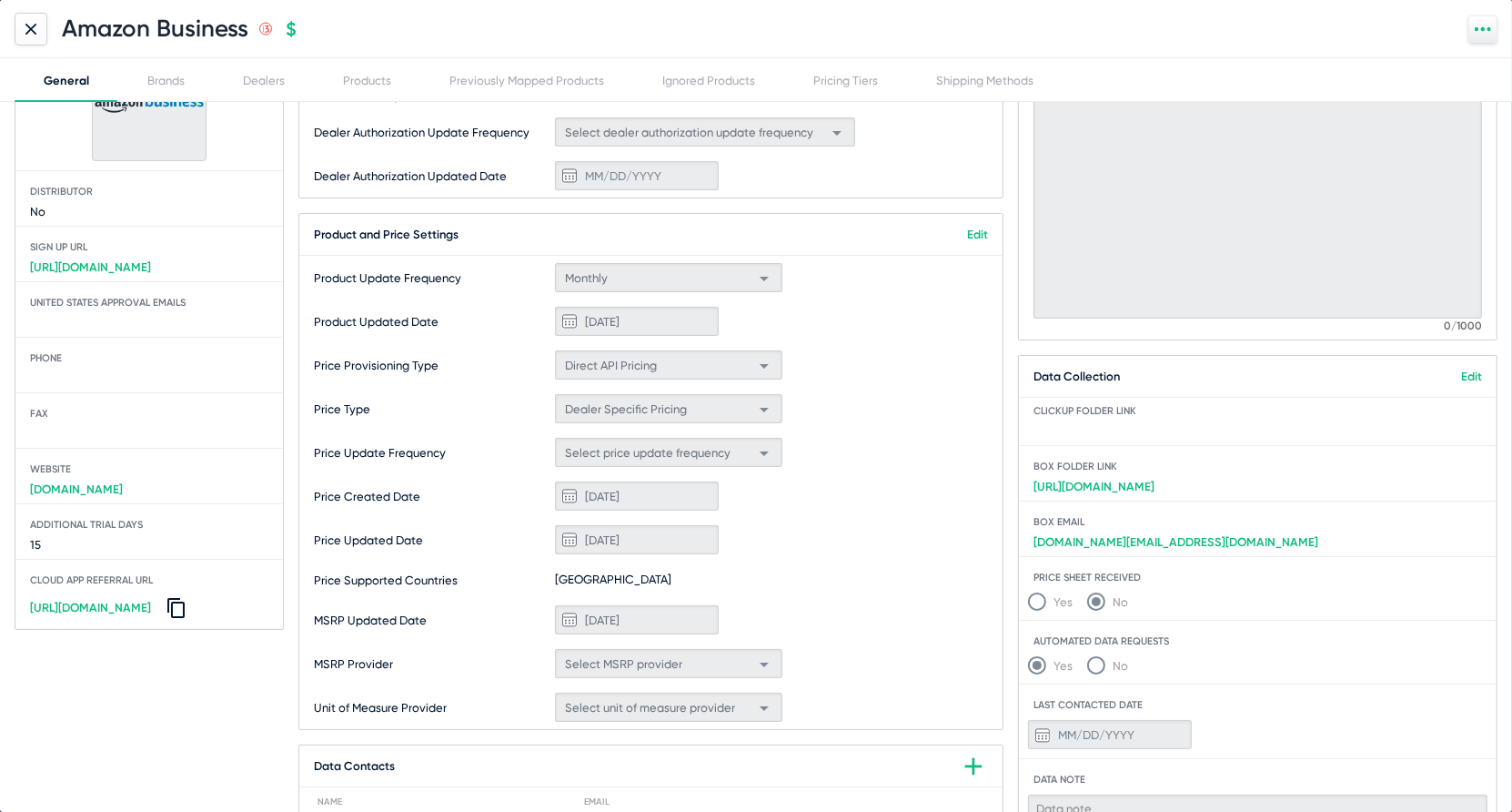
click at [40, 29] on div at bounding box center [31, 29] width 32 height 32
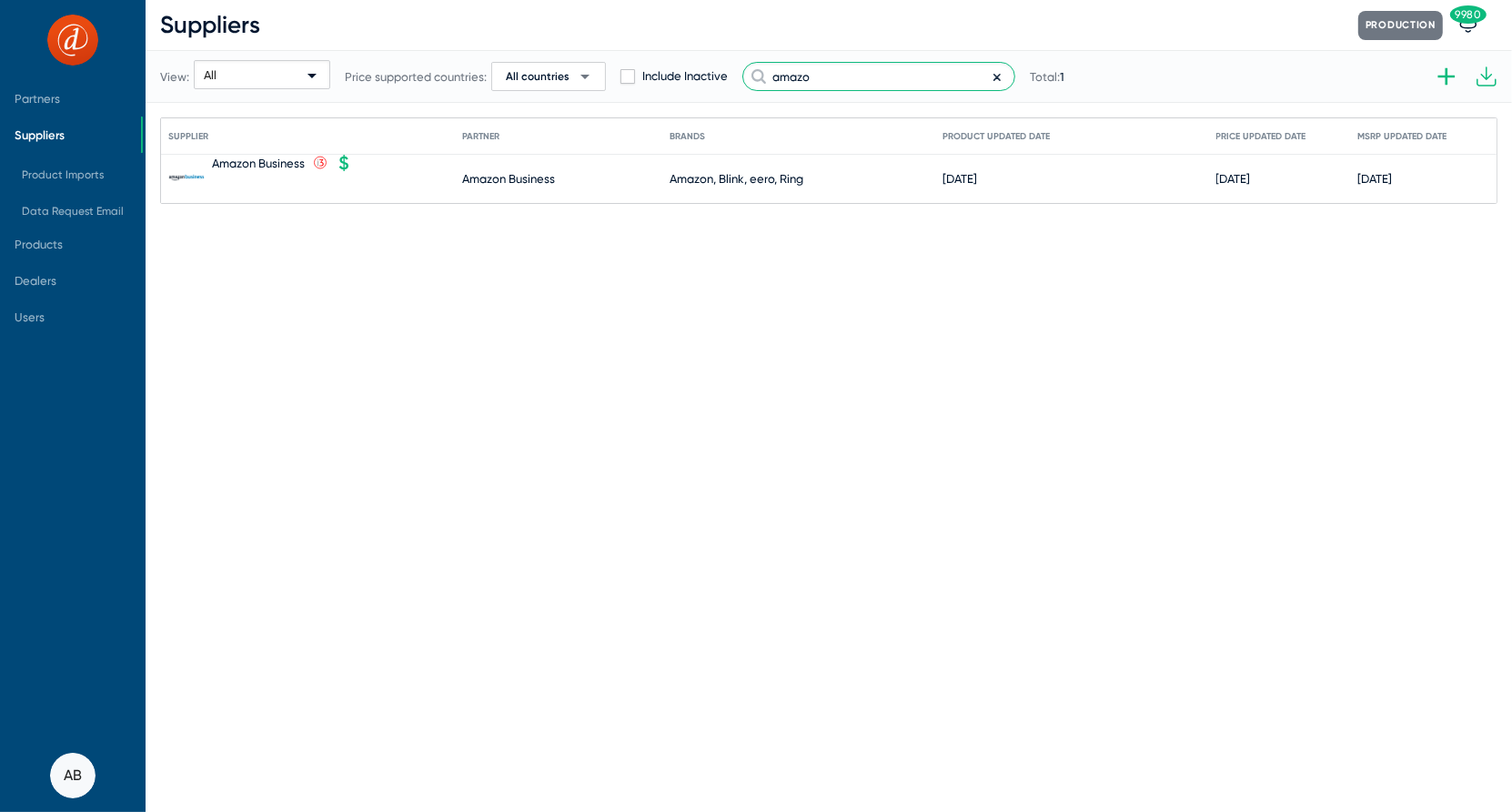
click at [870, 84] on input "amazo" at bounding box center [878, 76] width 273 height 29
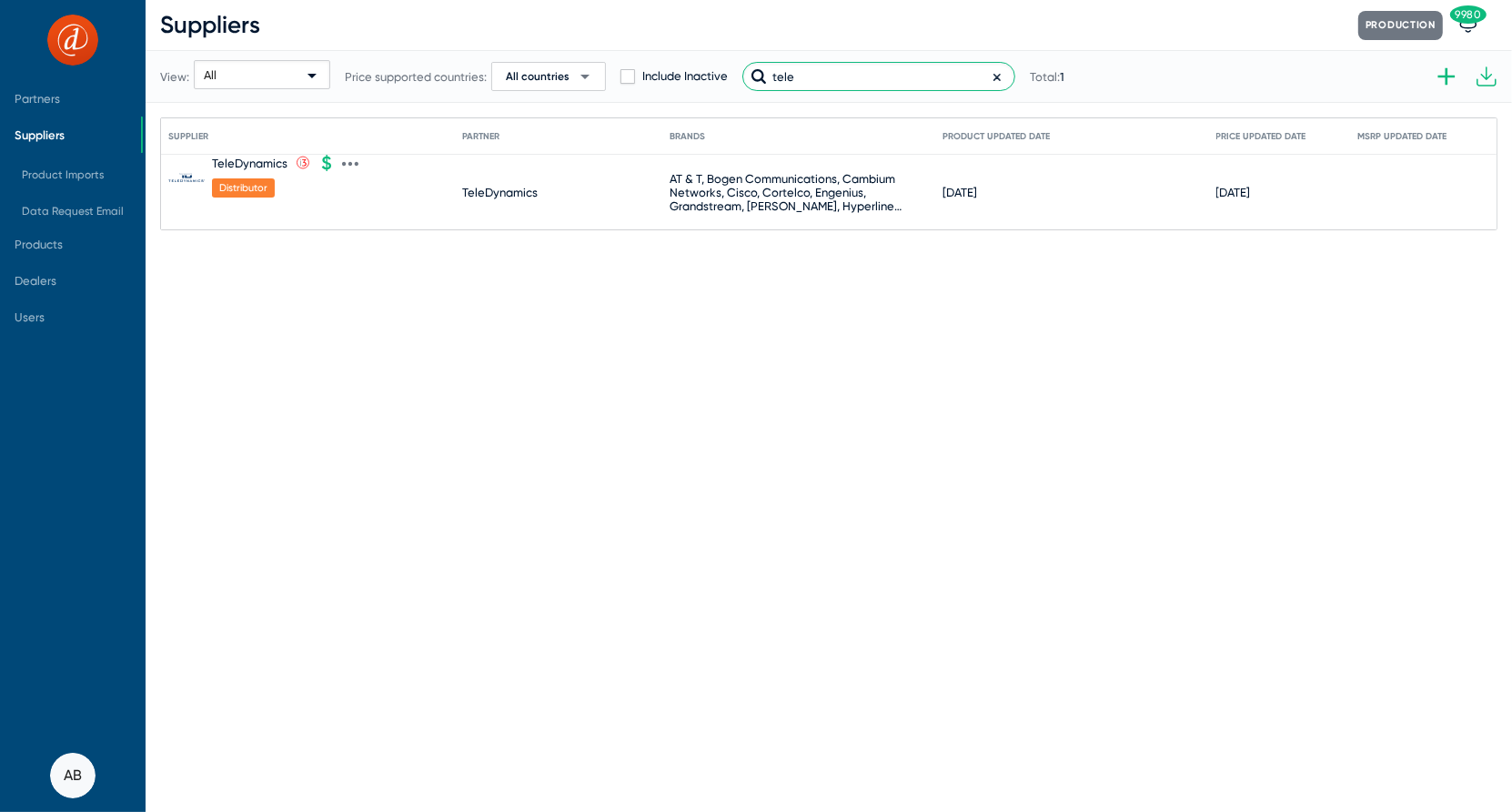
type input "tele"
click at [239, 158] on div "TeleDynamics" at bounding box center [250, 163] width 76 height 14
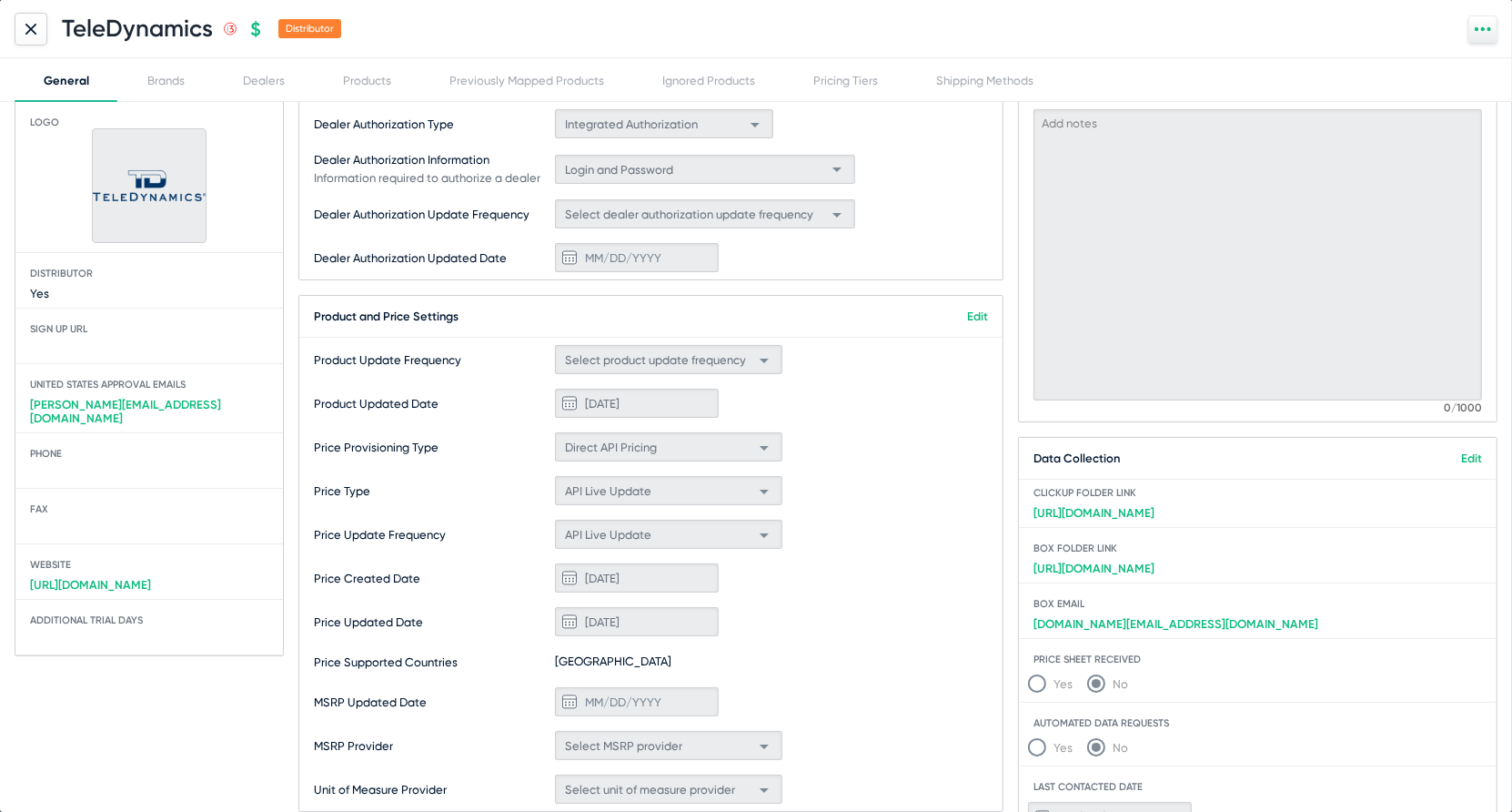
scroll to position [0, 0]
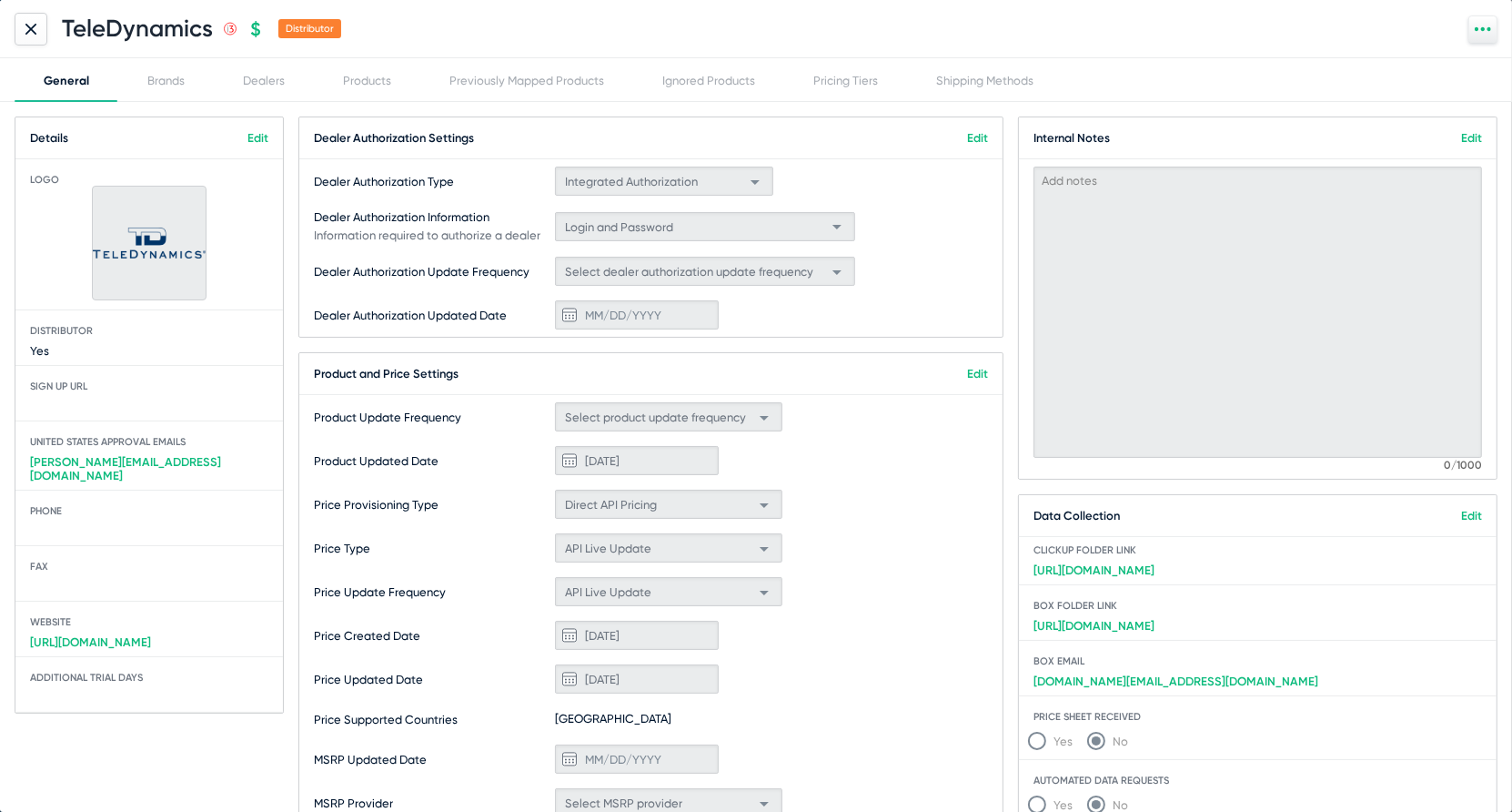
click at [980, 364] on mat-card-title "Product and Price Settings Edit" at bounding box center [650, 374] width 703 height 42
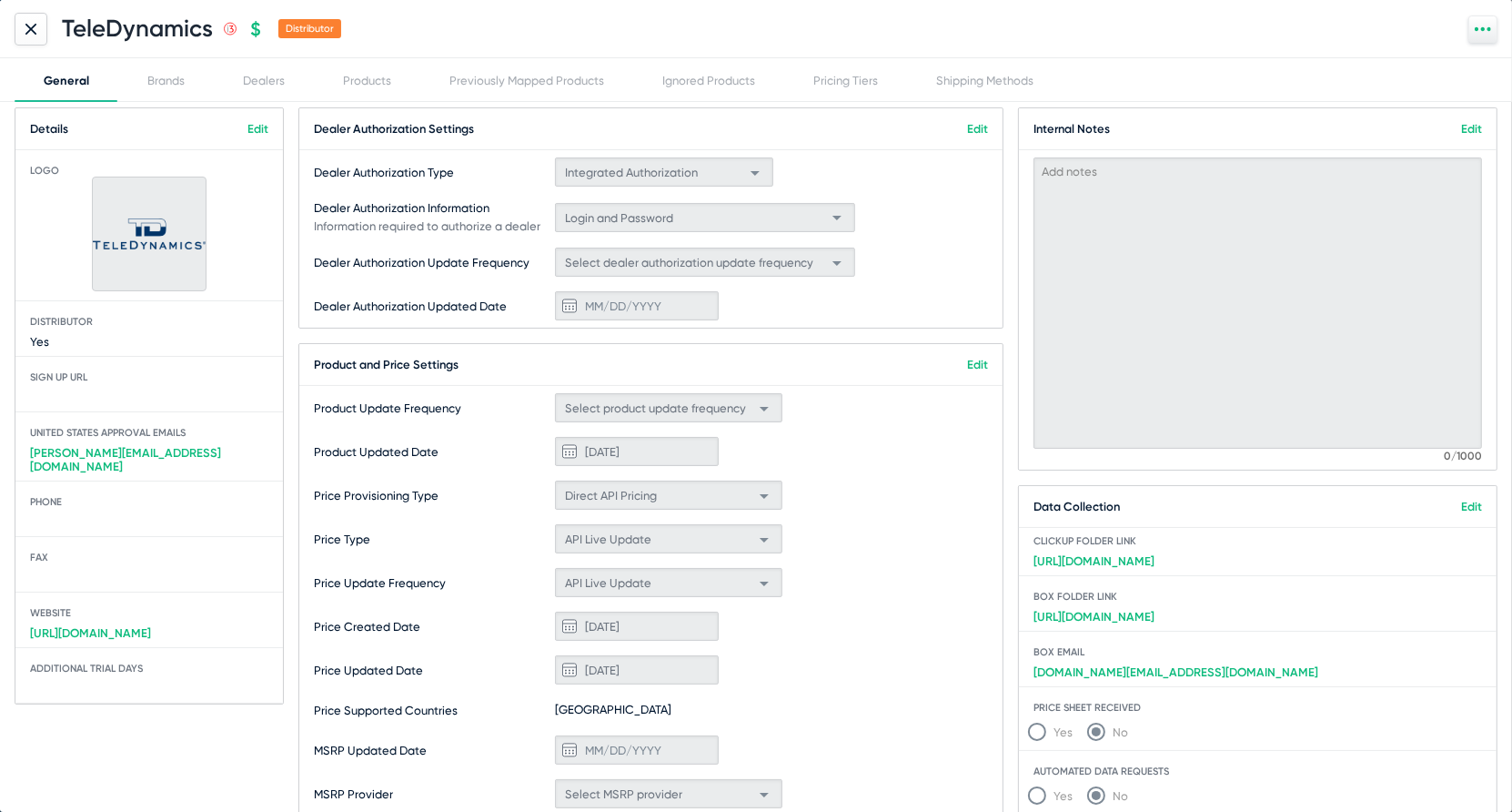
scroll to position [13, 0]
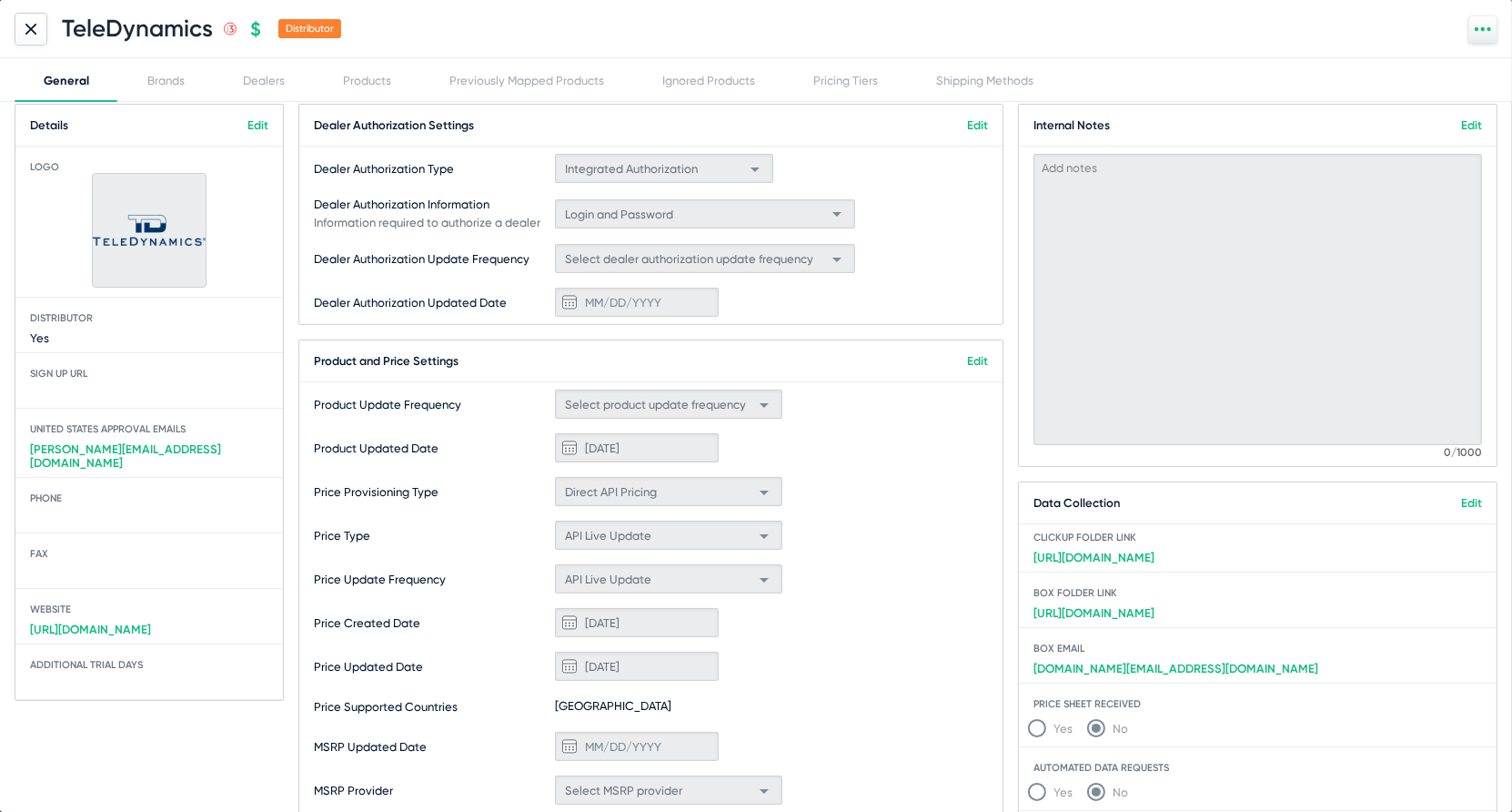
click at [980, 367] on mat-card-title "Product and Price Settings Edit" at bounding box center [650, 361] width 703 height 42
click at [980, 363] on link "Edit" at bounding box center [977, 361] width 21 height 14
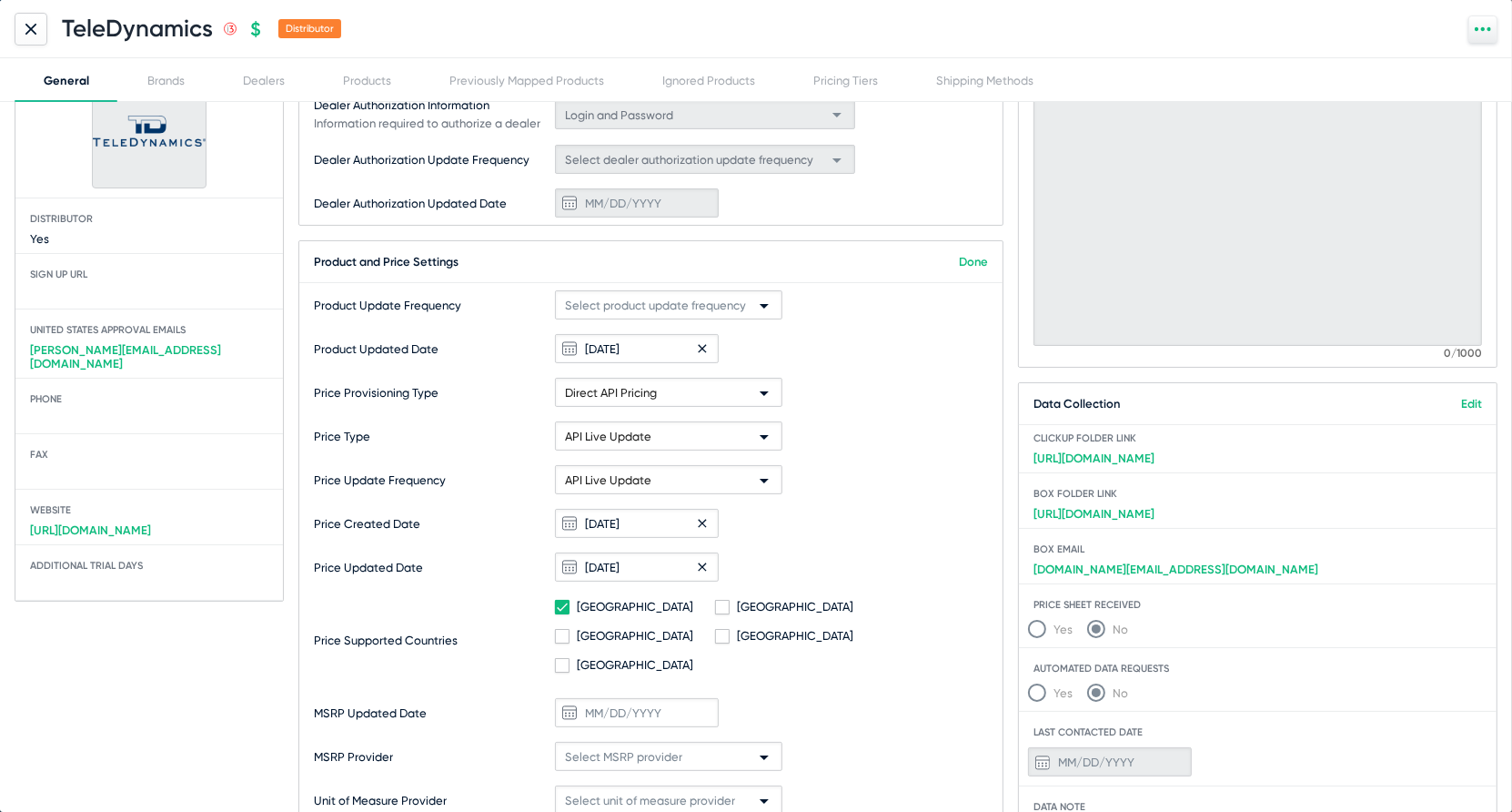
scroll to position [196, 0]
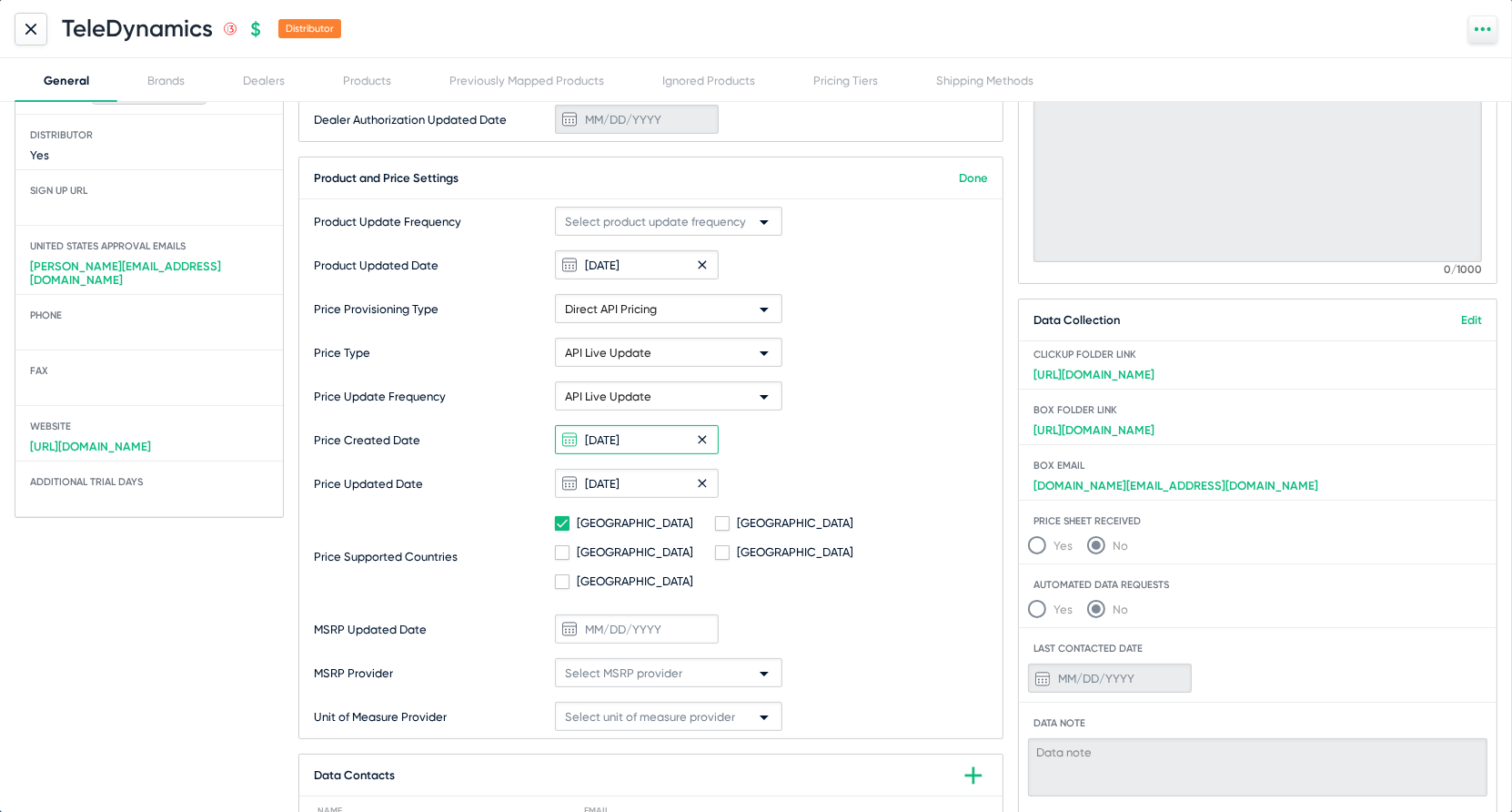
click at [653, 433] on input "[DATE]" at bounding box center [636, 439] width 164 height 29
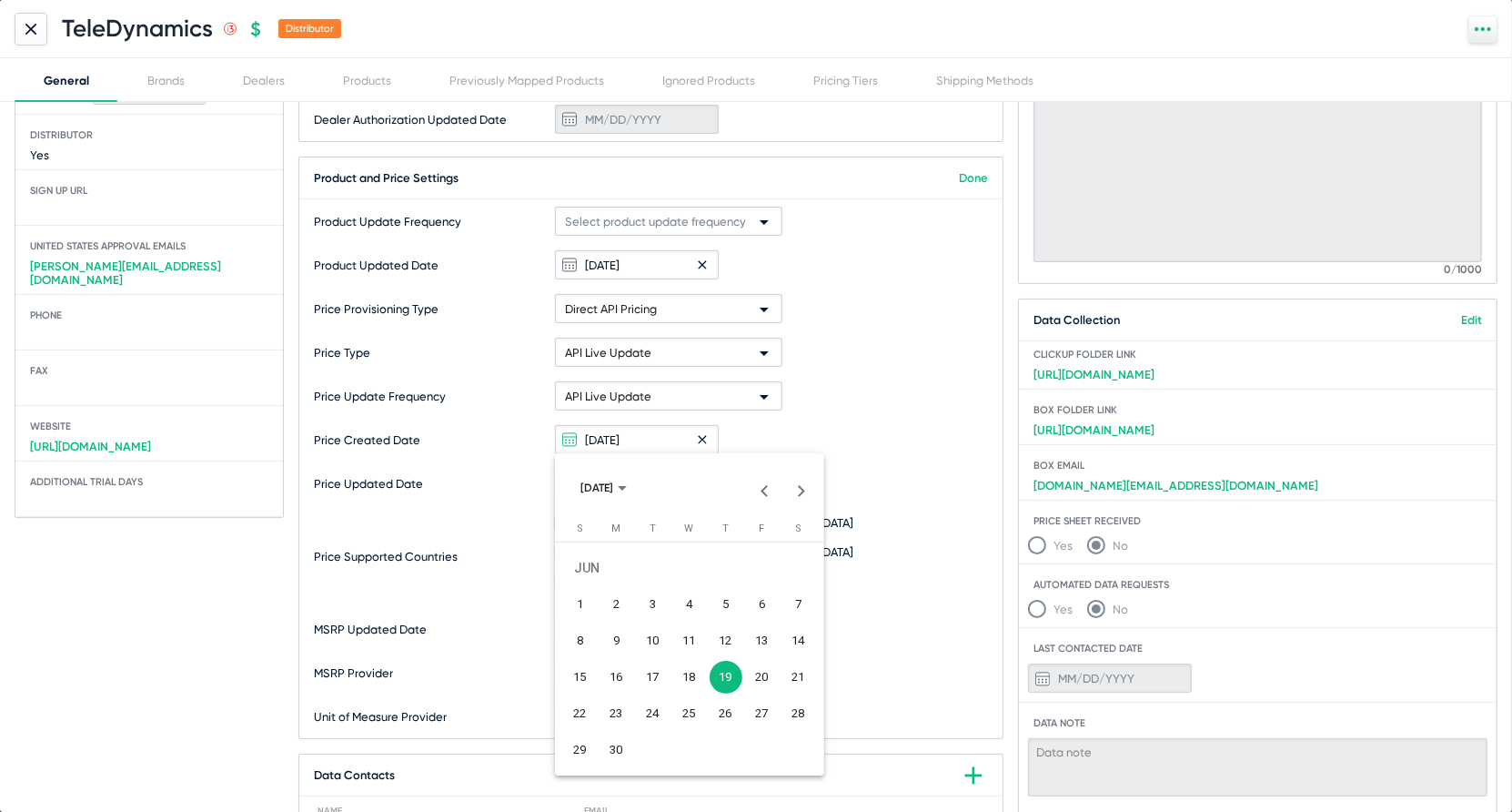
click at [671, 435] on div at bounding box center [756, 406] width 1512 height 812
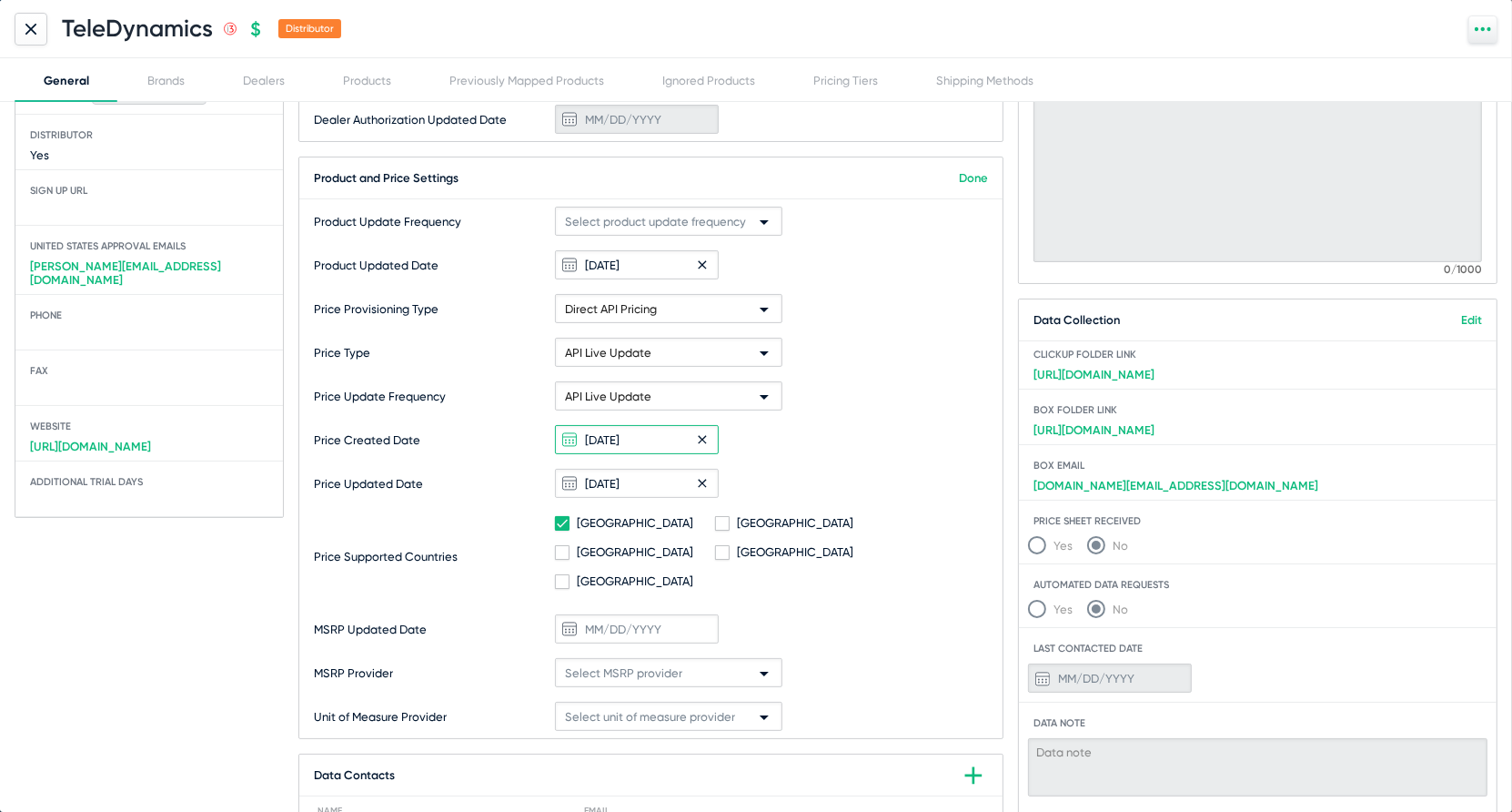
drag, startPoint x: 671, startPoint y: 435, endPoint x: 454, endPoint y: 411, distance: 218.3
click at [454, 411] on mat-card-content "Product Update Frequency Select product update frequency Product Updated Date […" at bounding box center [650, 468] width 703 height 539
click at [812, 438] on div "Price Created Date" at bounding box center [650, 439] width 703 height 44
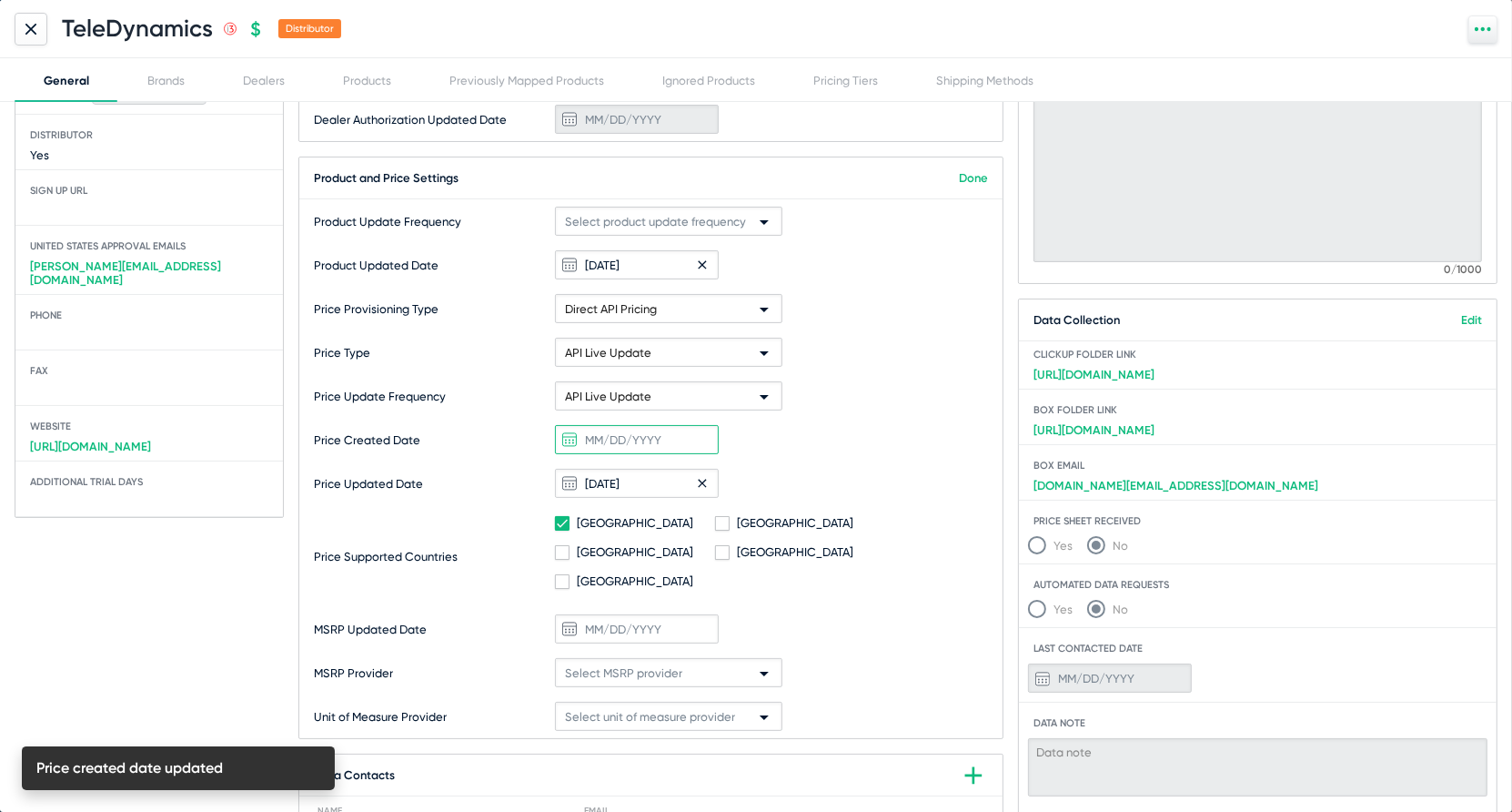
click at [607, 439] on input at bounding box center [636, 439] width 164 height 29
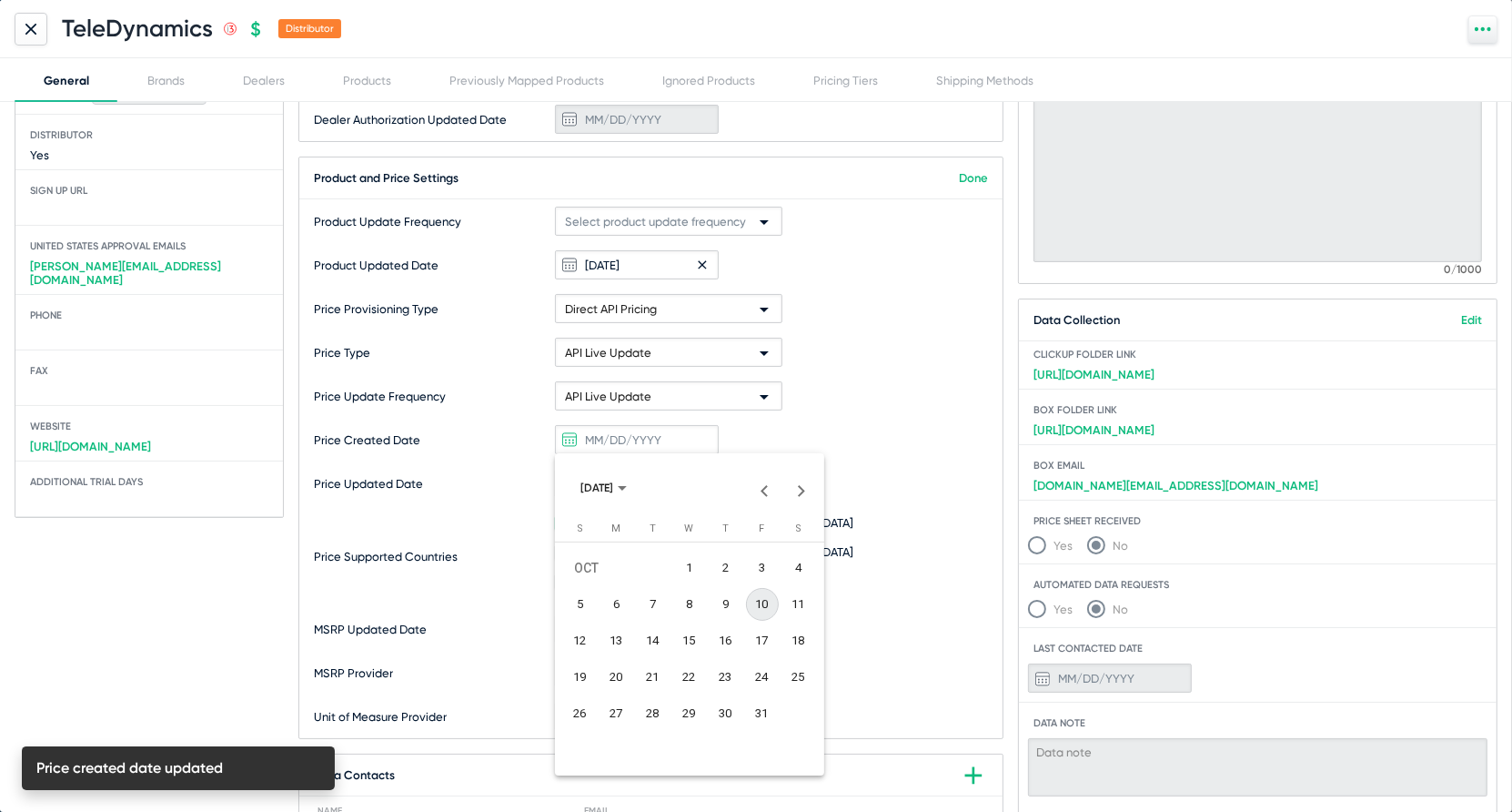
click at [762, 598] on div "10" at bounding box center [762, 603] width 32 height 32
type input "[DATE]"
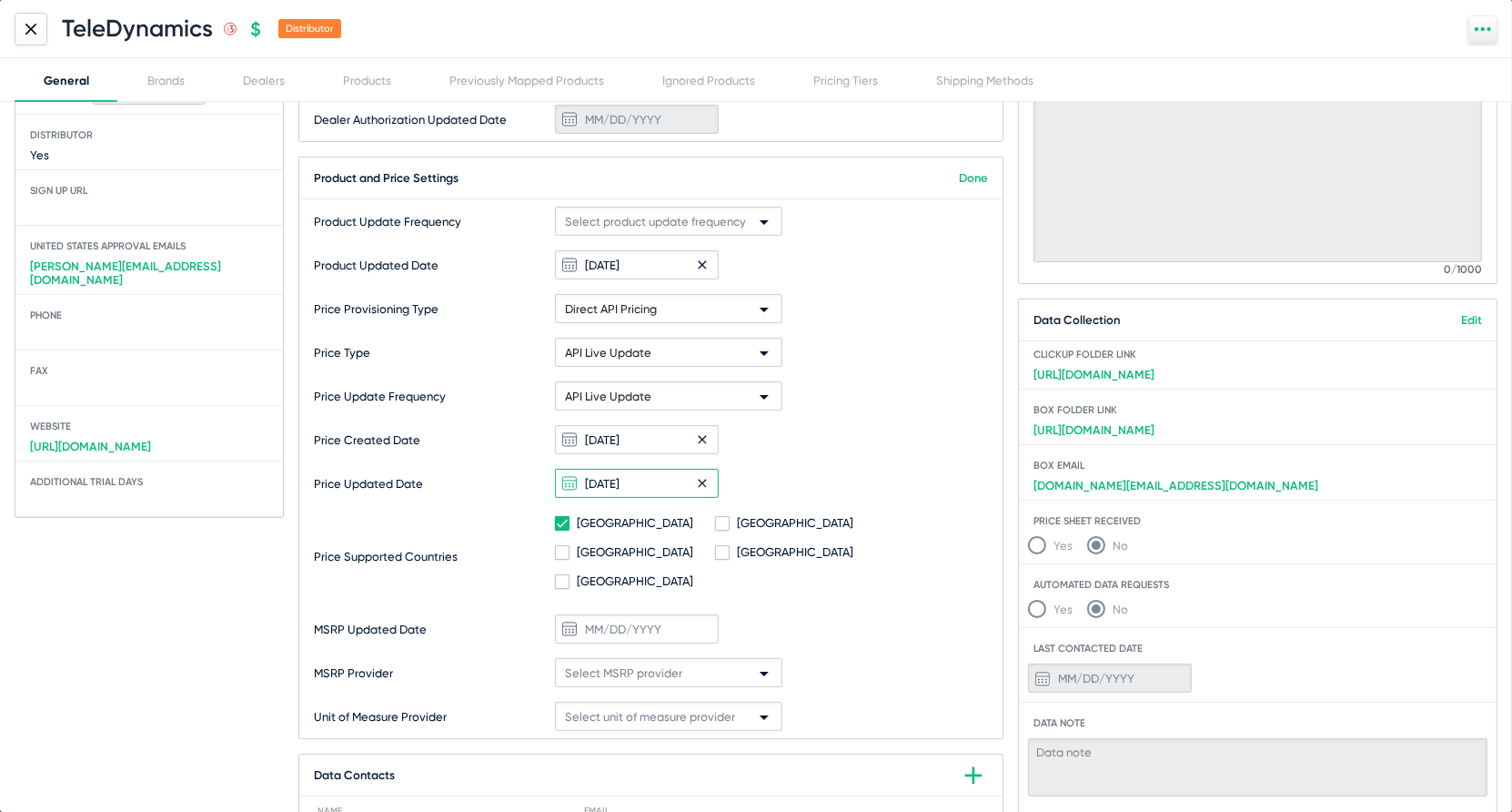
drag, startPoint x: 653, startPoint y: 488, endPoint x: 550, endPoint y: 477, distance: 103.6
click at [549, 478] on div "Price Updated Date [DATE]" at bounding box center [650, 483] width 703 height 44
type input "[DATE]"
click at [811, 488] on div "Price Updated Date [DATE]" at bounding box center [650, 483] width 703 height 44
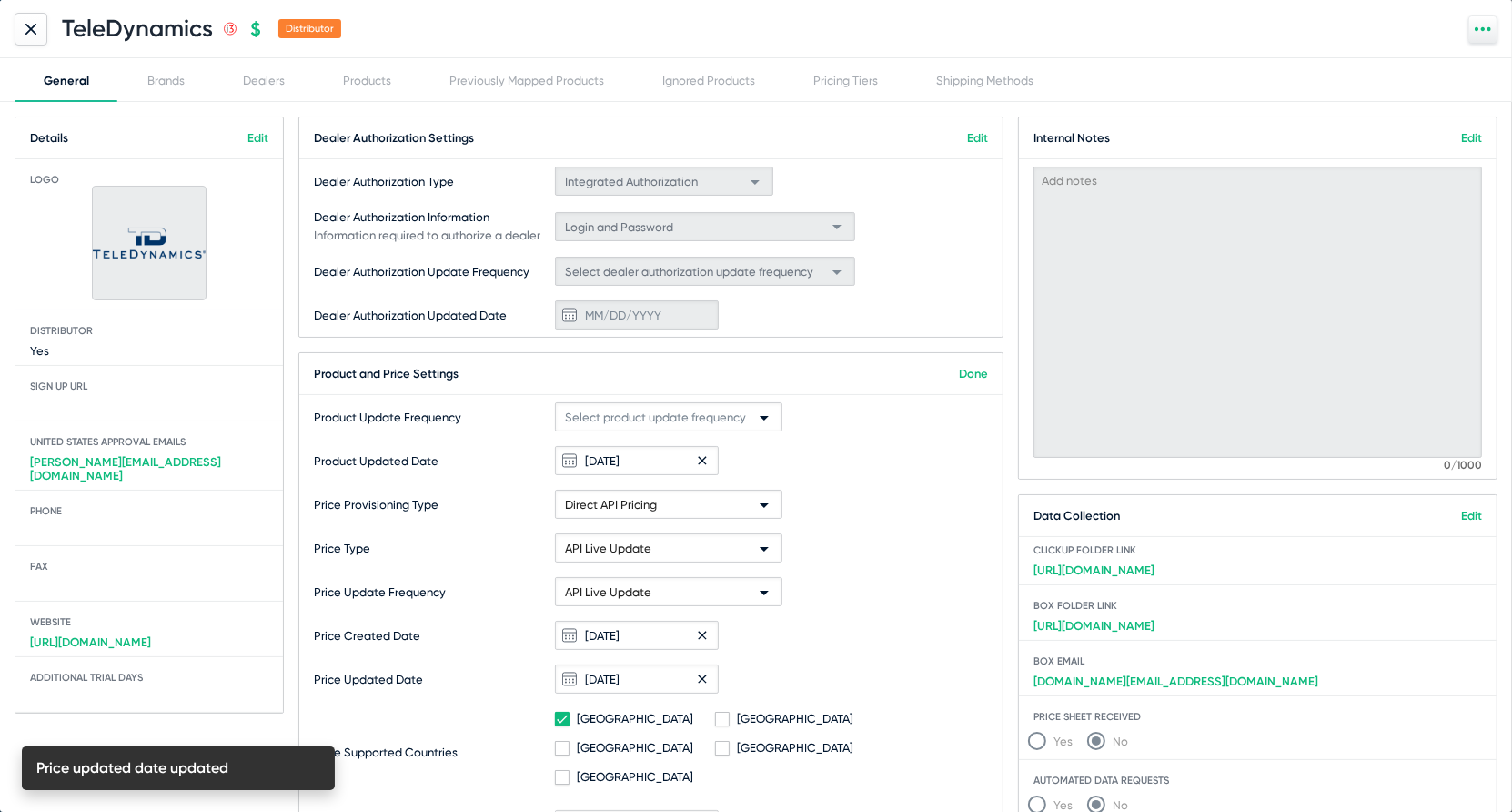
scroll to position [196, 0]
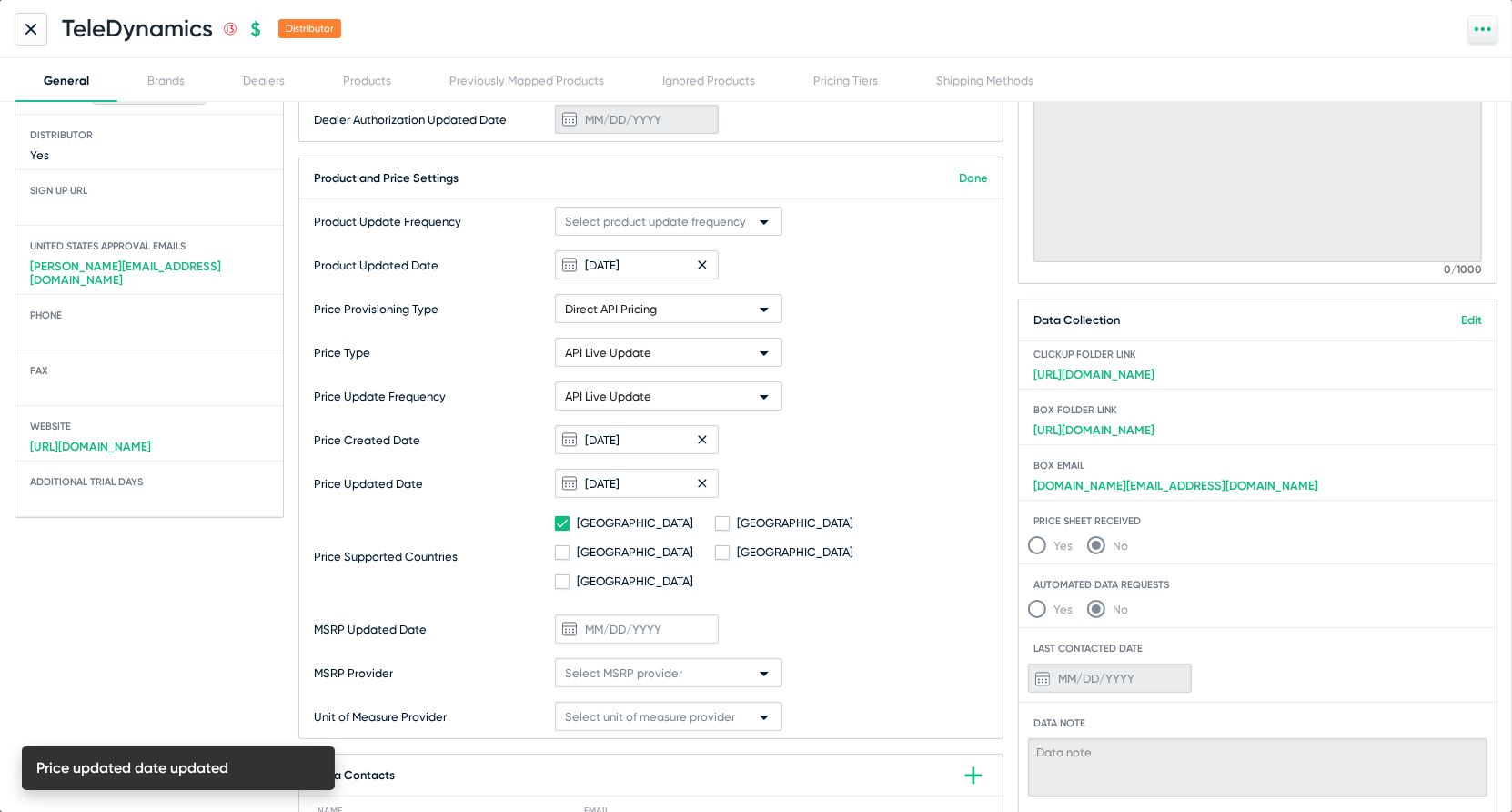
click at [991, 168] on mat-card-title "Product and Price Settings Done" at bounding box center [650, 178] width 703 height 42
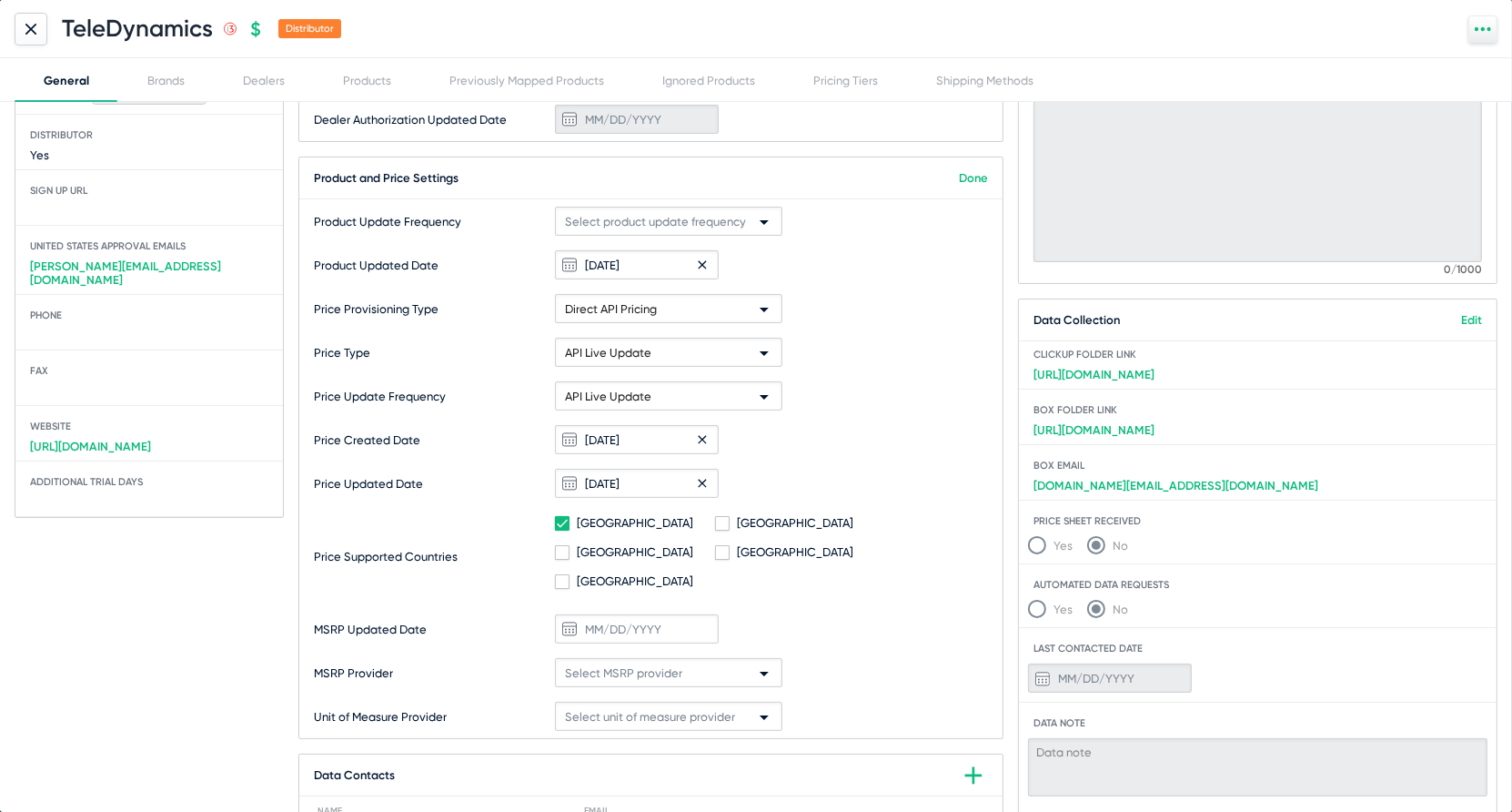
click at [979, 178] on link "Done" at bounding box center [973, 178] width 29 height 14
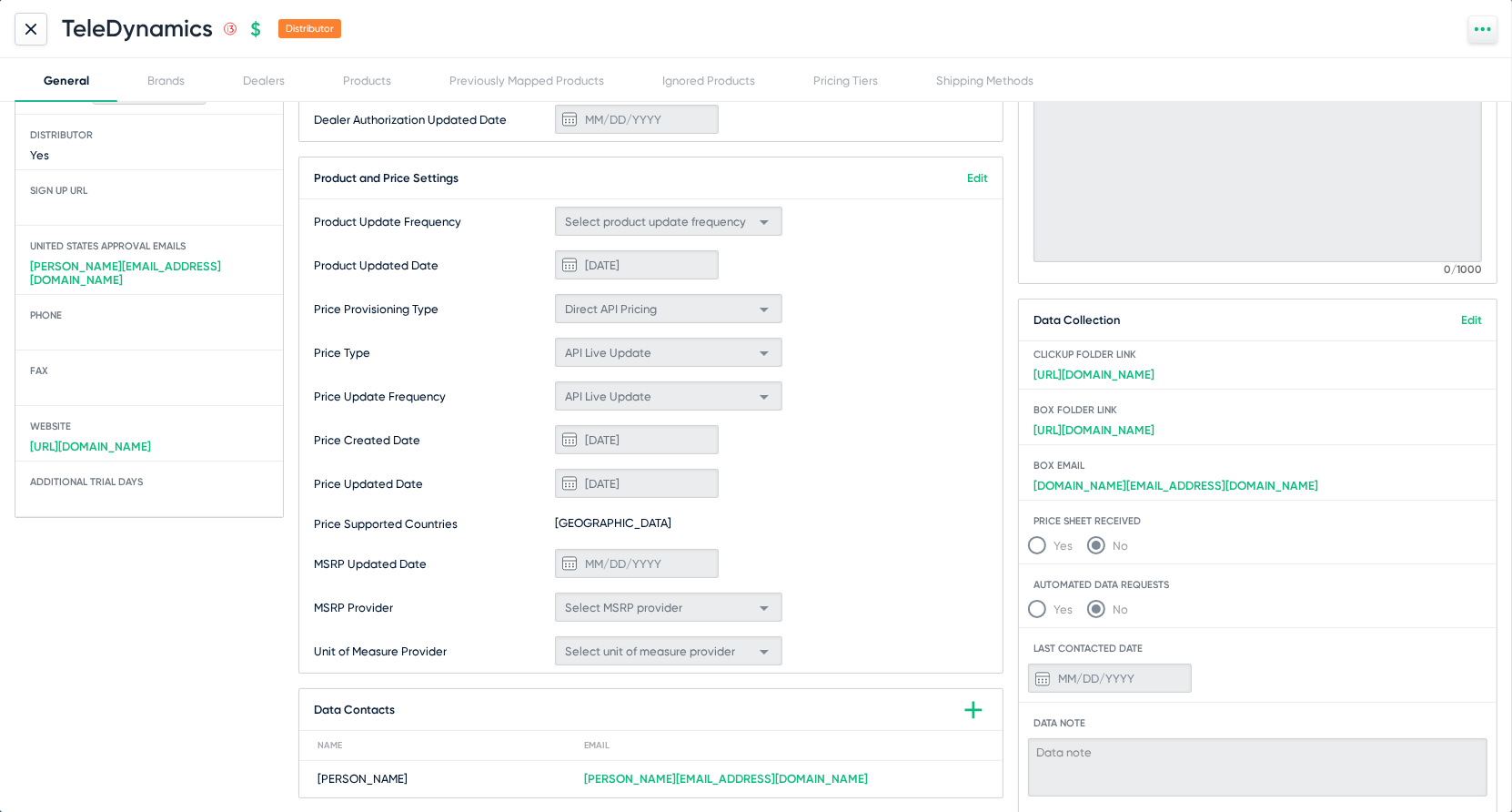
click at [974, 177] on link "Edit" at bounding box center [977, 178] width 21 height 14
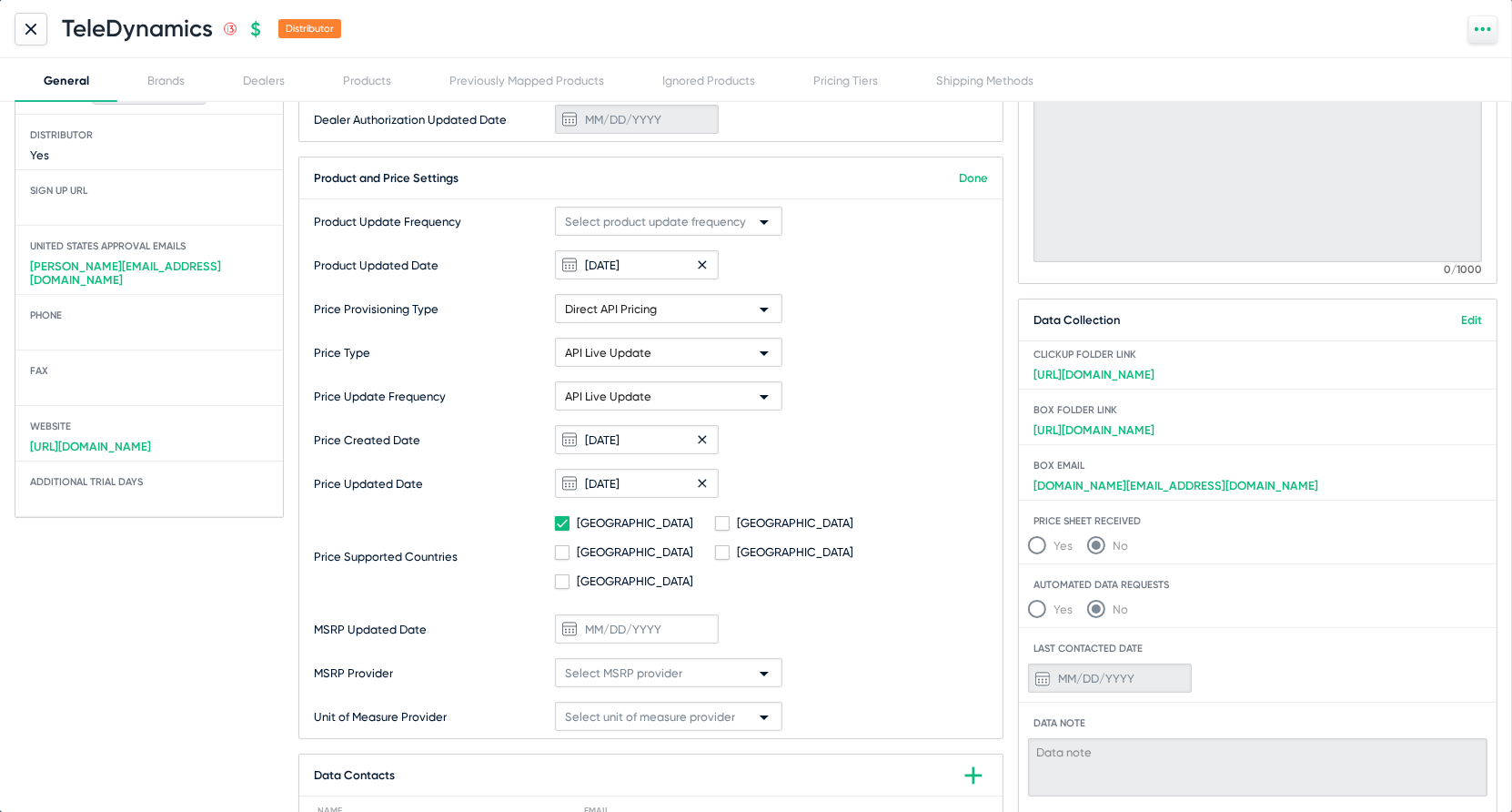
click at [974, 177] on link "Done" at bounding box center [973, 178] width 29 height 14
